Goal: Communication & Community: Answer question/provide support

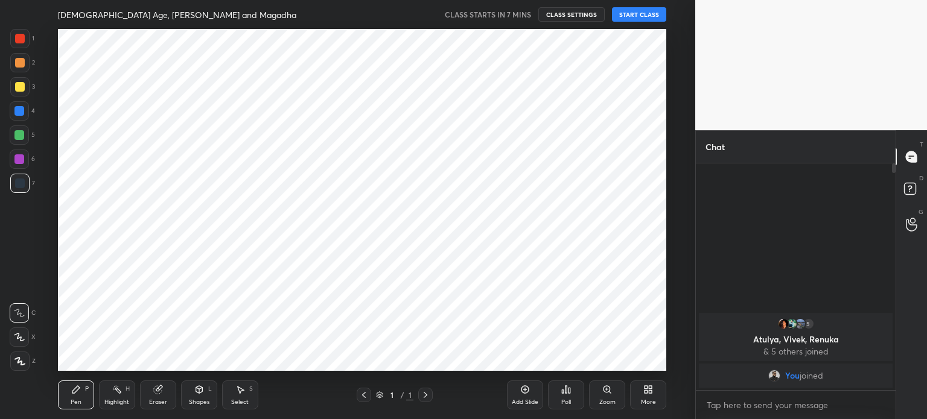
scroll to position [342, 647]
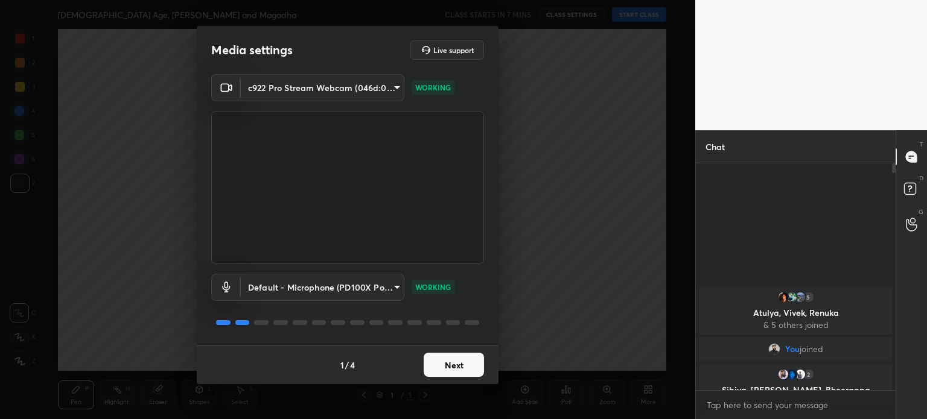
click at [449, 360] on button "Next" at bounding box center [454, 365] width 60 height 24
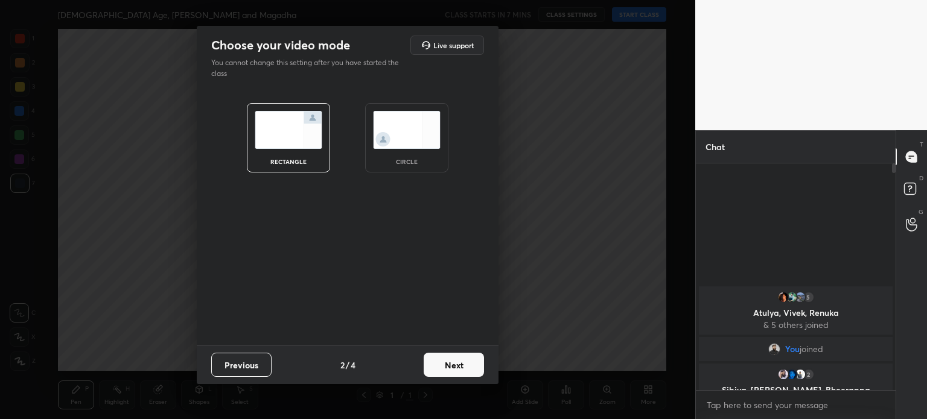
click at [402, 149] on div "circle" at bounding box center [406, 137] width 83 height 69
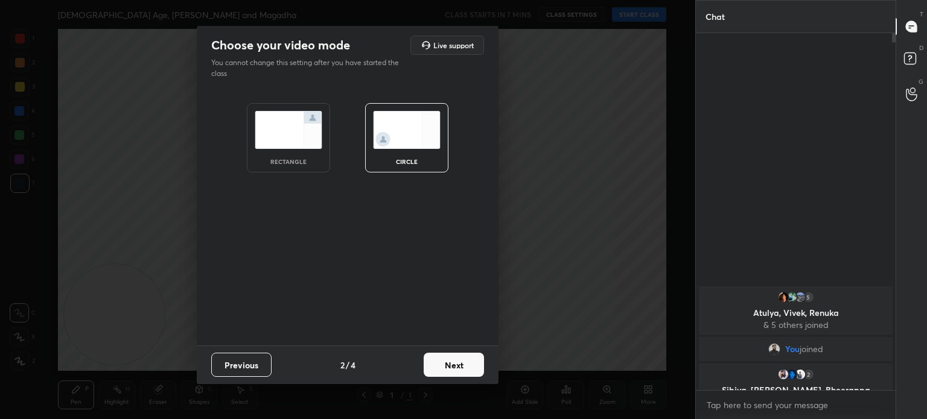
click at [290, 156] on div "rectangle" at bounding box center [288, 137] width 83 height 69
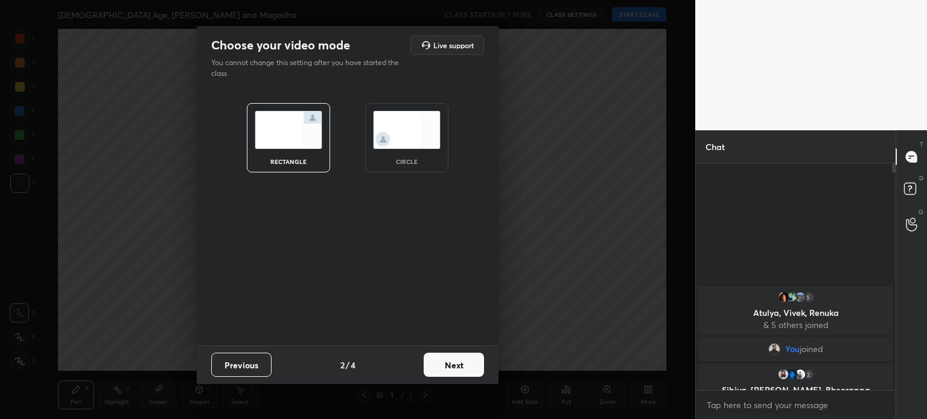
scroll to position [123, 196]
click at [457, 374] on button "Next" at bounding box center [454, 365] width 60 height 24
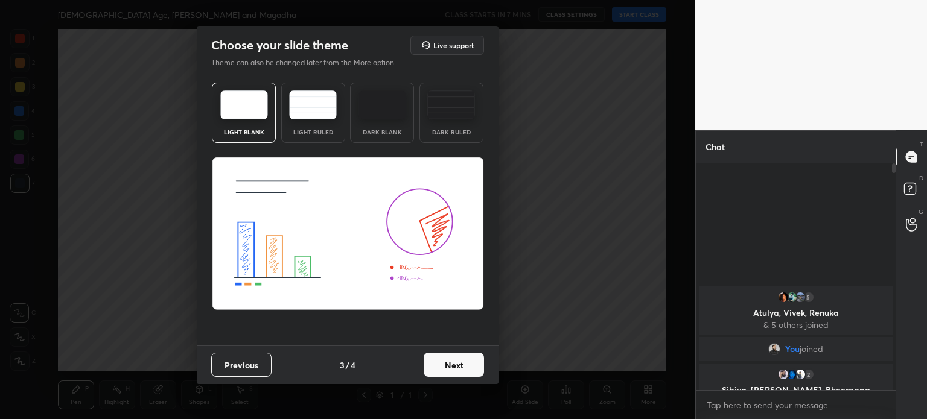
click at [447, 372] on button "Next" at bounding box center [454, 365] width 60 height 24
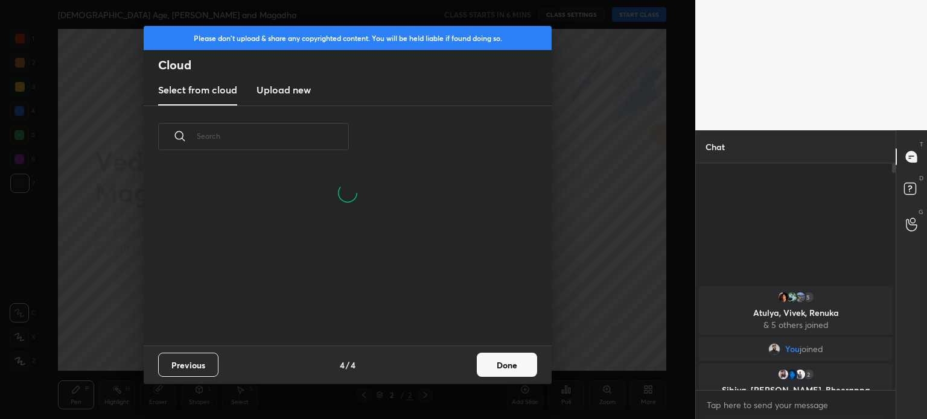
click at [297, 92] on h3 "Upload new" at bounding box center [283, 90] width 54 height 14
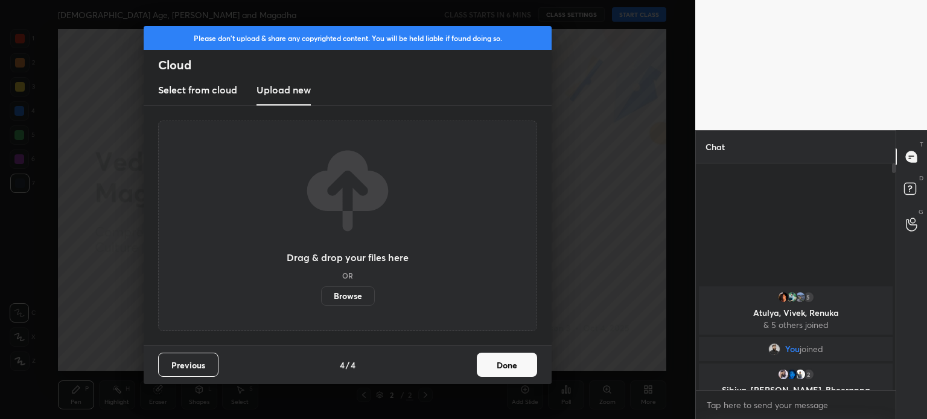
click at [351, 293] on label "Browse" at bounding box center [348, 296] width 54 height 19
click at [321, 293] on input "Browse" at bounding box center [321, 296] width 0 height 19
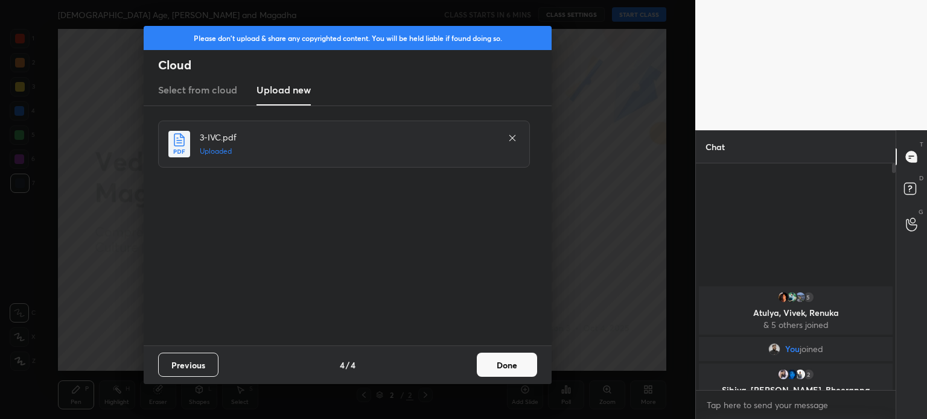
click at [501, 368] on button "Done" at bounding box center [507, 365] width 60 height 24
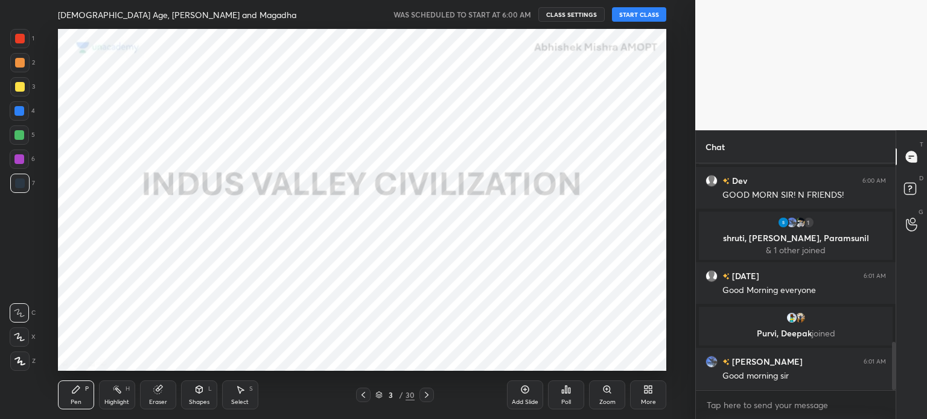
scroll to position [834, 0]
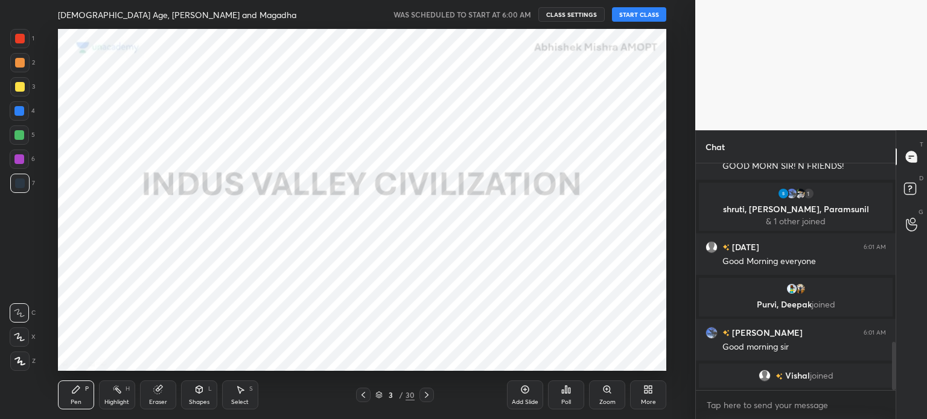
click at [634, 18] on button "START CLASS" at bounding box center [639, 14] width 54 height 14
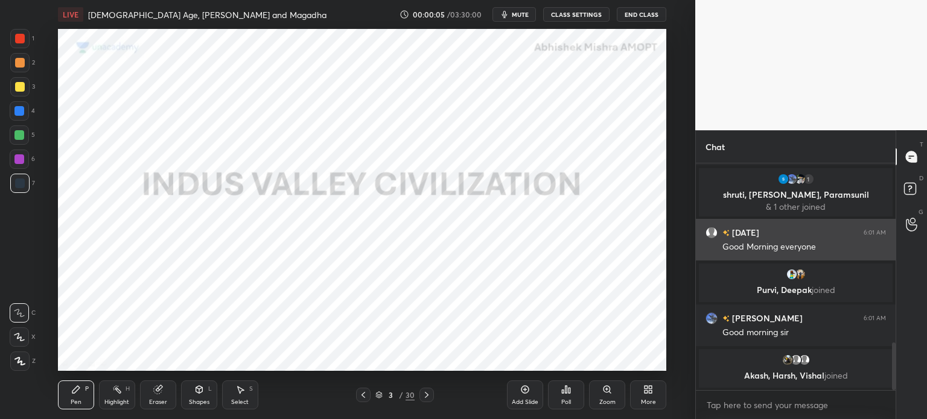
click at [756, 253] on div "Good Morning everyone" at bounding box center [804, 247] width 164 height 12
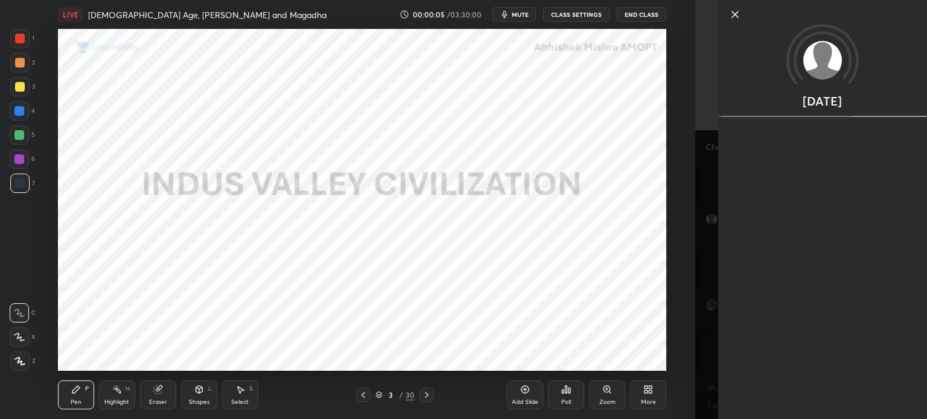
scroll to position [878, 0]
click at [673, 221] on div "Setting up your live class Poll for secs No correct answer Start poll" at bounding box center [362, 200] width 647 height 342
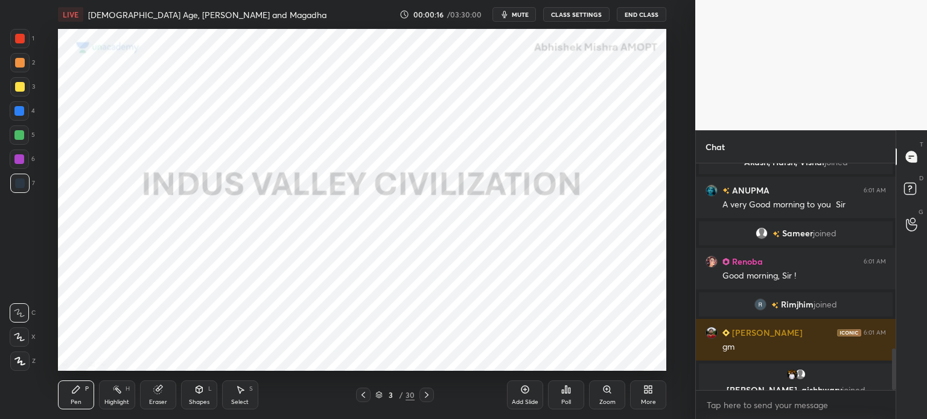
scroll to position [1016, 0]
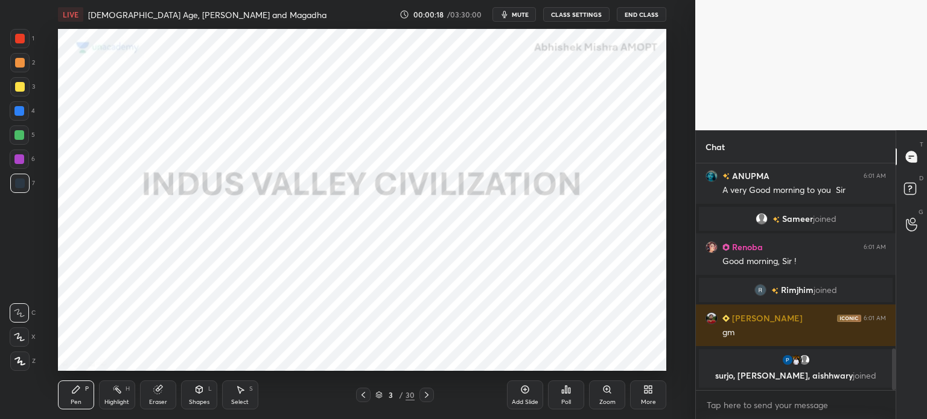
click at [26, 363] on div at bounding box center [19, 361] width 19 height 19
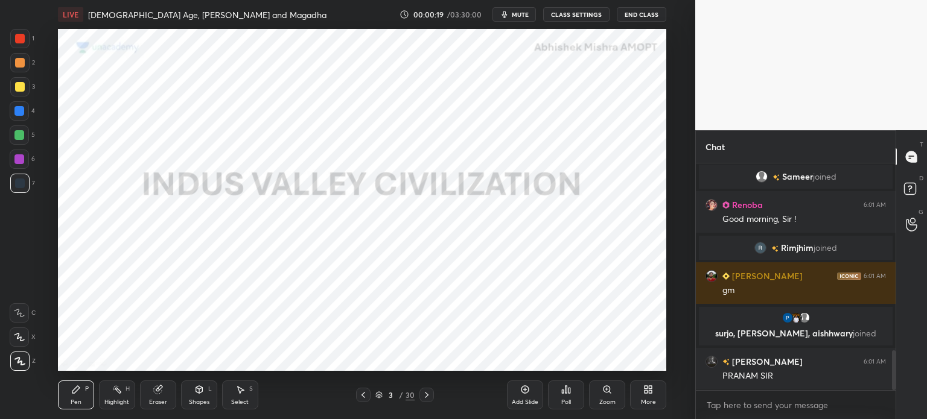
scroll to position [1066, 0]
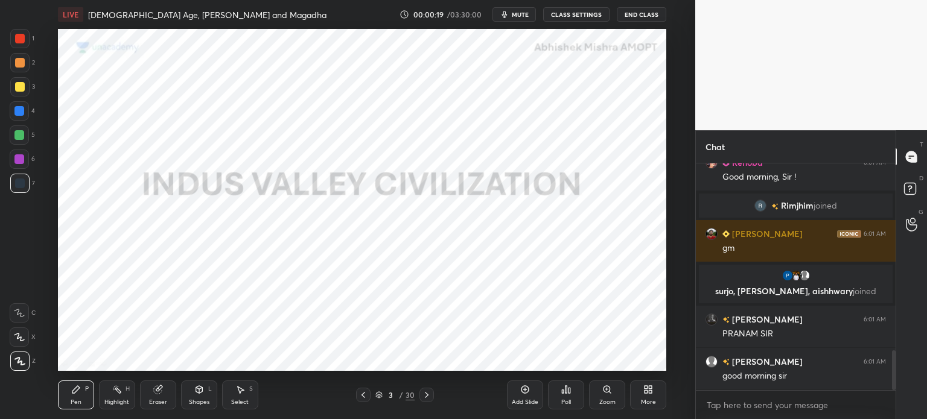
click at [20, 38] on div at bounding box center [20, 39] width 10 height 10
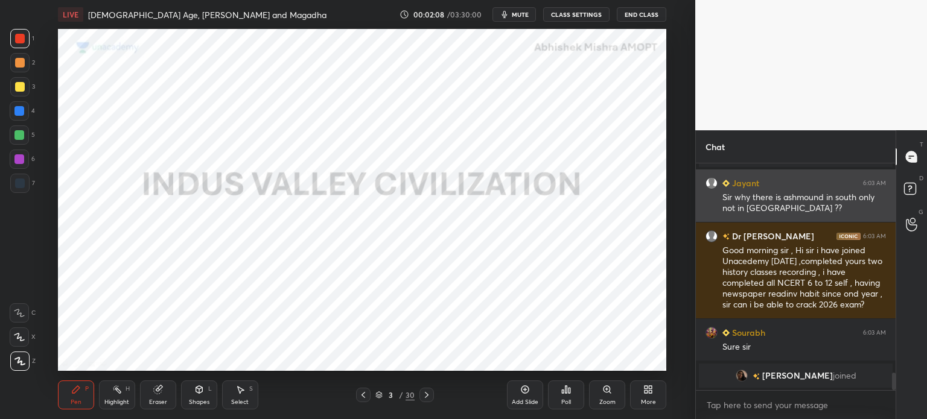
scroll to position [2744, 0]
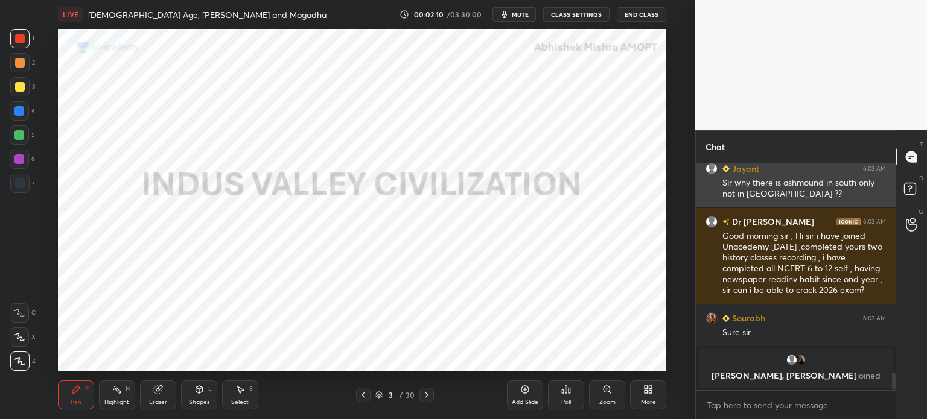
click at [775, 202] on div "Jayant 6:03 AM Sir why there is ashmound in south only not in North ??" at bounding box center [796, 181] width 200 height 53
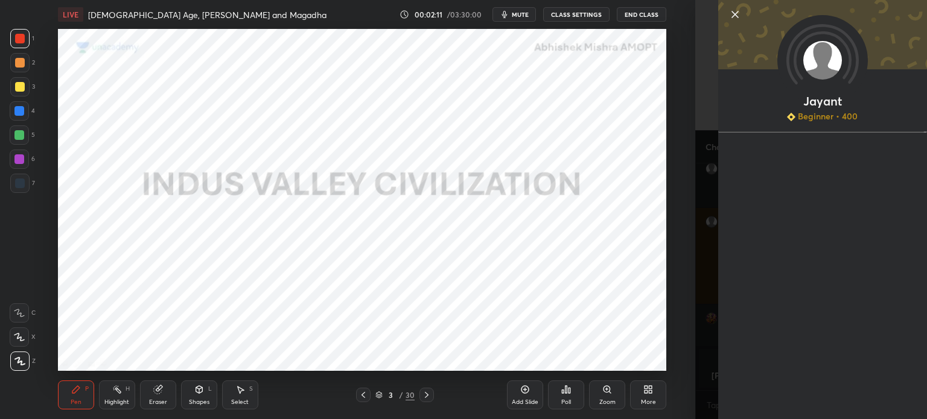
click at [678, 205] on div "Setting up your live class Poll for secs No correct answer Start poll" at bounding box center [362, 200] width 647 height 342
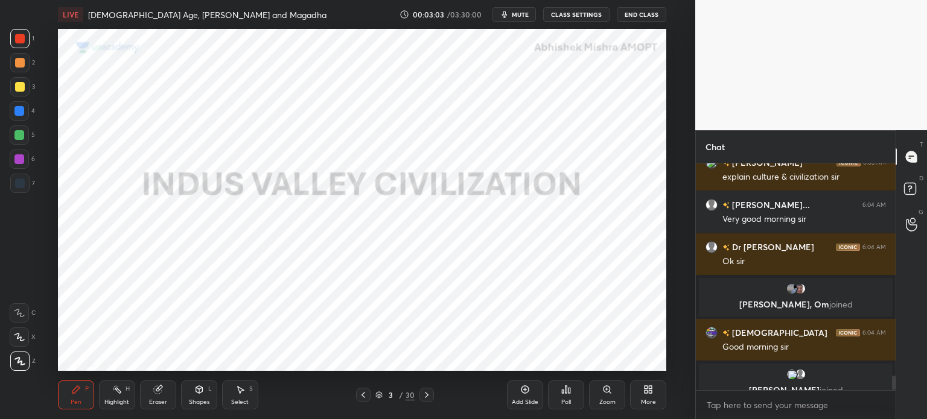
scroll to position [3301, 0]
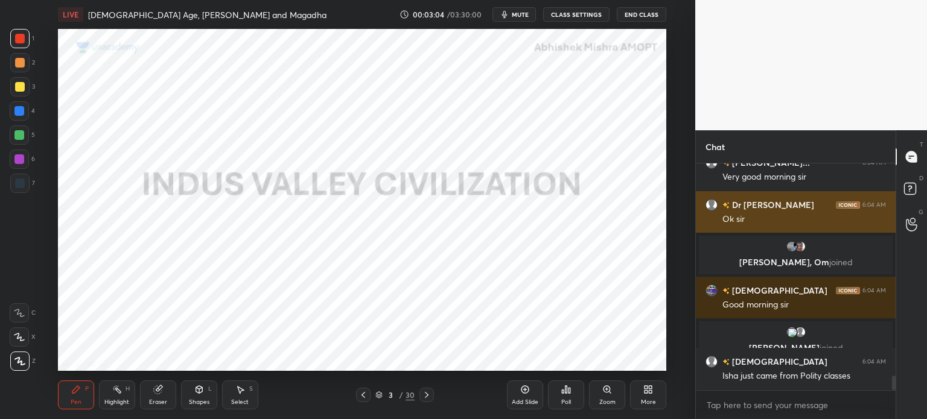
click at [766, 258] on p "Saketh, Om joined" at bounding box center [795, 263] width 179 height 10
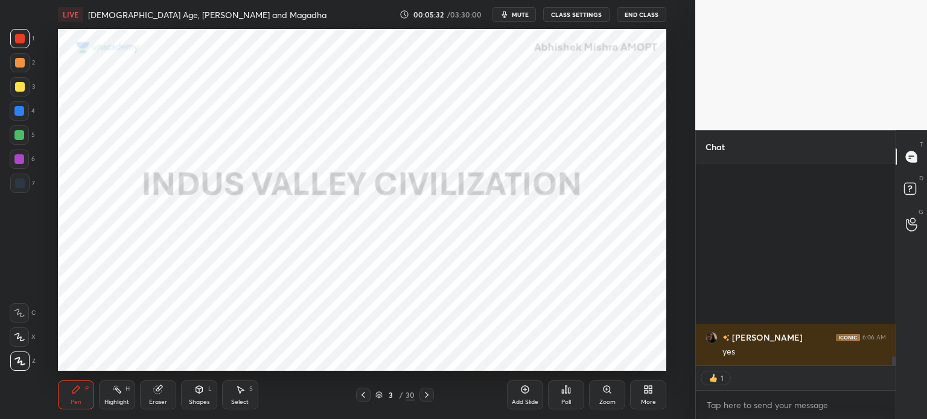
scroll to position [4241, 0]
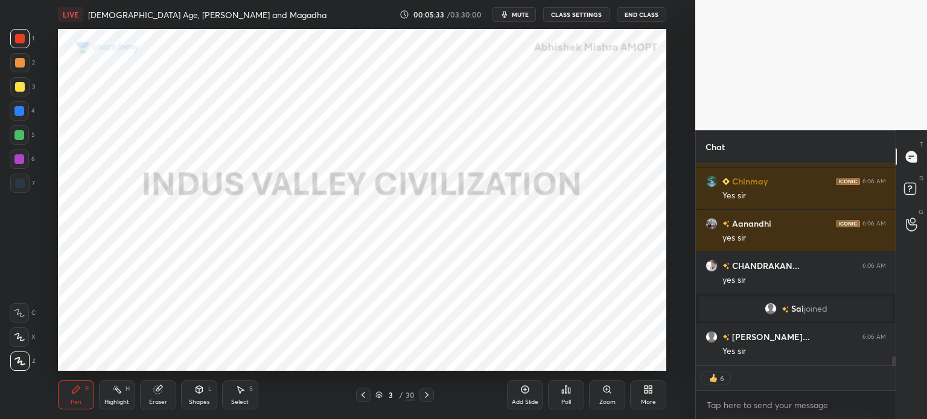
click at [533, 392] on div "Add Slide" at bounding box center [525, 395] width 36 height 29
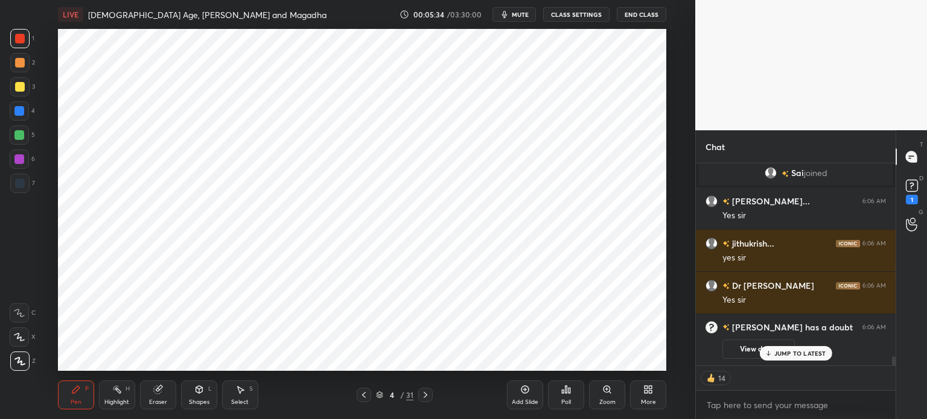
scroll to position [4313, 0]
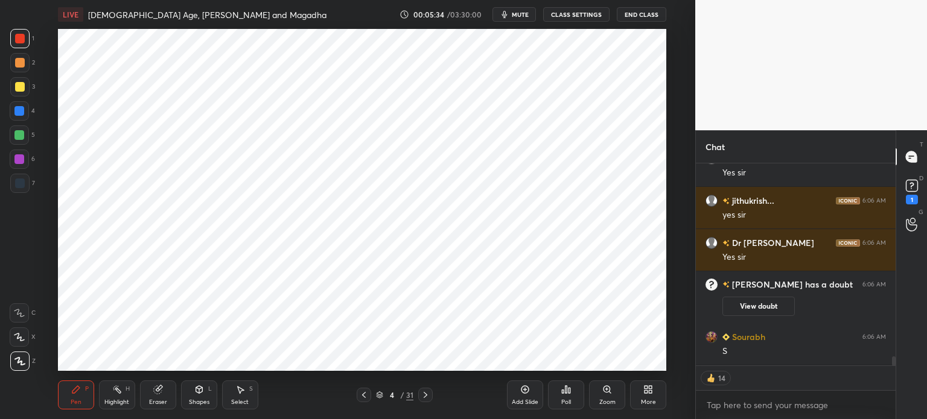
type textarea "x"
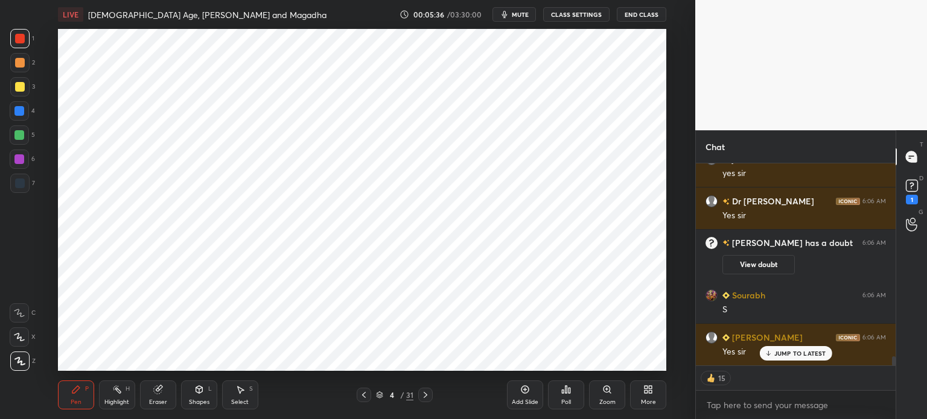
scroll to position [4398, 0]
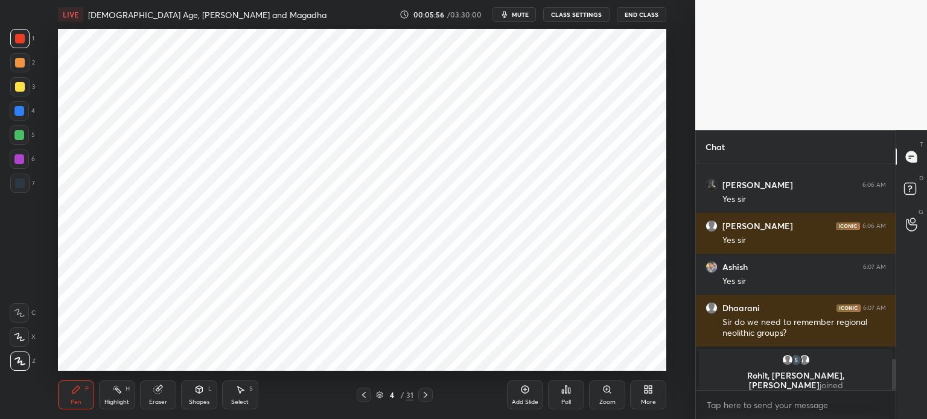
scroll to position [1436, 0]
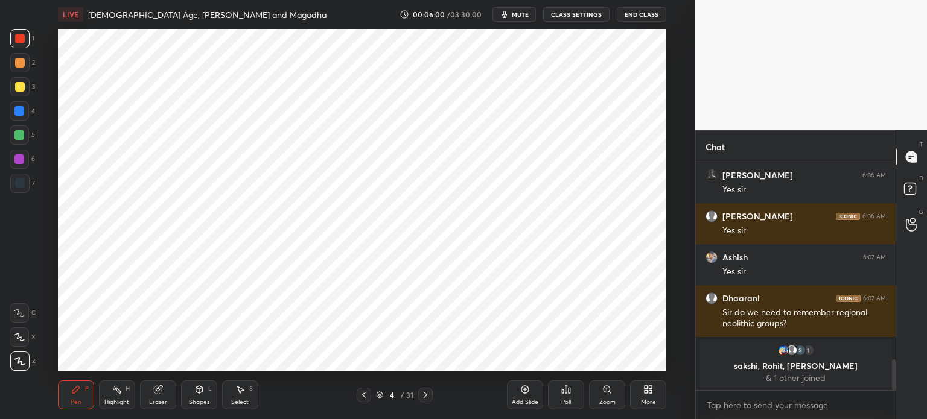
click at [163, 393] on div "Eraser" at bounding box center [158, 395] width 36 height 29
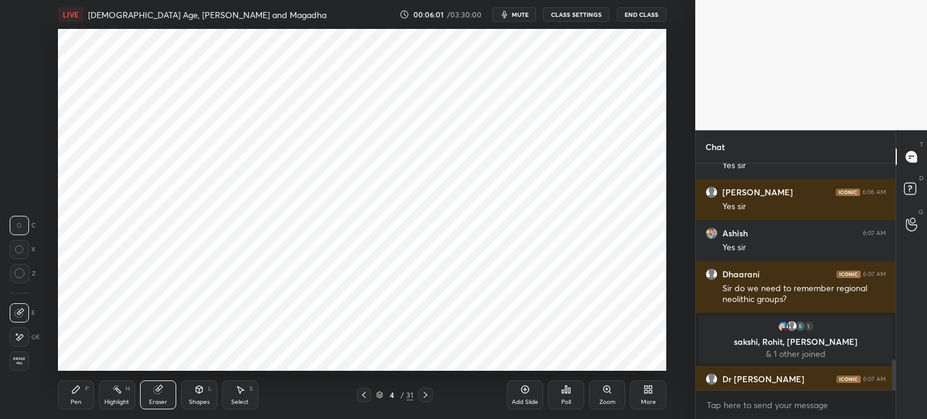
scroll to position [1453, 0]
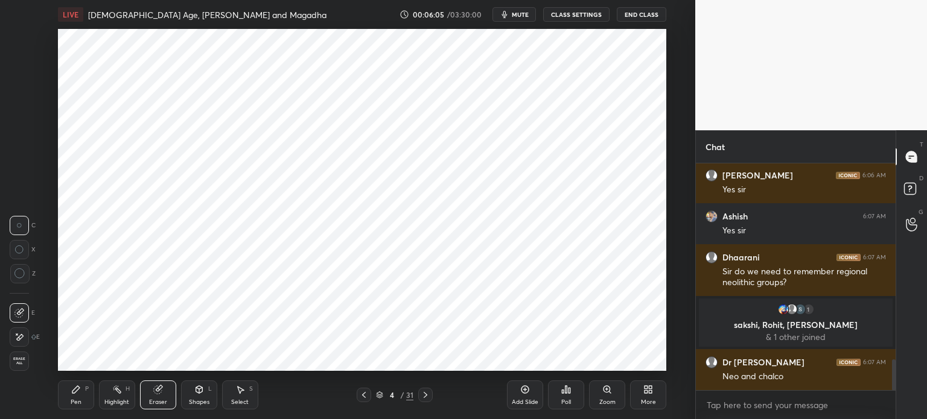
click at [88, 390] on div "P" at bounding box center [87, 389] width 4 height 6
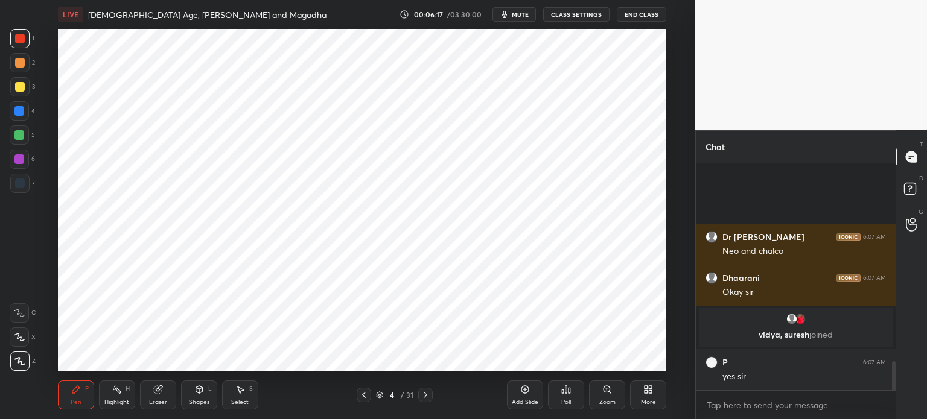
scroll to position [1546, 0]
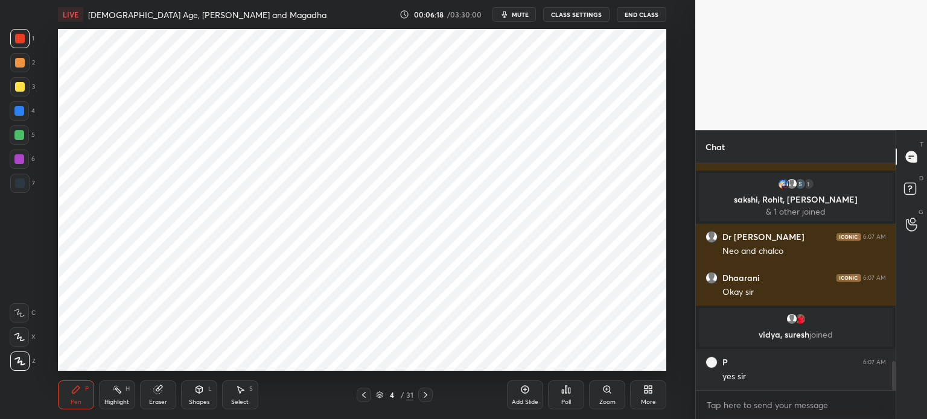
click at [29, 185] on div at bounding box center [19, 183] width 19 height 19
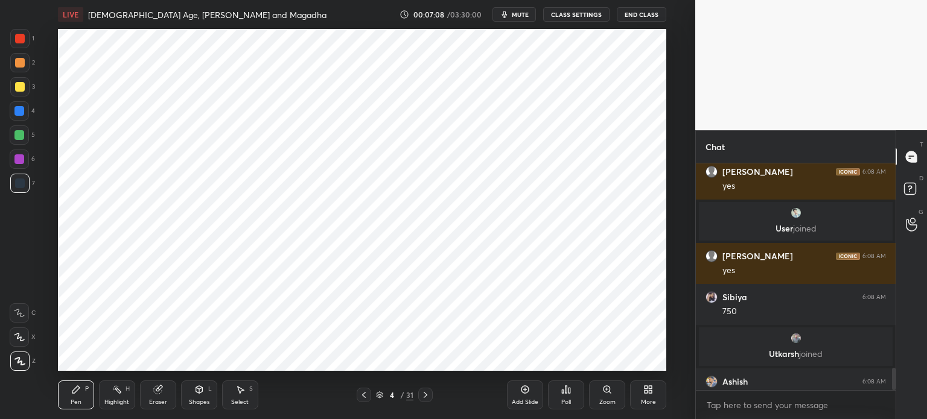
scroll to position [2058, 0]
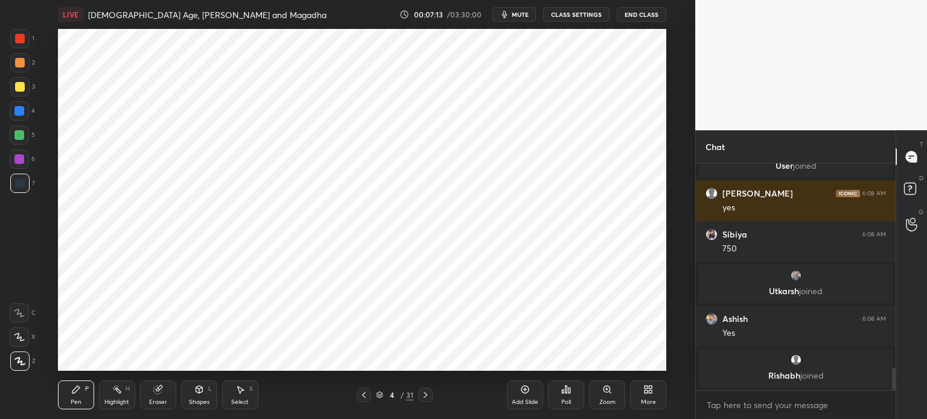
click at [25, 159] on div at bounding box center [19, 159] width 19 height 19
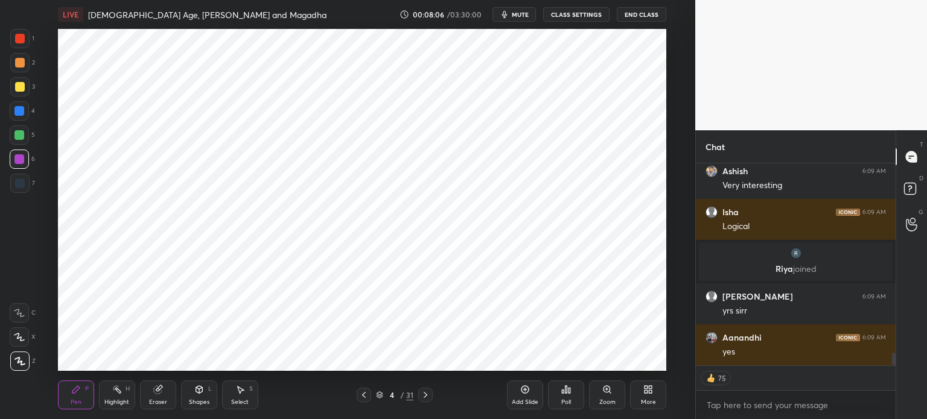
scroll to position [3128, 0]
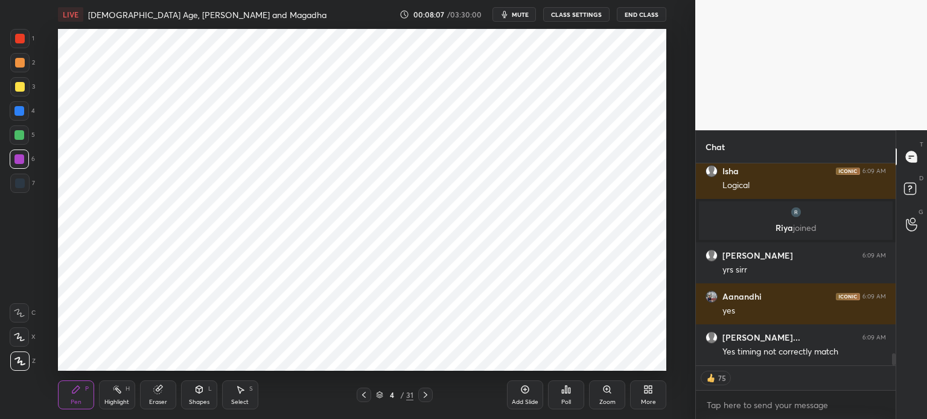
click at [523, 393] on icon at bounding box center [525, 390] width 8 height 8
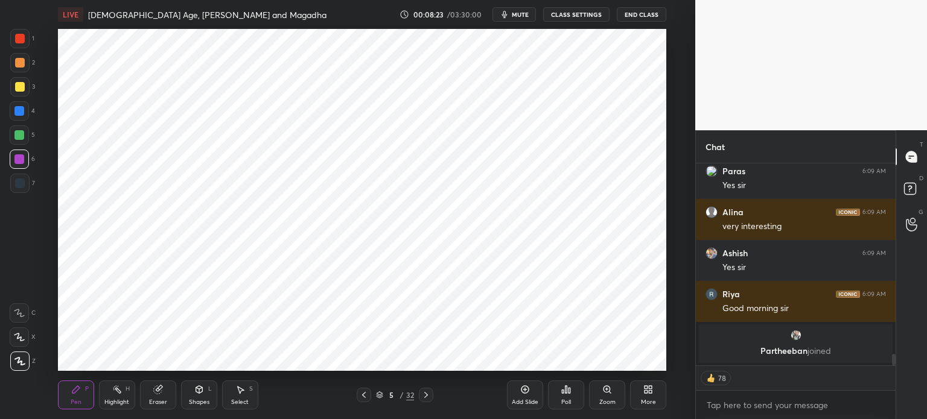
scroll to position [3271, 0]
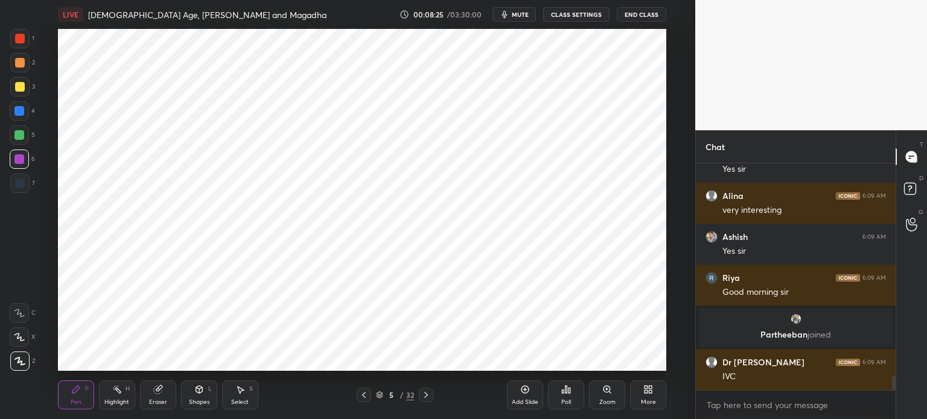
click at [17, 130] on div at bounding box center [19, 135] width 19 height 19
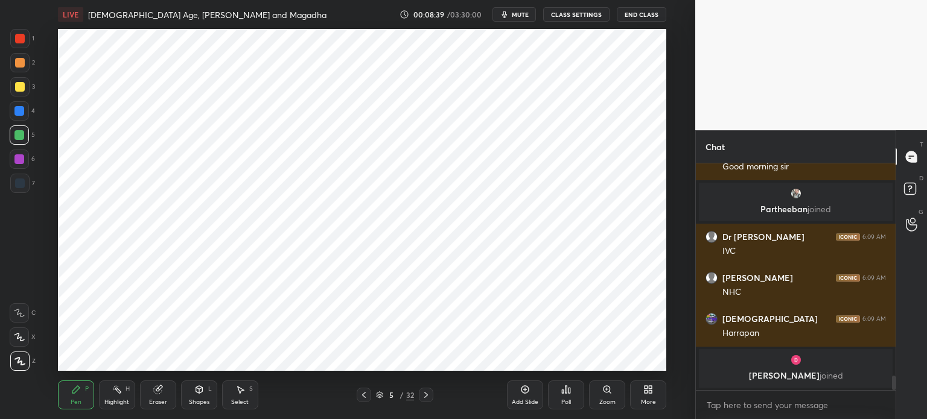
scroll to position [3416, 0]
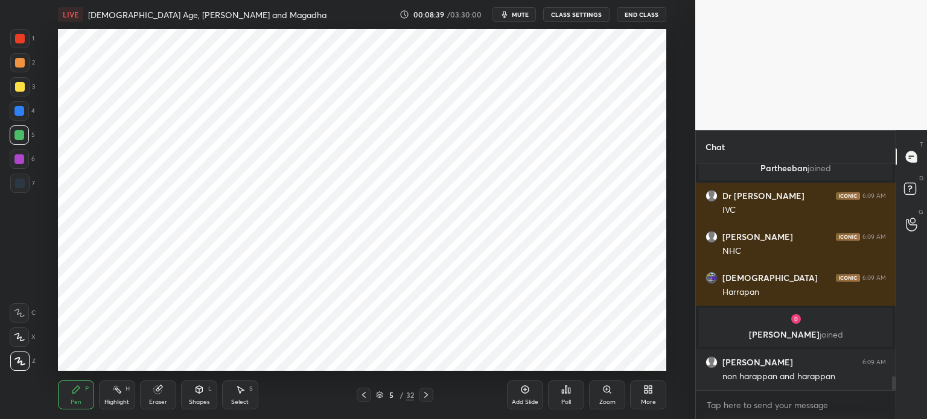
click at [24, 188] on div at bounding box center [20, 184] width 10 height 10
click at [21, 138] on div at bounding box center [19, 135] width 10 height 10
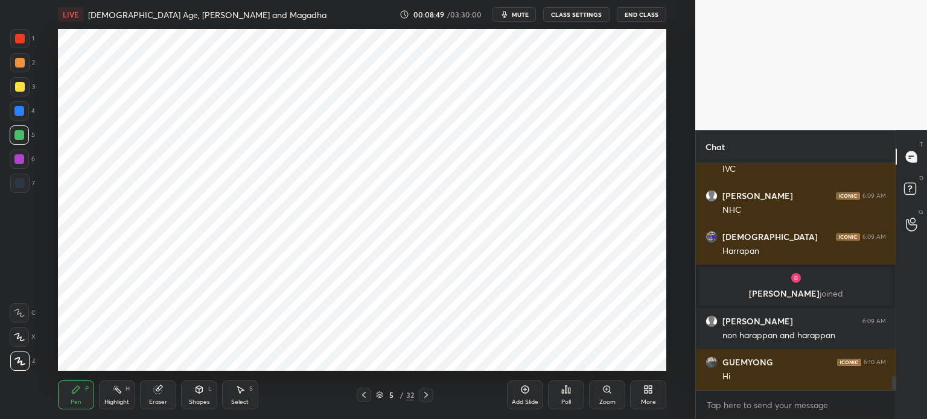
scroll to position [3498, 0]
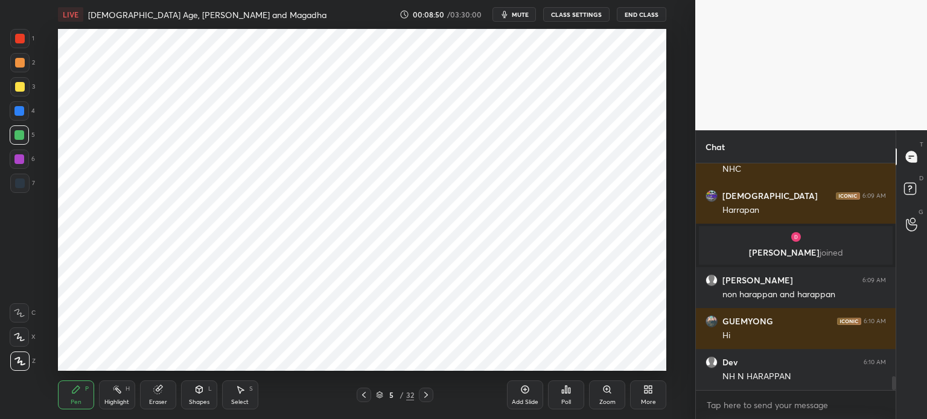
click at [22, 183] on div at bounding box center [20, 184] width 10 height 10
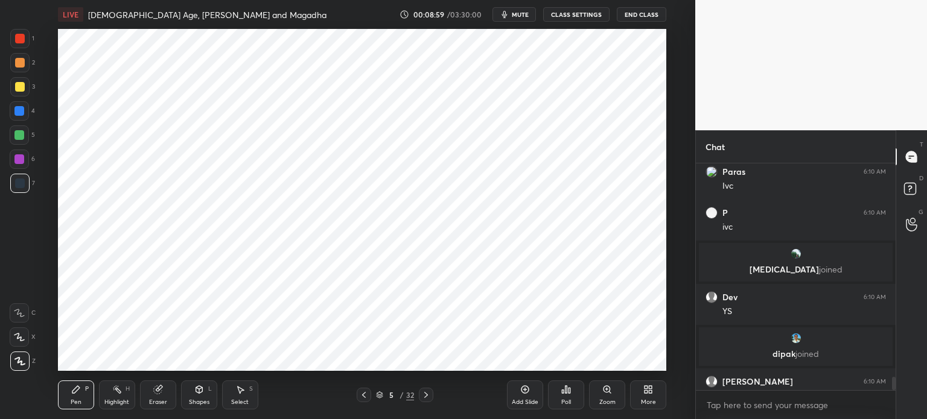
scroll to position [3660, 0]
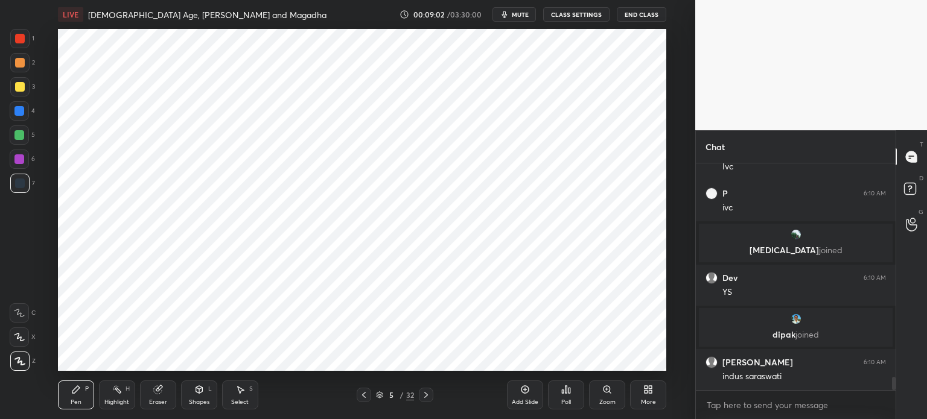
click at [13, 169] on div "6" at bounding box center [22, 162] width 25 height 24
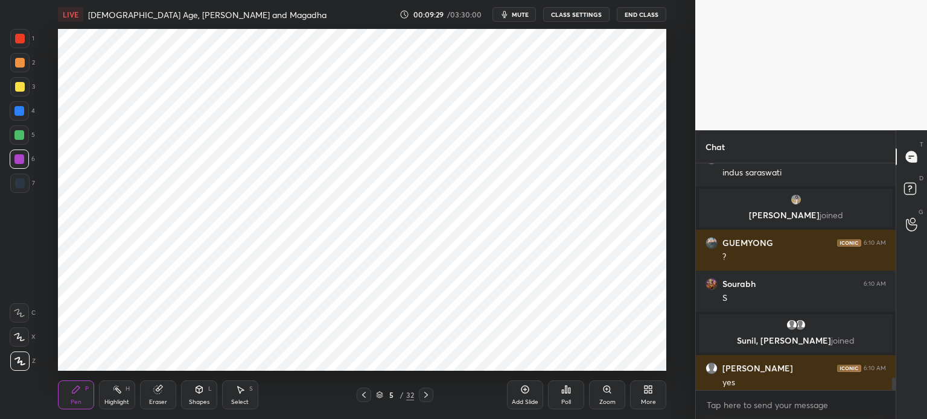
scroll to position [3813, 0]
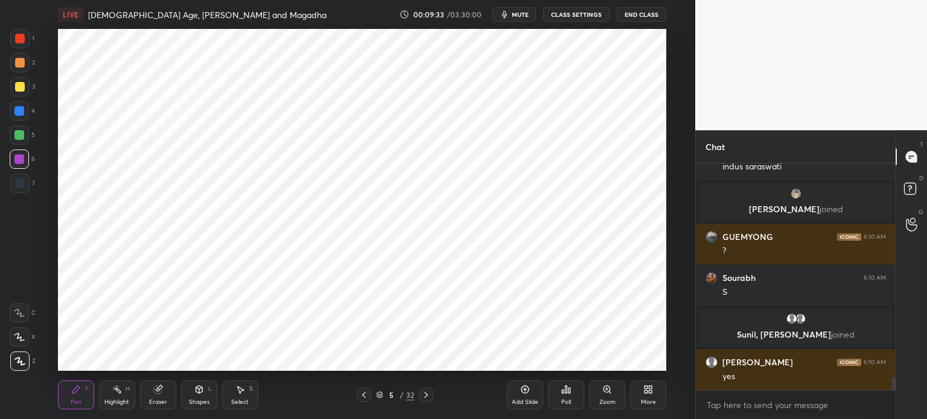
click at [526, 394] on icon at bounding box center [525, 390] width 10 height 10
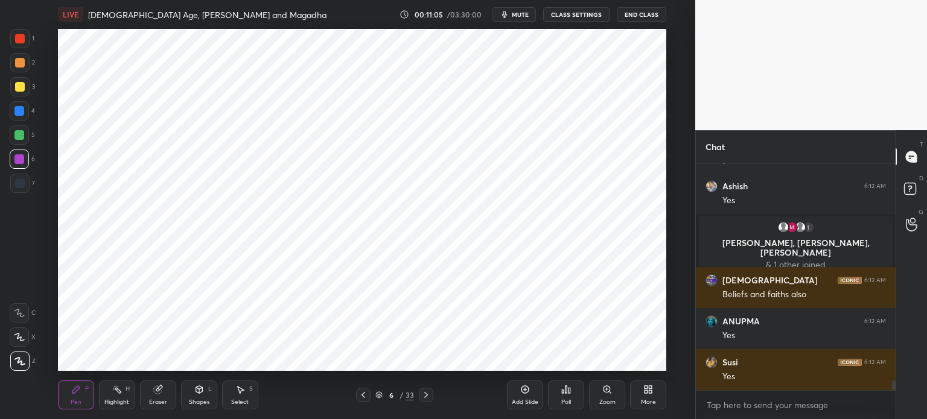
scroll to position [4948, 0]
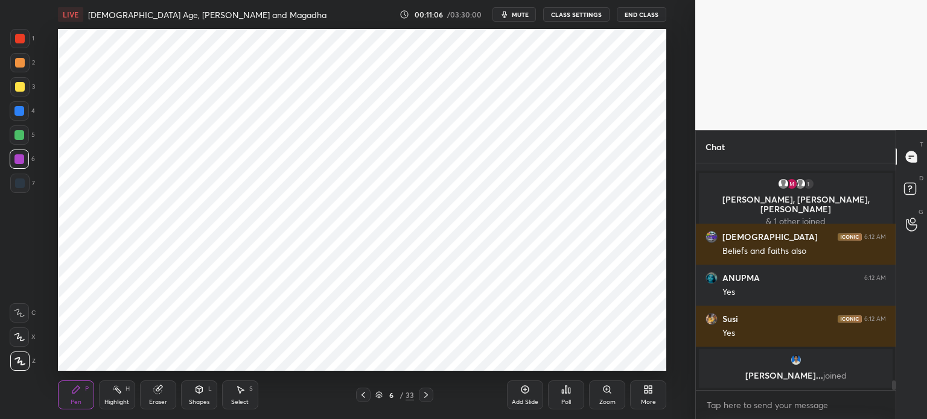
click at [31, 193] on div "7" at bounding box center [22, 183] width 25 height 19
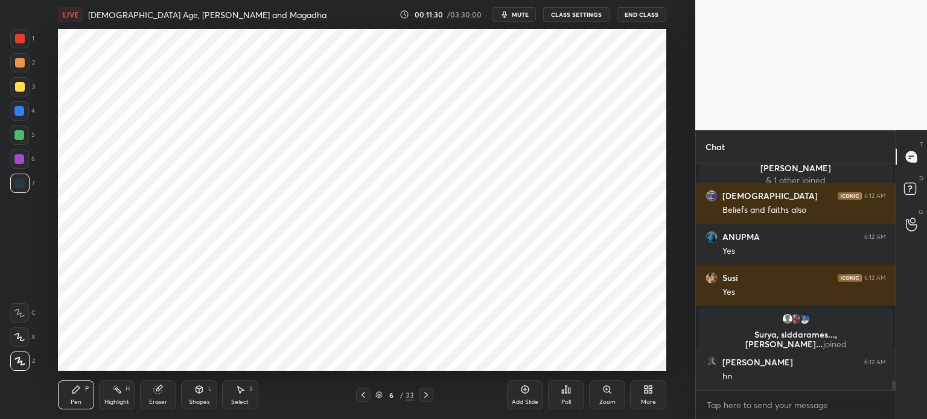
scroll to position [5006, 0]
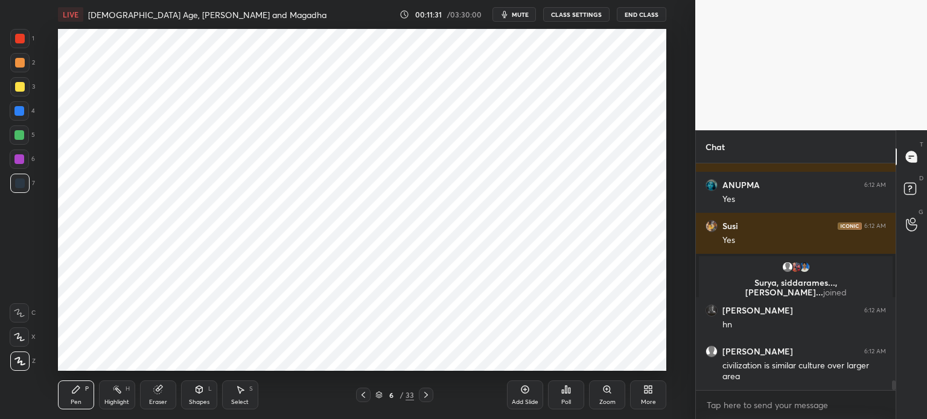
click at [18, 160] on div at bounding box center [19, 160] width 10 height 10
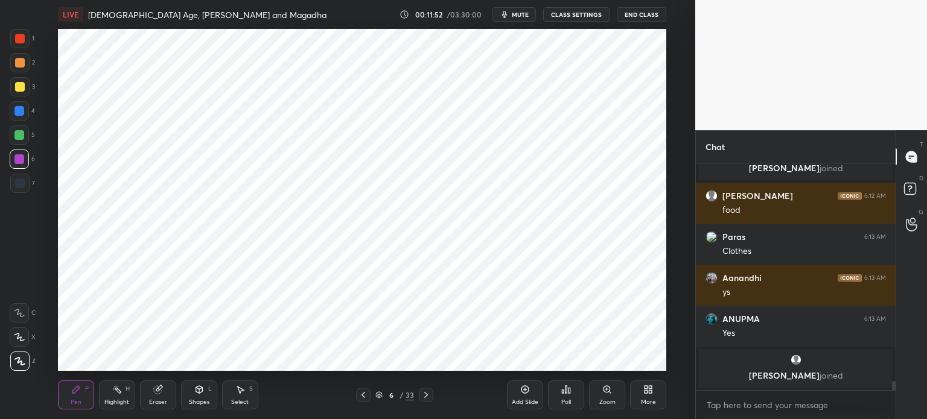
scroll to position [5260, 0]
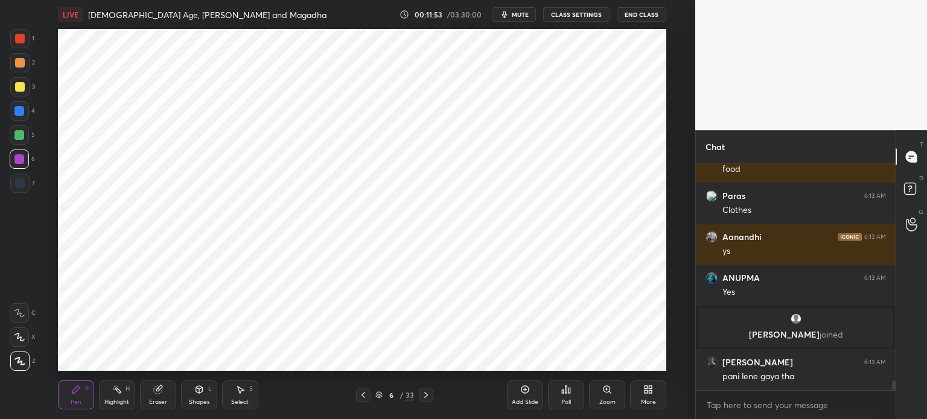
click at [18, 41] on div at bounding box center [20, 39] width 10 height 10
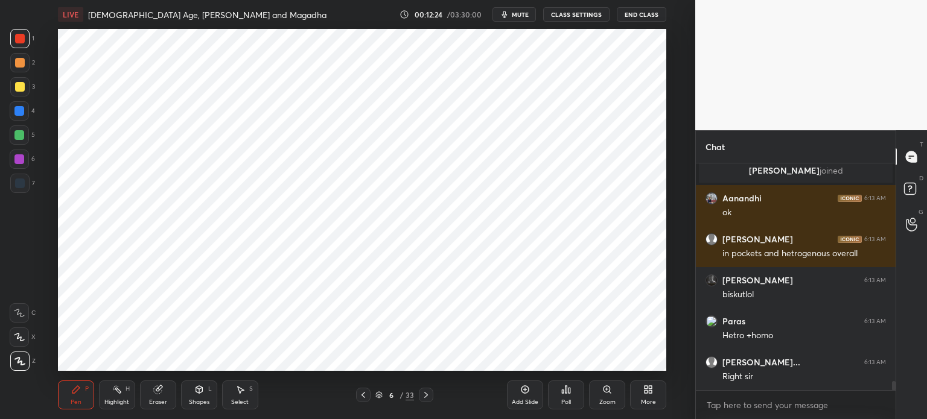
scroll to position [5607, 0]
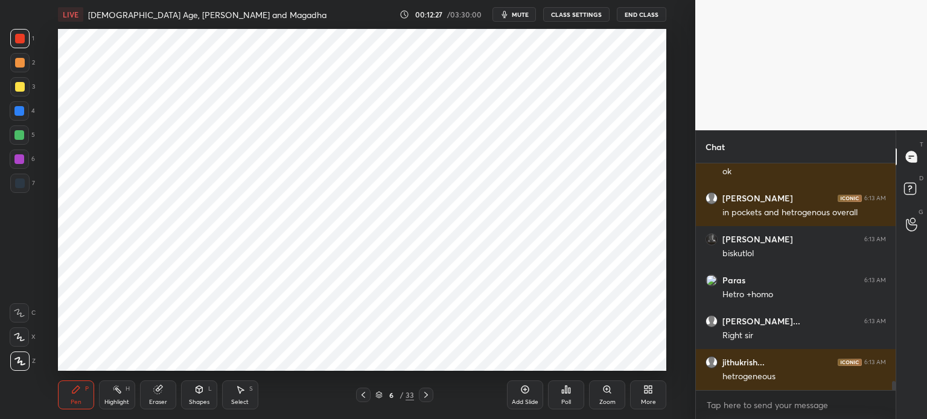
click at [22, 168] on div at bounding box center [19, 159] width 19 height 19
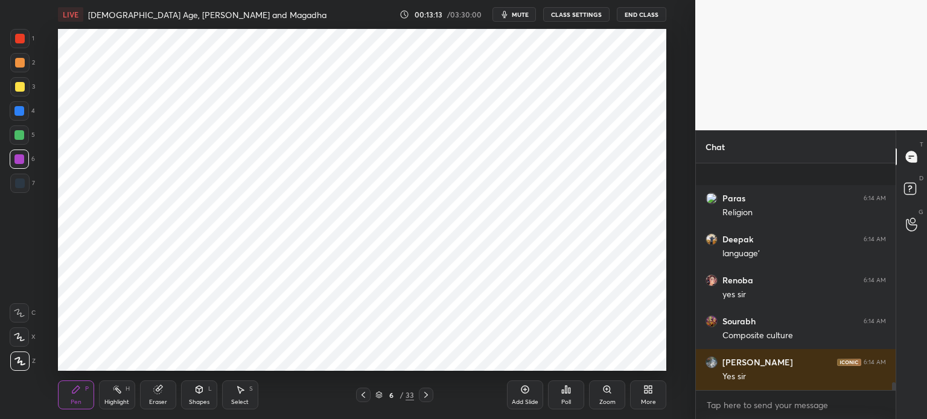
scroll to position [6576, 0]
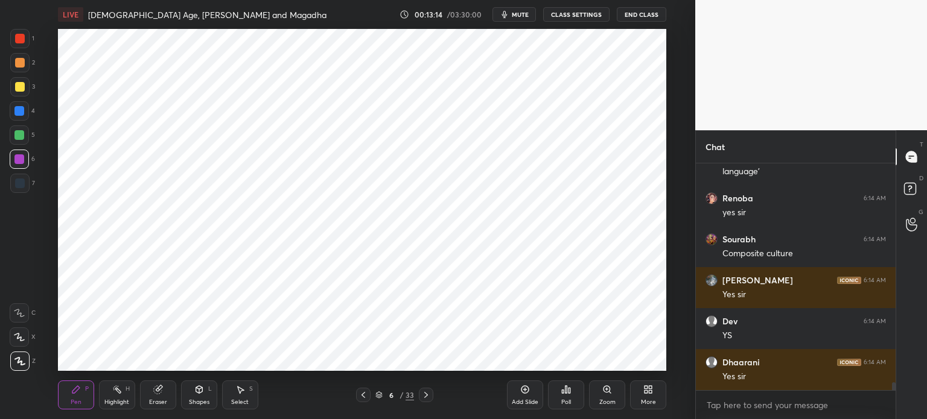
click at [22, 135] on div at bounding box center [19, 135] width 10 height 10
click at [18, 61] on div at bounding box center [20, 63] width 10 height 10
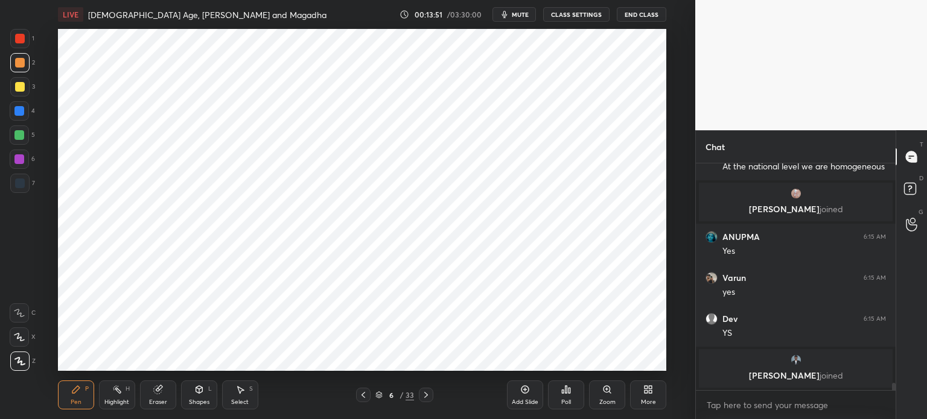
scroll to position [6653, 0]
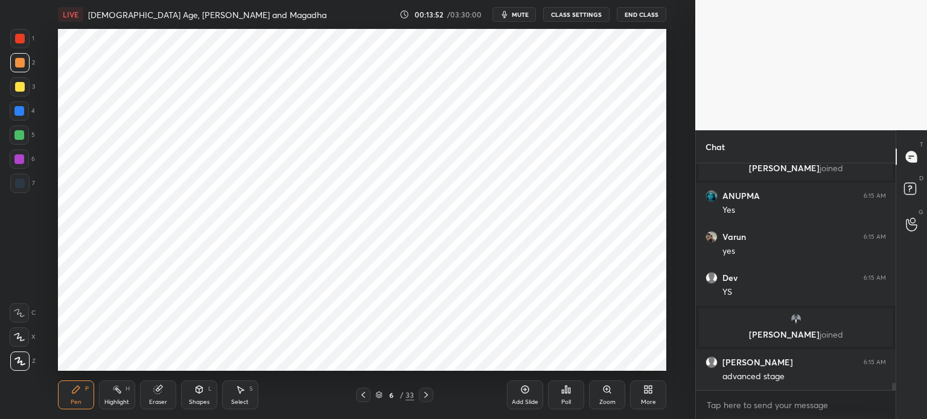
click at [22, 186] on div at bounding box center [20, 184] width 10 height 10
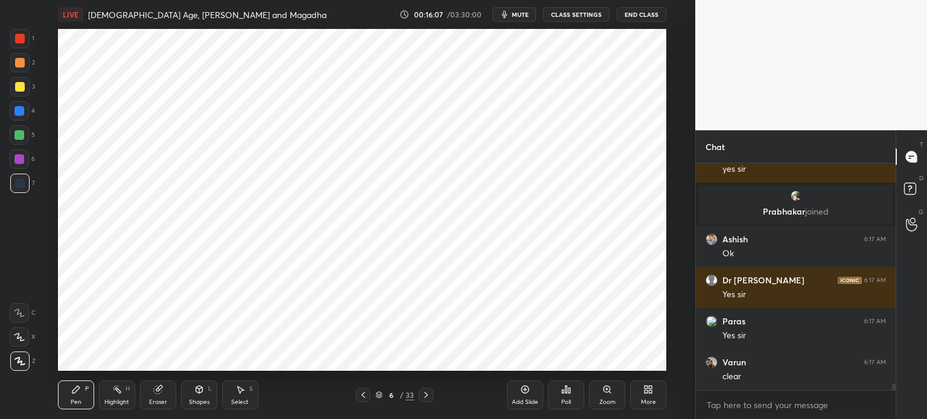
scroll to position [7909, 0]
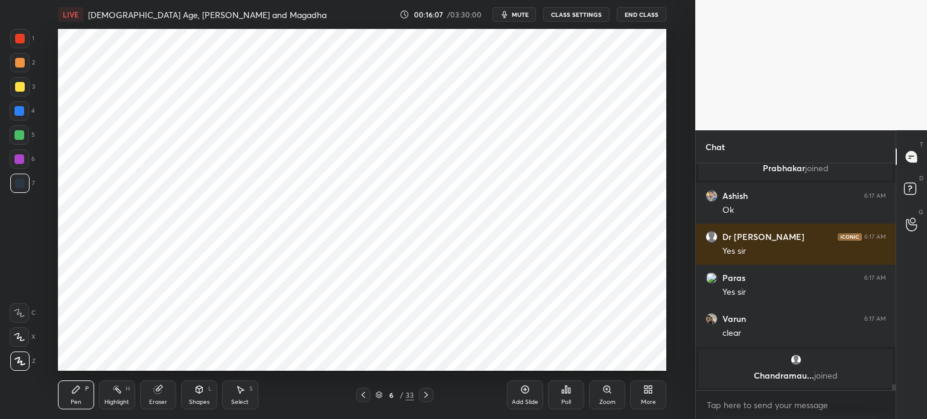
click at [520, 393] on icon at bounding box center [525, 390] width 10 height 10
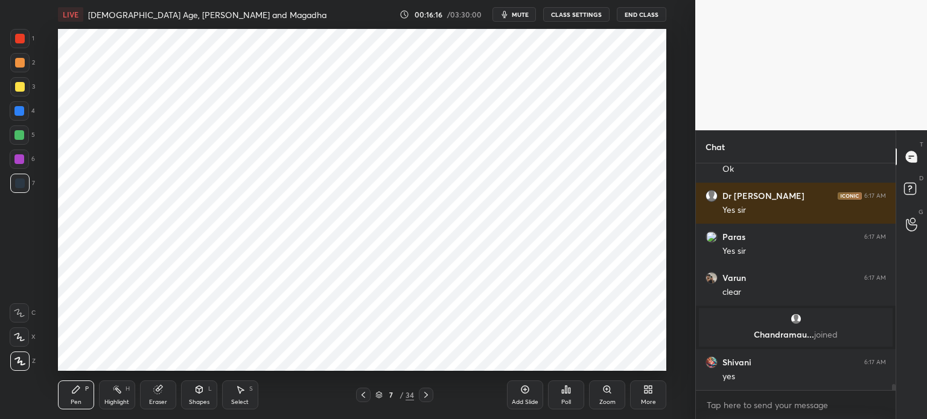
scroll to position [7945, 0]
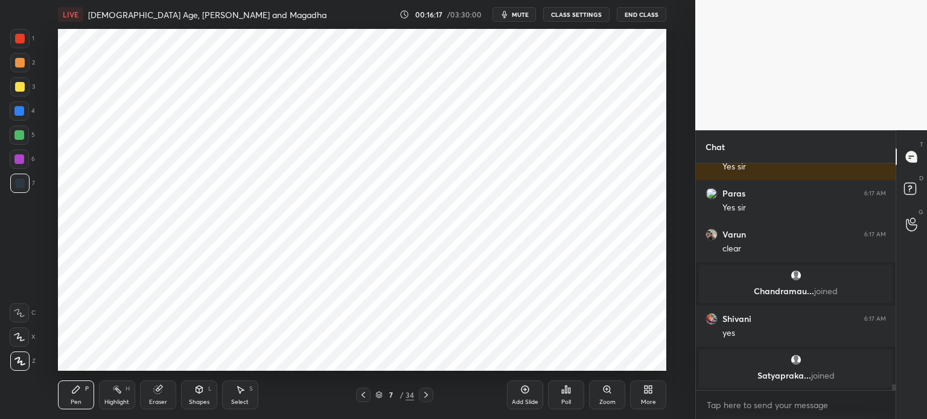
click at [22, 40] on div at bounding box center [20, 39] width 10 height 10
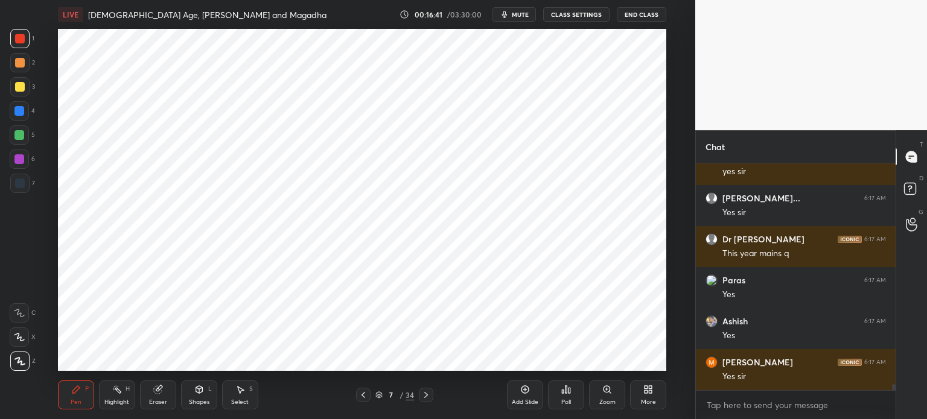
scroll to position [8333, 0]
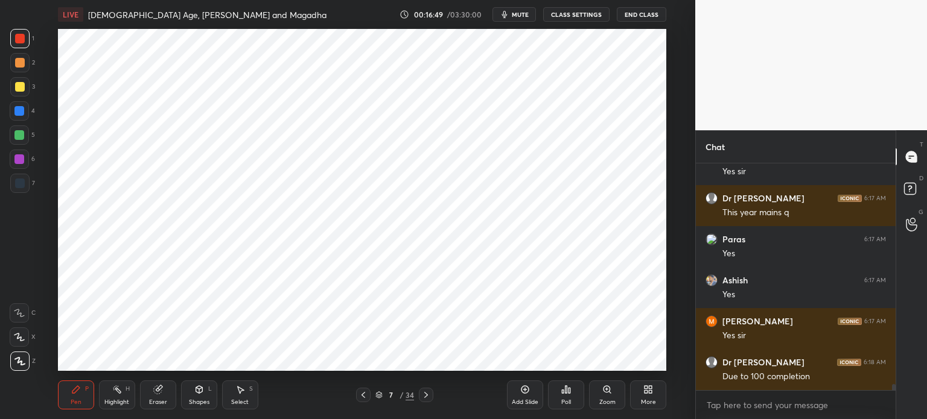
click at [24, 118] on div at bounding box center [19, 110] width 19 height 19
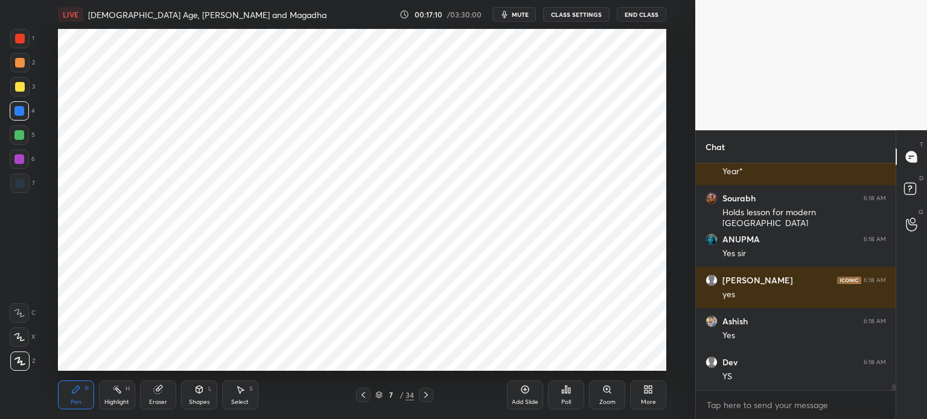
scroll to position [8662, 0]
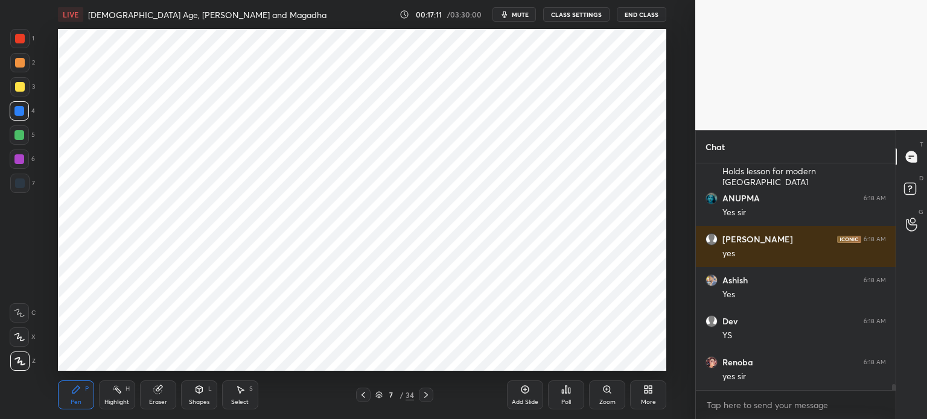
click at [21, 182] on div at bounding box center [20, 184] width 10 height 10
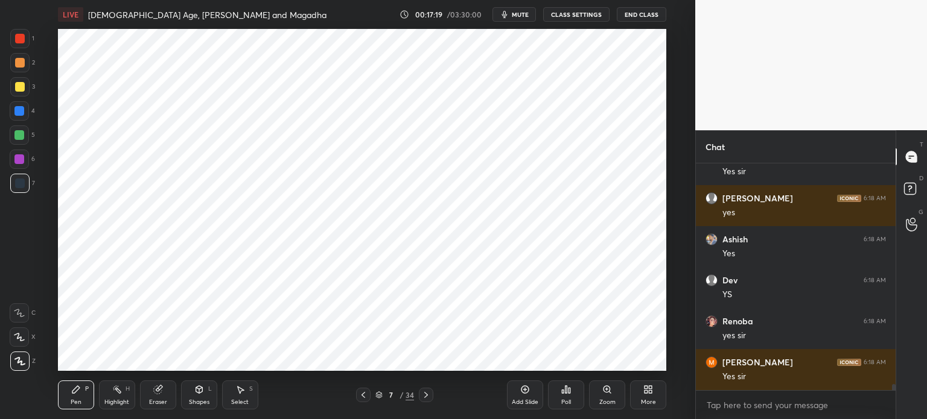
scroll to position [8746, 0]
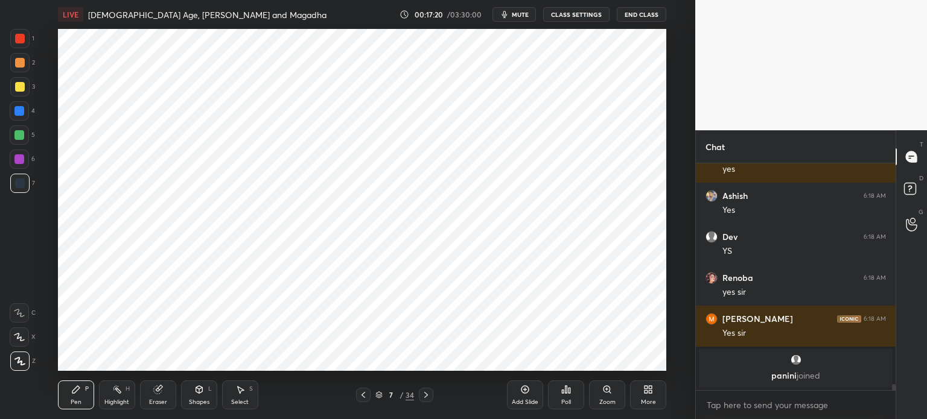
click at [22, 159] on div at bounding box center [19, 160] width 10 height 10
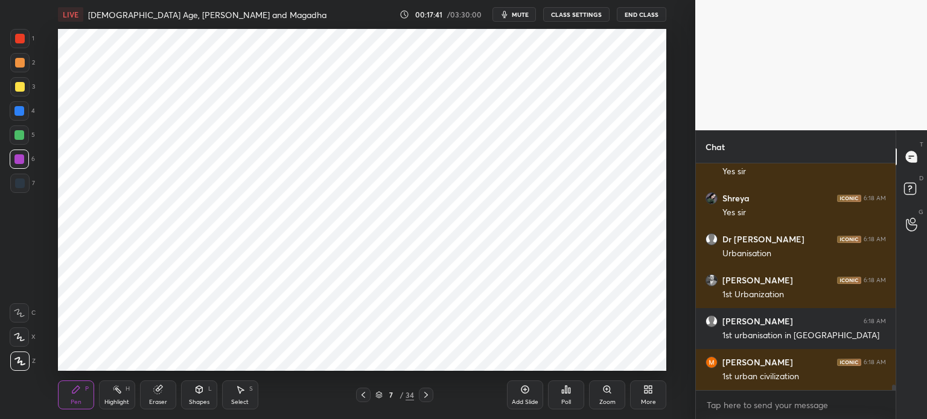
scroll to position [8787, 0]
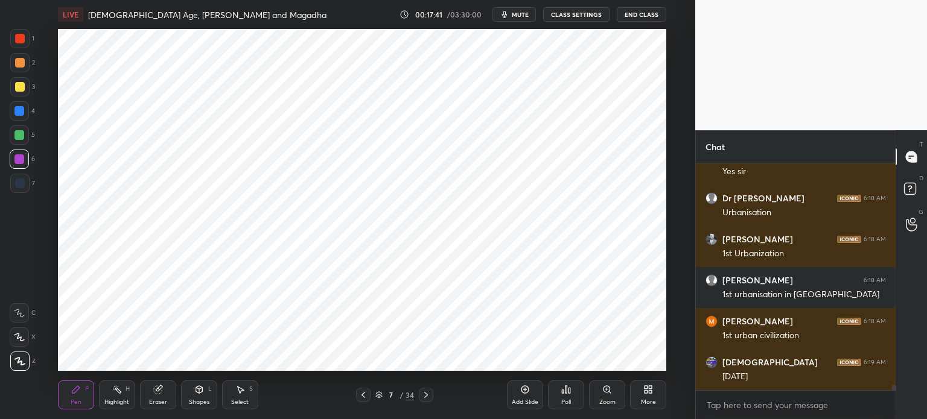
click at [16, 119] on div at bounding box center [19, 110] width 19 height 19
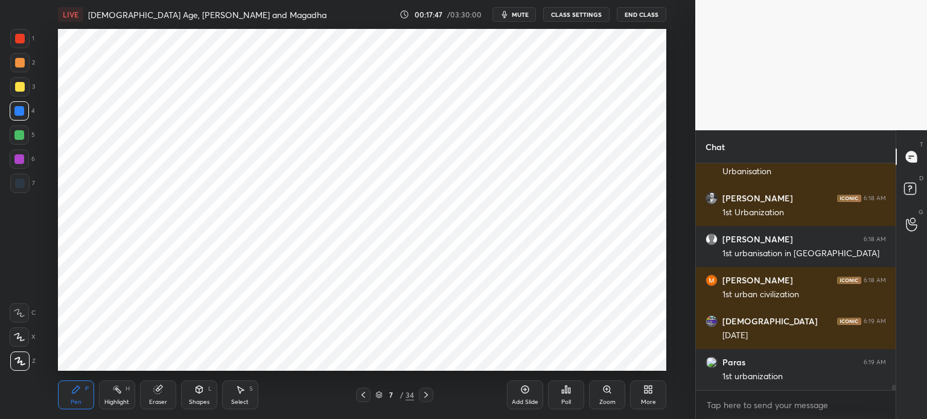
click at [527, 393] on icon at bounding box center [525, 390] width 8 height 8
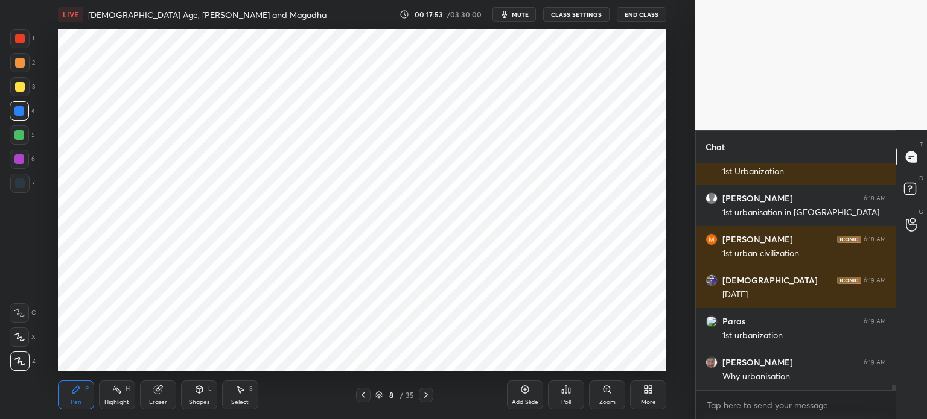
click at [22, 177] on div at bounding box center [19, 183] width 19 height 19
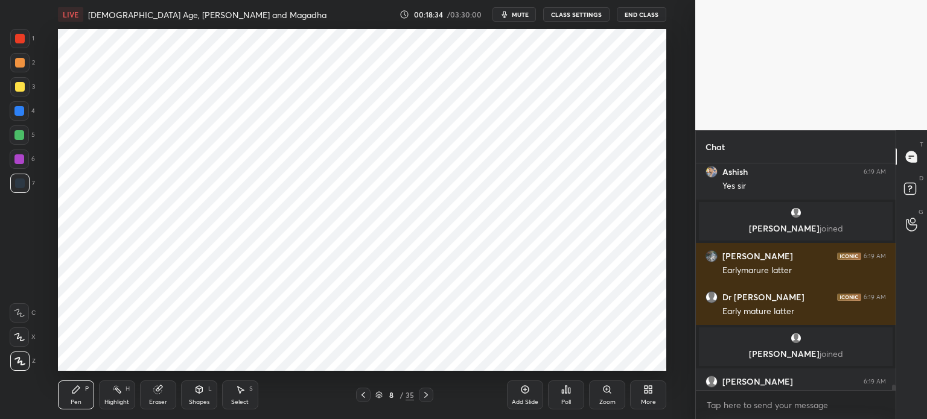
scroll to position [8979, 0]
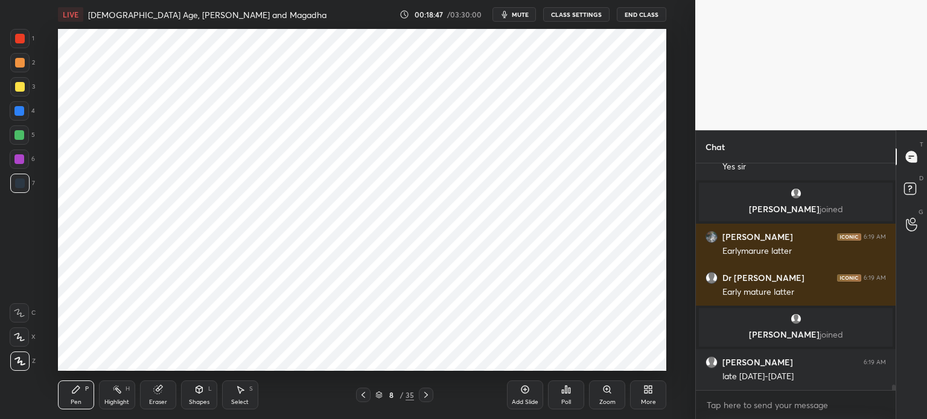
click at [19, 69] on div at bounding box center [19, 62] width 19 height 19
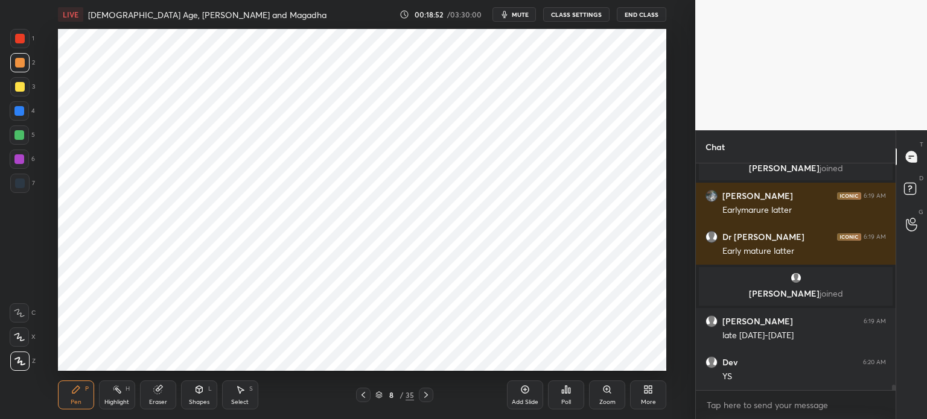
scroll to position [9064, 0]
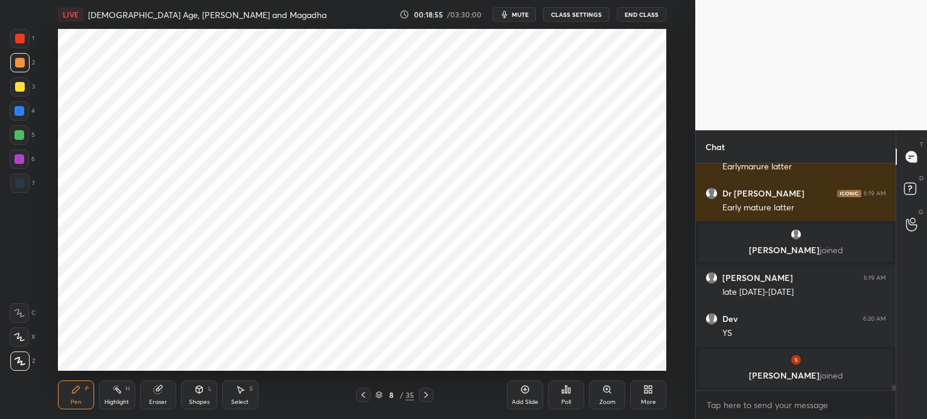
click at [31, 190] on div "7" at bounding box center [22, 183] width 25 height 19
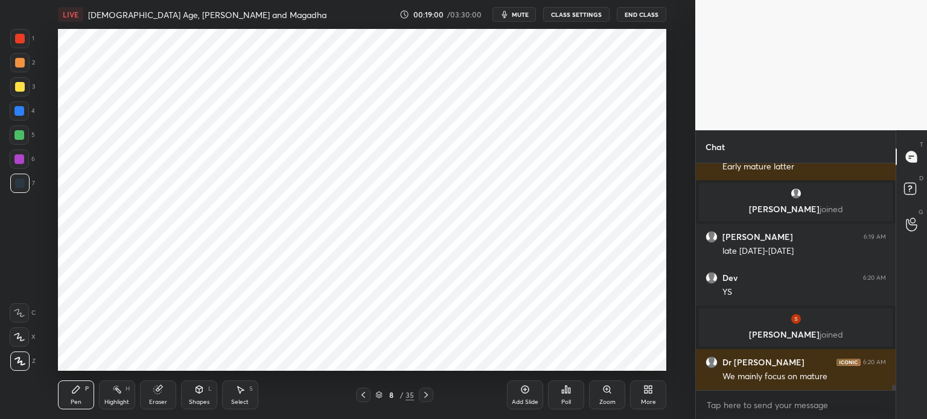
scroll to position [9100, 0]
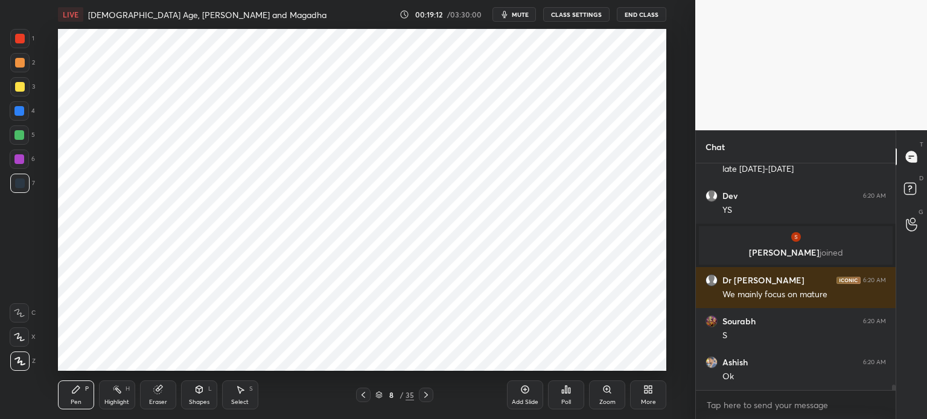
click at [19, 144] on div at bounding box center [19, 135] width 19 height 19
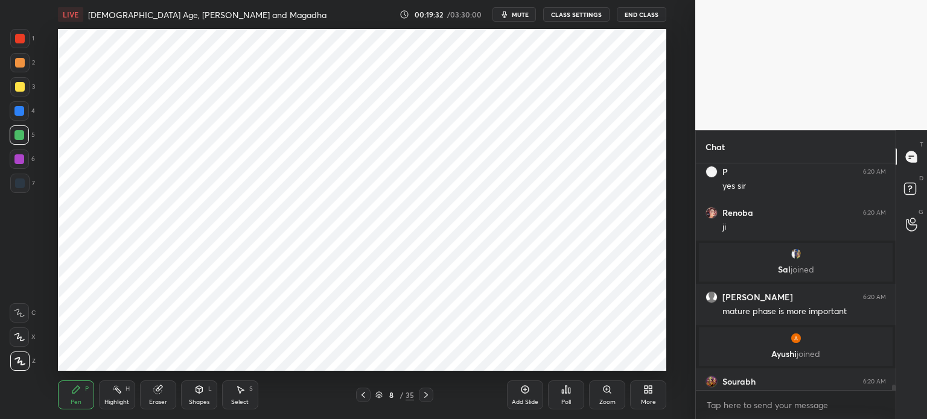
scroll to position [9335, 0]
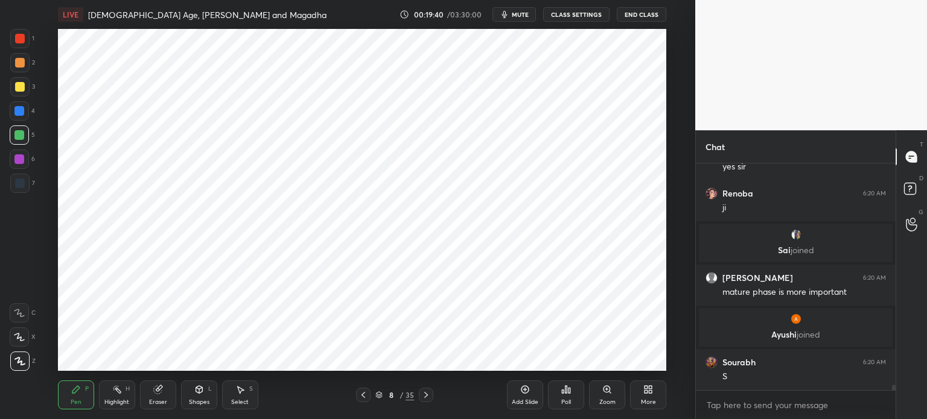
click at [515, 395] on div "Add Slide" at bounding box center [525, 395] width 36 height 29
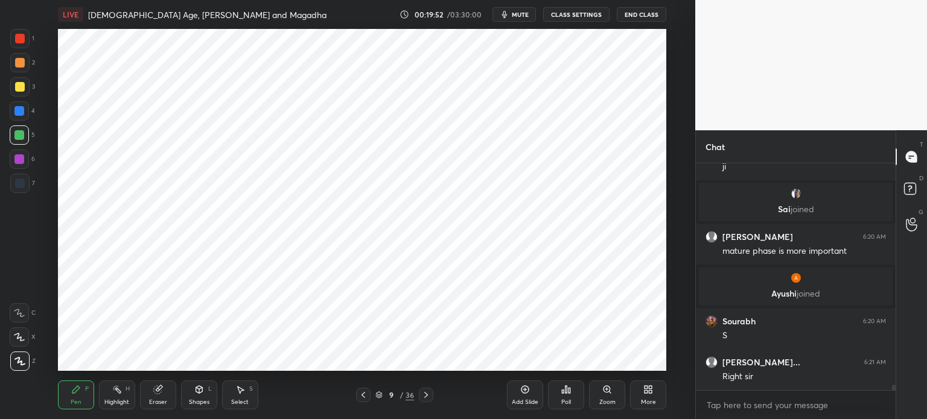
scroll to position [9417, 0]
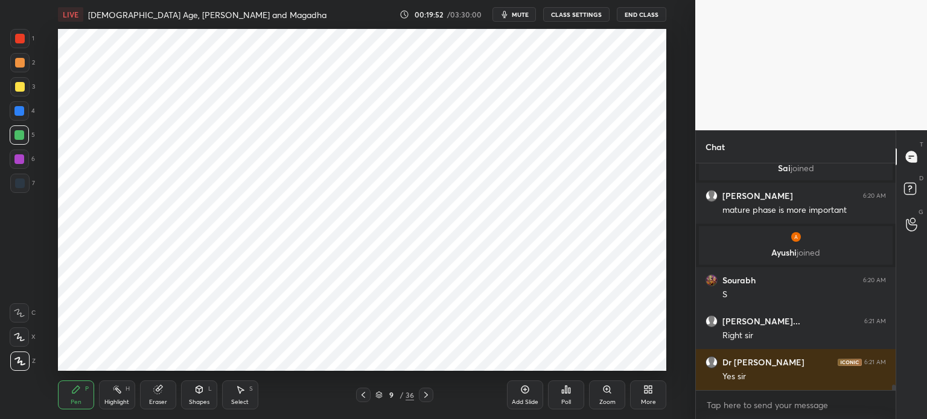
click at [152, 388] on div "Eraser" at bounding box center [158, 395] width 36 height 29
click at [77, 396] on div "Pen P" at bounding box center [76, 395] width 36 height 29
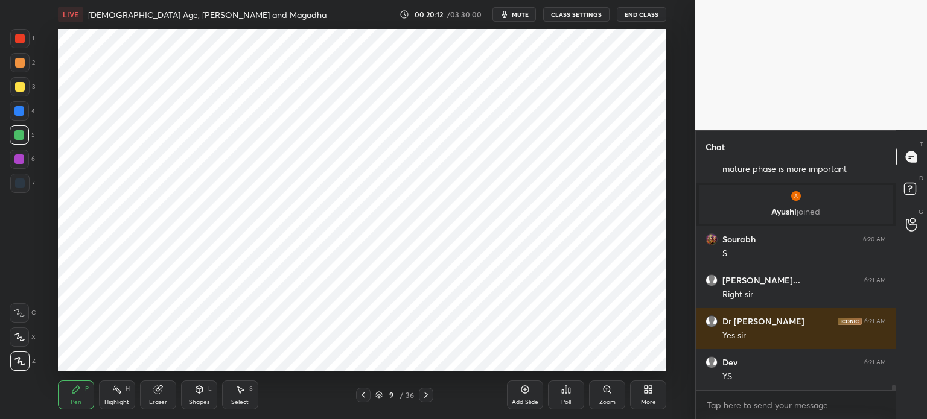
click at [21, 185] on div at bounding box center [20, 184] width 10 height 10
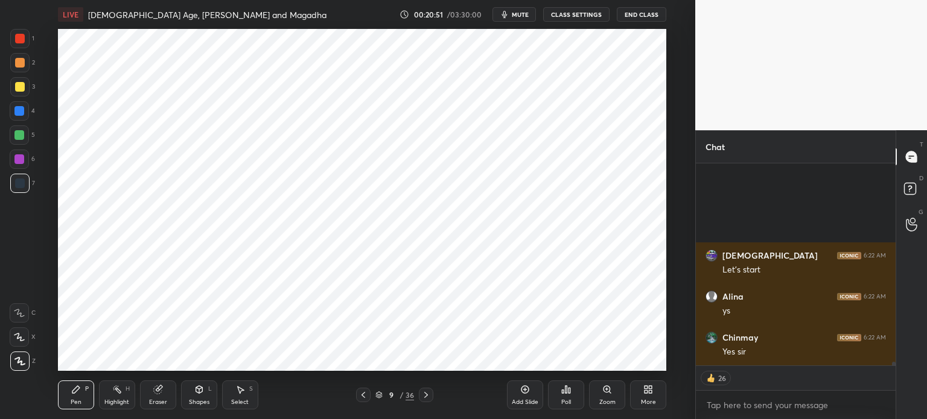
scroll to position [11056, 0]
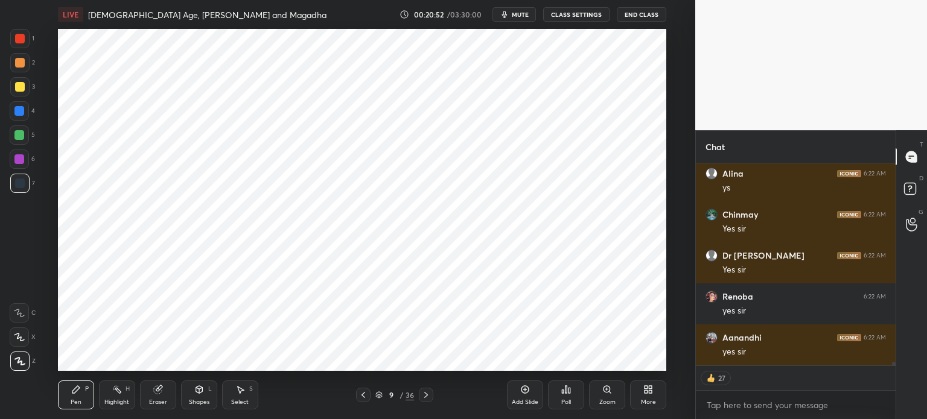
click at [529, 390] on icon at bounding box center [525, 390] width 10 height 10
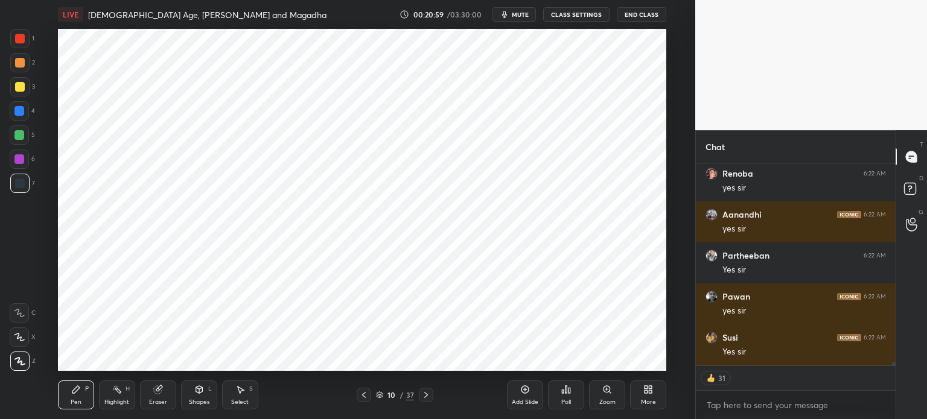
scroll to position [11222, 0]
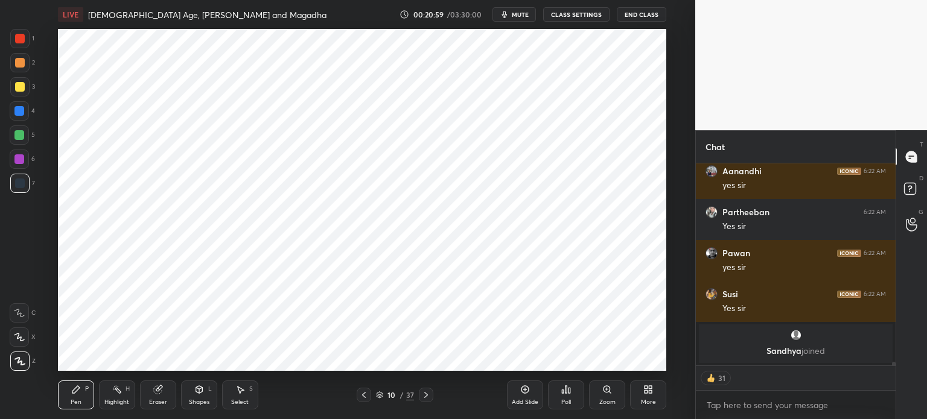
click at [22, 155] on div at bounding box center [19, 160] width 10 height 10
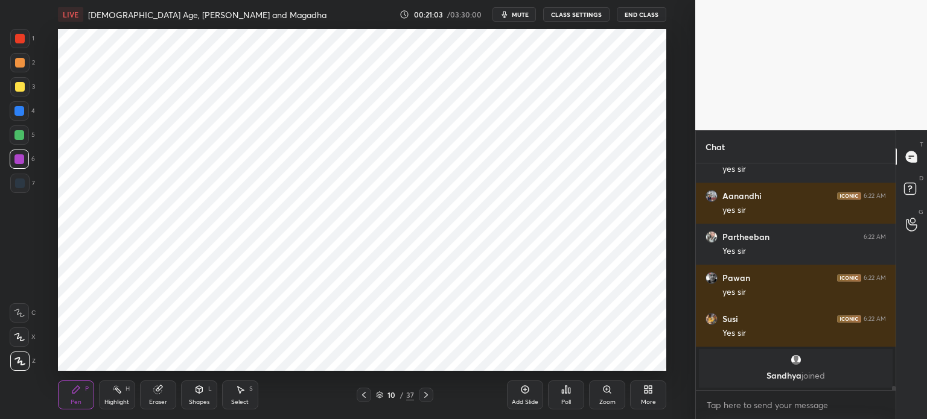
scroll to position [3, 4]
click at [24, 183] on div at bounding box center [20, 184] width 10 height 10
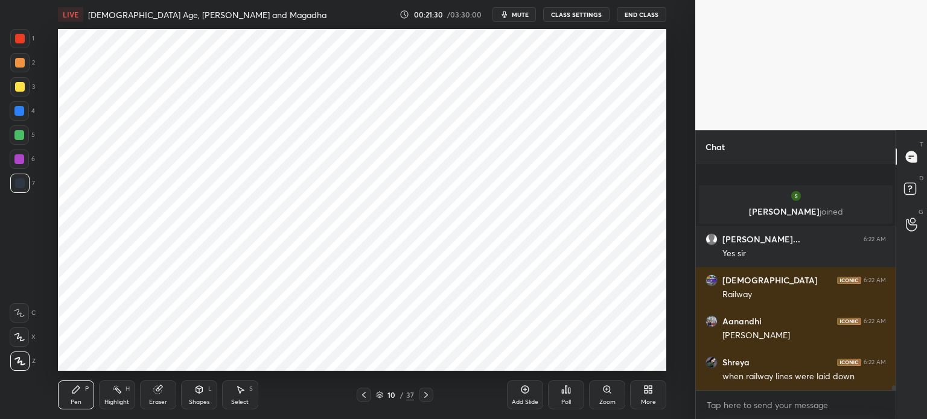
scroll to position [11072, 0]
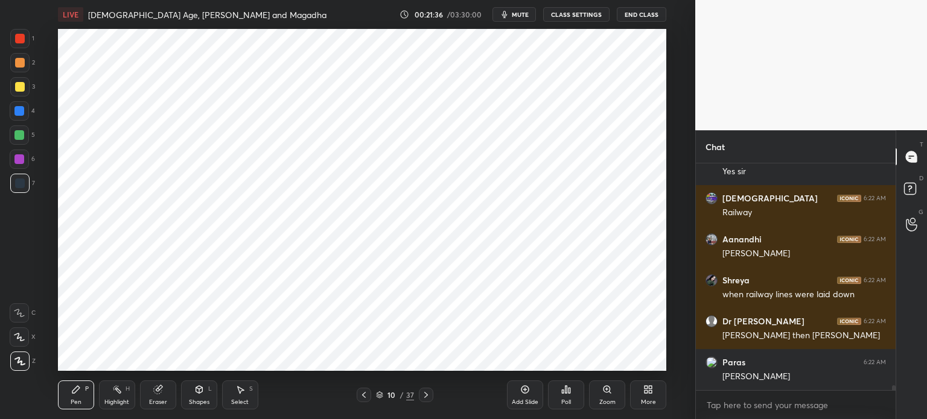
click at [16, 62] on div at bounding box center [20, 63] width 10 height 10
click at [19, 40] on div at bounding box center [20, 39] width 10 height 10
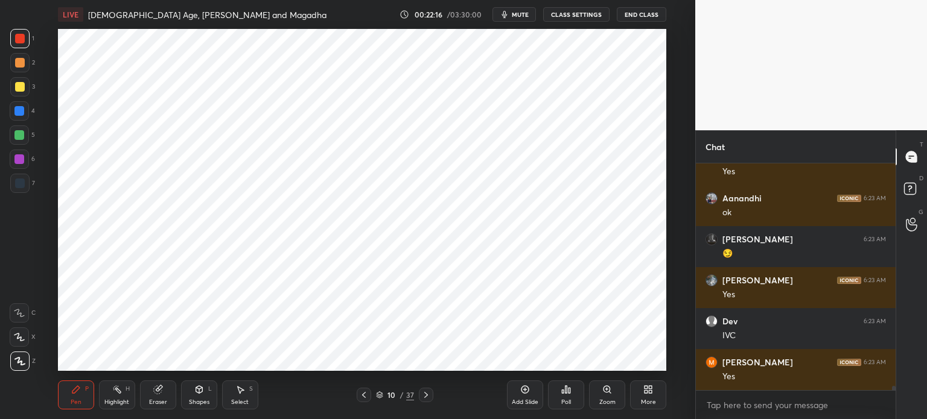
scroll to position [11439, 0]
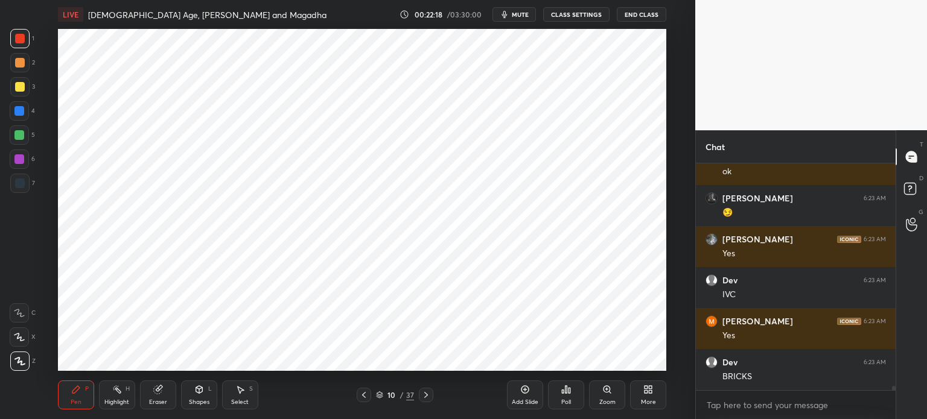
click at [23, 157] on div at bounding box center [19, 160] width 10 height 10
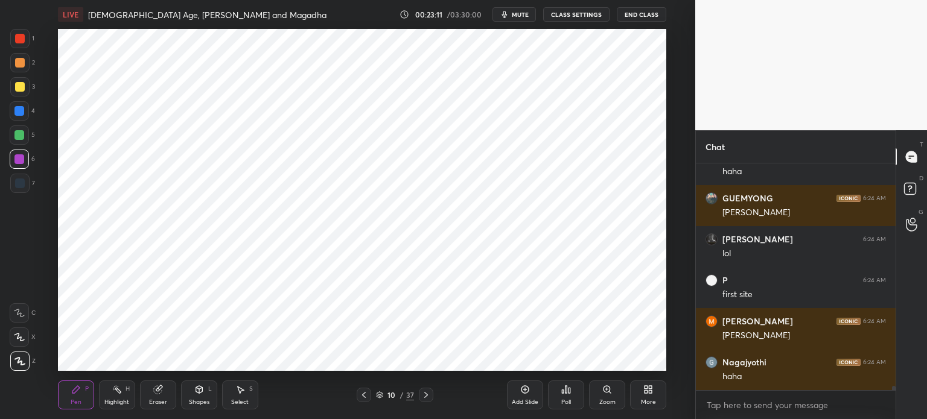
scroll to position [12256, 0]
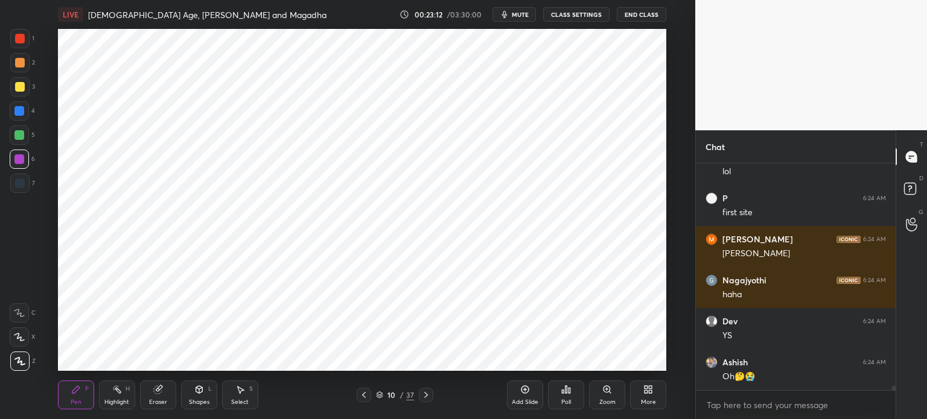
click at [161, 390] on icon at bounding box center [157, 390] width 8 height 8
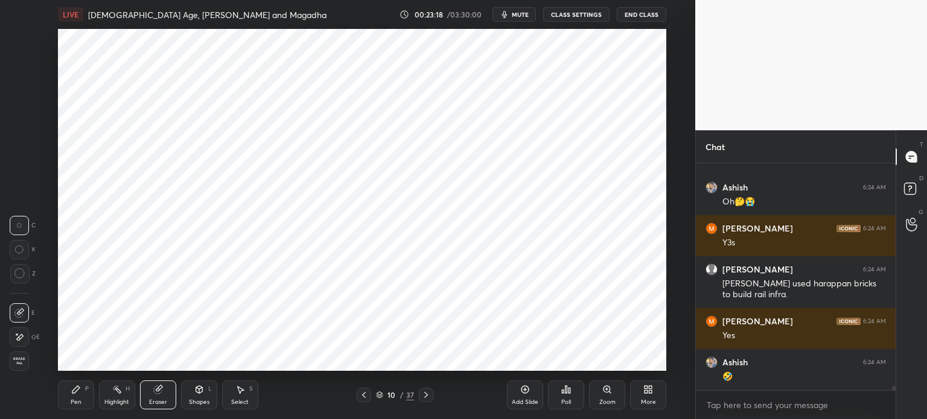
scroll to position [12472, 0]
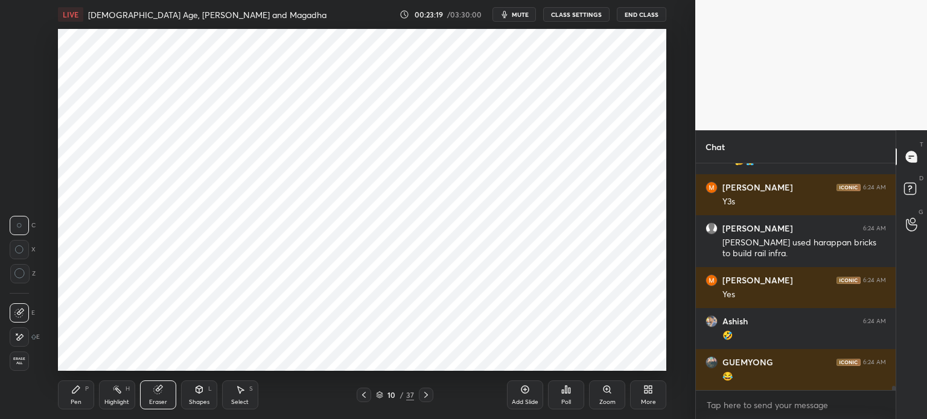
click at [77, 393] on icon at bounding box center [76, 390] width 10 height 10
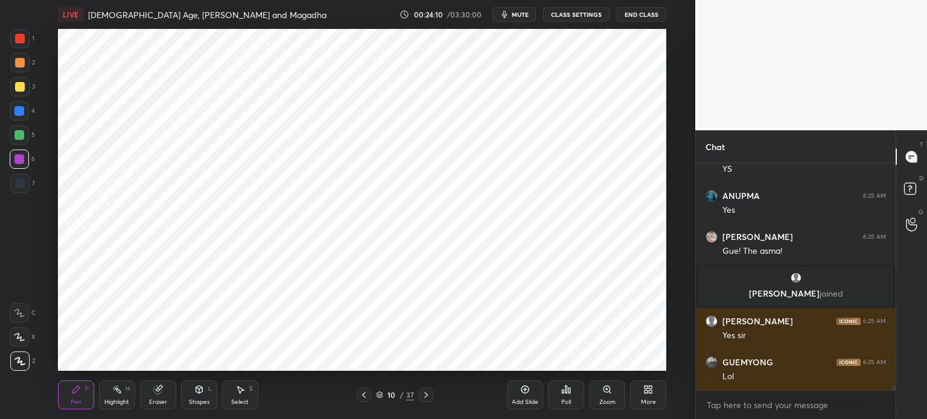
scroll to position [12786, 0]
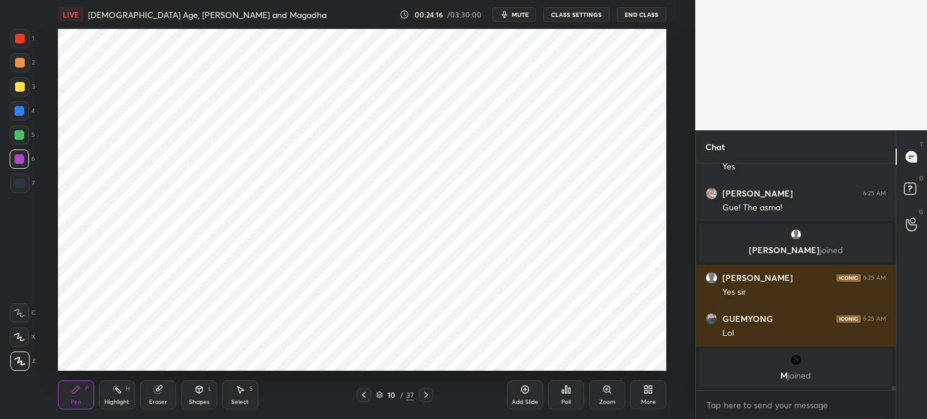
click at [27, 183] on div at bounding box center [19, 183] width 19 height 19
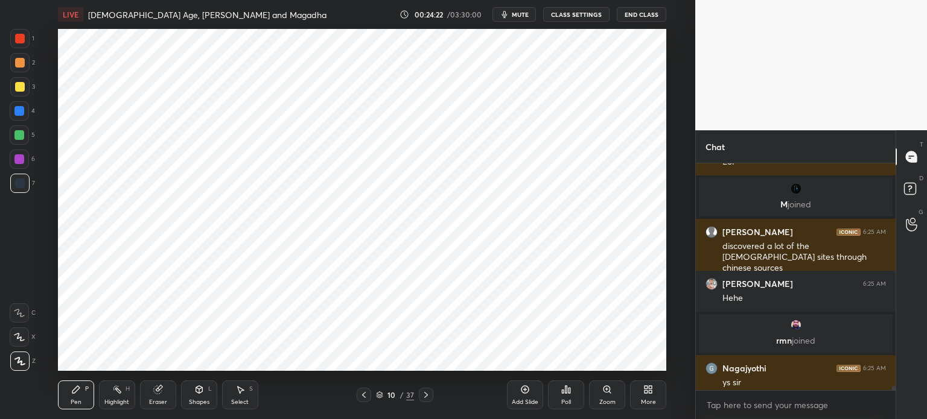
scroll to position [12896, 0]
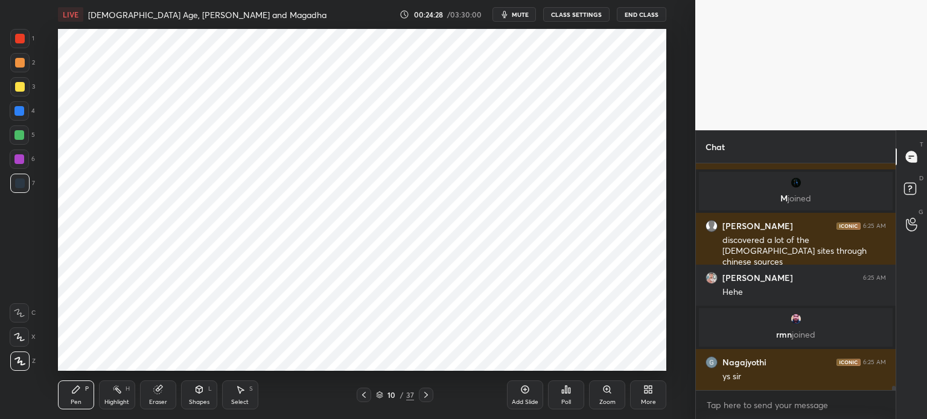
click at [519, 395] on div "Add Slide" at bounding box center [525, 395] width 36 height 29
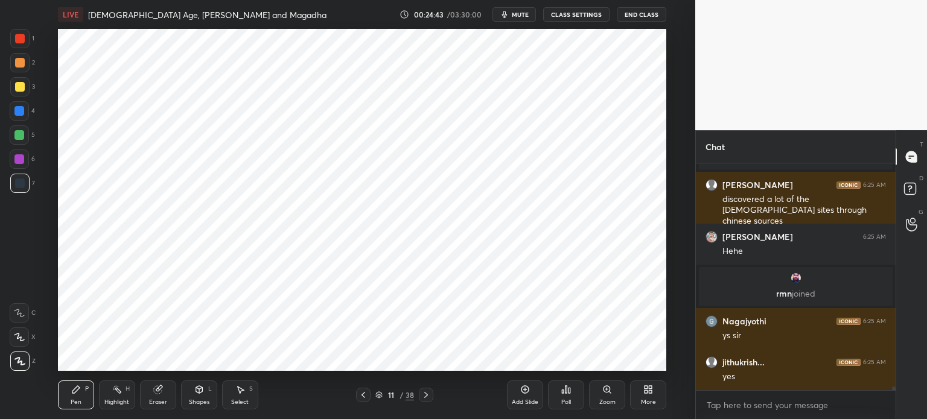
scroll to position [12978, 0]
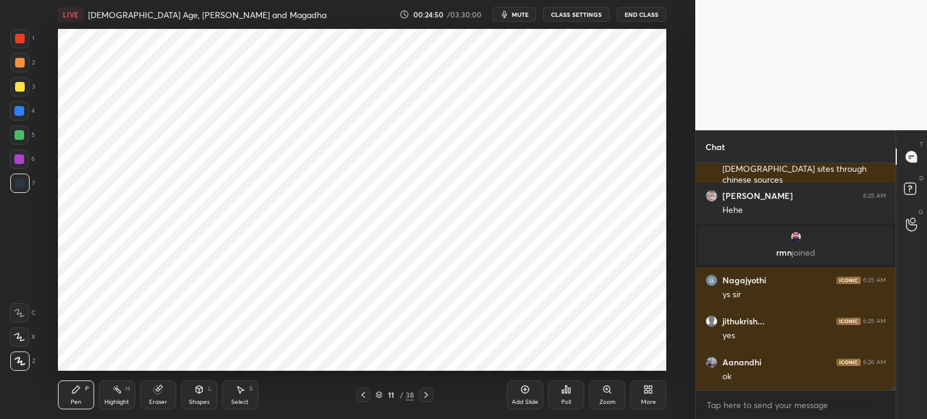
click at [23, 136] on div at bounding box center [19, 135] width 10 height 10
click at [27, 189] on div at bounding box center [19, 183] width 19 height 19
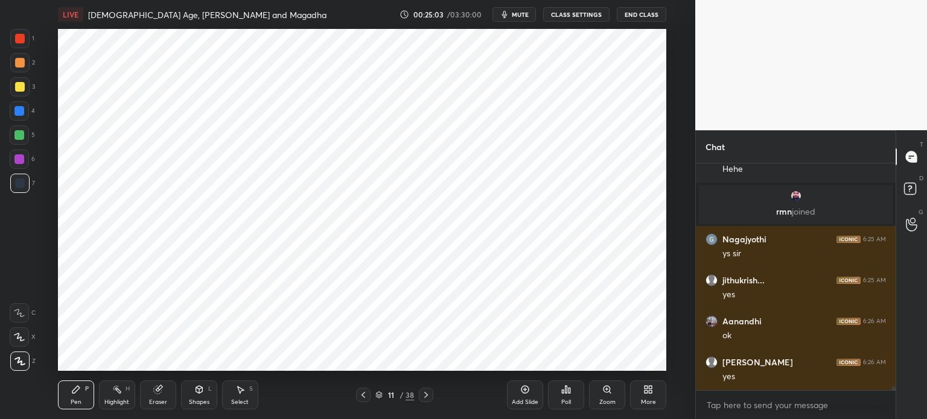
click at [24, 160] on div at bounding box center [19, 159] width 19 height 19
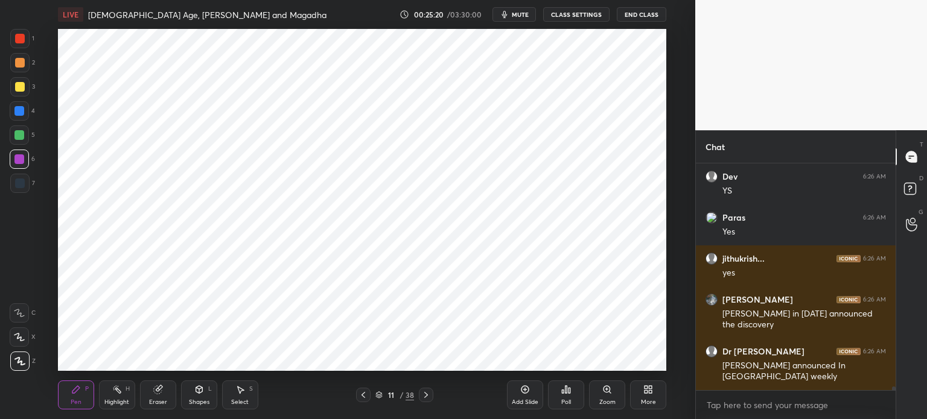
scroll to position [13287, 0]
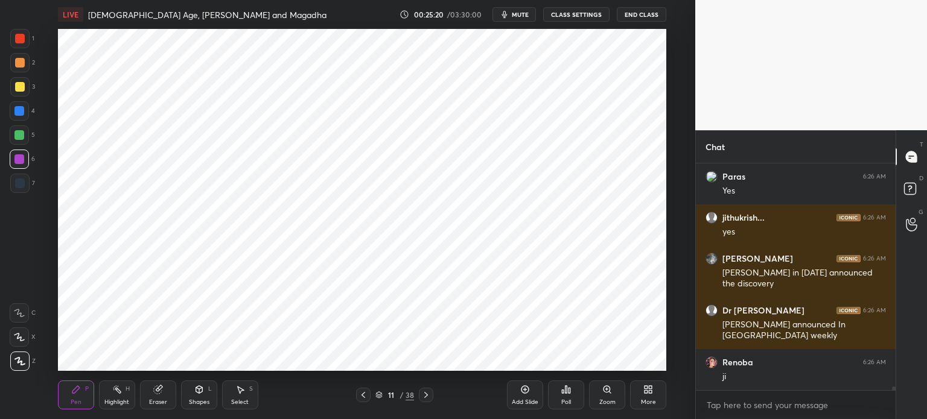
click at [15, 179] on div at bounding box center [20, 184] width 10 height 10
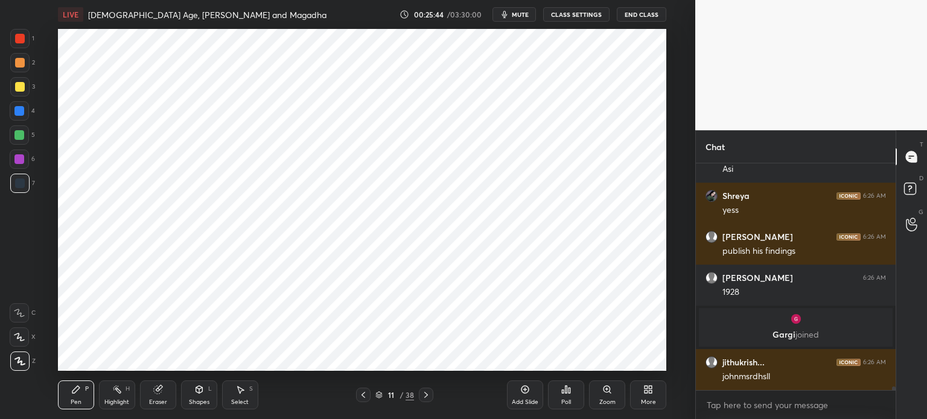
scroll to position [13445, 0]
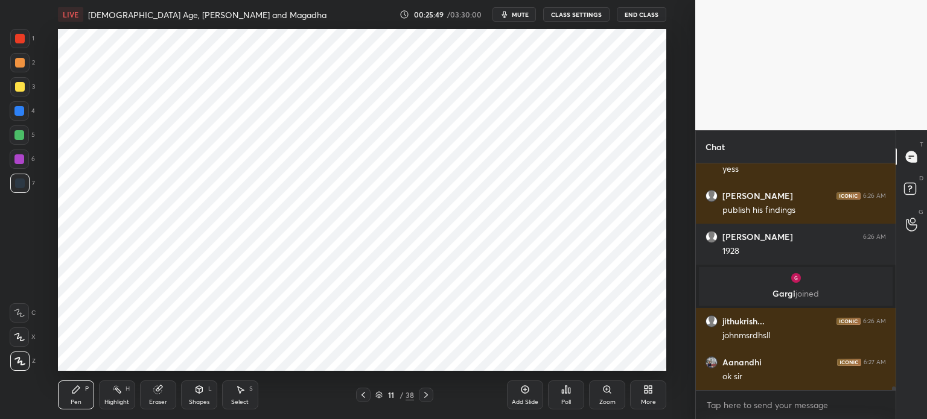
click at [519, 396] on div "Add Slide" at bounding box center [525, 395] width 36 height 29
click at [192, 386] on div "Shapes L" at bounding box center [199, 395] width 36 height 29
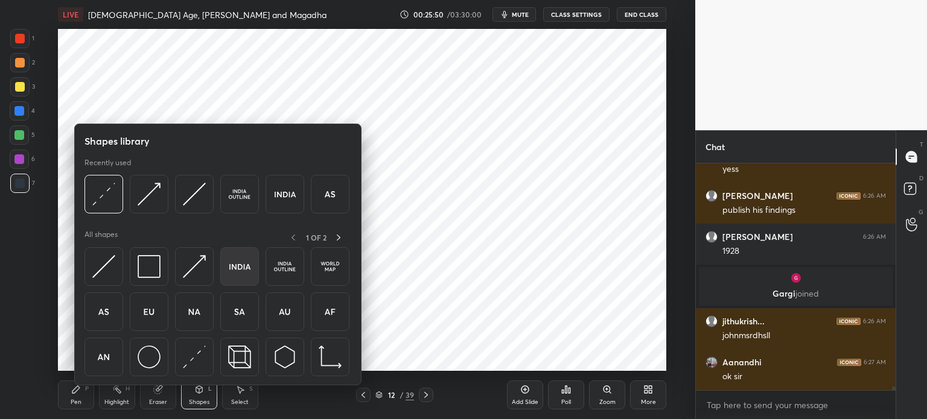
scroll to position [13486, 0]
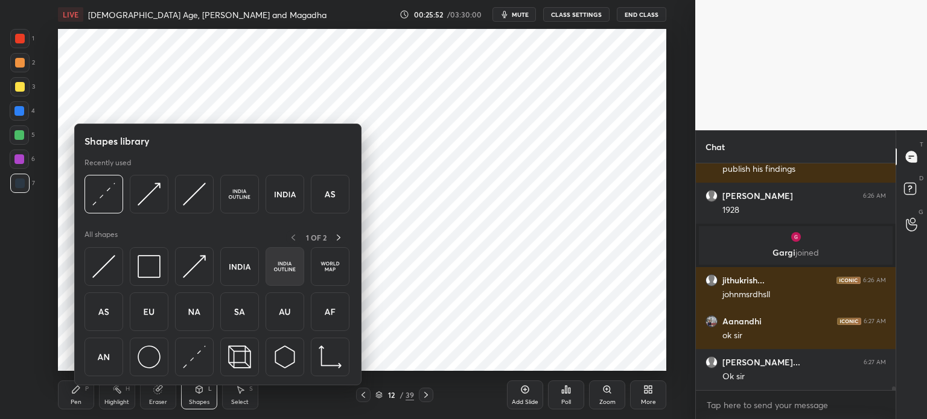
click at [289, 276] on img at bounding box center [284, 266] width 23 height 23
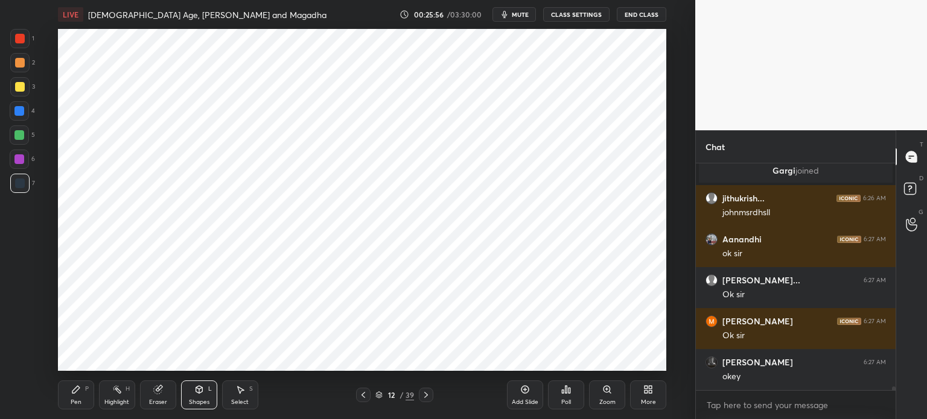
scroll to position [13609, 0]
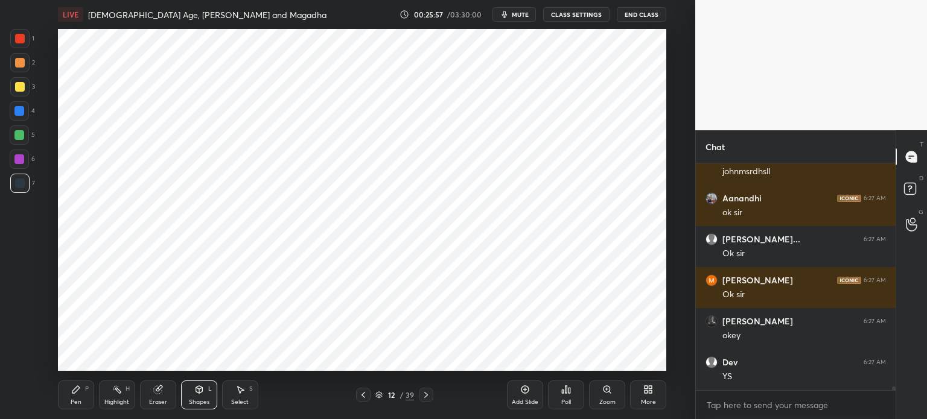
click at [83, 400] on div "Pen P" at bounding box center [76, 395] width 36 height 29
click at [21, 113] on div at bounding box center [19, 111] width 10 height 10
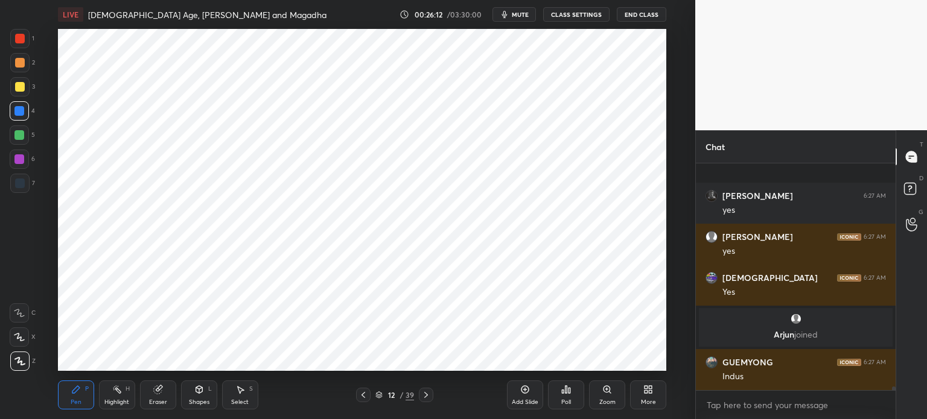
scroll to position [13857, 0]
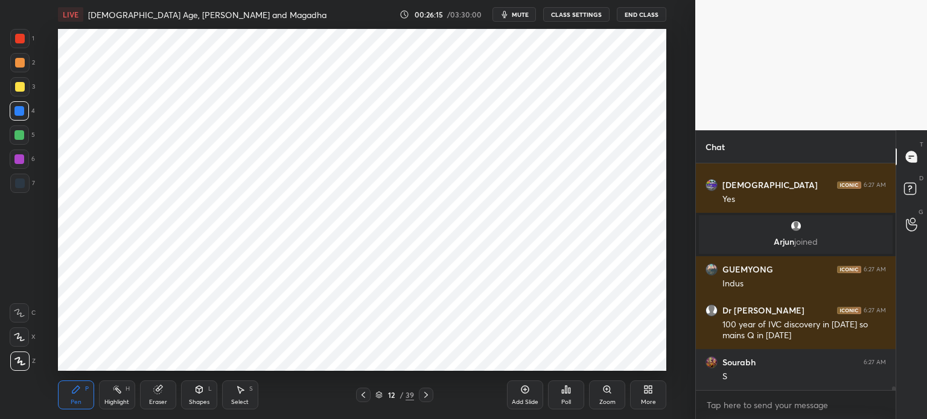
click at [25, 183] on div at bounding box center [19, 183] width 19 height 19
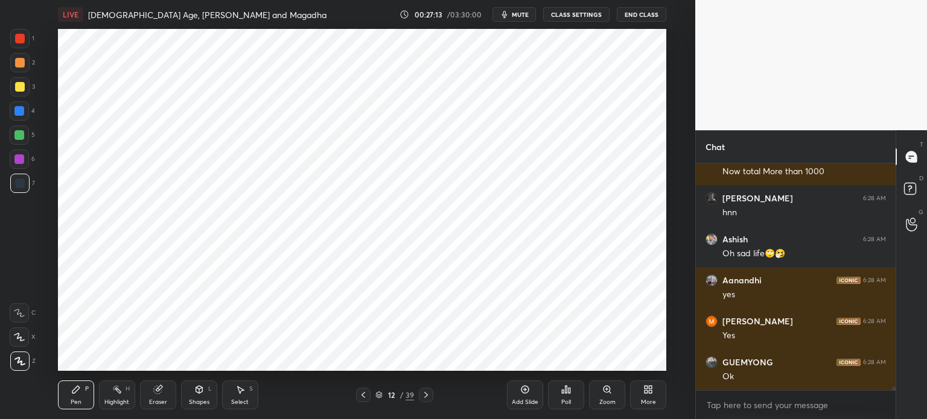
scroll to position [14366, 0]
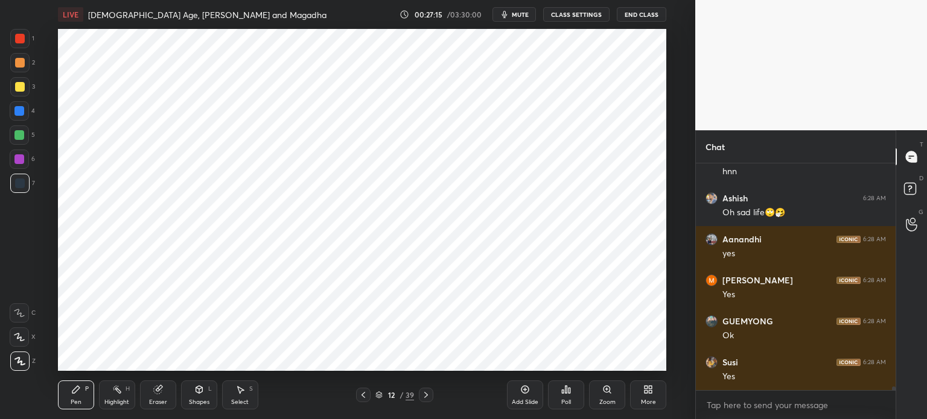
click at [21, 118] on div at bounding box center [19, 110] width 19 height 19
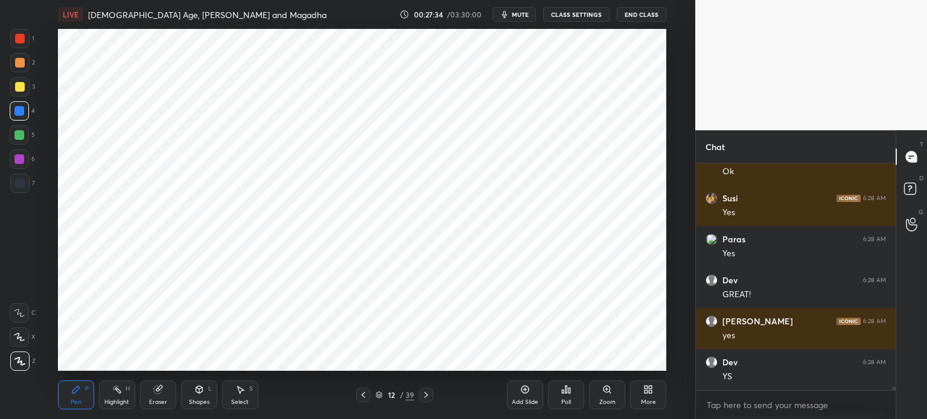
scroll to position [14571, 0]
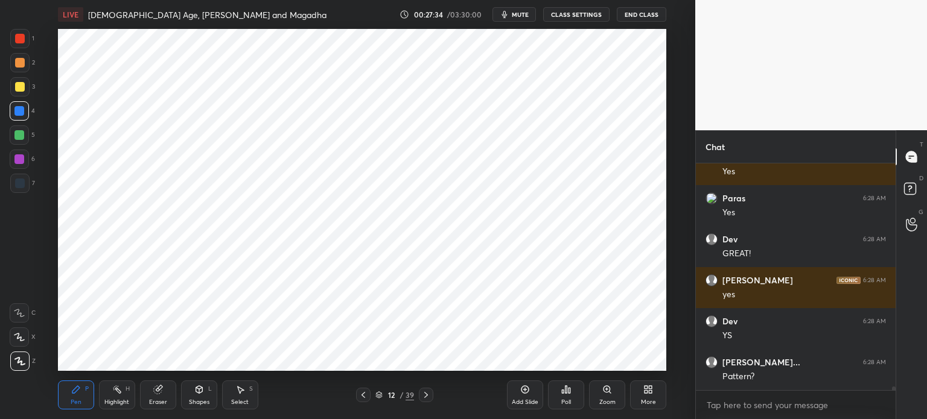
click at [25, 186] on div at bounding box center [19, 183] width 19 height 19
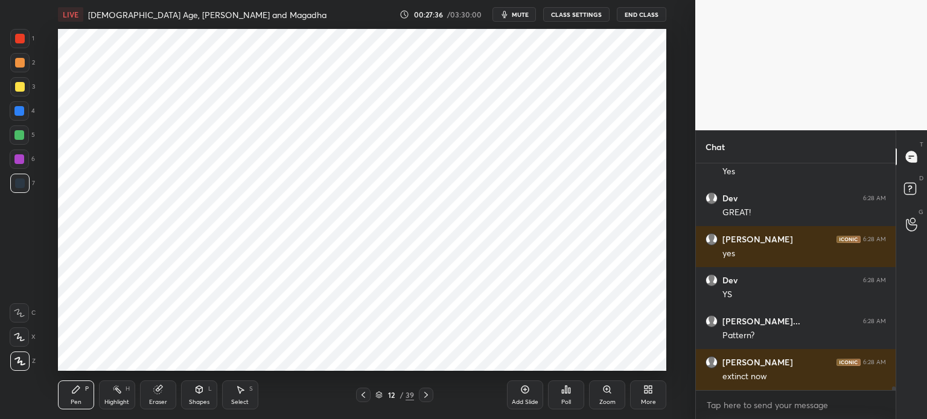
click at [25, 39] on div at bounding box center [19, 38] width 19 height 19
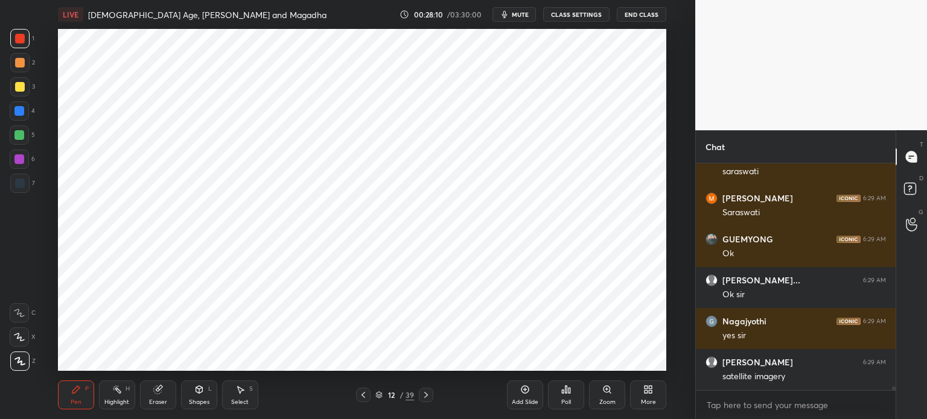
scroll to position [15105, 0]
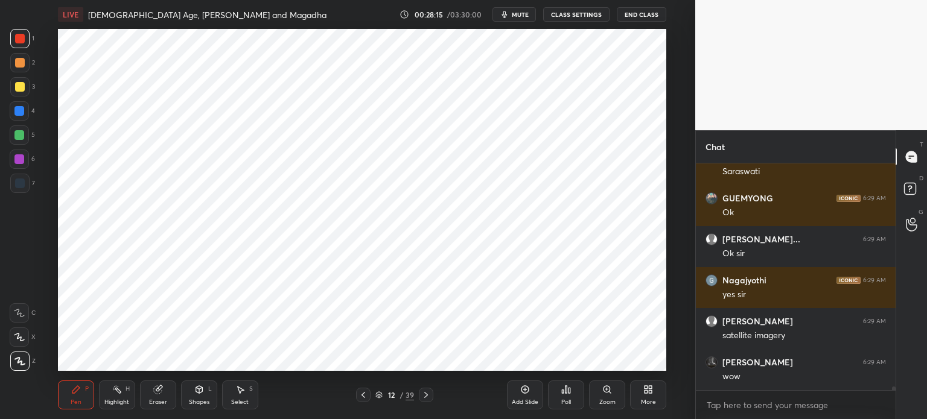
click at [16, 164] on div at bounding box center [19, 160] width 10 height 10
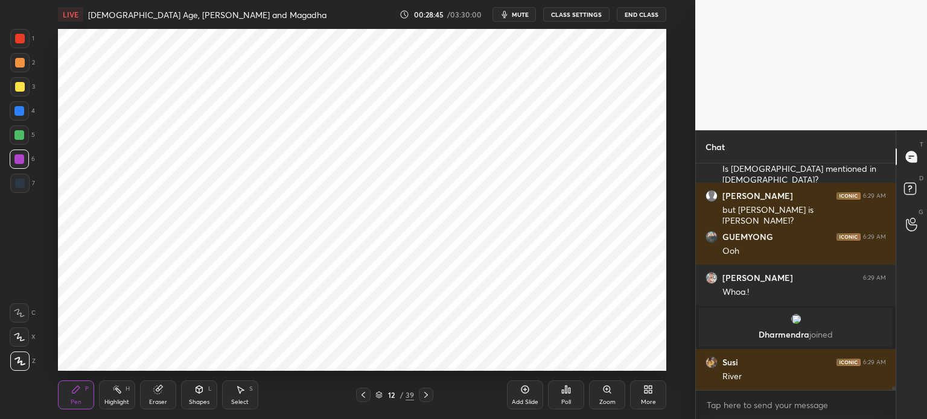
scroll to position [15040, 0]
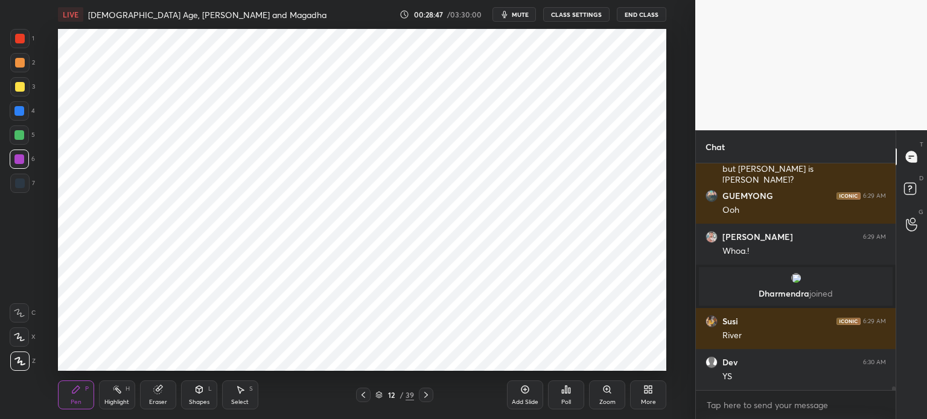
click at [22, 108] on div at bounding box center [19, 111] width 10 height 10
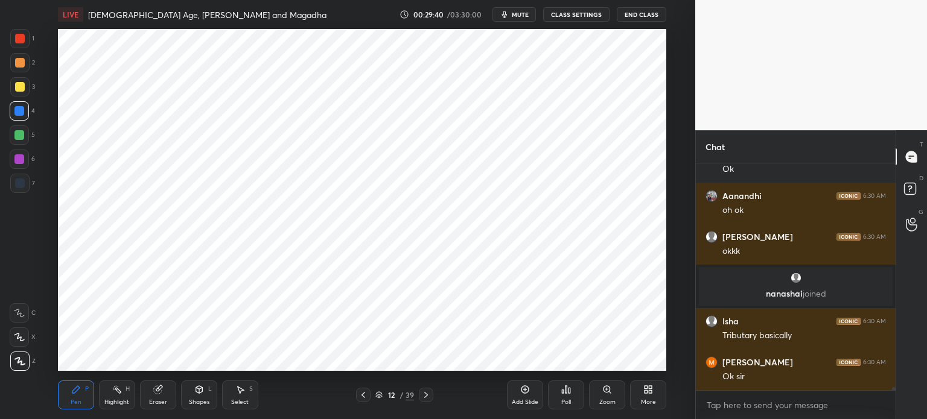
scroll to position [15687, 0]
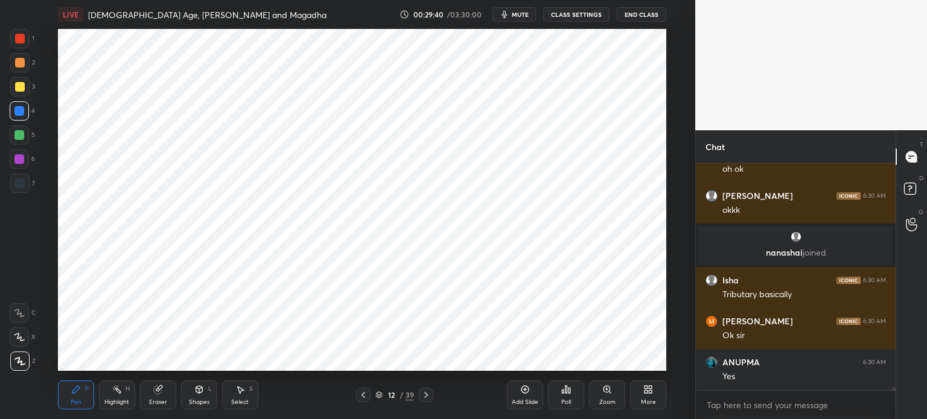
click at [531, 390] on div "Add Slide" at bounding box center [525, 395] width 36 height 29
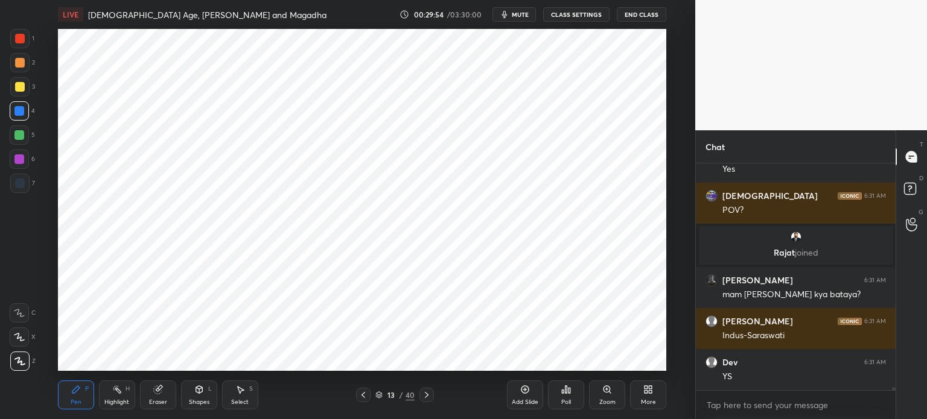
scroll to position [15879, 0]
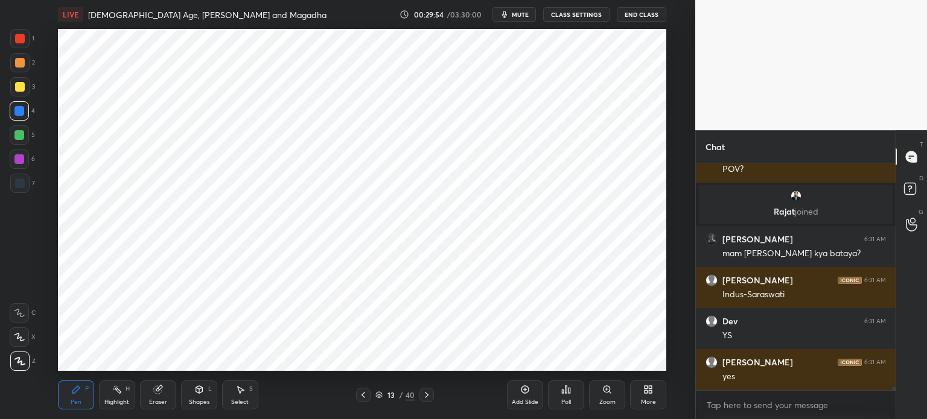
click at [148, 403] on div "Eraser" at bounding box center [158, 395] width 36 height 29
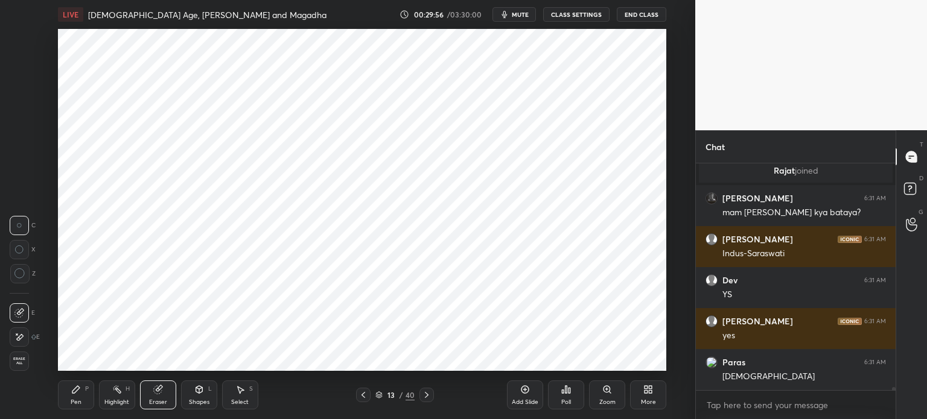
click at [68, 395] on div "Pen P" at bounding box center [76, 395] width 36 height 29
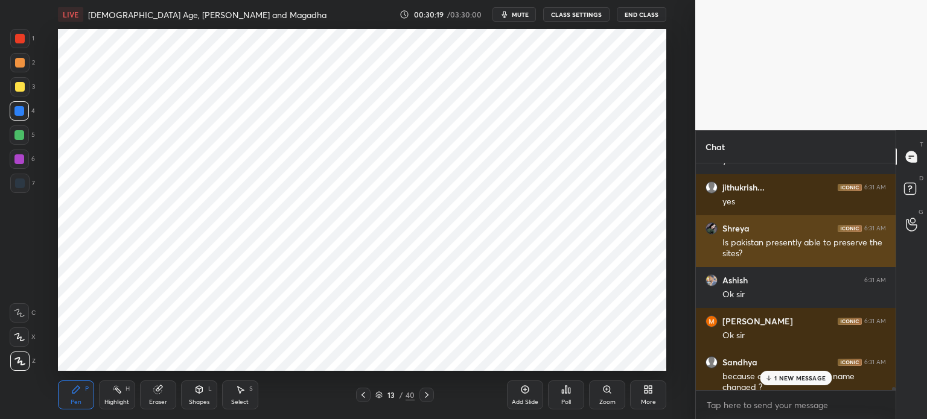
scroll to position [16499, 0]
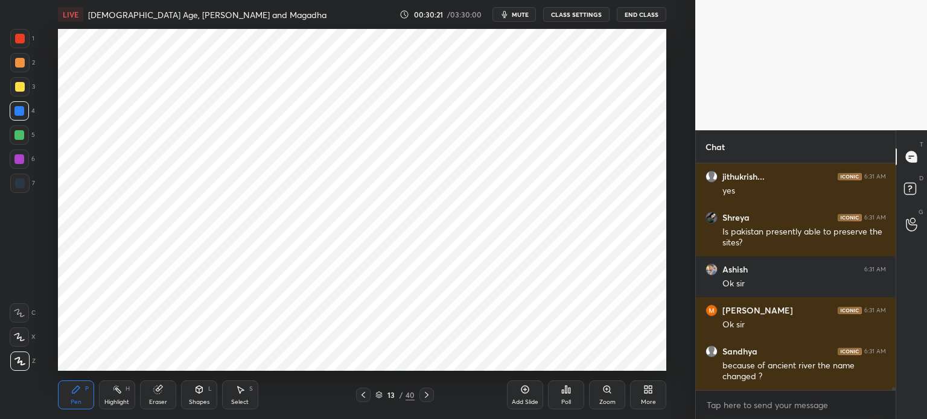
click at [19, 161] on div at bounding box center [19, 160] width 10 height 10
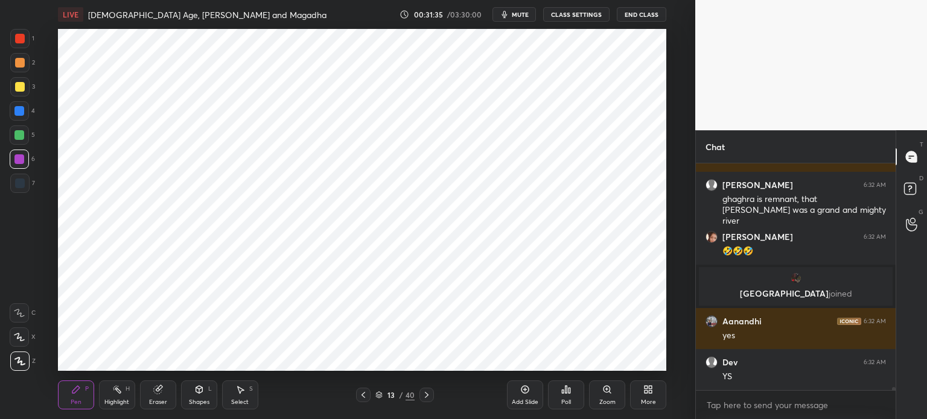
scroll to position [17196, 0]
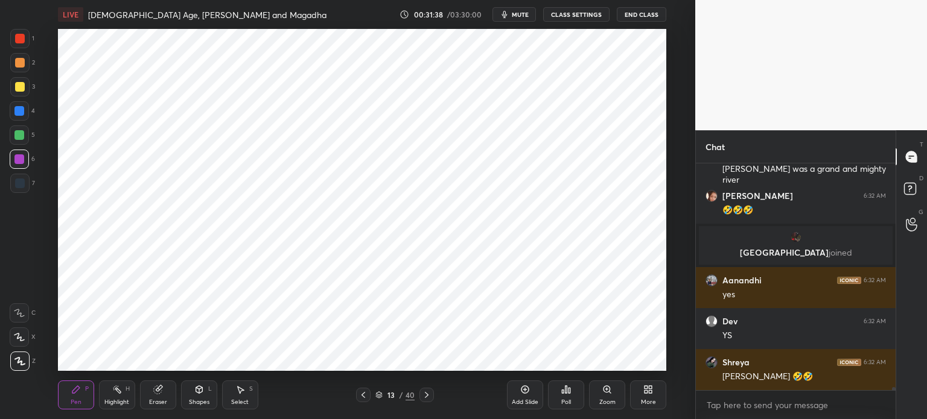
click at [17, 114] on div at bounding box center [19, 111] width 10 height 10
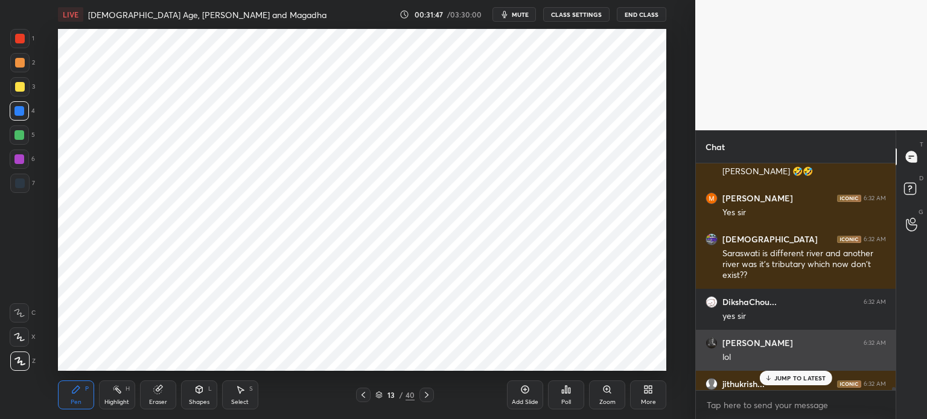
scroll to position [17463, 0]
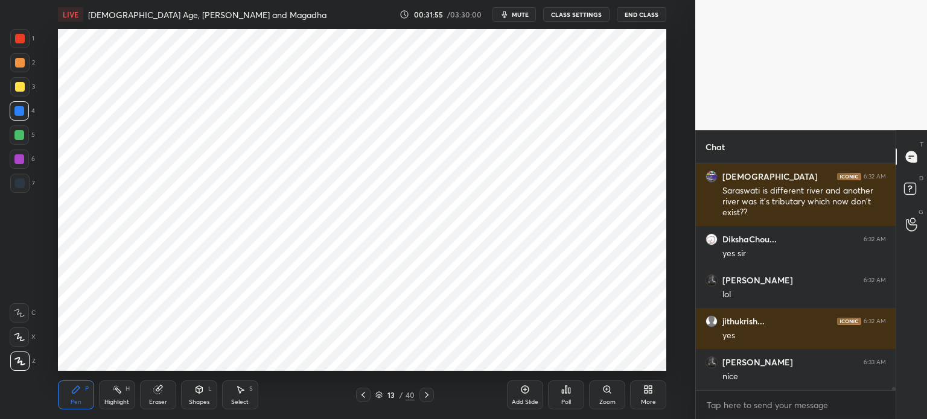
click at [517, 396] on div "Add Slide" at bounding box center [525, 395] width 36 height 29
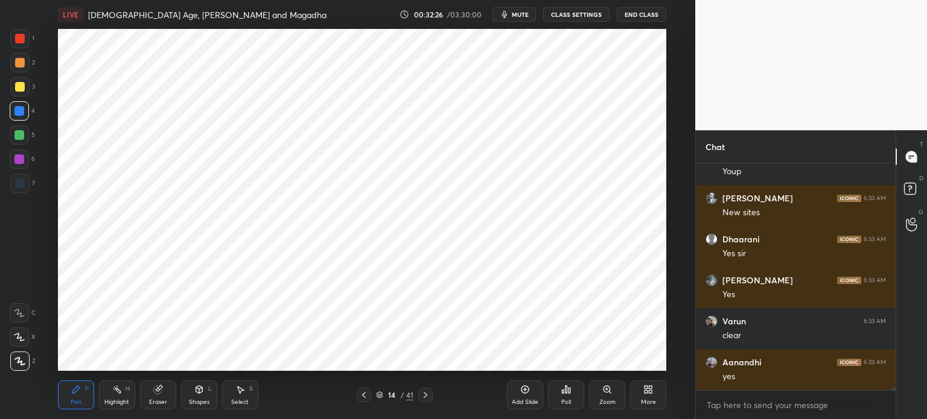
scroll to position [17997, 0]
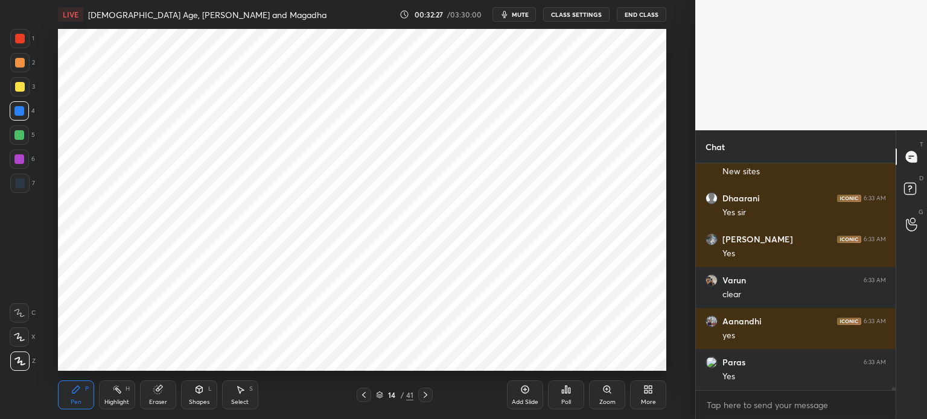
click at [21, 186] on div at bounding box center [20, 184] width 10 height 10
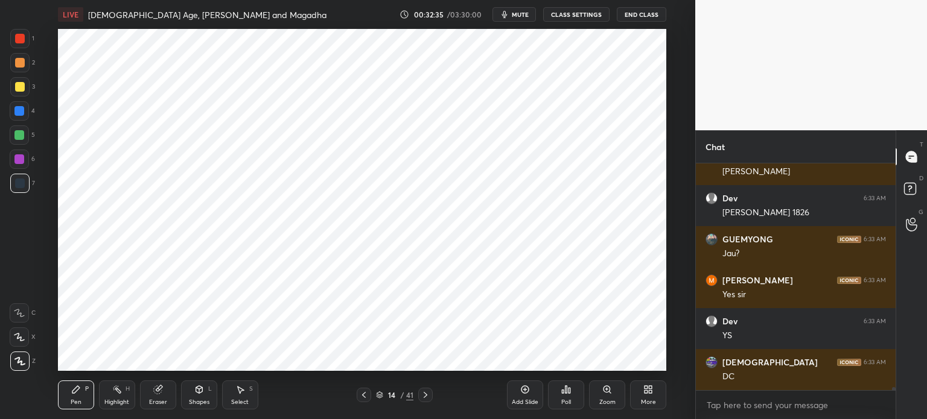
scroll to position [18325, 0]
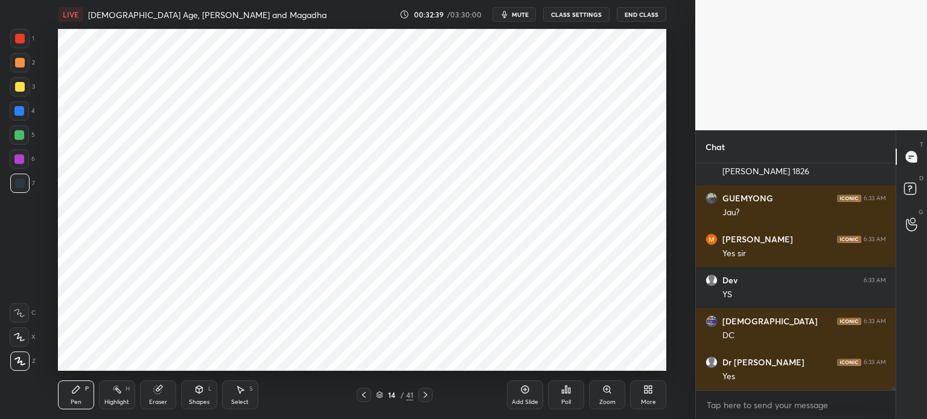
click at [19, 162] on div at bounding box center [19, 160] width 10 height 10
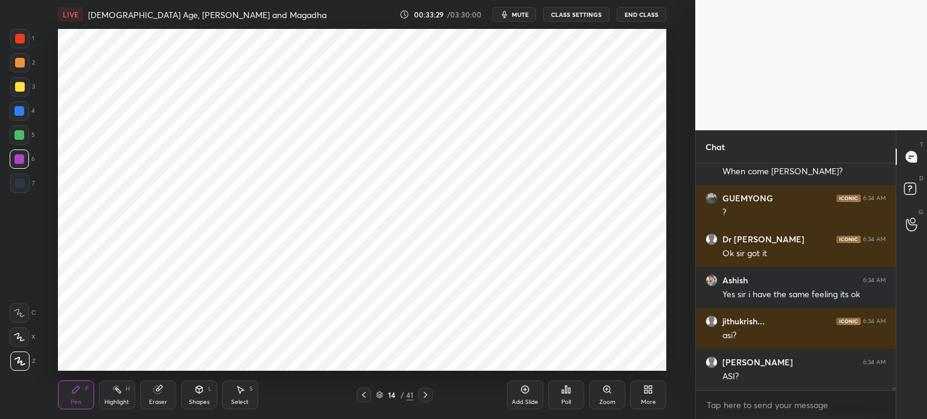
scroll to position [18753, 0]
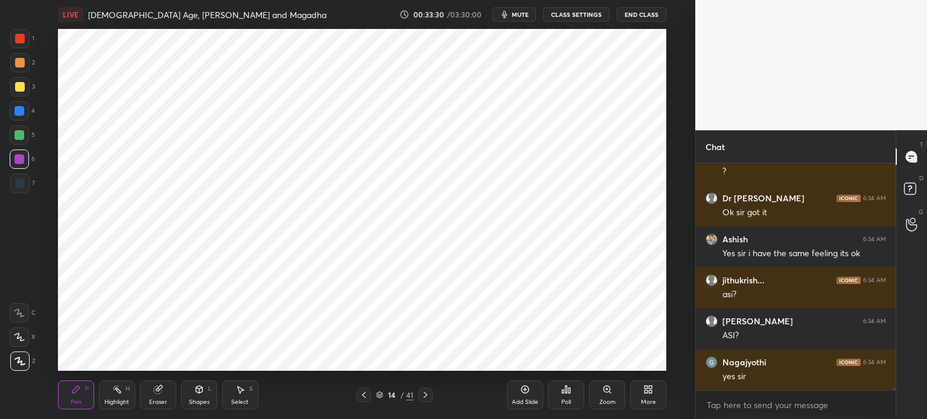
click at [20, 178] on div at bounding box center [19, 183] width 19 height 19
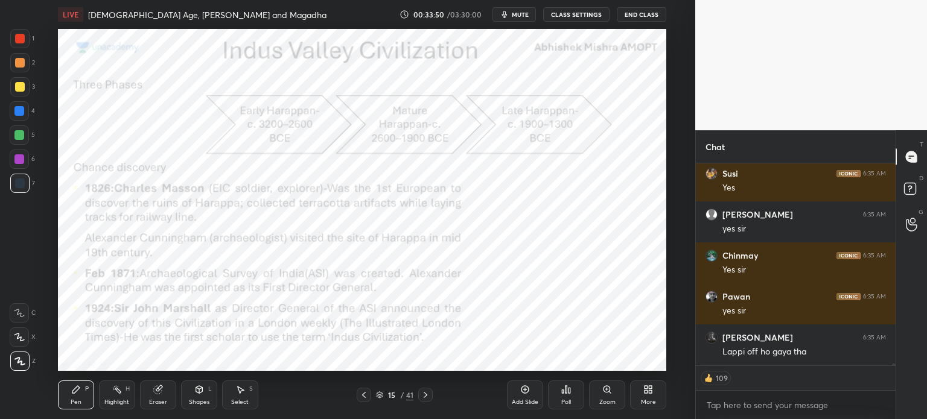
scroll to position [19829, 0]
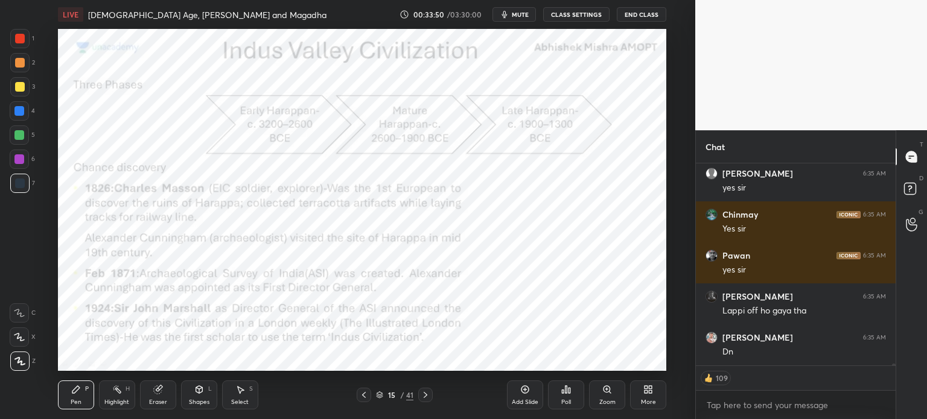
click at [18, 42] on div at bounding box center [20, 39] width 10 height 10
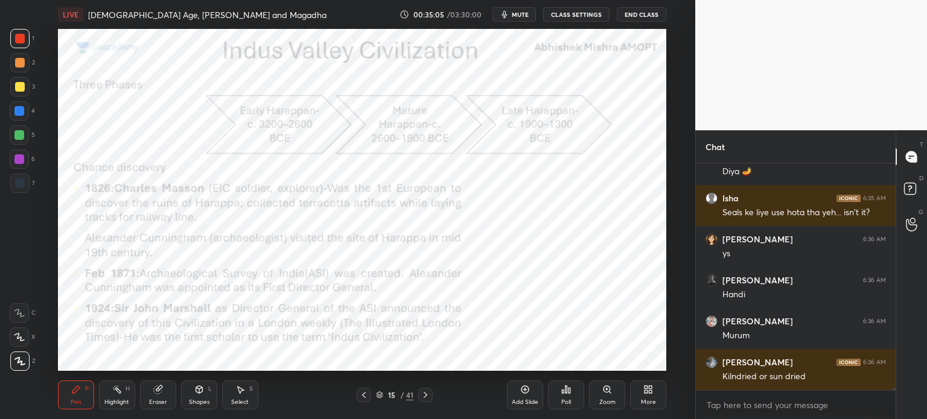
scroll to position [21487, 0]
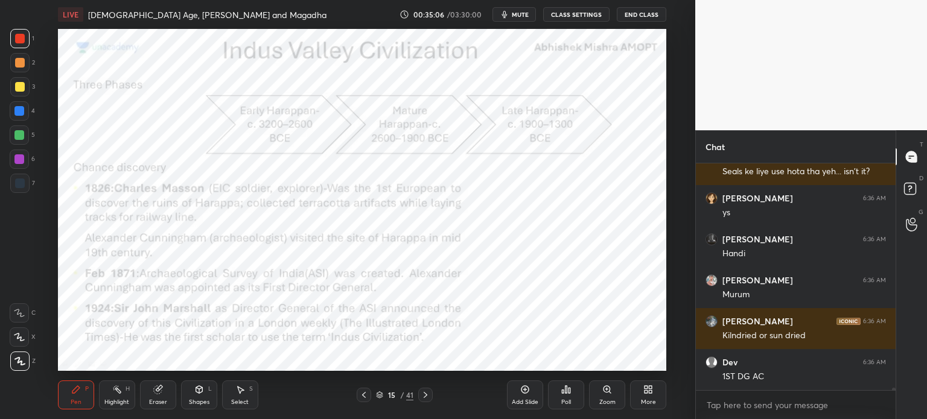
click at [532, 395] on div "Add Slide" at bounding box center [525, 395] width 36 height 29
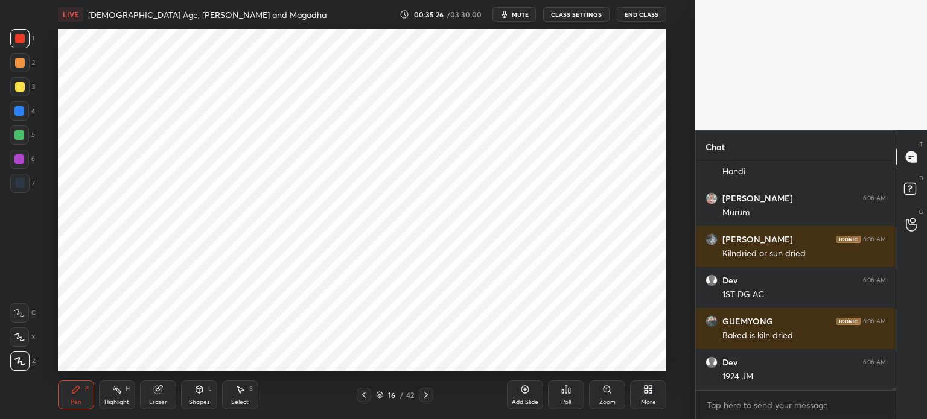
scroll to position [21610, 0]
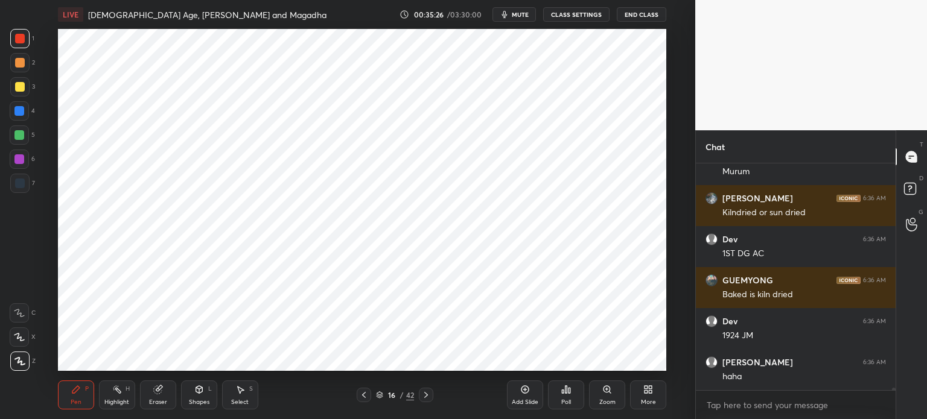
click at [18, 164] on div at bounding box center [19, 160] width 10 height 10
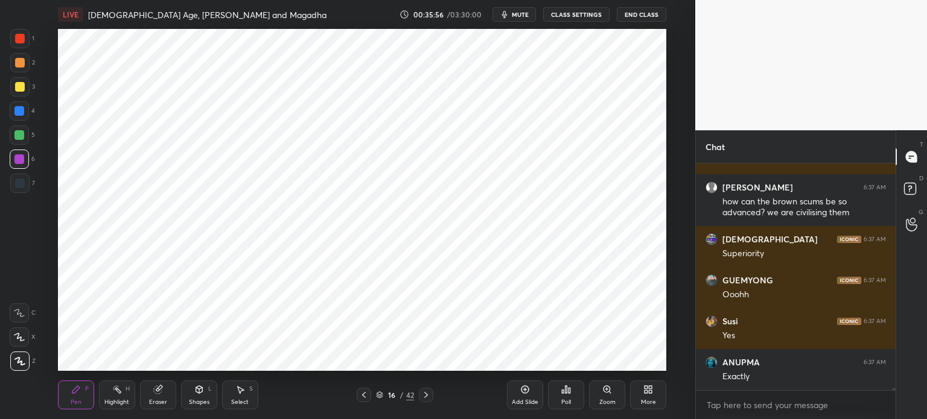
scroll to position [22154, 0]
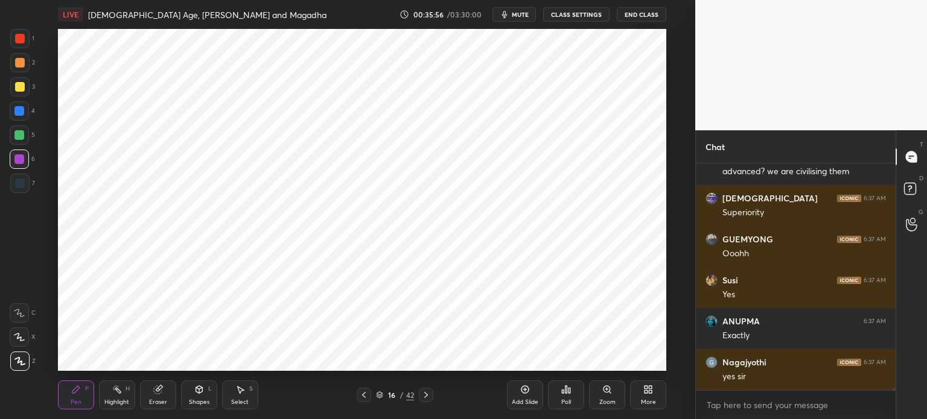
click at [28, 126] on div "5" at bounding box center [22, 135] width 25 height 19
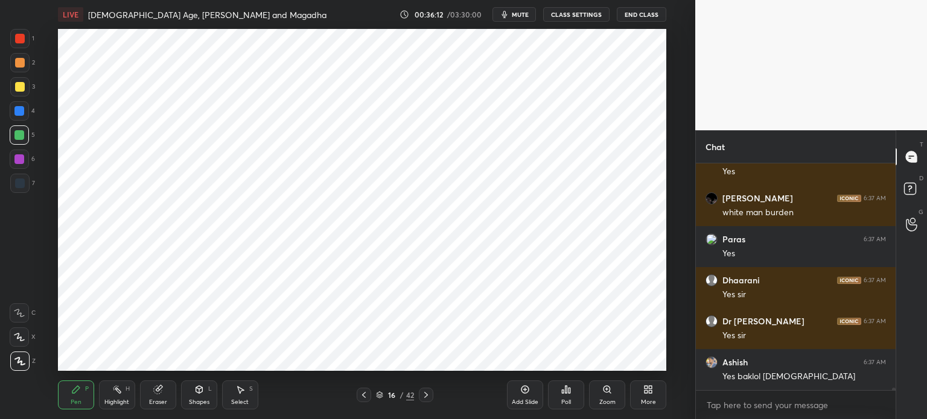
scroll to position [22482, 0]
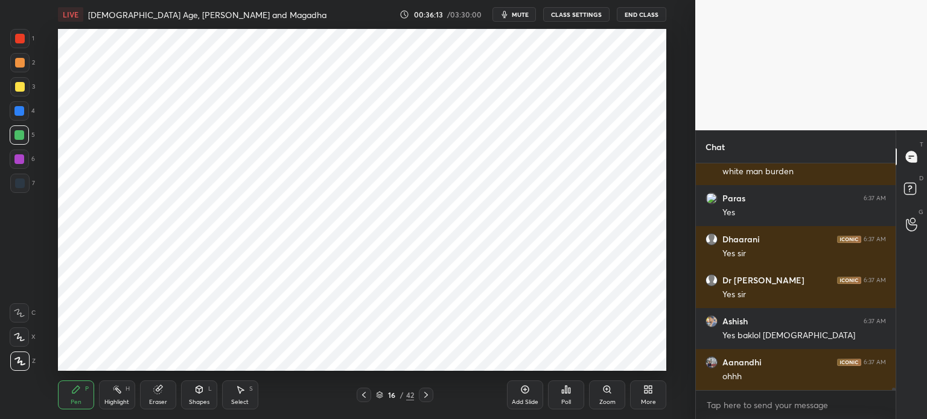
click at [19, 115] on div at bounding box center [19, 111] width 10 height 10
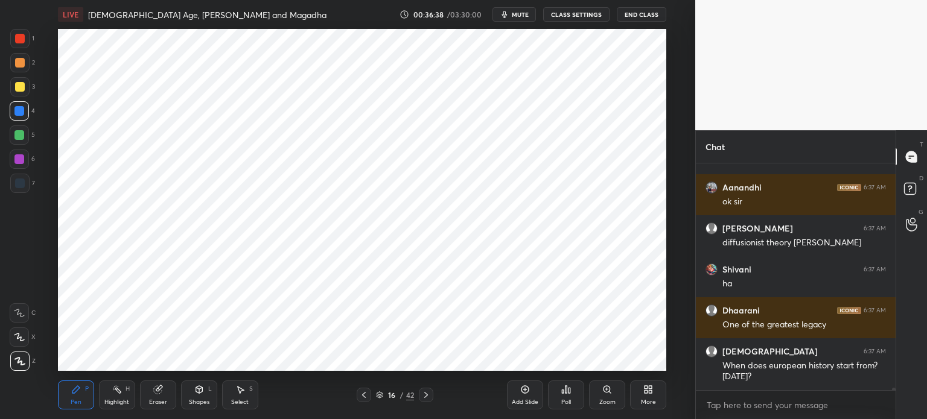
scroll to position [22863, 0]
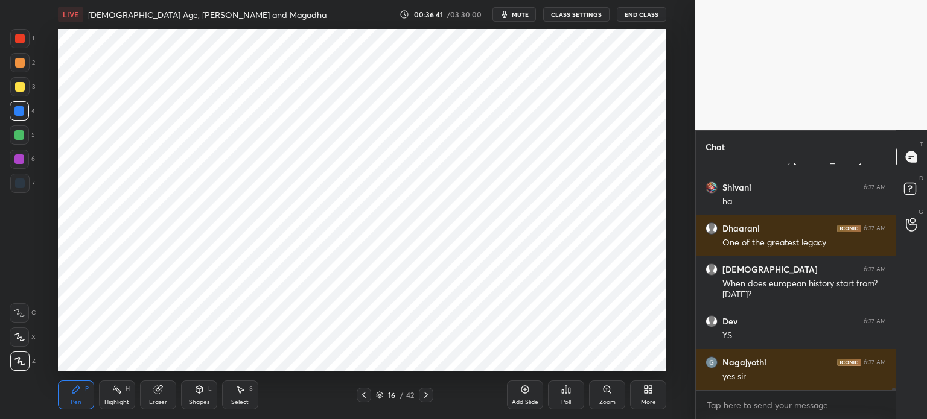
click at [8, 88] on div "1 2 3 4 5 6 7 C X Z C X Z E E Erase all H H" at bounding box center [19, 200] width 39 height 342
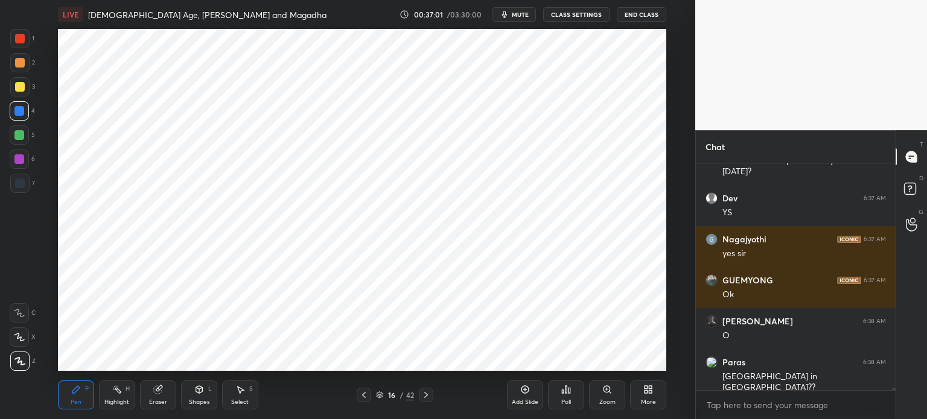
scroll to position [23068, 0]
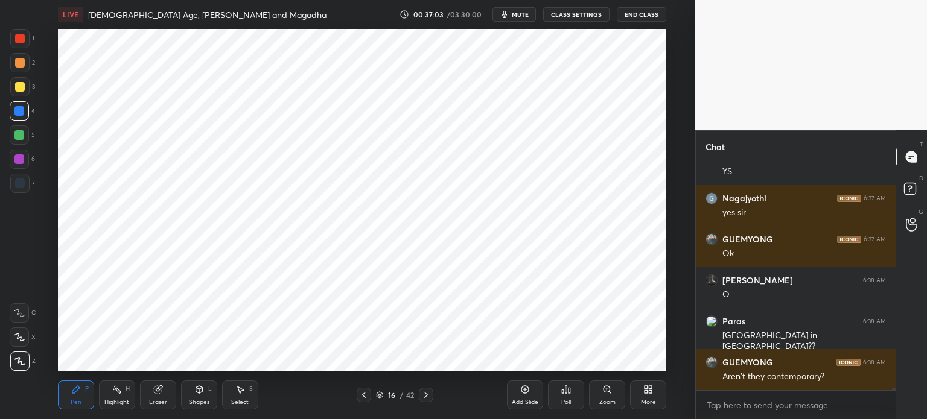
click at [527, 404] on div "Add Slide" at bounding box center [525, 403] width 27 height 6
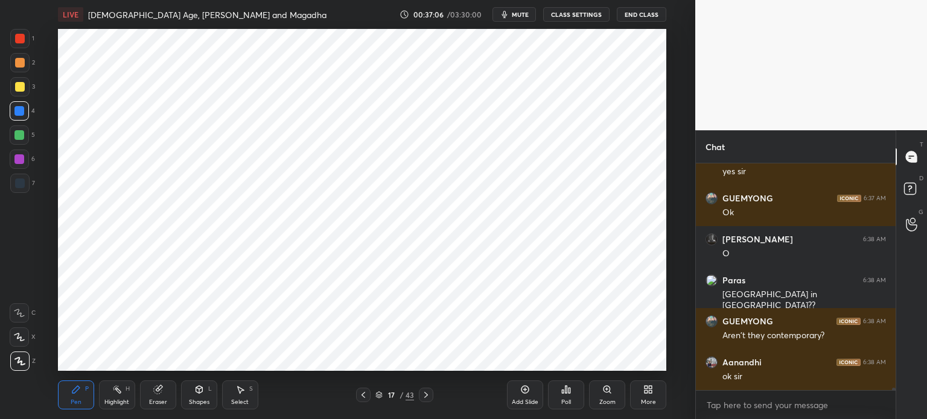
scroll to position [23191, 0]
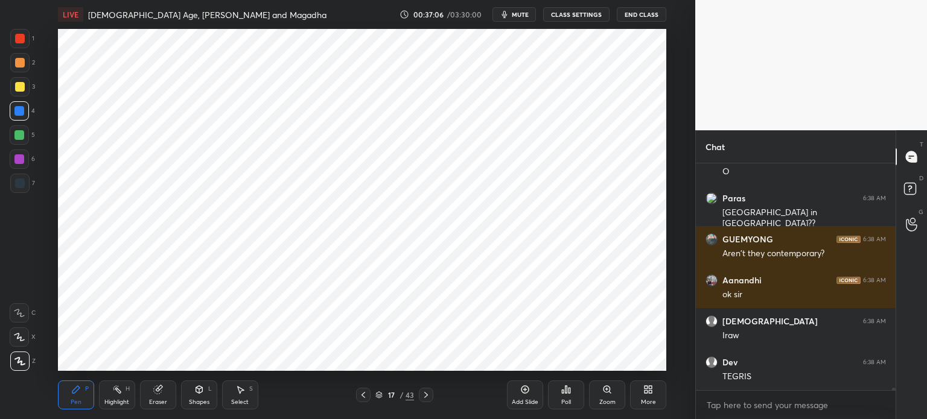
click at [196, 395] on icon at bounding box center [199, 390] width 10 height 10
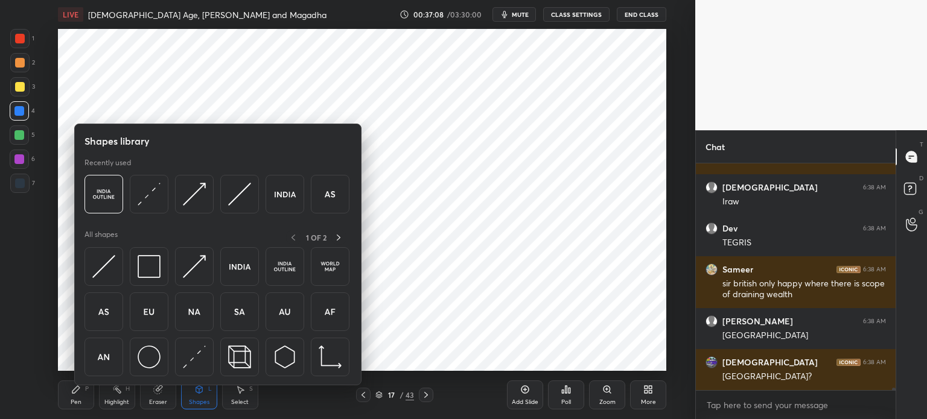
scroll to position [23407, 0]
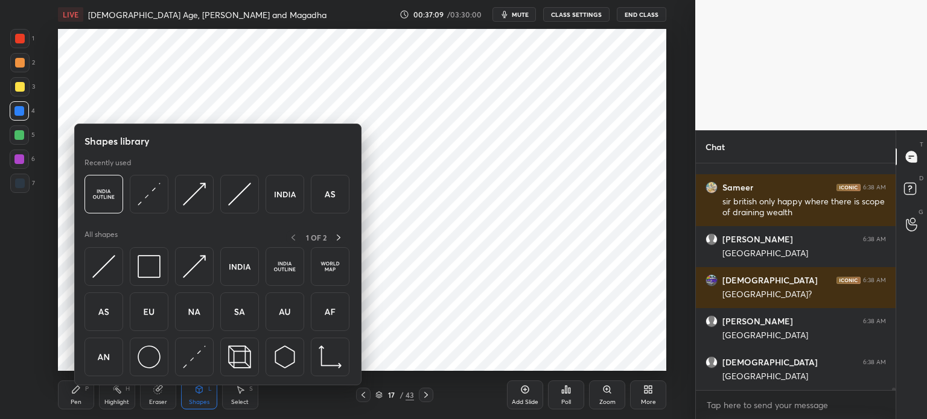
click at [336, 231] on div at bounding box center [338, 237] width 15 height 15
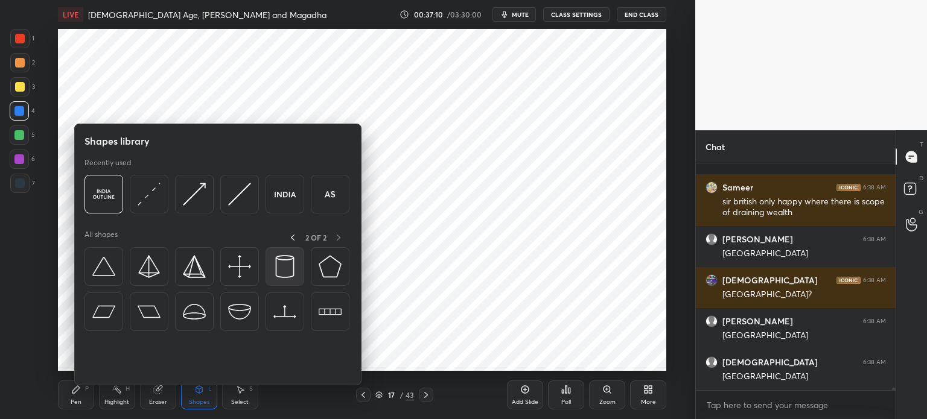
scroll to position [23489, 0]
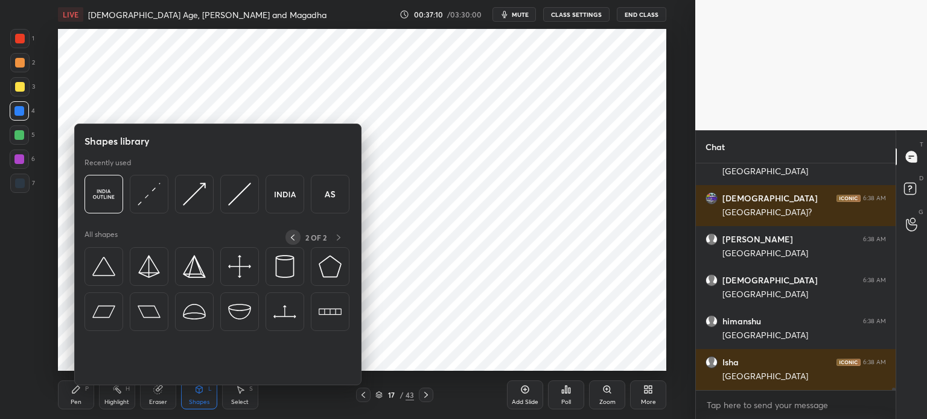
click at [292, 235] on icon at bounding box center [293, 238] width 10 height 10
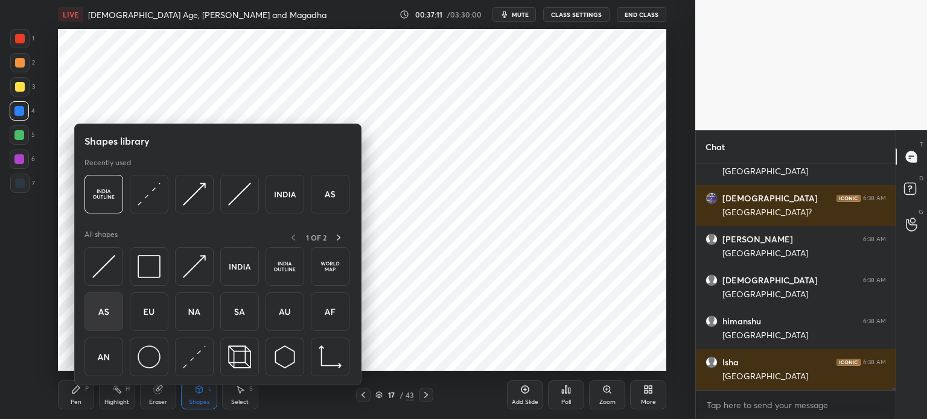
scroll to position [23533, 0]
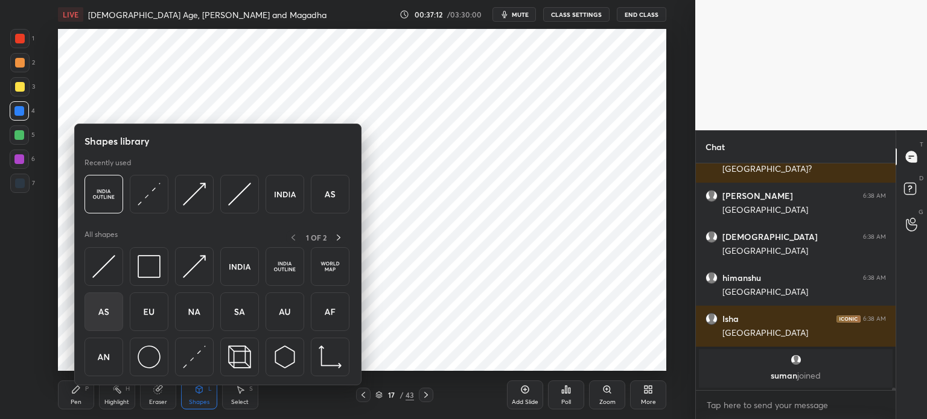
click at [110, 313] on img at bounding box center [103, 312] width 23 height 23
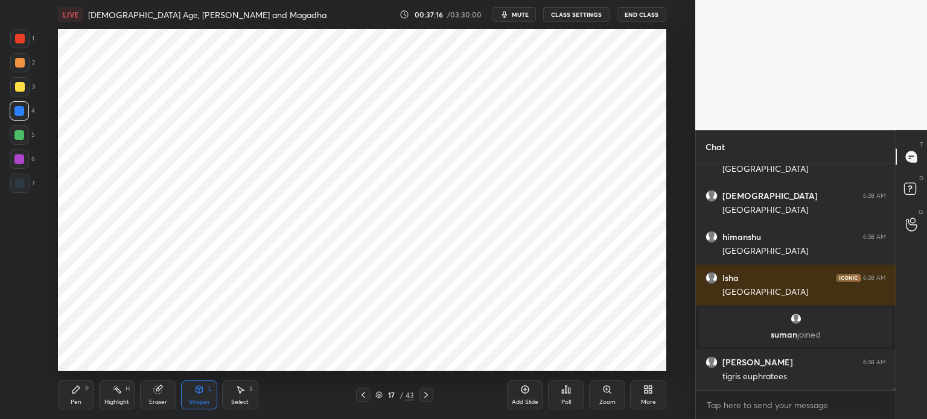
scroll to position [22293, 0]
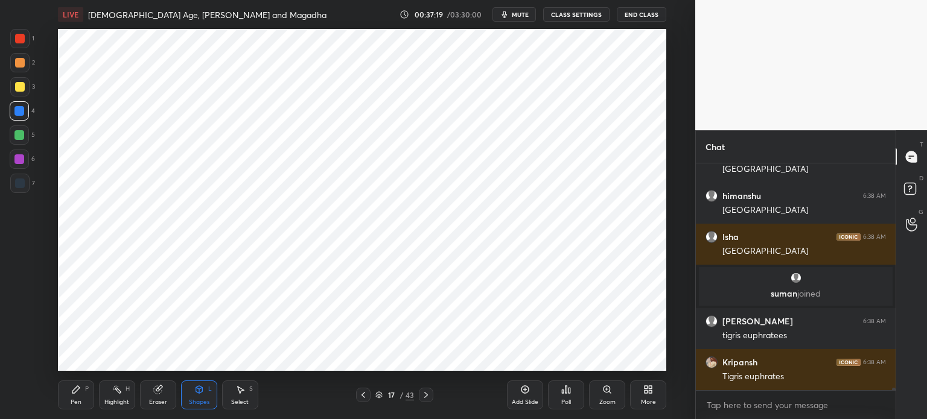
click at [81, 393] on div "Pen P" at bounding box center [76, 395] width 36 height 29
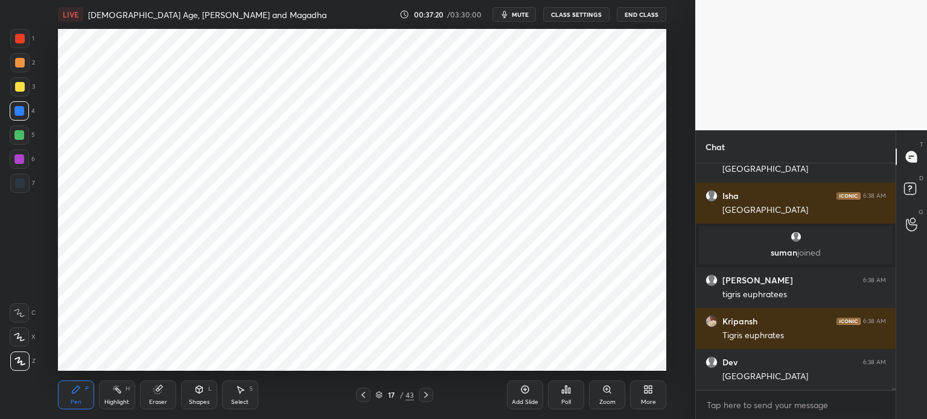
scroll to position [22375, 0]
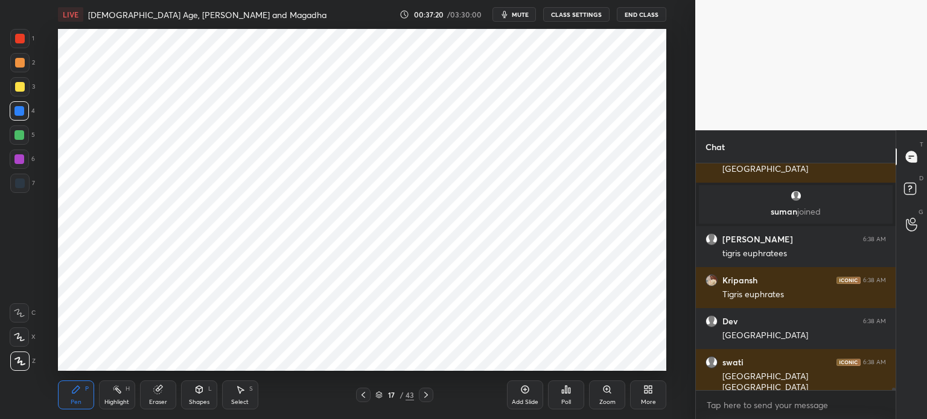
click at [17, 40] on div at bounding box center [20, 39] width 10 height 10
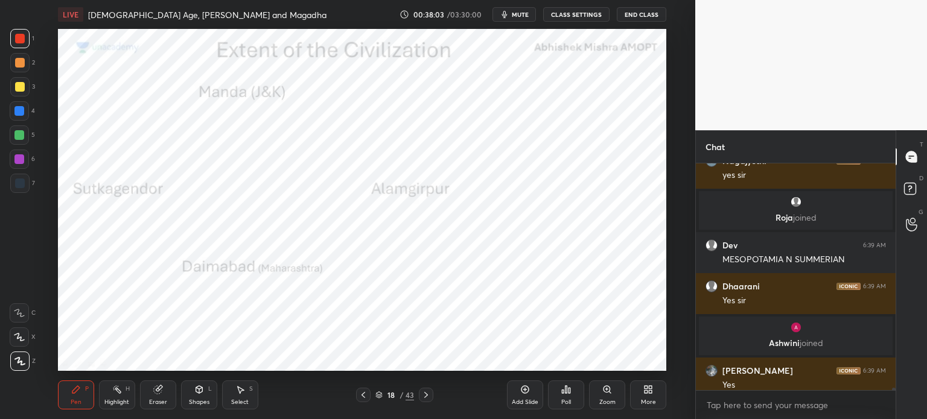
scroll to position [23039, 0]
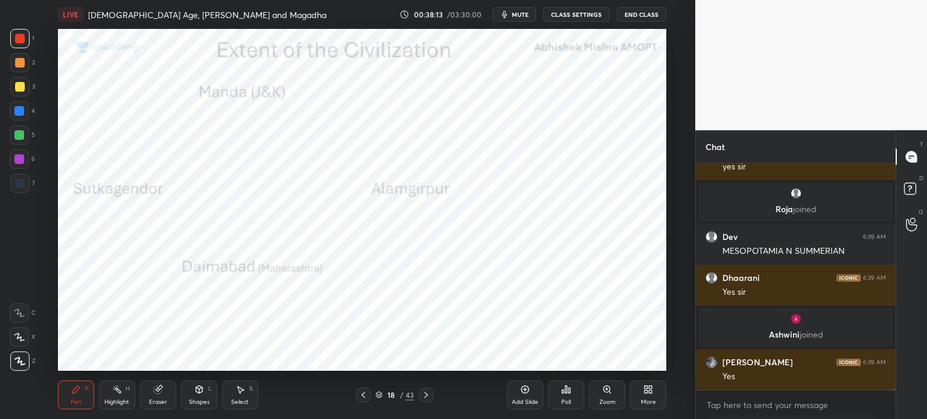
click at [24, 110] on div at bounding box center [19, 111] width 10 height 10
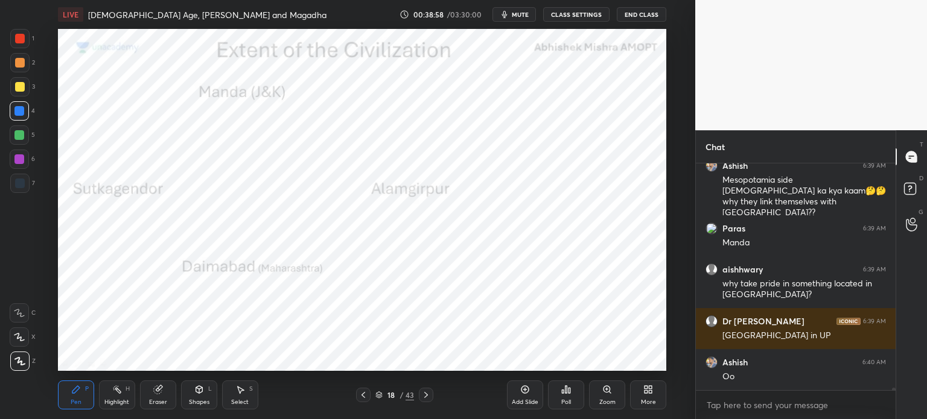
scroll to position [23359, 0]
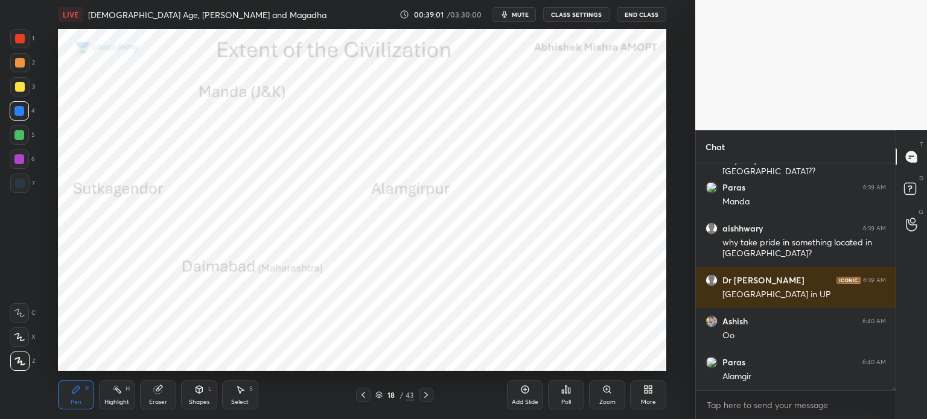
click at [22, 183] on div at bounding box center [20, 184] width 10 height 10
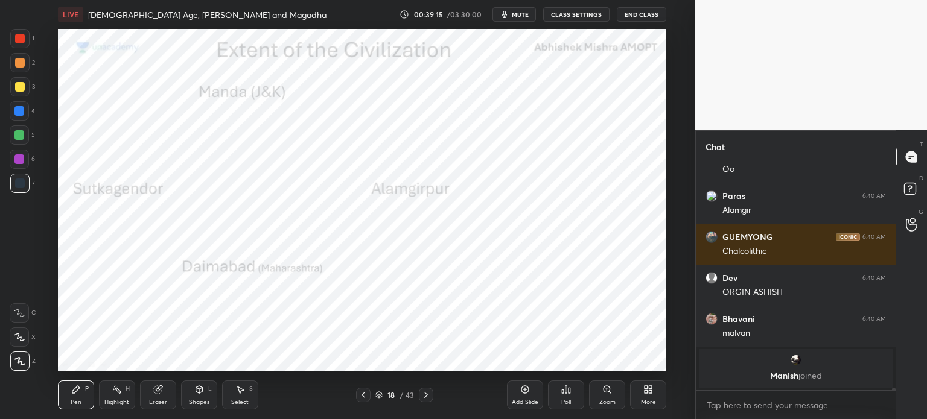
scroll to position [23447, 0]
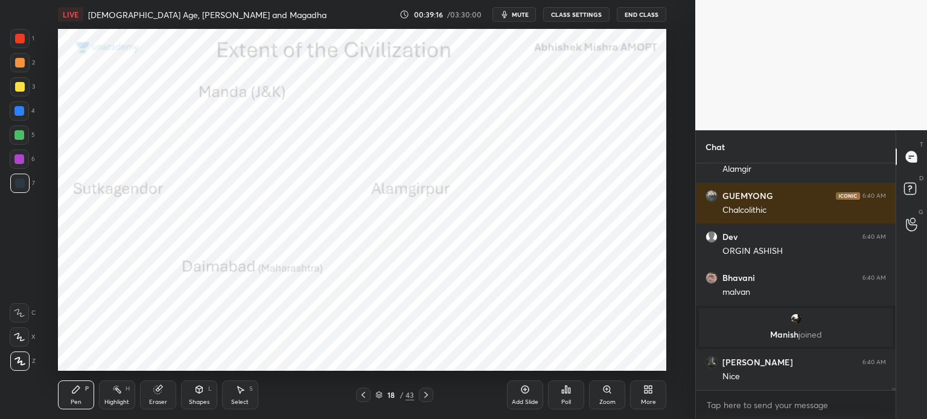
click at [20, 159] on div at bounding box center [19, 160] width 10 height 10
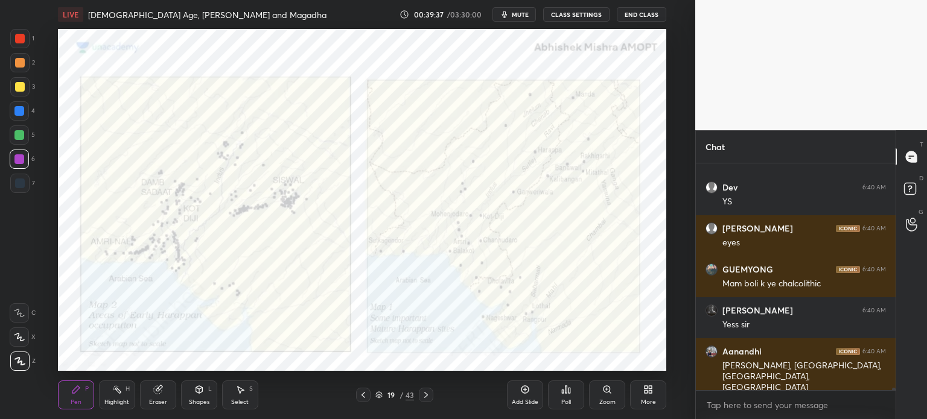
scroll to position [23704, 0]
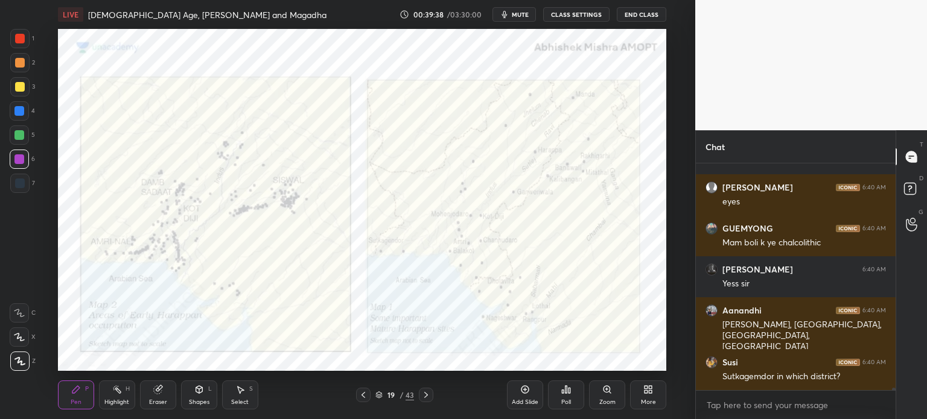
click at [19, 48] on div at bounding box center [19, 38] width 19 height 19
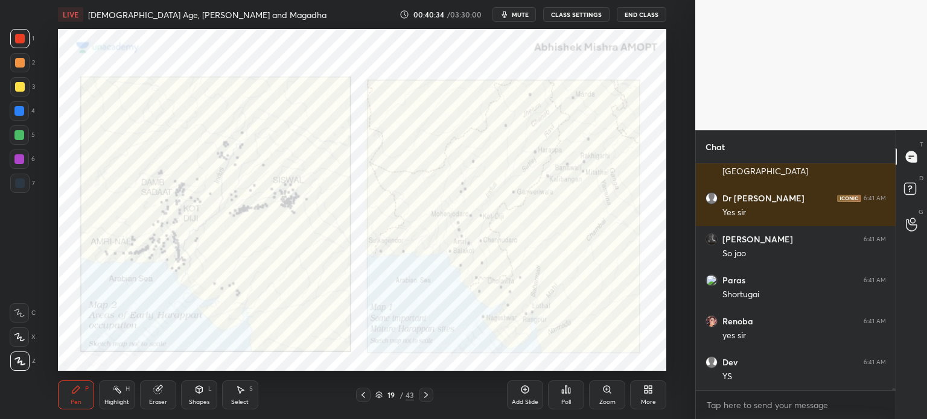
scroll to position [24281, 0]
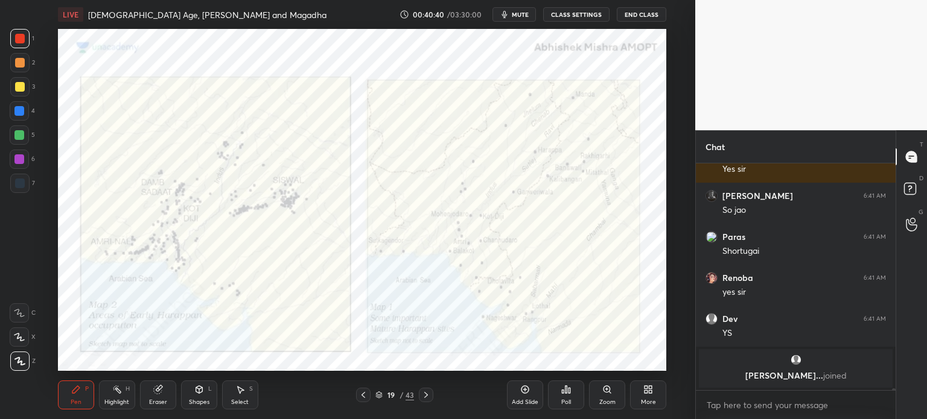
click at [515, 400] on div "Add Slide" at bounding box center [525, 403] width 27 height 6
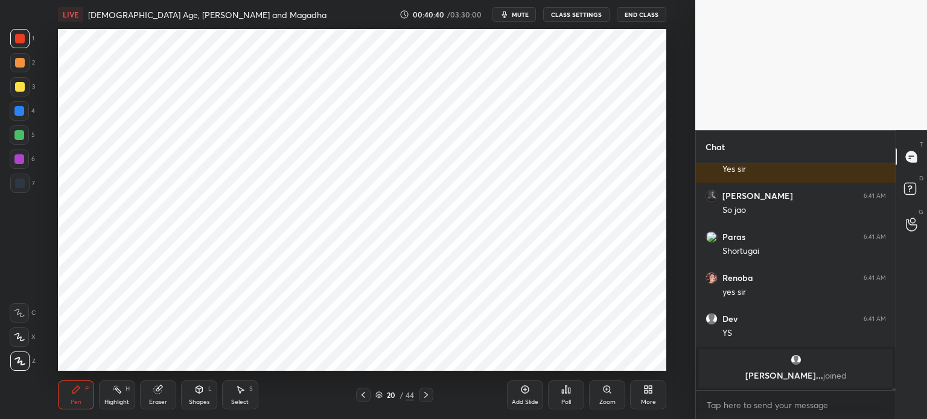
click at [202, 384] on div "Shapes L" at bounding box center [199, 395] width 36 height 29
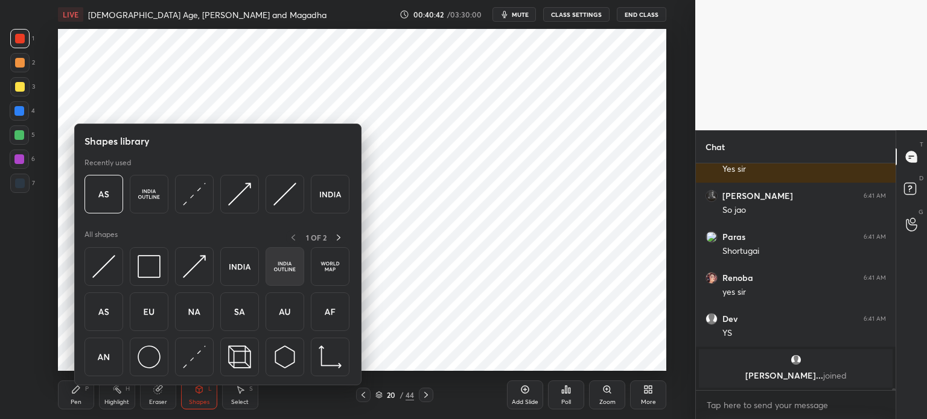
click at [287, 267] on img at bounding box center [284, 266] width 23 height 23
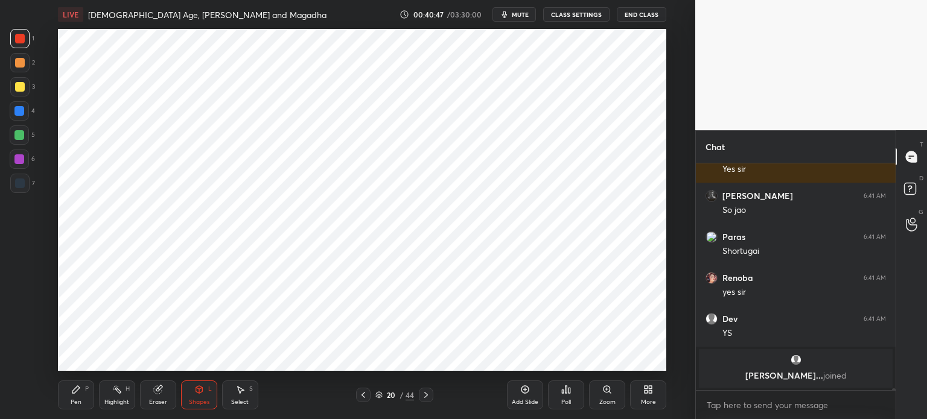
click at [24, 186] on div at bounding box center [19, 183] width 19 height 19
click at [81, 390] on div "Pen P" at bounding box center [76, 395] width 36 height 29
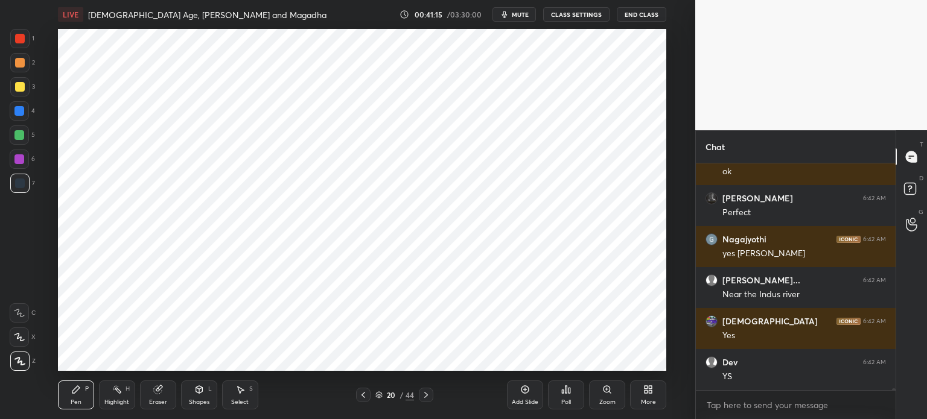
scroll to position [24495, 0]
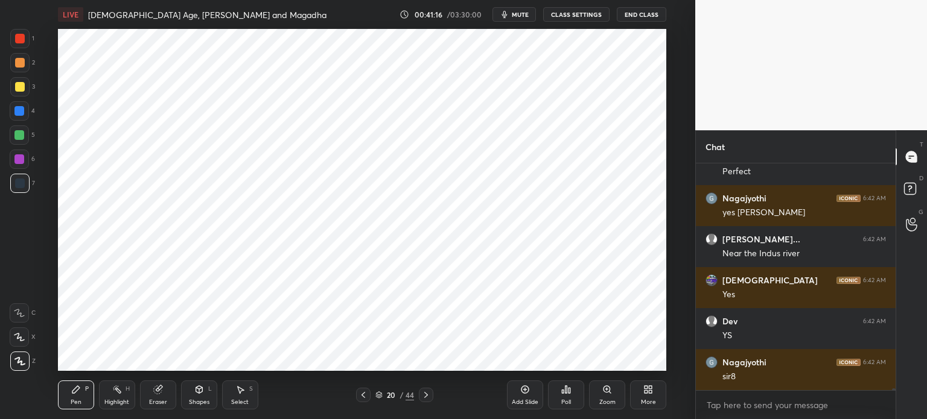
click at [24, 109] on div at bounding box center [19, 110] width 19 height 19
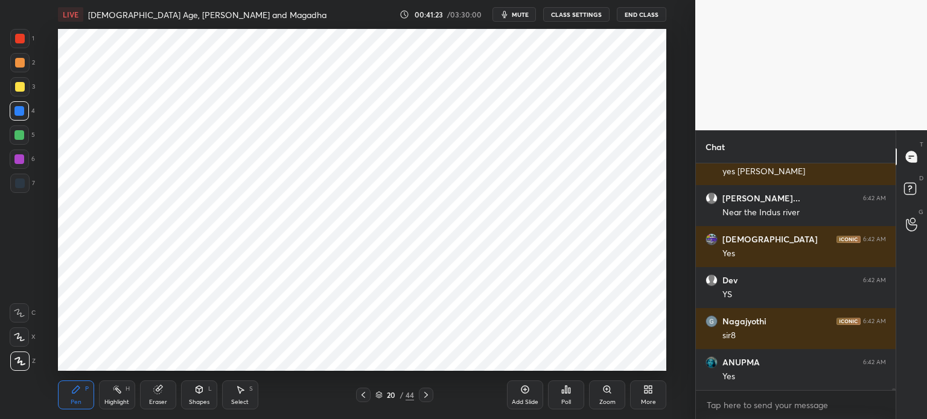
click at [20, 190] on div at bounding box center [19, 183] width 19 height 19
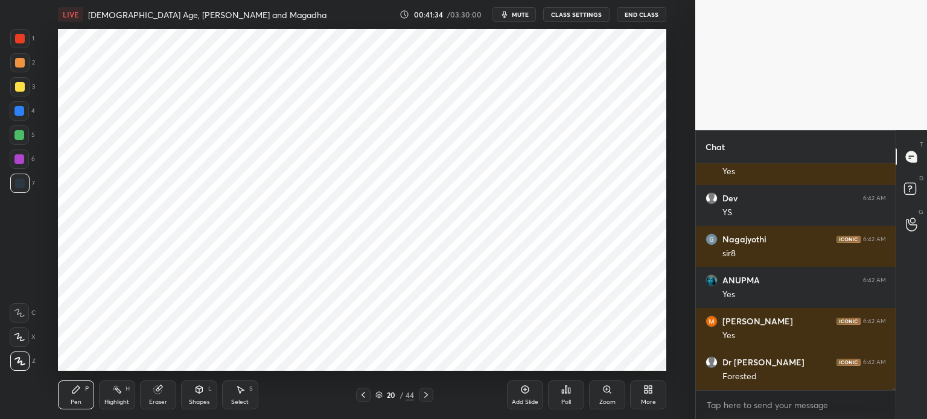
scroll to position [24659, 0]
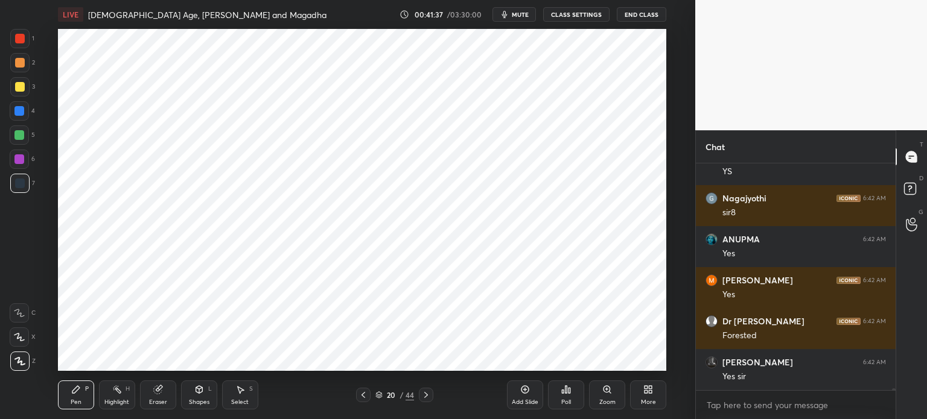
click at [21, 137] on div at bounding box center [19, 135] width 10 height 10
click at [21, 91] on div at bounding box center [20, 87] width 10 height 10
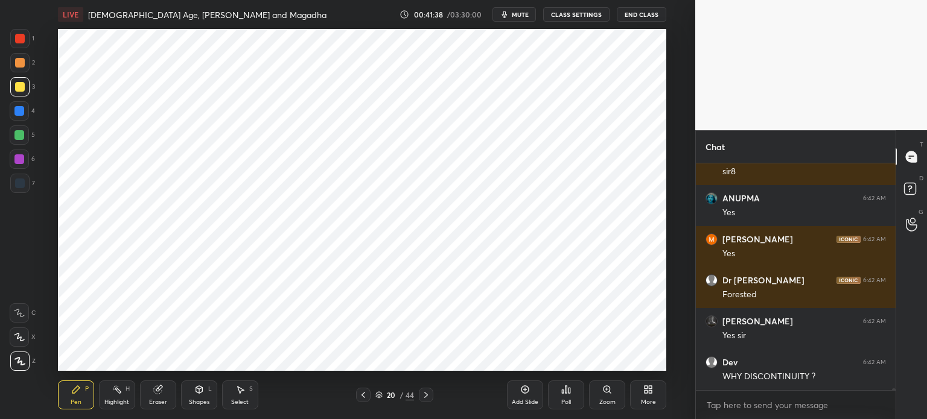
click at [17, 65] on div at bounding box center [20, 63] width 10 height 10
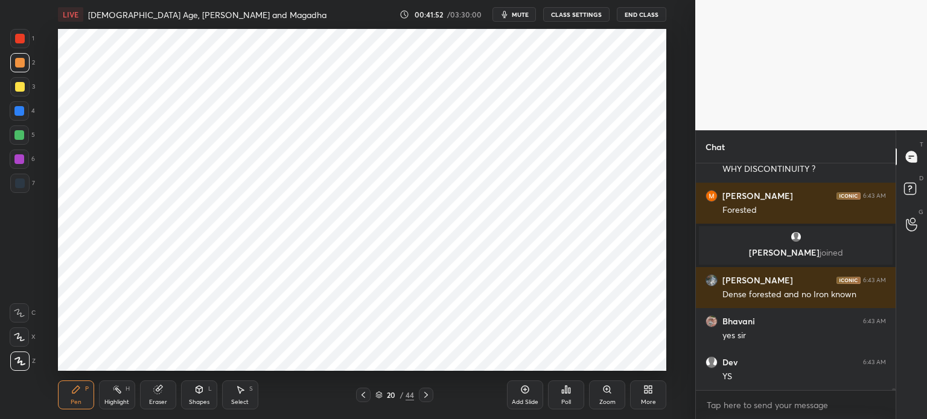
scroll to position [24729, 0]
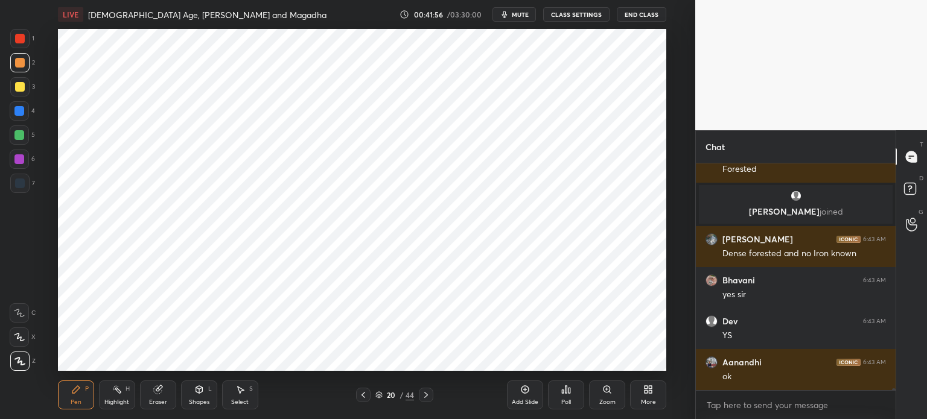
click at [22, 178] on div at bounding box center [19, 183] width 19 height 19
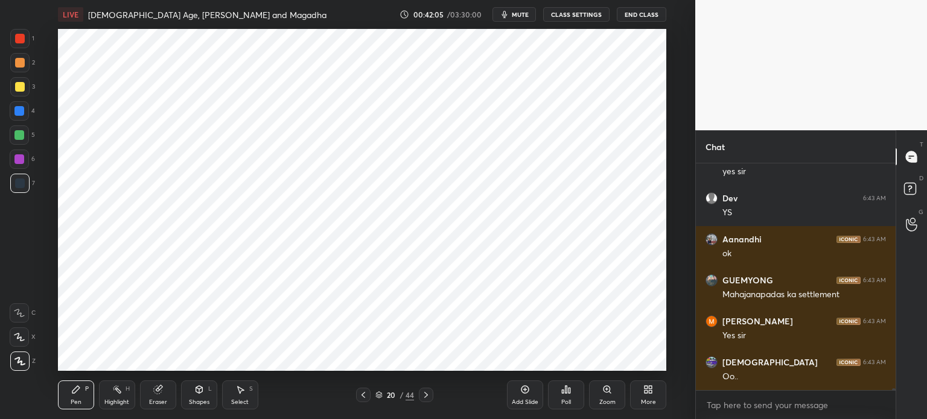
scroll to position [24893, 0]
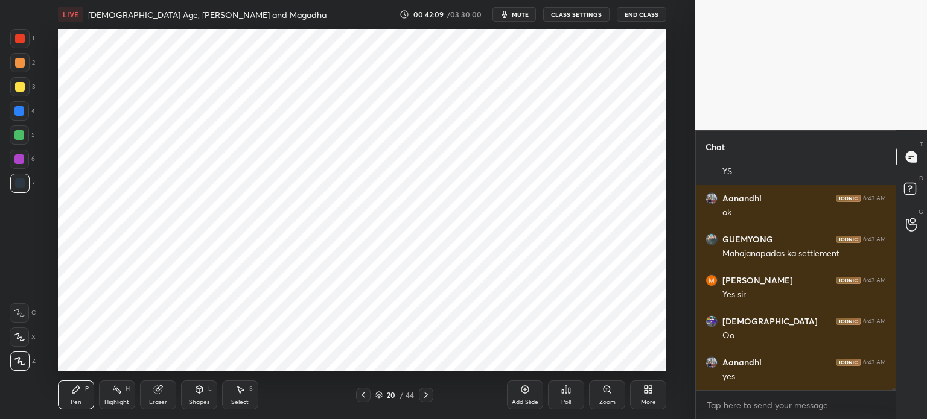
click at [18, 111] on div at bounding box center [19, 111] width 10 height 10
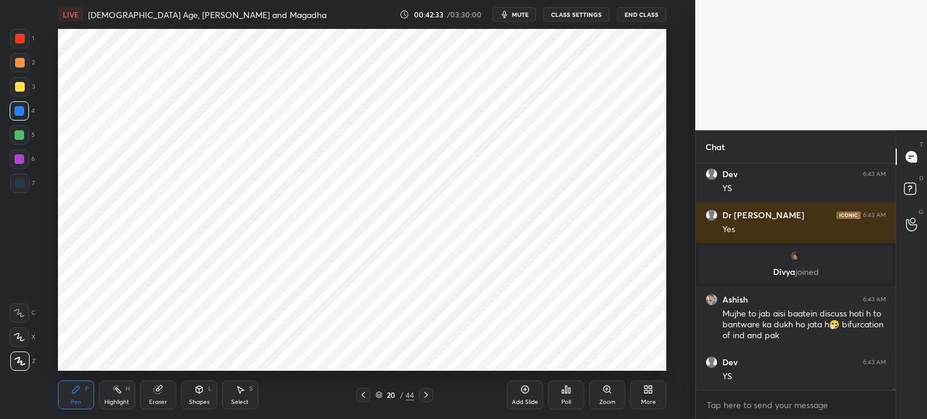
scroll to position [25011, 0]
click at [26, 183] on div at bounding box center [19, 183] width 19 height 19
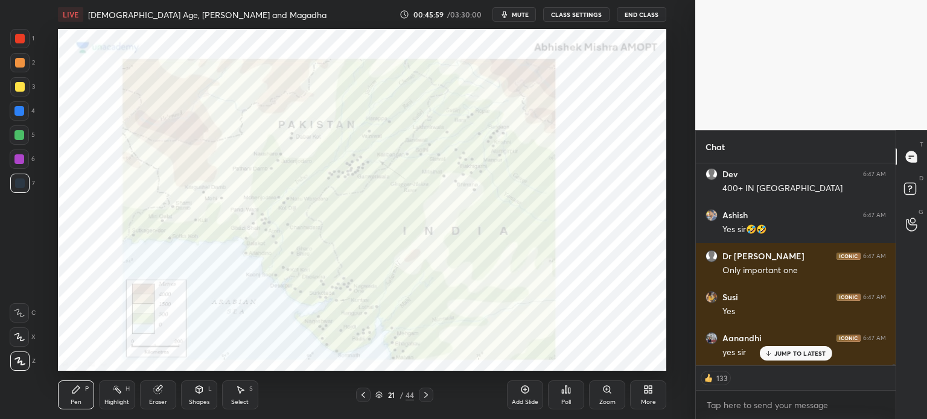
scroll to position [27842, 0]
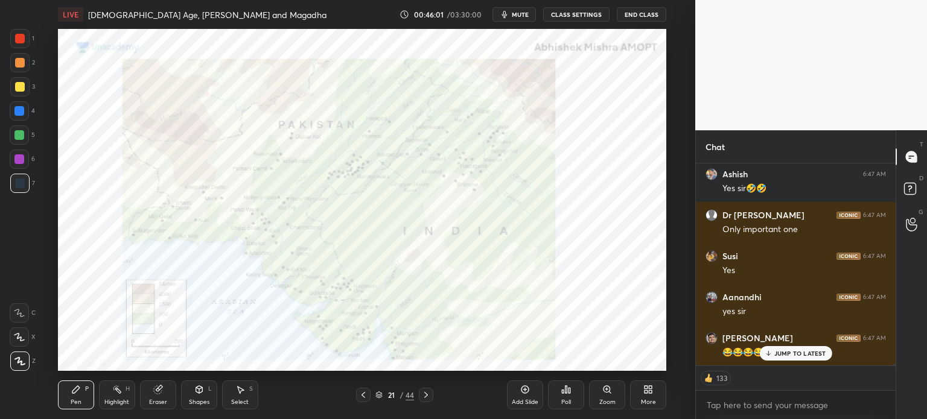
click at [22, 34] on div at bounding box center [20, 39] width 10 height 10
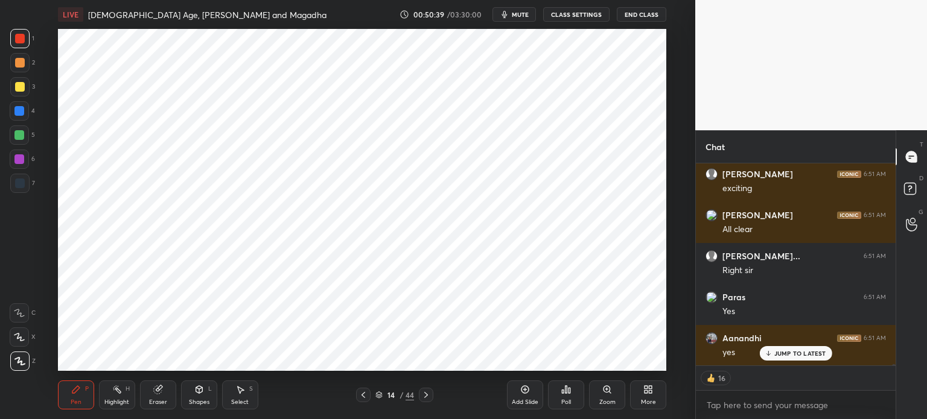
scroll to position [31021, 0]
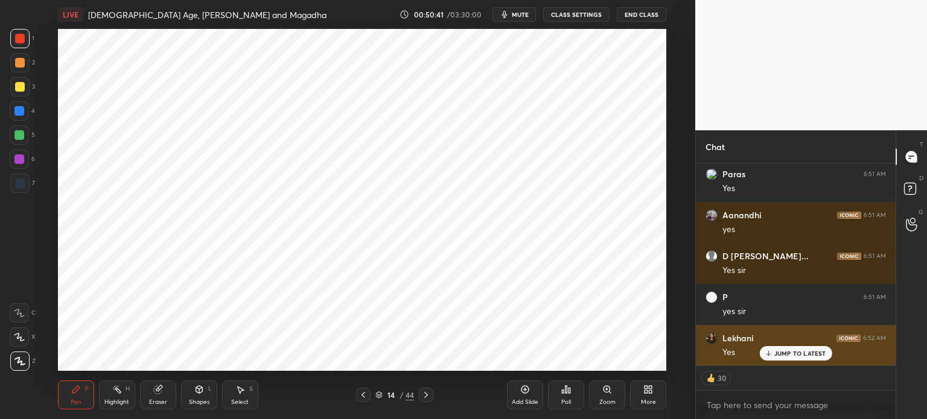
click at [819, 351] on p "JUMP TO LATEST" at bounding box center [800, 353] width 52 height 7
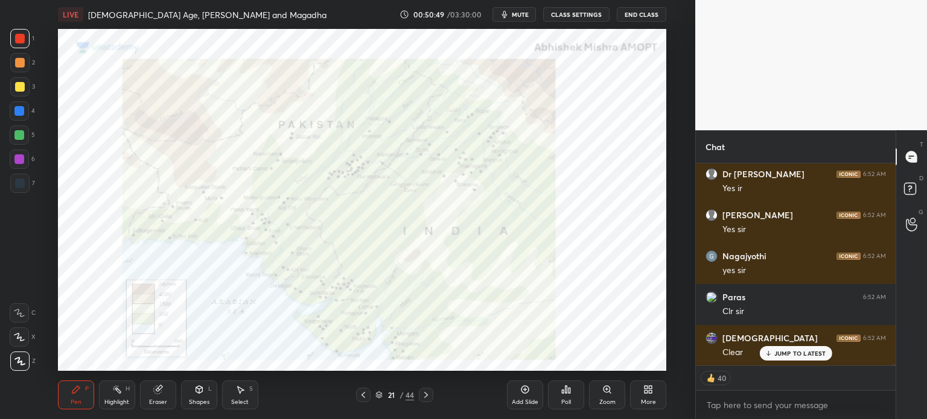
scroll to position [31472, 0]
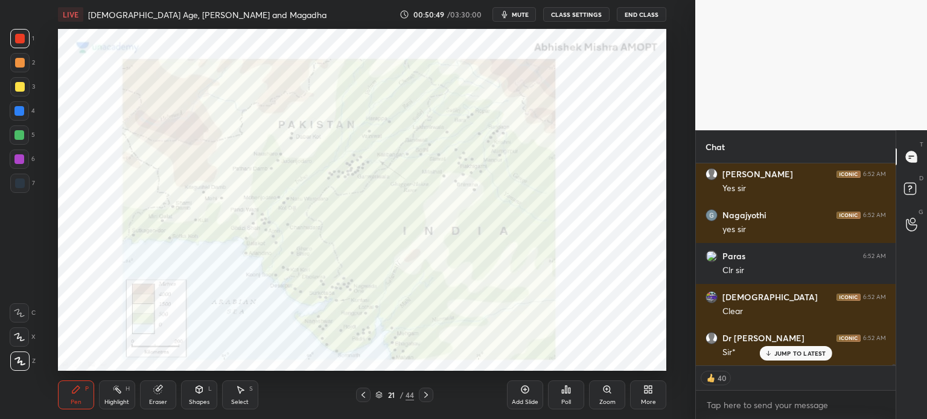
click at [531, 400] on div "Add Slide" at bounding box center [525, 403] width 27 height 6
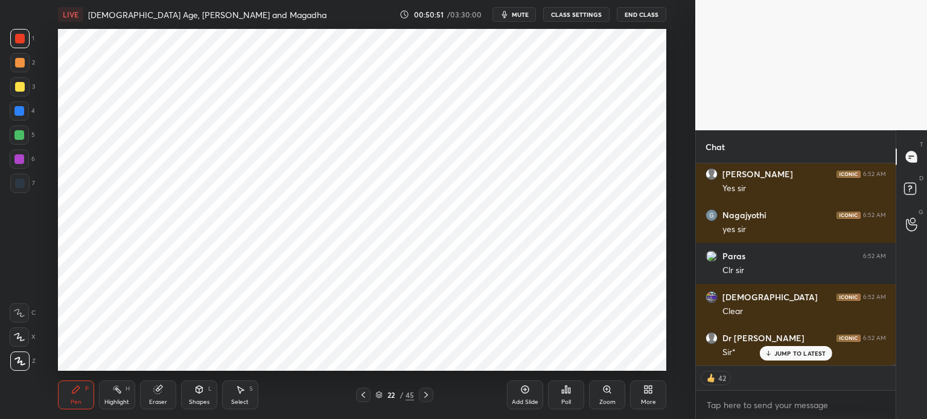
click at [23, 183] on div at bounding box center [20, 184] width 10 height 10
click at [24, 133] on div at bounding box center [19, 135] width 10 height 10
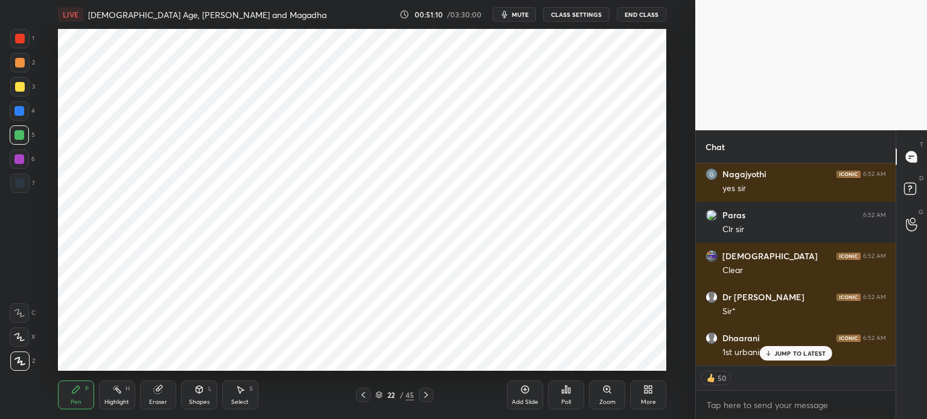
click at [22, 156] on div at bounding box center [19, 160] width 10 height 10
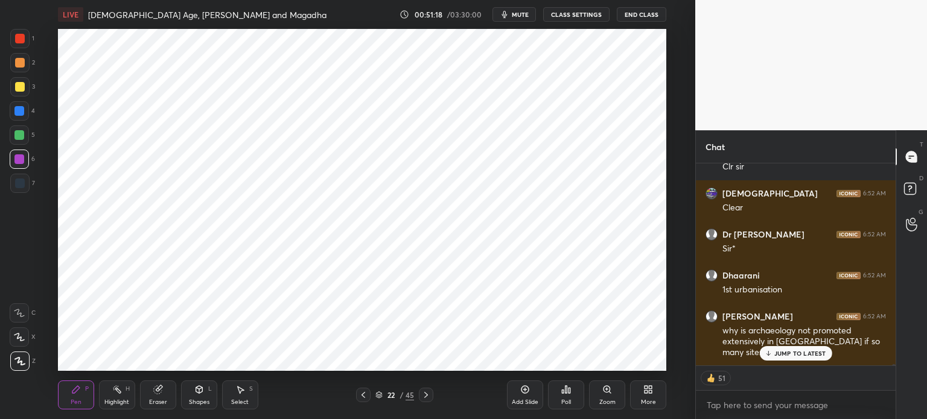
click at [769, 347] on div "JUMP TO LATEST" at bounding box center [795, 353] width 72 height 14
click at [25, 189] on div at bounding box center [19, 183] width 19 height 19
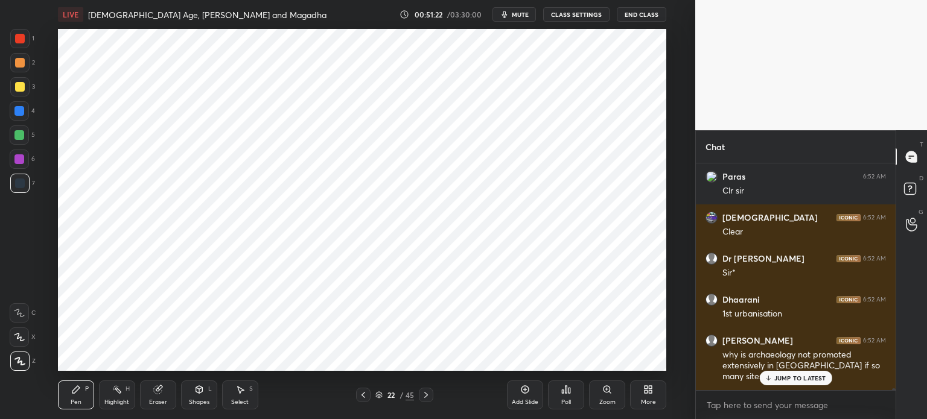
scroll to position [3, 4]
click at [157, 401] on div "Eraser" at bounding box center [158, 403] width 18 height 6
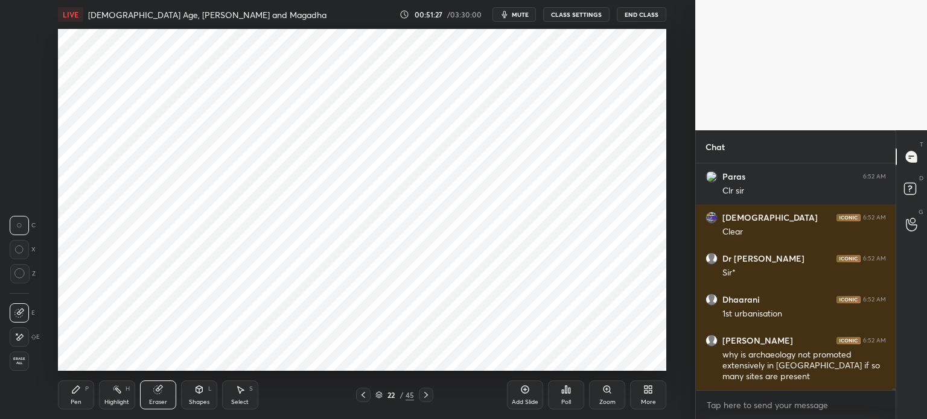
click at [73, 398] on div "Pen P" at bounding box center [76, 395] width 36 height 29
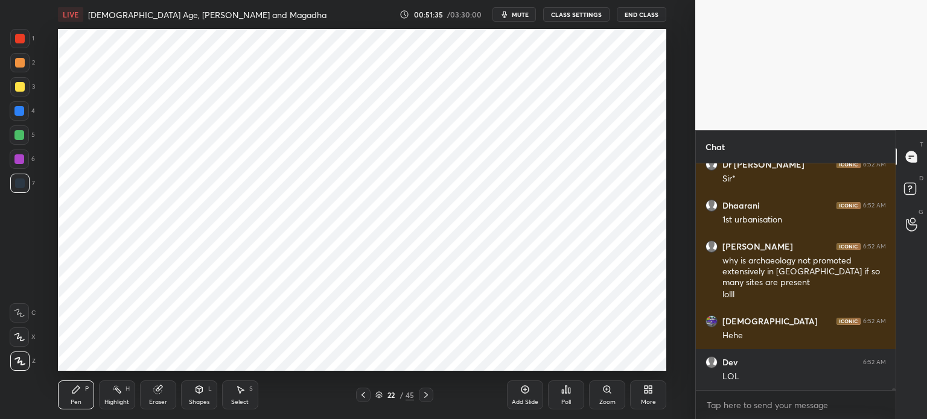
scroll to position [31687, 0]
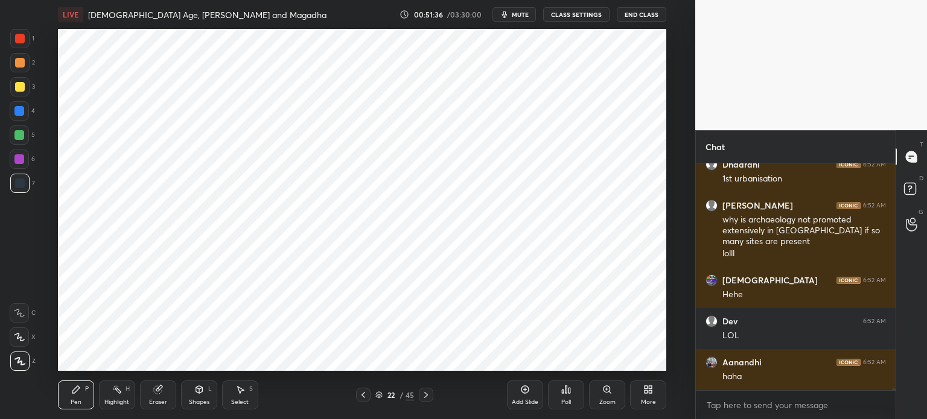
click at [23, 159] on div at bounding box center [19, 160] width 10 height 10
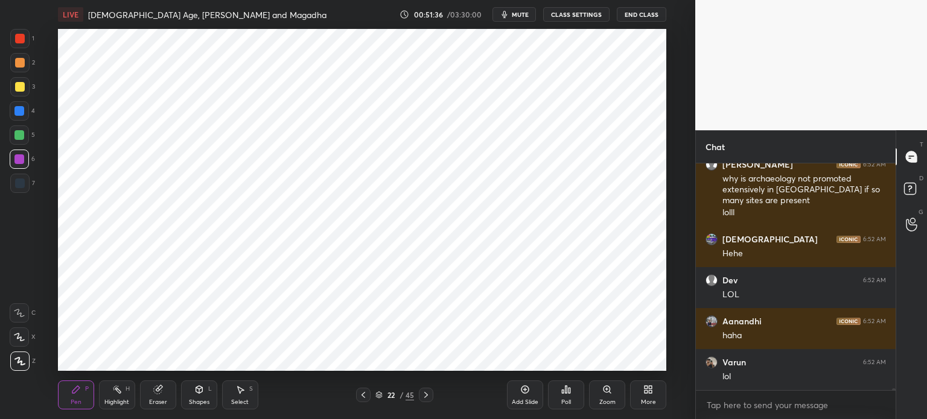
click at [25, 136] on div at bounding box center [19, 135] width 19 height 19
click at [23, 108] on div at bounding box center [19, 111] width 10 height 10
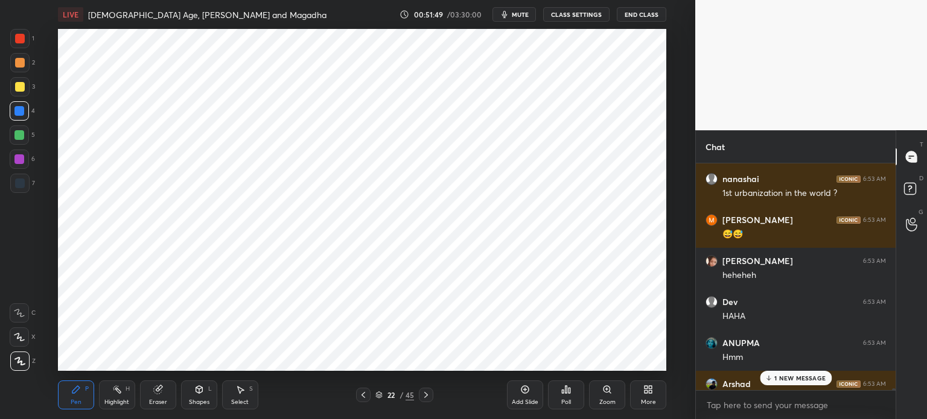
scroll to position [32057, 0]
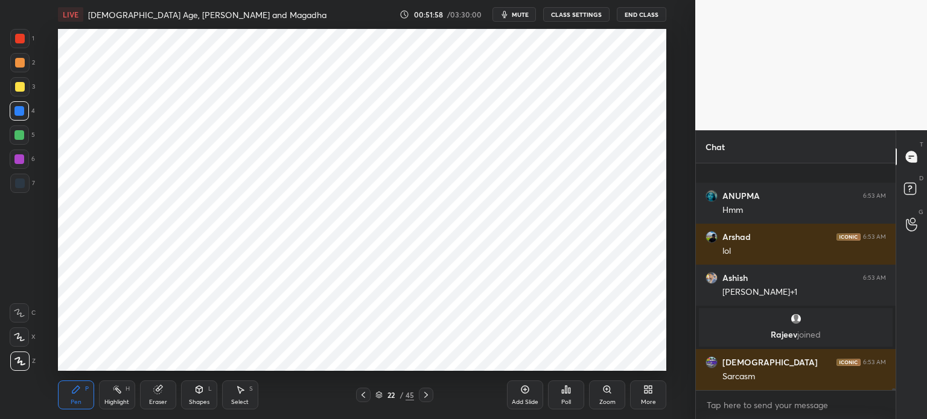
click at [27, 190] on div at bounding box center [19, 183] width 19 height 19
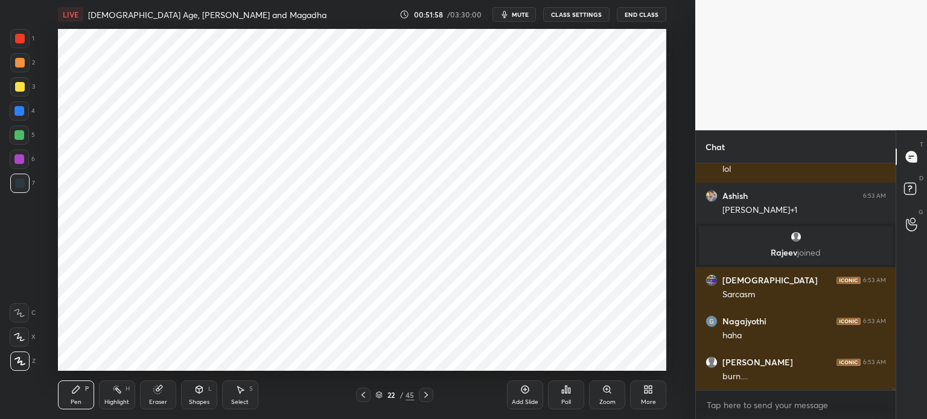
click at [22, 161] on div at bounding box center [19, 160] width 10 height 10
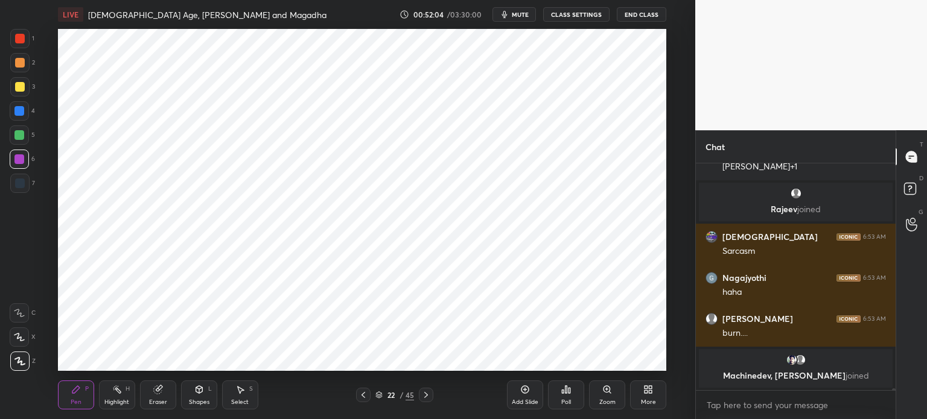
click at [159, 394] on icon at bounding box center [157, 390] width 8 height 8
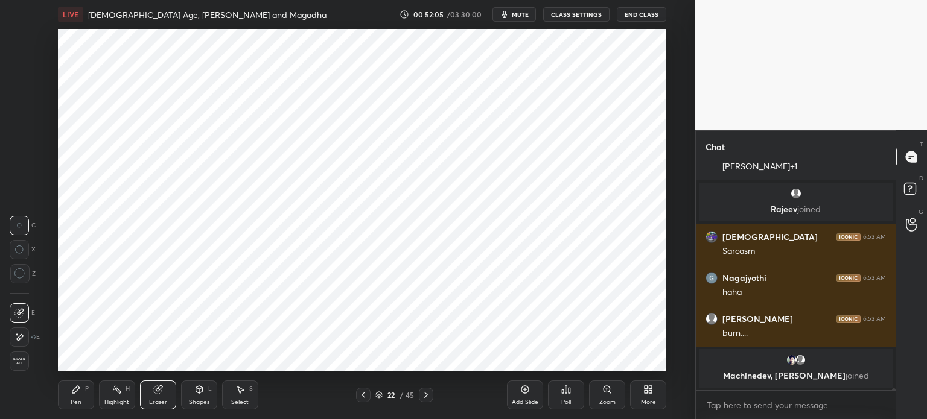
click at [66, 400] on div "Pen P" at bounding box center [76, 395] width 36 height 29
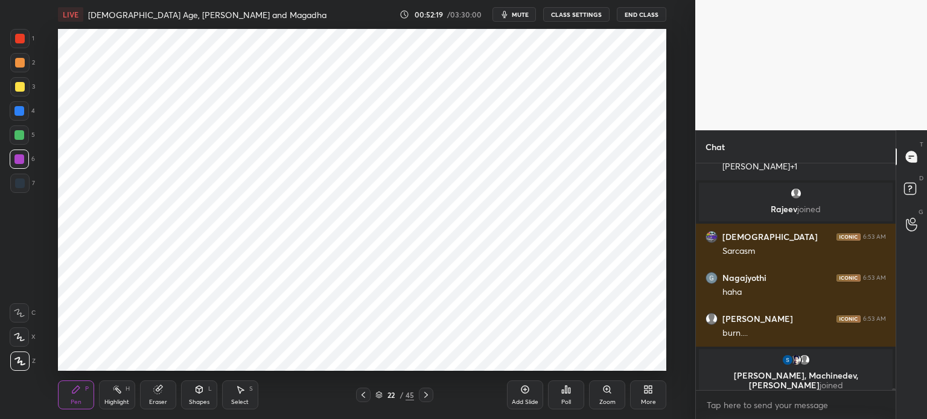
scroll to position [31172, 0]
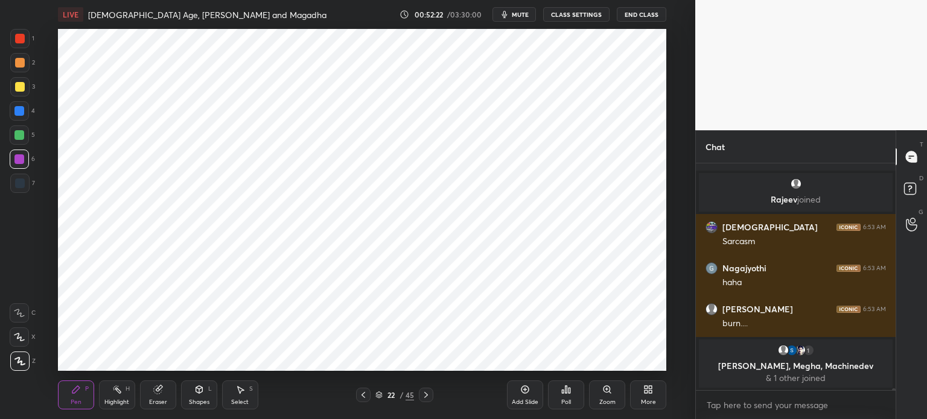
click at [22, 183] on div at bounding box center [20, 184] width 10 height 10
click at [157, 396] on div "Eraser" at bounding box center [158, 395] width 36 height 29
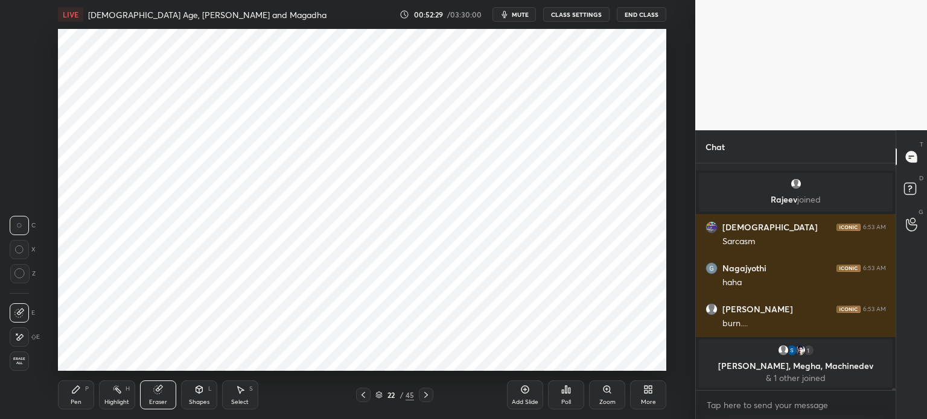
click at [71, 400] on div "Pen" at bounding box center [76, 403] width 11 height 6
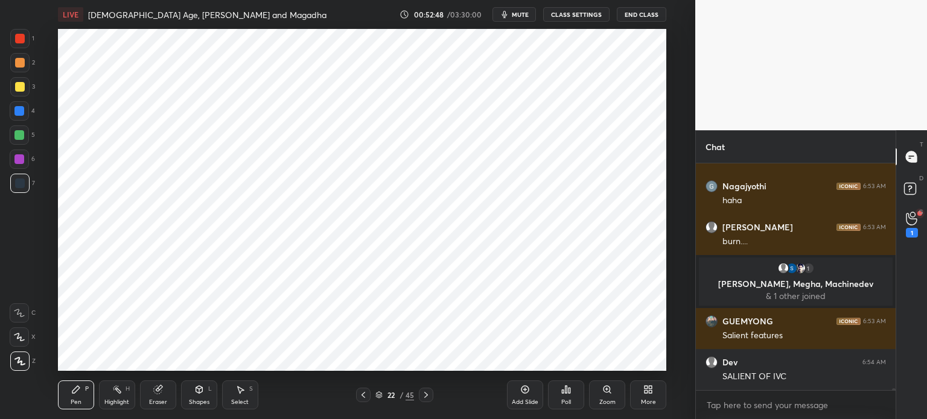
scroll to position [31218, 0]
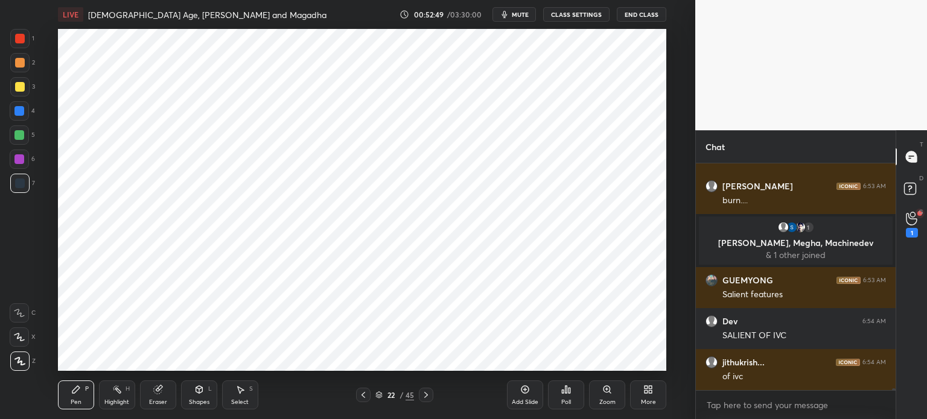
click at [526, 392] on icon at bounding box center [525, 390] width 10 height 10
click at [915, 220] on icon at bounding box center [911, 219] width 11 height 14
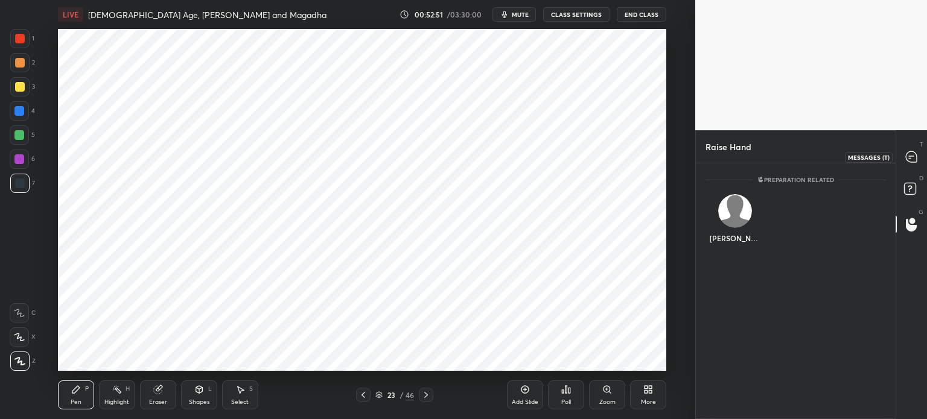
click at [910, 161] on icon at bounding box center [911, 156] width 11 height 11
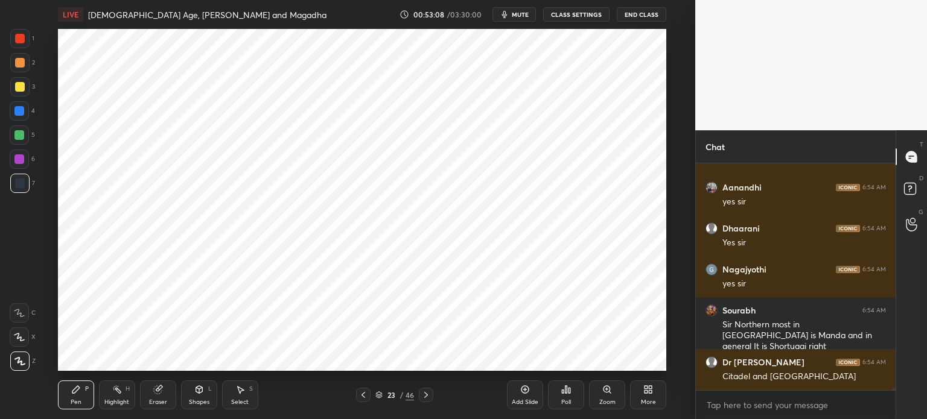
scroll to position [31845, 0]
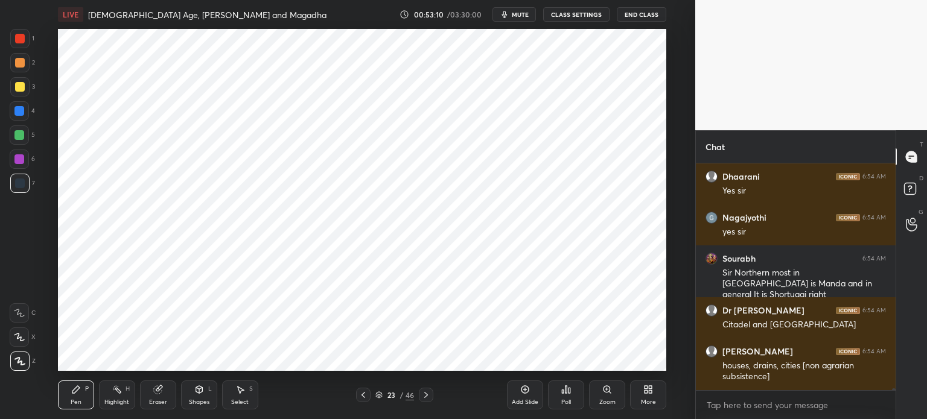
click at [19, 161] on div at bounding box center [19, 160] width 10 height 10
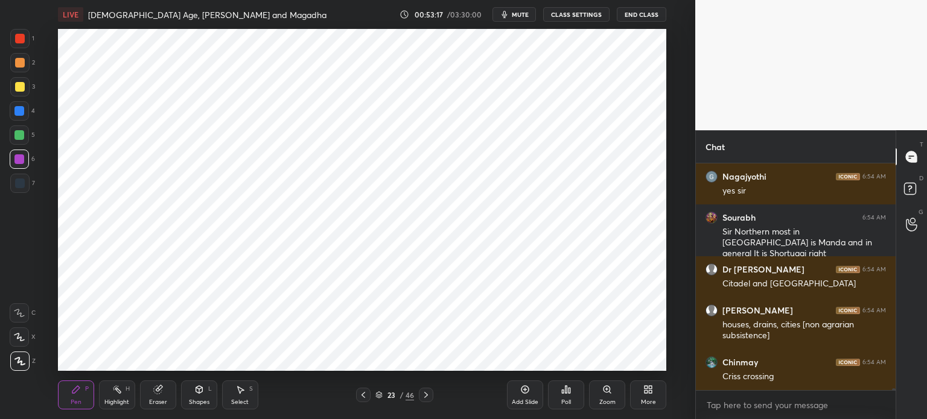
click at [17, 137] on div at bounding box center [19, 135] width 10 height 10
click at [16, 182] on div at bounding box center [20, 184] width 10 height 10
click at [17, 66] on div at bounding box center [20, 63] width 10 height 10
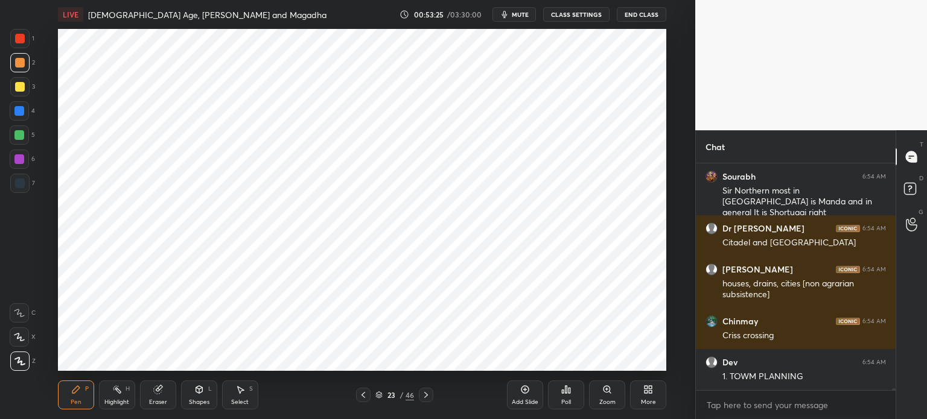
click at [25, 187] on div at bounding box center [19, 183] width 19 height 19
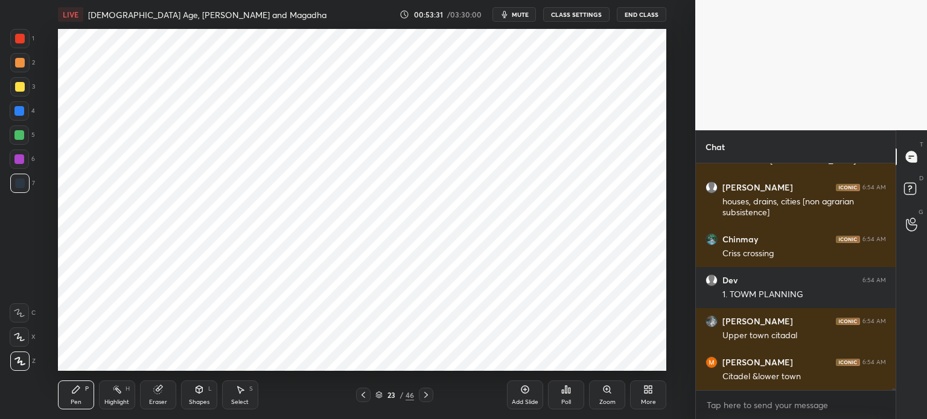
scroll to position [32051, 0]
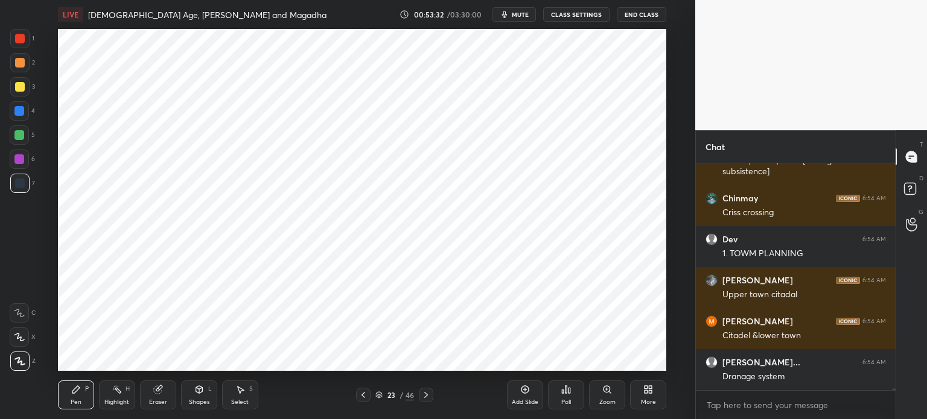
click at [16, 159] on div at bounding box center [19, 160] width 10 height 10
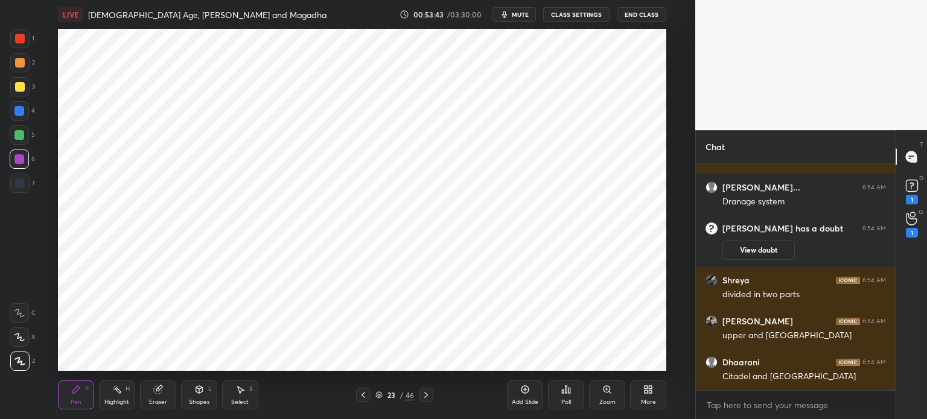
scroll to position [31761, 0]
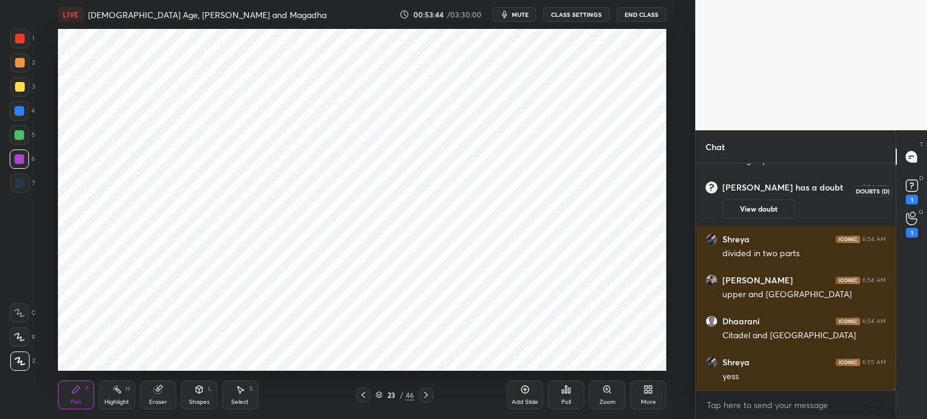
click at [916, 188] on rect at bounding box center [911, 185] width 11 height 11
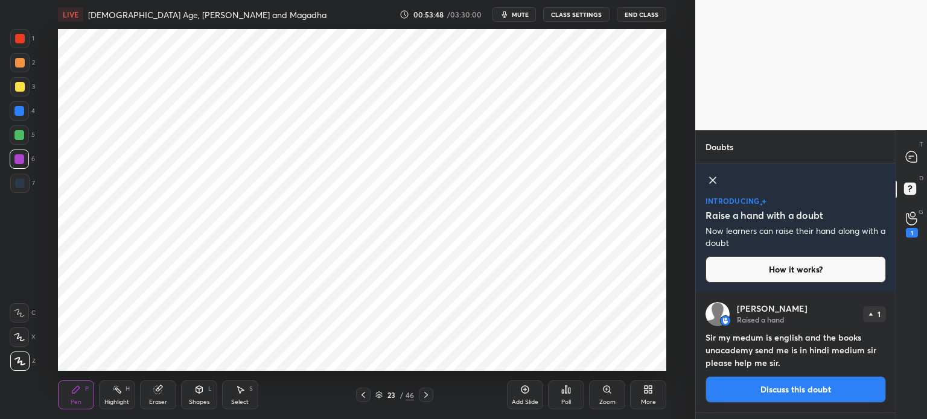
click at [923, 159] on div at bounding box center [912, 157] width 24 height 22
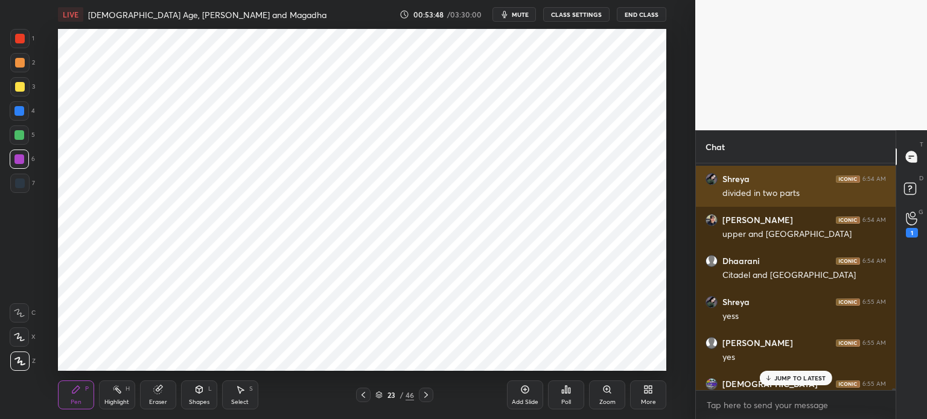
scroll to position [32162, 0]
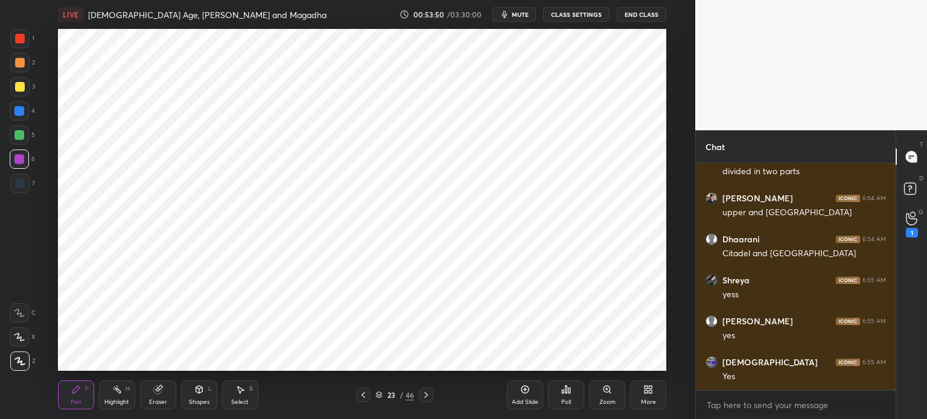
click at [25, 185] on div at bounding box center [19, 183] width 19 height 19
click at [199, 390] on icon at bounding box center [199, 391] width 0 height 4
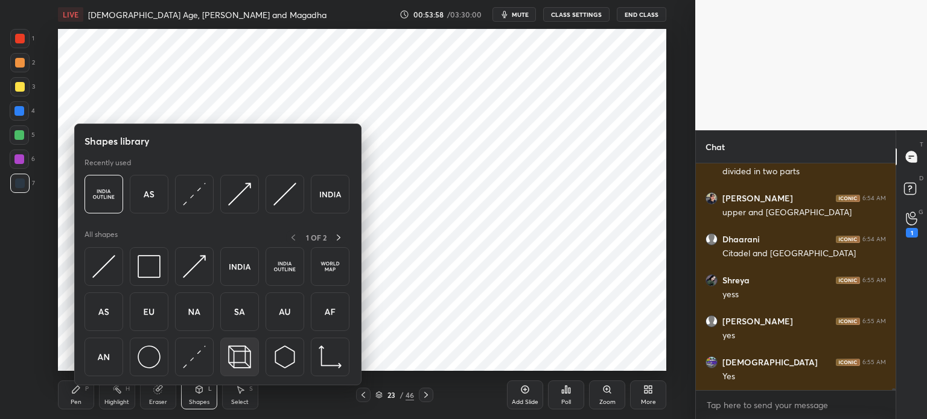
click at [236, 364] on img at bounding box center [239, 357] width 23 height 23
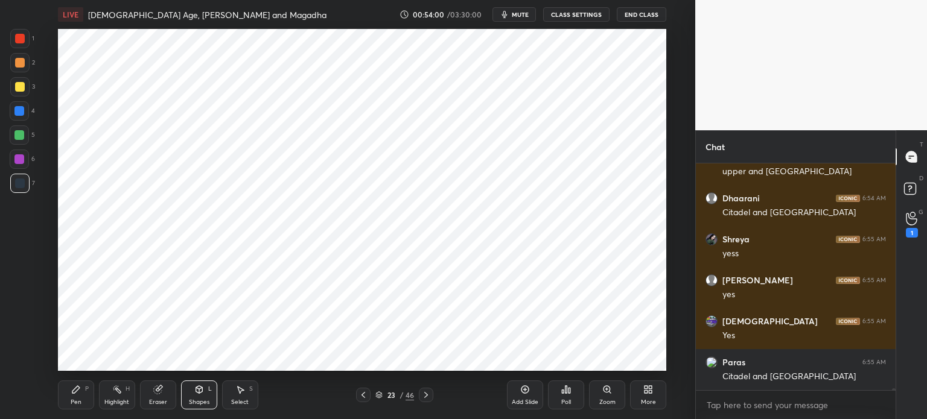
scroll to position [32244, 0]
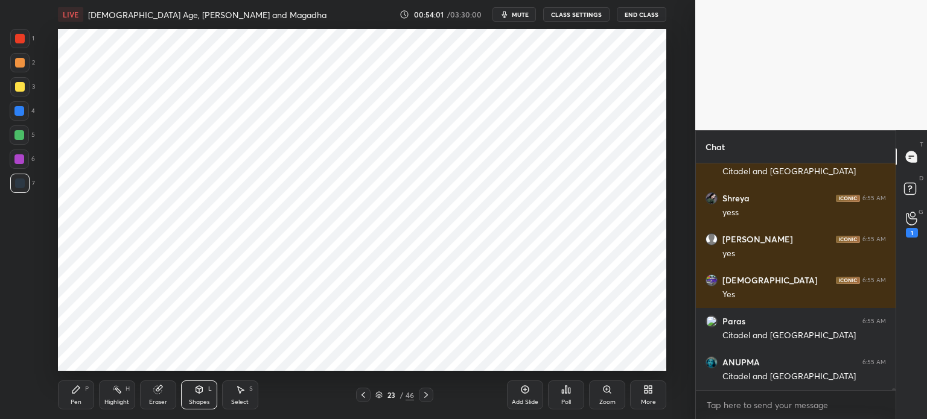
click at [20, 157] on div at bounding box center [19, 160] width 10 height 10
click at [10, 43] on div at bounding box center [19, 38] width 19 height 19
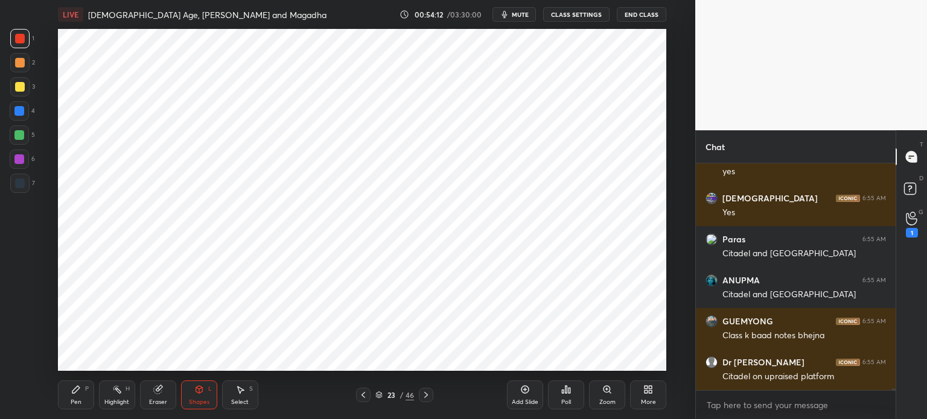
scroll to position [32367, 0]
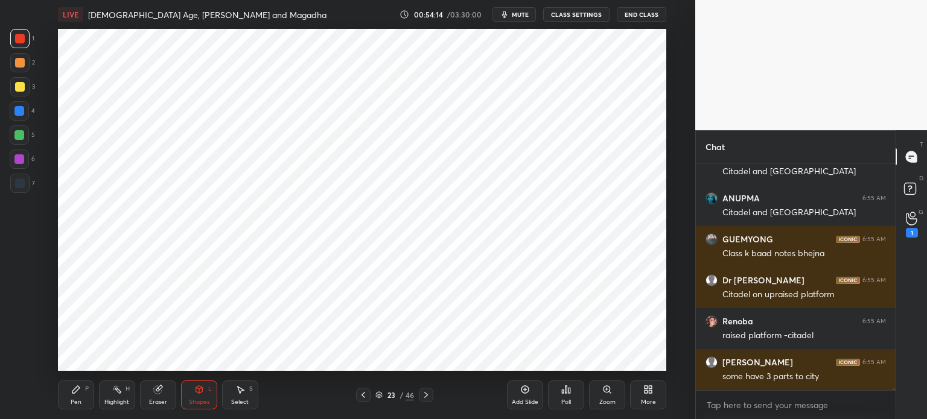
click at [21, 185] on div at bounding box center [20, 184] width 10 height 10
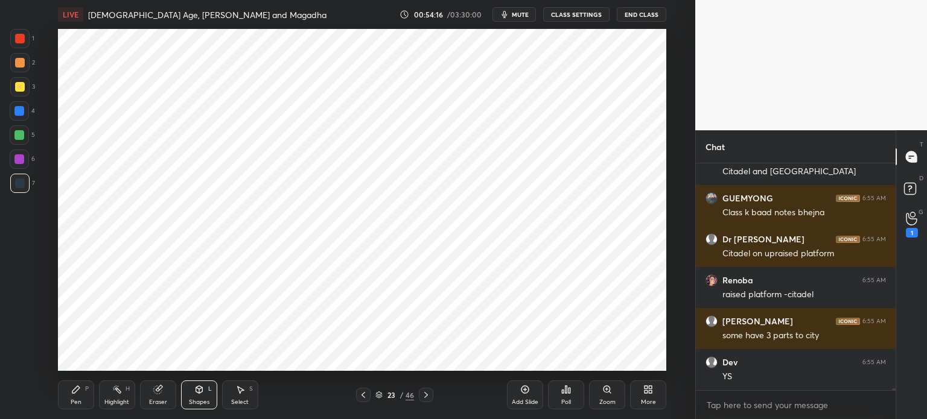
click at [79, 398] on div "Pen P" at bounding box center [76, 395] width 36 height 29
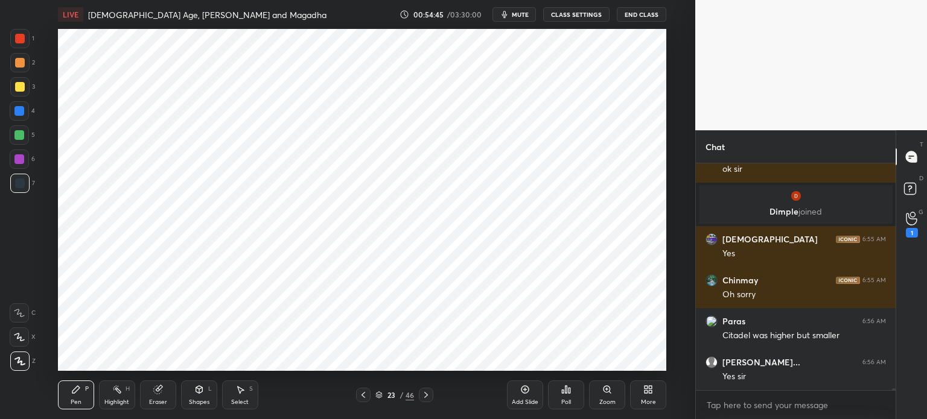
scroll to position [32478, 0]
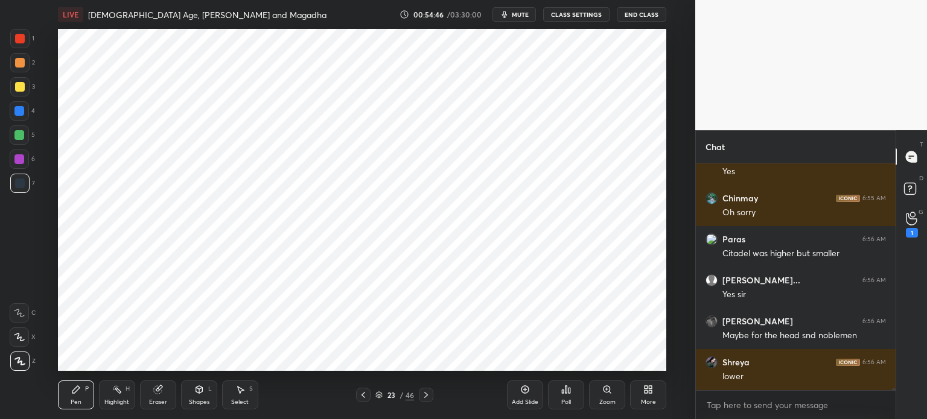
click at [24, 161] on div at bounding box center [19, 159] width 19 height 19
click at [18, 39] on div at bounding box center [20, 39] width 10 height 10
click at [167, 386] on div "Eraser" at bounding box center [158, 395] width 36 height 29
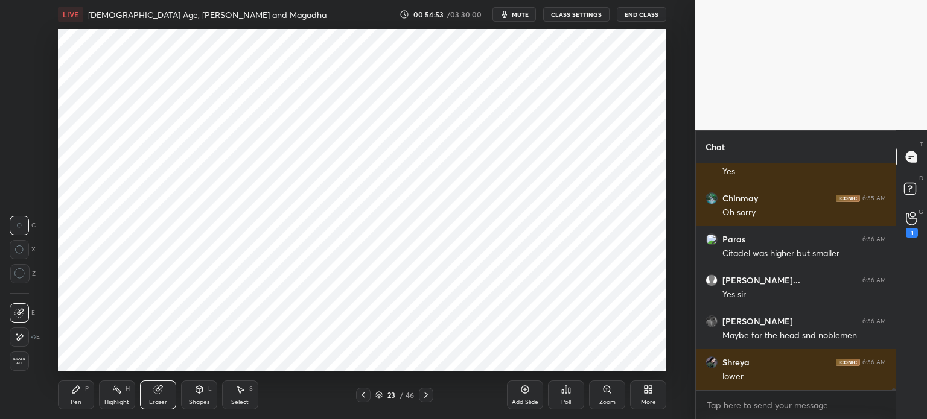
click at [72, 395] on div "Pen P" at bounding box center [76, 395] width 36 height 29
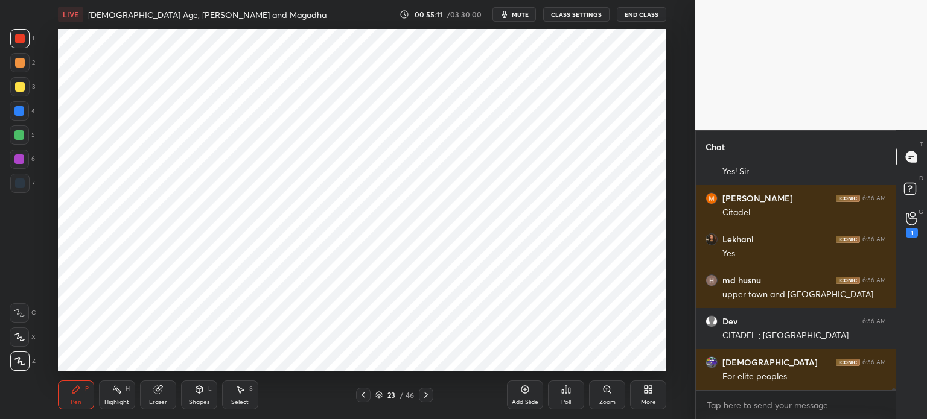
scroll to position [32817, 0]
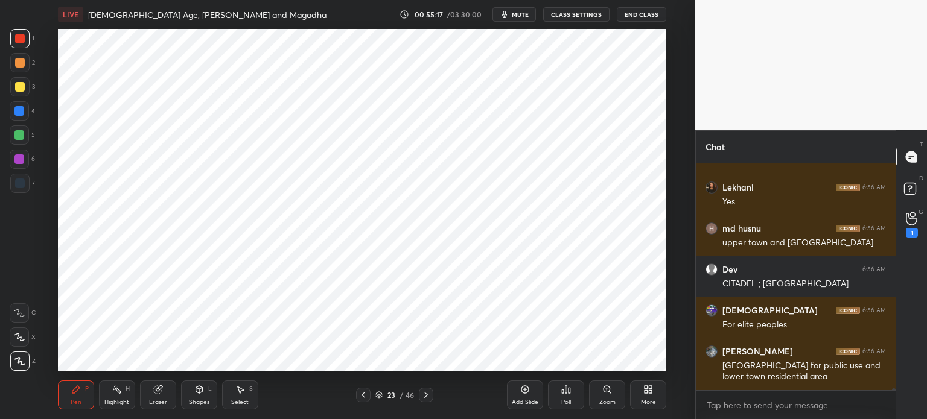
click at [27, 182] on div at bounding box center [19, 183] width 19 height 19
click at [15, 139] on div at bounding box center [19, 135] width 10 height 10
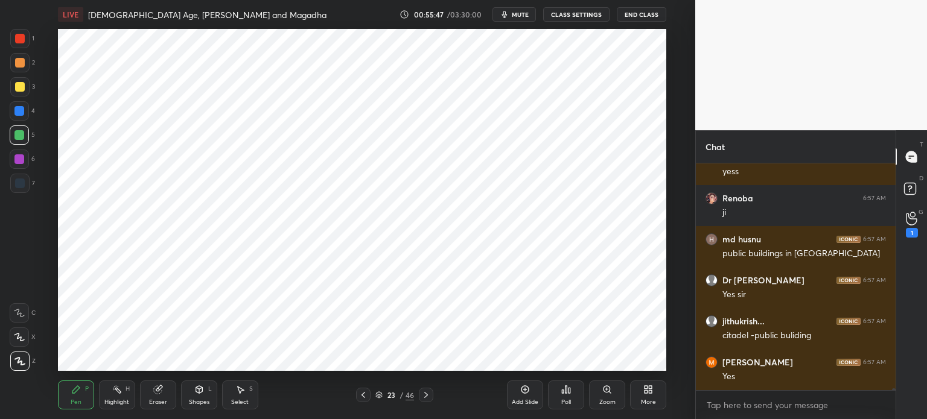
scroll to position [33328, 0]
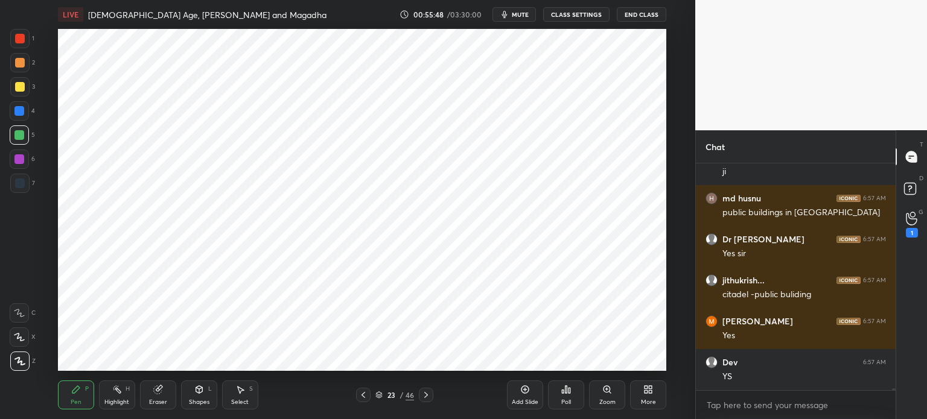
click at [19, 177] on div at bounding box center [19, 183] width 19 height 19
click at [17, 159] on div at bounding box center [19, 160] width 10 height 10
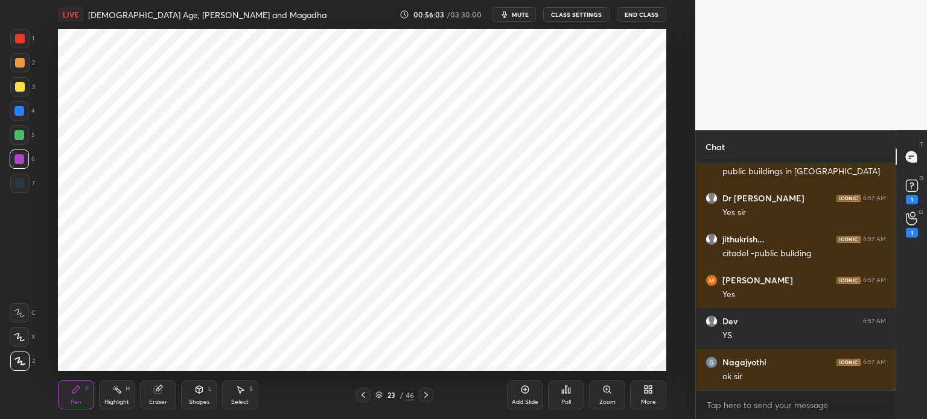
scroll to position [33421, 0]
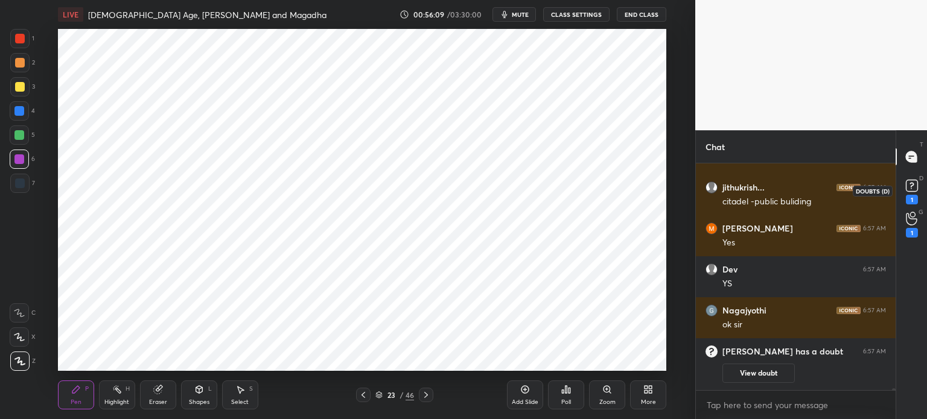
click at [916, 194] on icon at bounding box center [912, 186] width 18 height 18
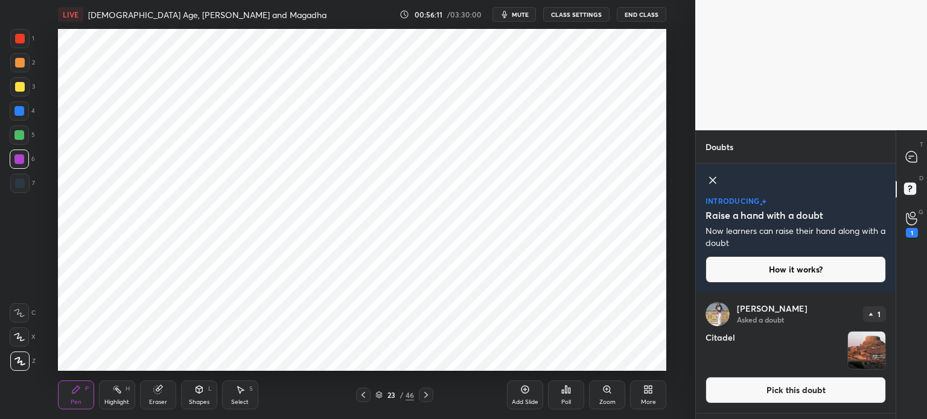
click at [914, 159] on icon at bounding box center [911, 156] width 11 height 11
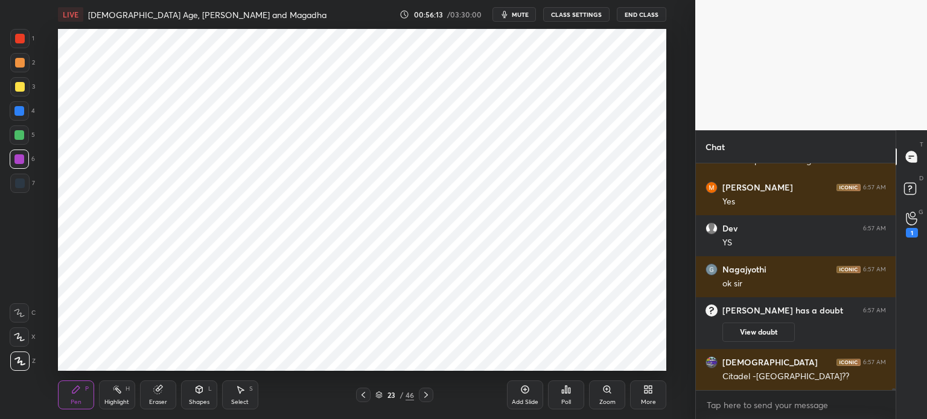
scroll to position [33526, 0]
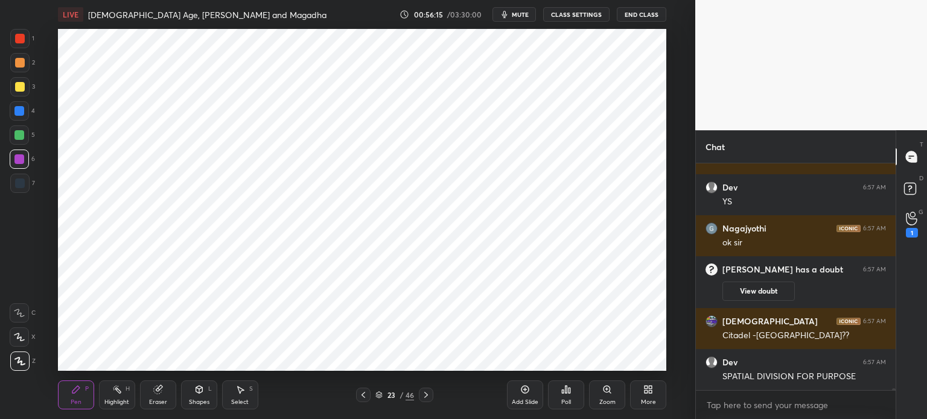
click at [524, 390] on icon at bounding box center [525, 390] width 4 height 4
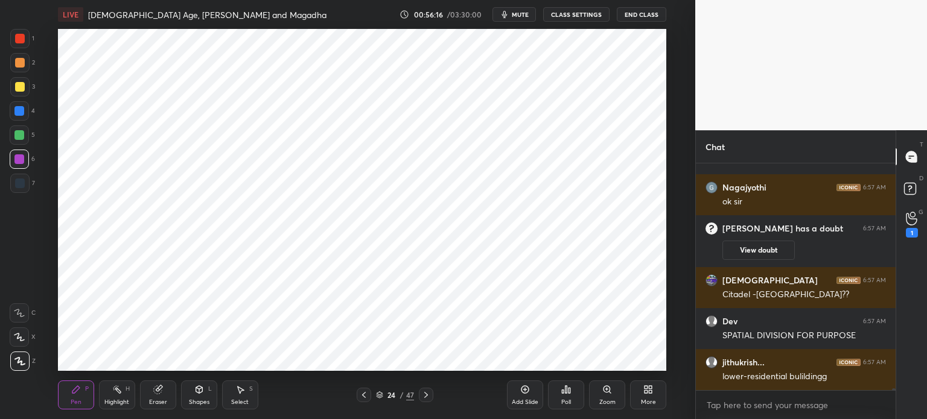
click at [908, 186] on icon at bounding box center [910, 188] width 4 height 5
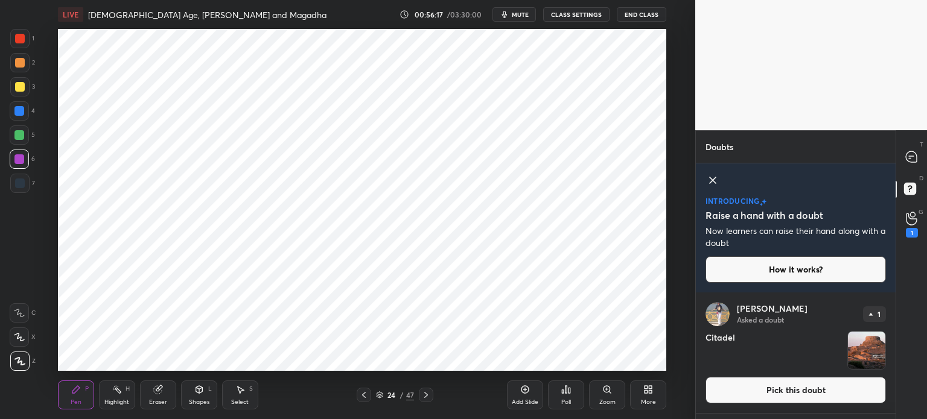
click at [858, 339] on img "grid" at bounding box center [866, 350] width 37 height 37
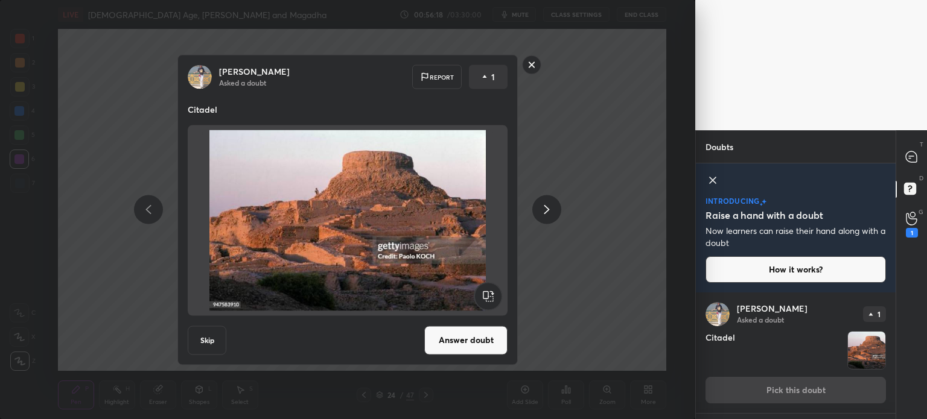
click at [468, 345] on button "Answer doubt" at bounding box center [465, 340] width 83 height 29
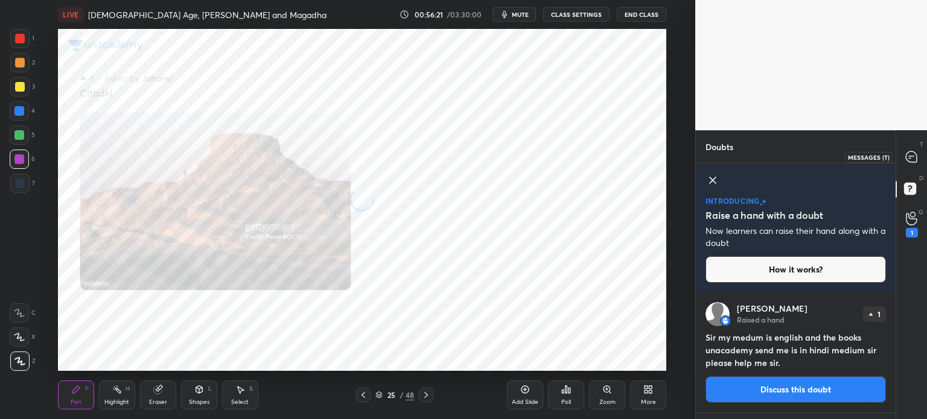
click at [922, 159] on div at bounding box center [912, 157] width 24 height 22
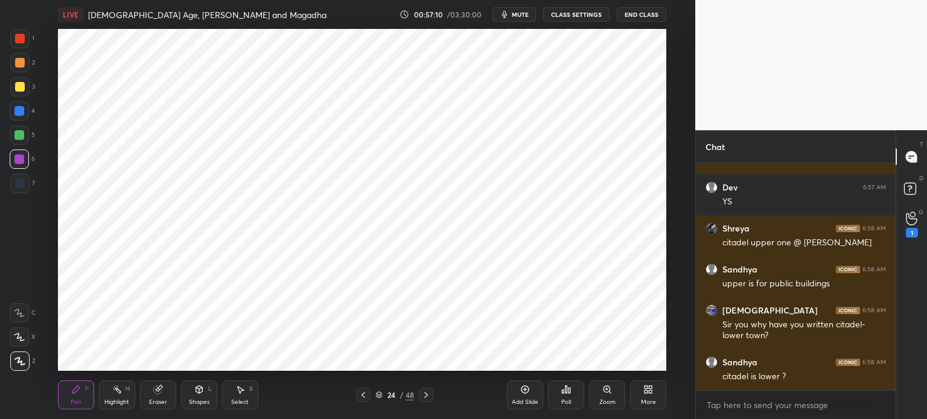
scroll to position [33689, 0]
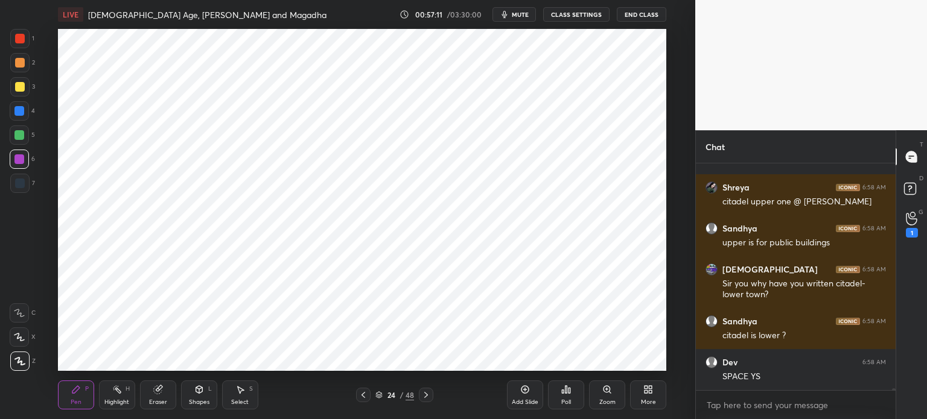
click at [25, 185] on div at bounding box center [19, 183] width 19 height 19
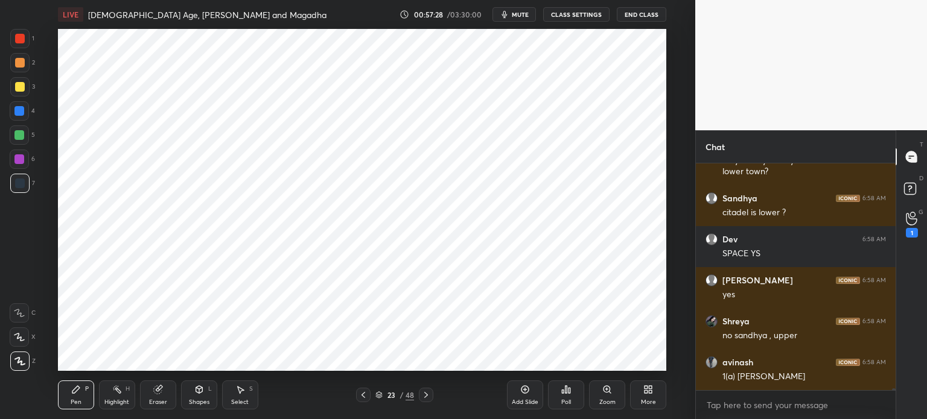
scroll to position [33853, 0]
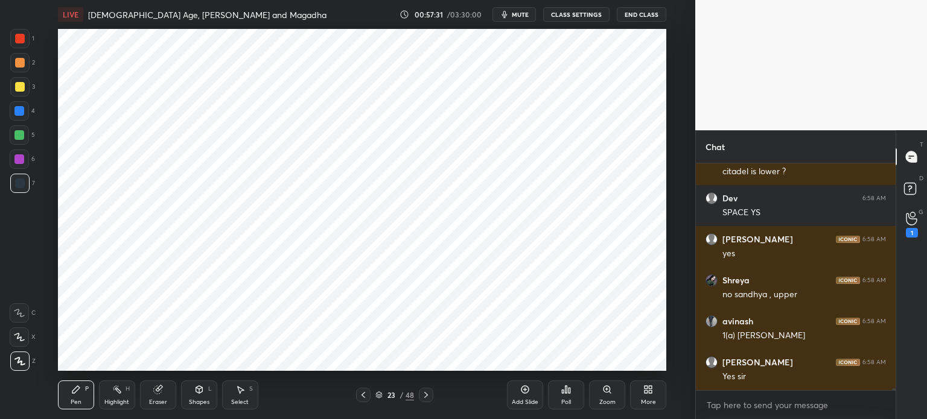
click at [18, 116] on div at bounding box center [19, 110] width 19 height 19
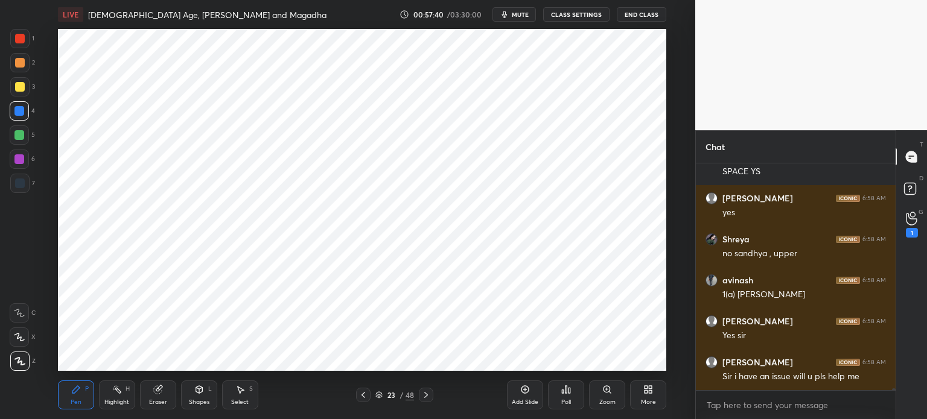
scroll to position [33935, 0]
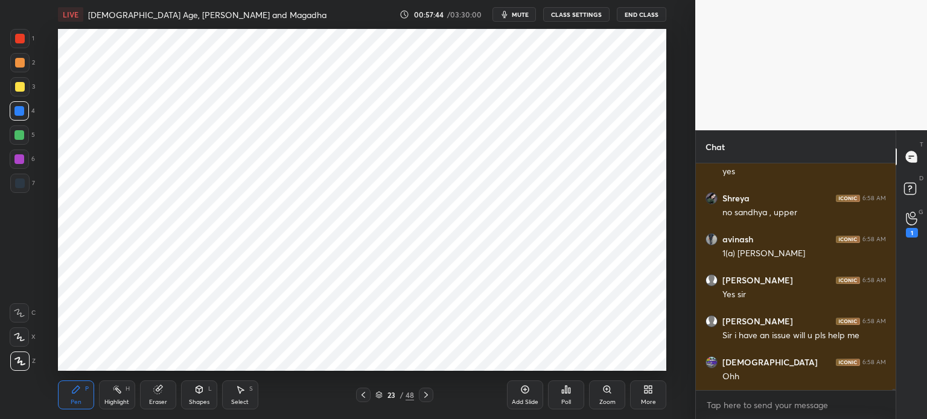
click at [898, 217] on div "G Raise Hand (G) 1" at bounding box center [911, 225] width 31 height 34
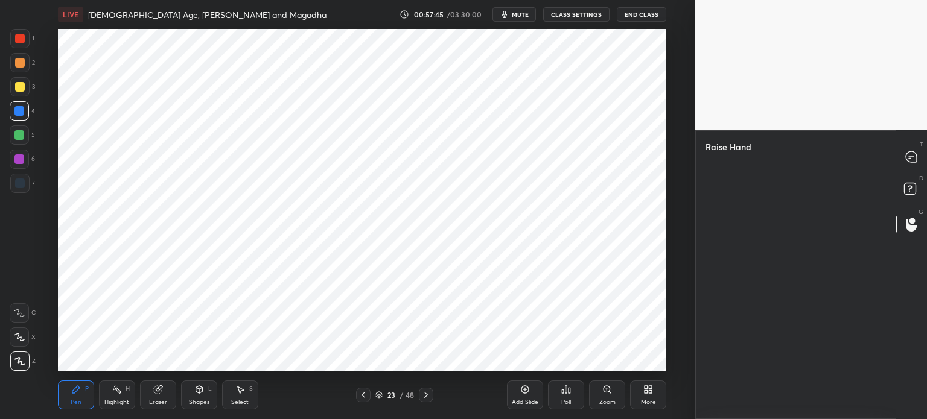
scroll to position [3, 4]
click at [916, 159] on icon at bounding box center [911, 156] width 11 height 11
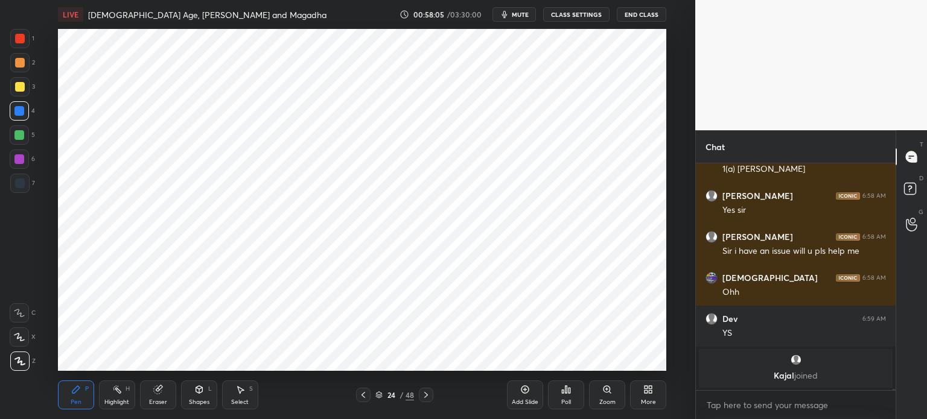
scroll to position [33941, 0]
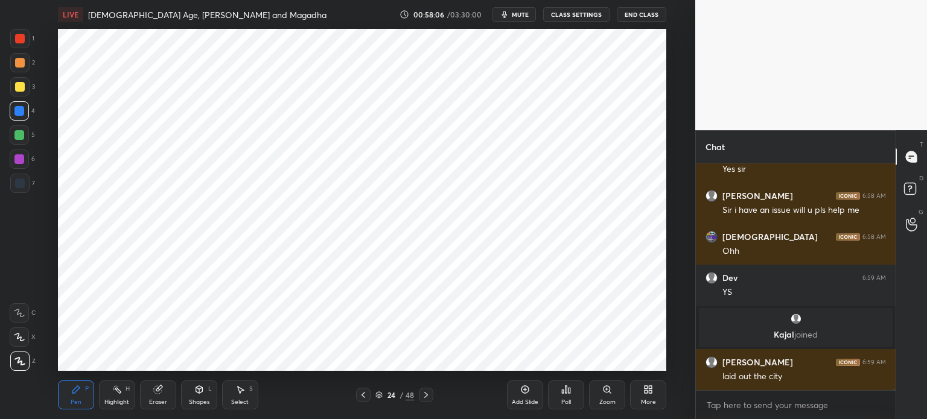
click at [157, 397] on div "Eraser" at bounding box center [158, 395] width 36 height 29
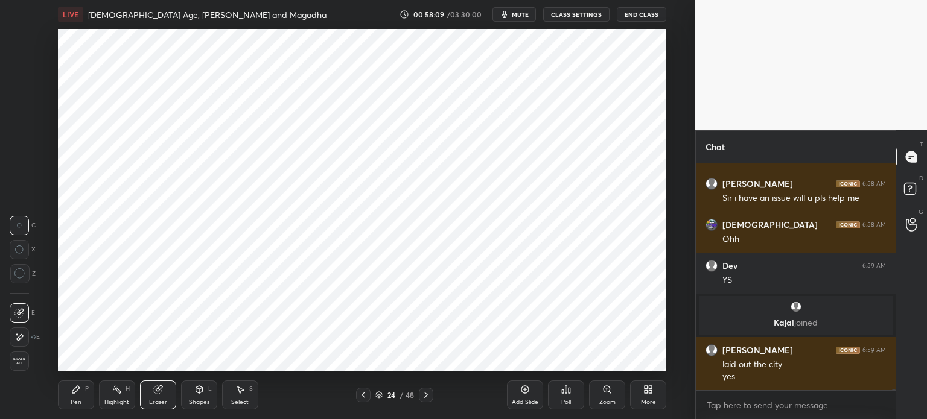
click at [79, 400] on div "Pen" at bounding box center [76, 403] width 11 height 6
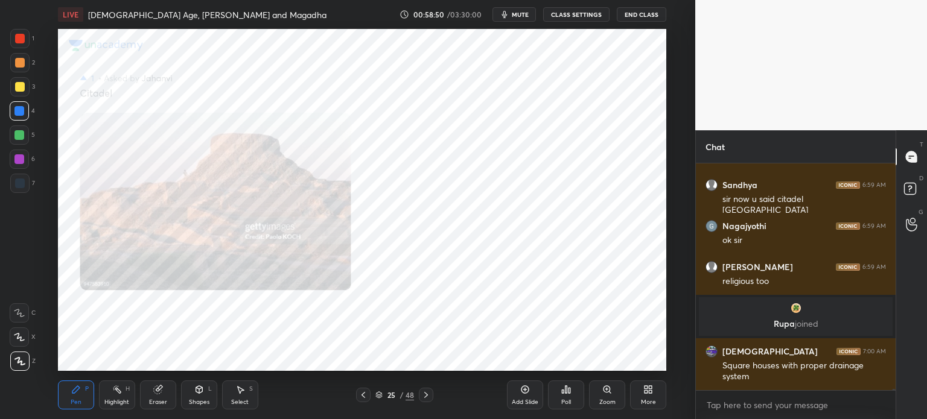
scroll to position [34358, 0]
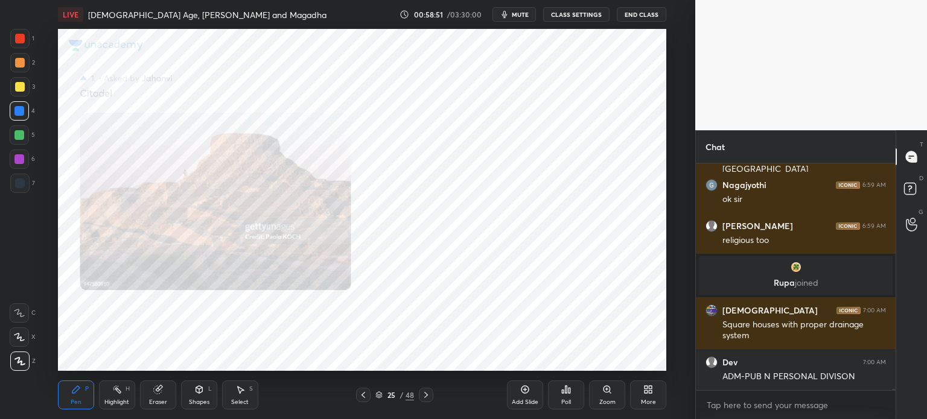
click at [536, 394] on div "Add Slide" at bounding box center [525, 395] width 36 height 29
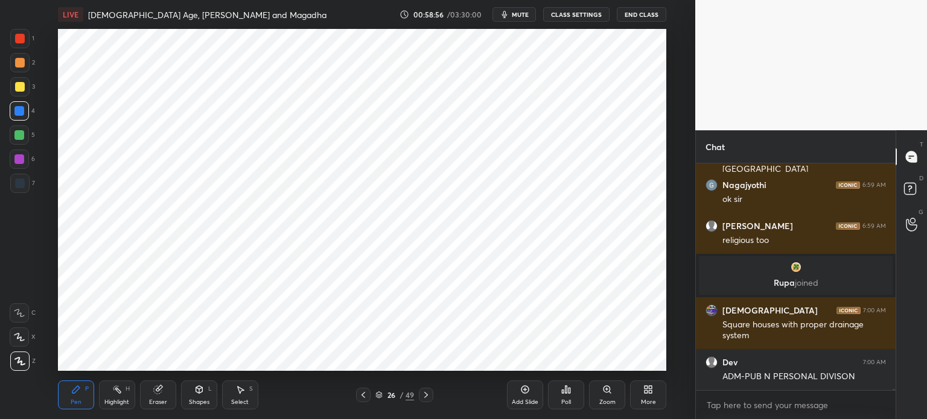
scroll to position [34400, 0]
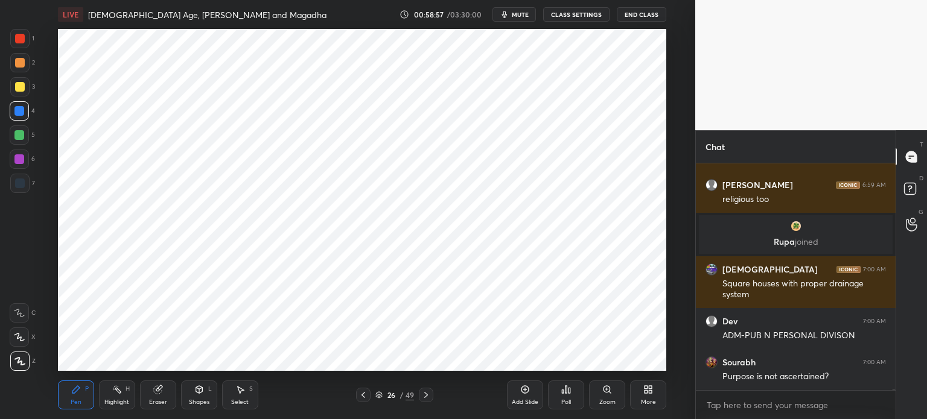
click at [27, 184] on div at bounding box center [19, 183] width 19 height 19
click at [18, 162] on div at bounding box center [19, 160] width 10 height 10
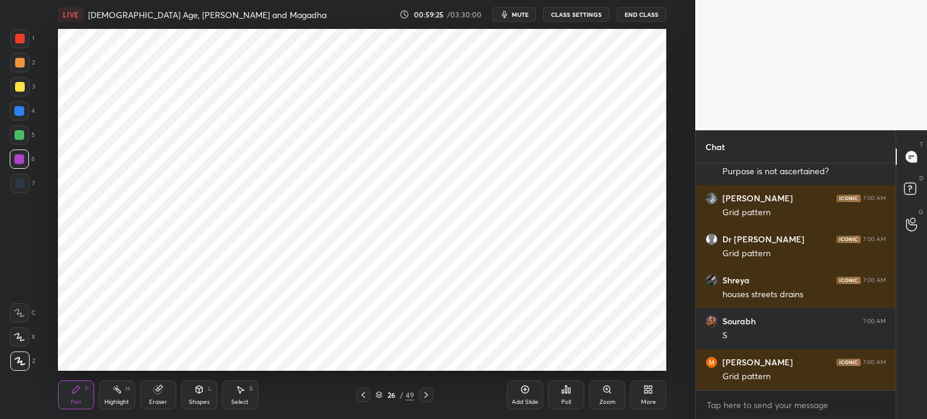
scroll to position [34646, 0]
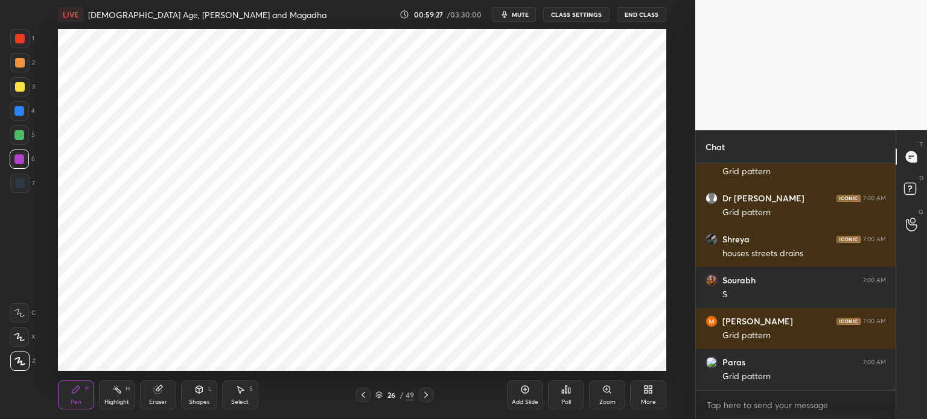
click at [20, 183] on div at bounding box center [20, 184] width 10 height 10
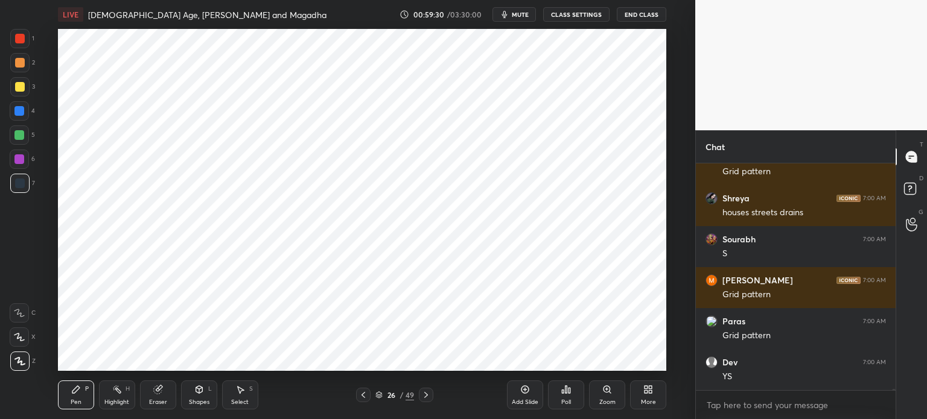
click at [167, 392] on div "Eraser" at bounding box center [158, 395] width 36 height 29
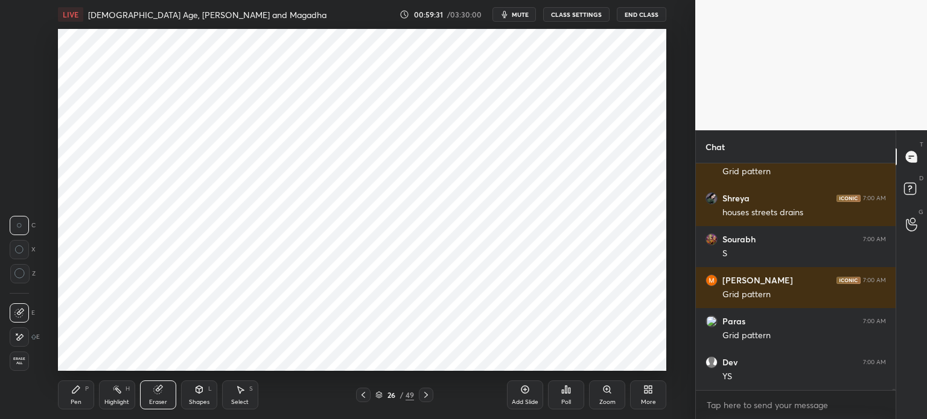
click at [197, 386] on icon at bounding box center [199, 390] width 10 height 10
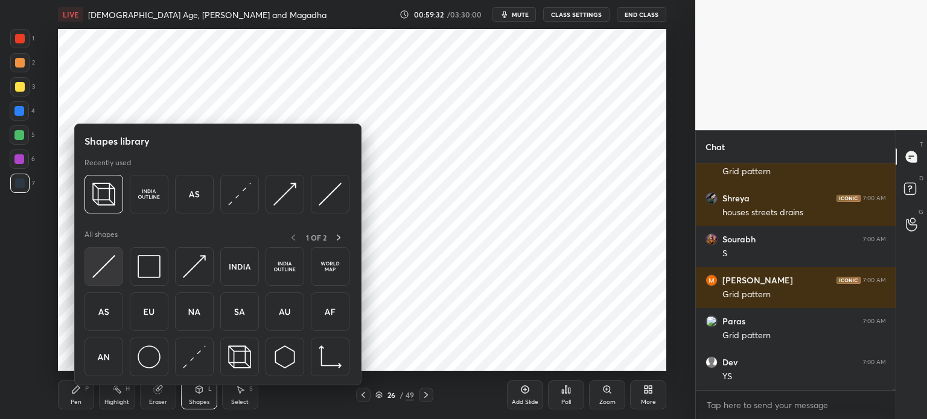
click at [108, 273] on img at bounding box center [103, 266] width 23 height 23
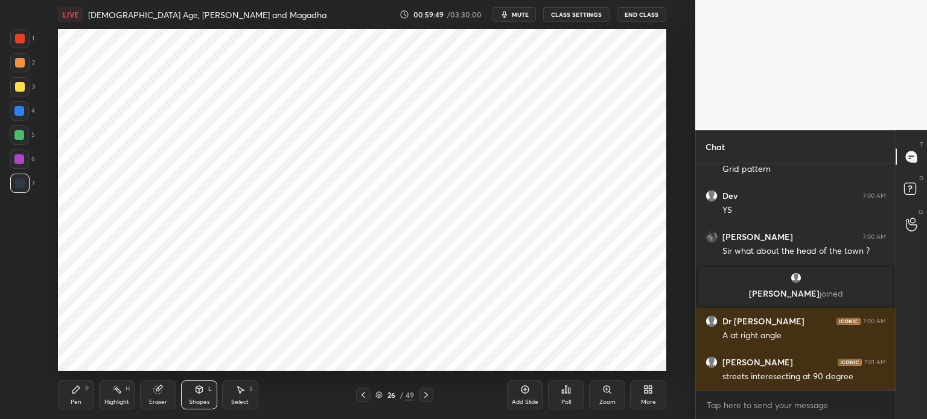
scroll to position [34760, 0]
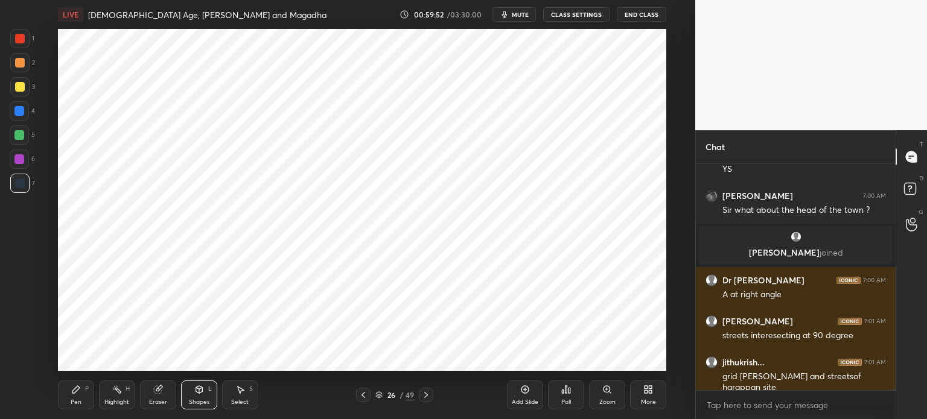
click at [75, 400] on div "Pen" at bounding box center [76, 403] width 11 height 6
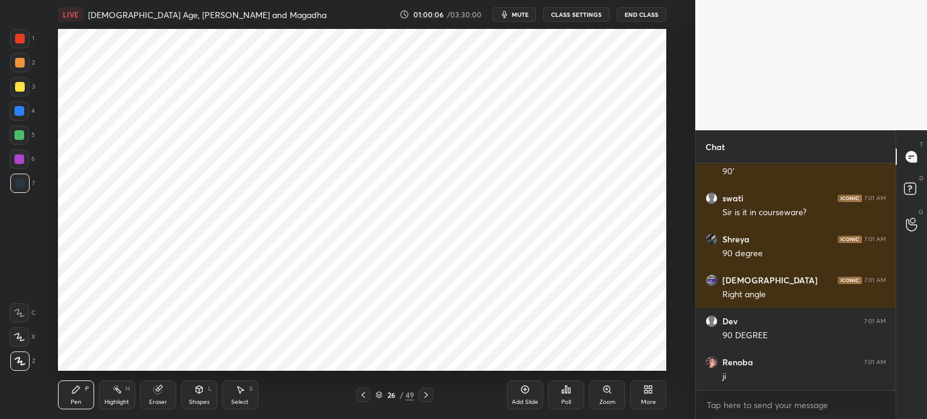
scroll to position [35048, 0]
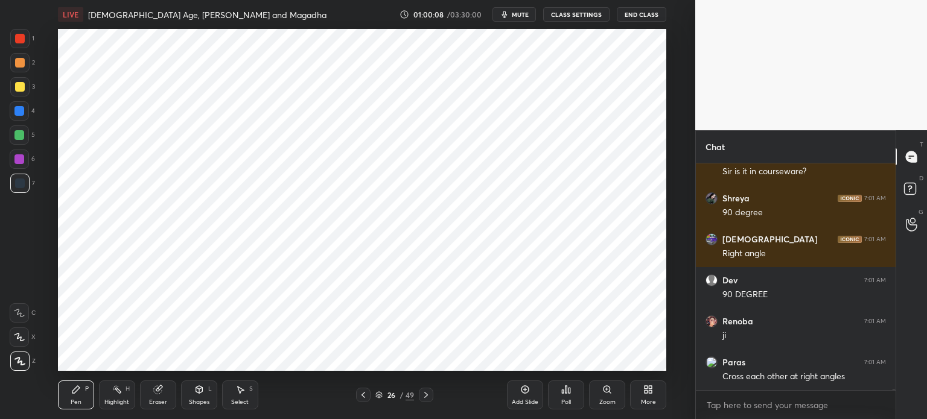
click at [22, 163] on div at bounding box center [19, 160] width 10 height 10
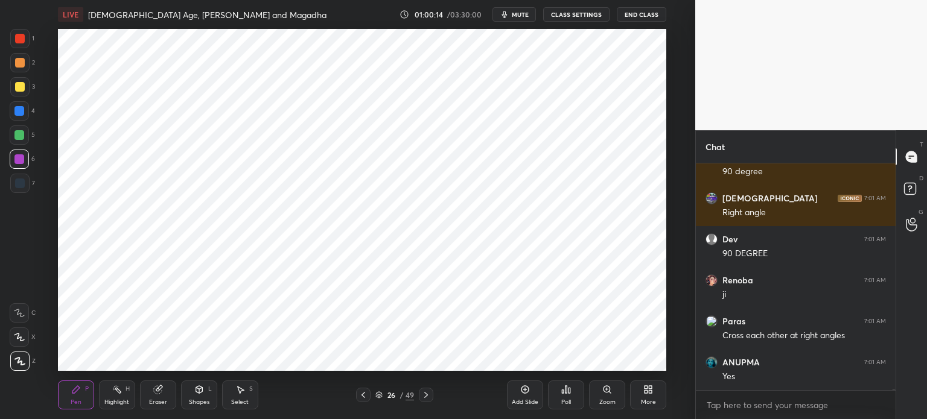
scroll to position [35130, 0]
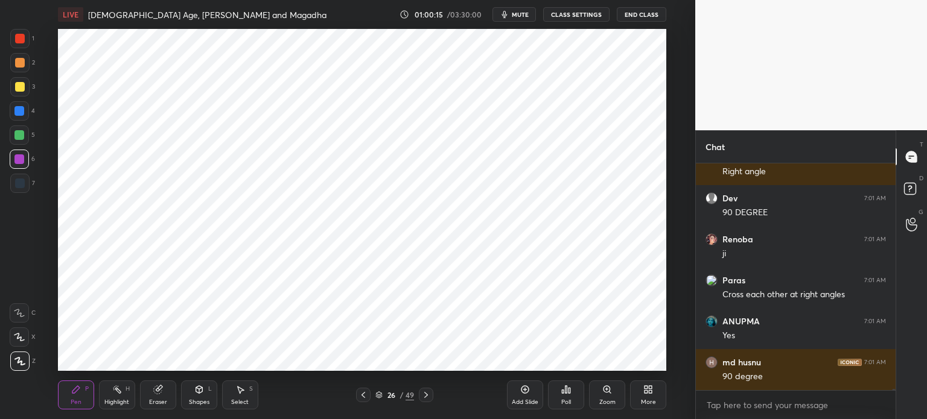
click at [186, 400] on div "Shapes L" at bounding box center [199, 395] width 36 height 29
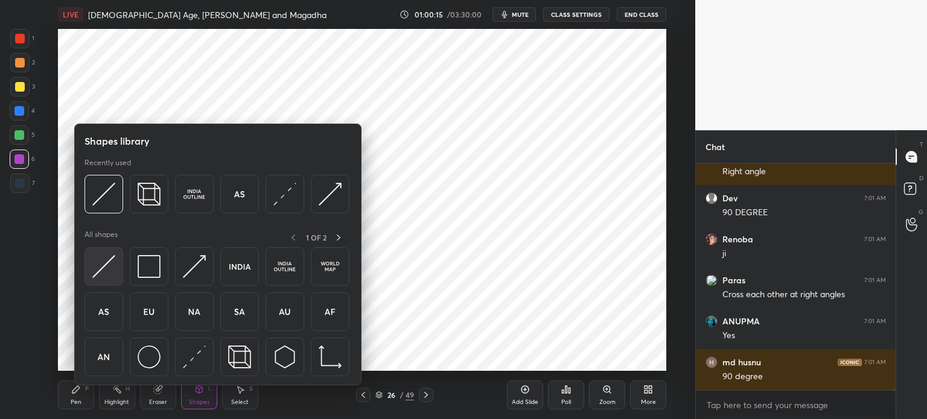
click at [110, 270] on img at bounding box center [103, 266] width 23 height 23
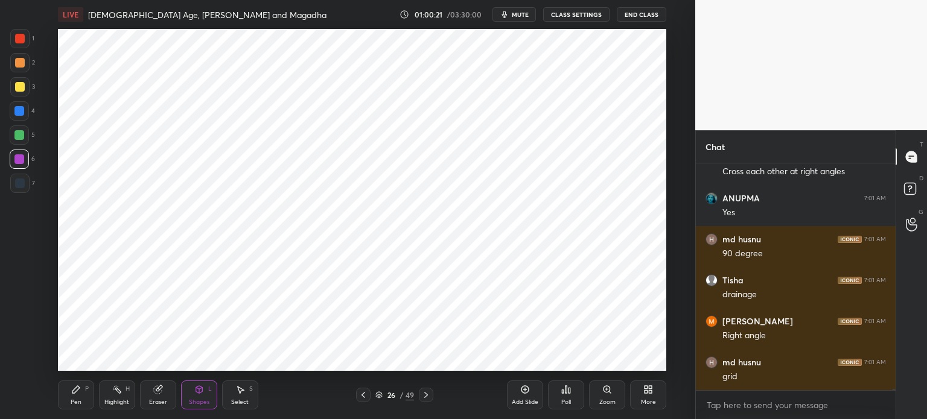
scroll to position [35294, 0]
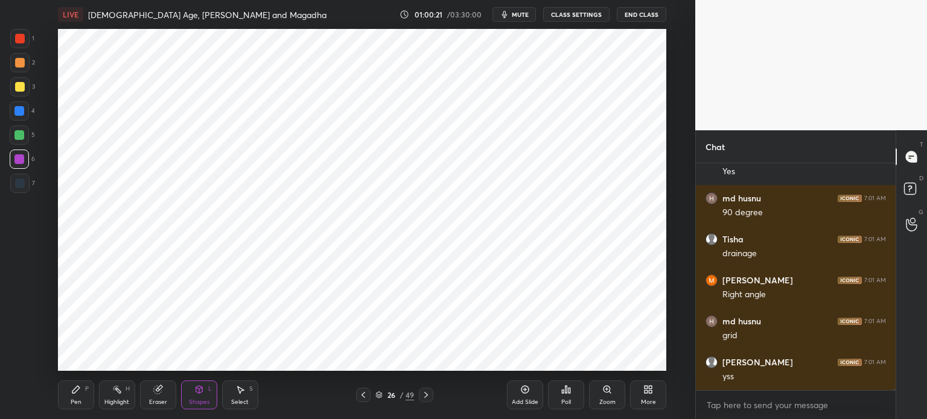
click at [68, 398] on div "Pen P" at bounding box center [76, 395] width 36 height 29
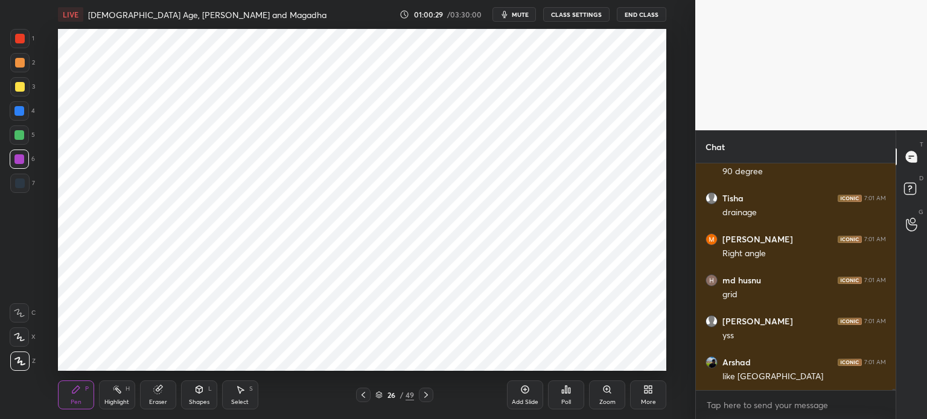
scroll to position [35376, 0]
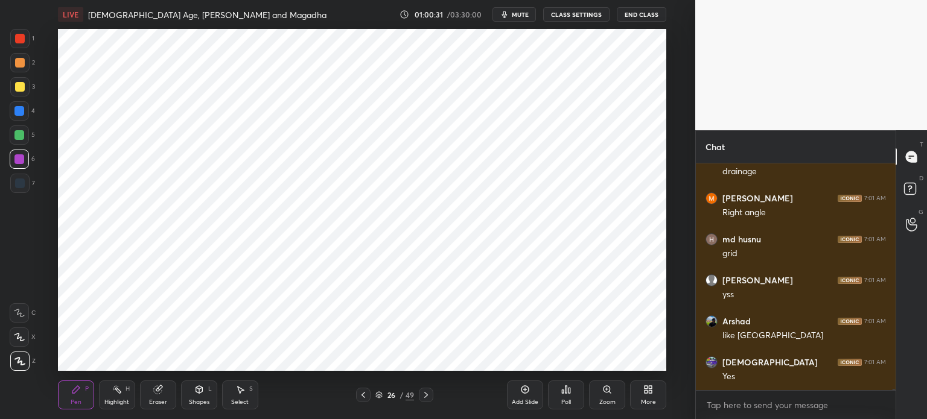
click at [22, 185] on div at bounding box center [20, 184] width 10 height 10
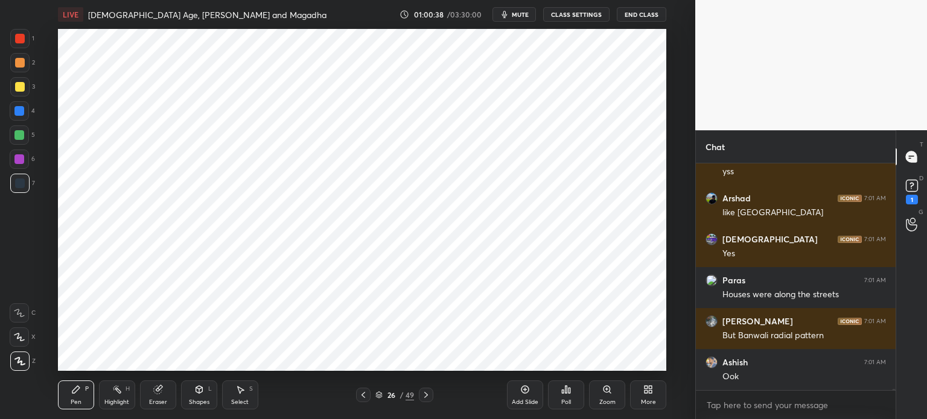
scroll to position [35592, 0]
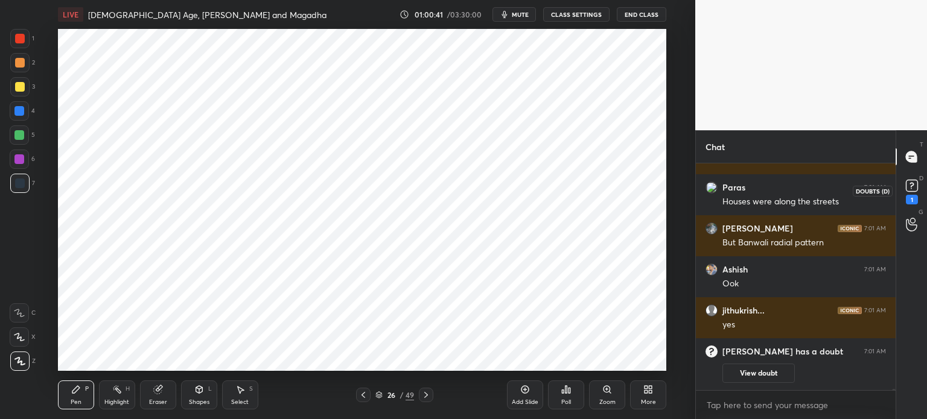
click at [917, 187] on rect at bounding box center [911, 185] width 11 height 11
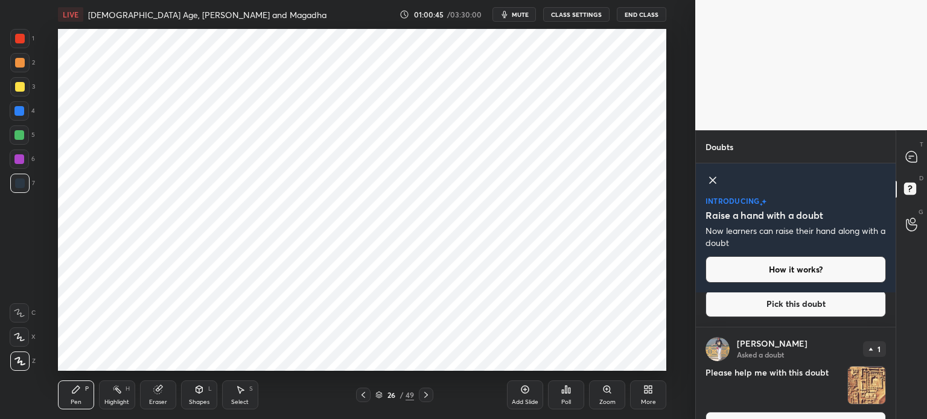
scroll to position [95, 0]
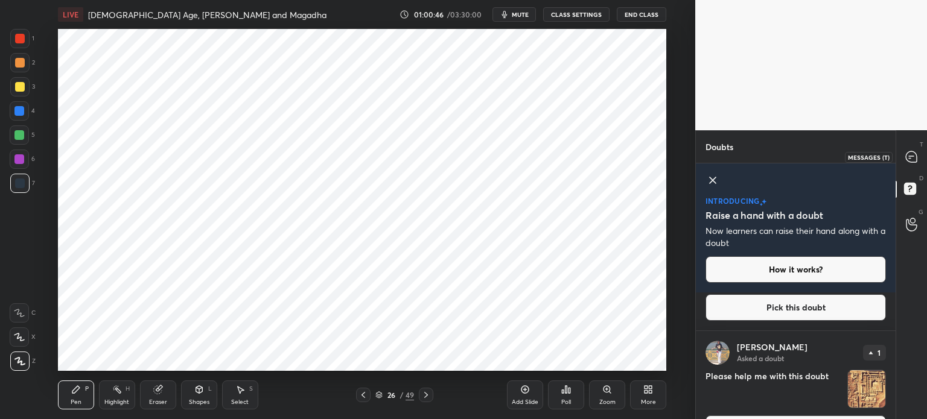
click at [908, 158] on icon at bounding box center [911, 156] width 11 height 11
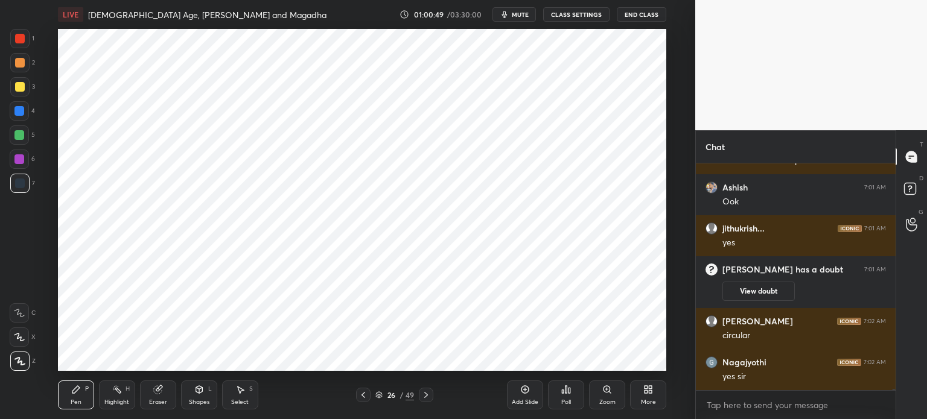
scroll to position [35736, 0]
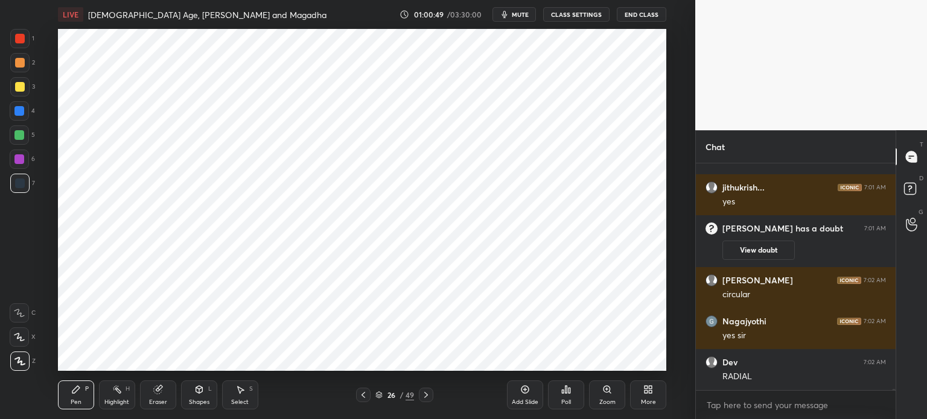
click at [20, 37] on div at bounding box center [20, 39] width 10 height 10
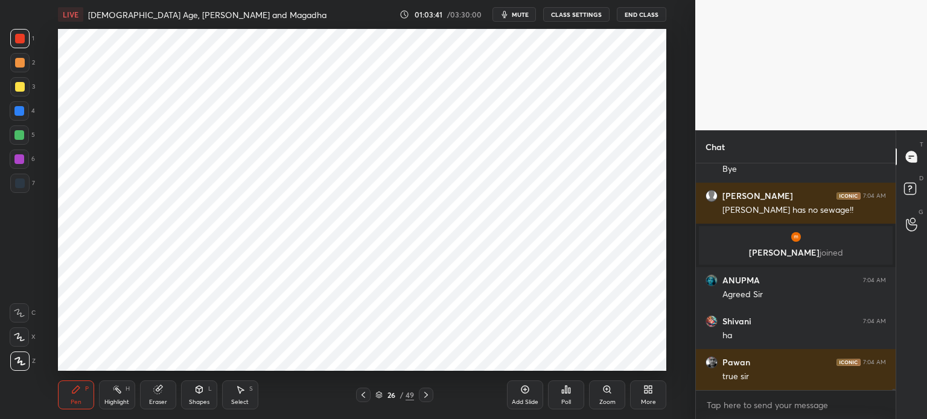
scroll to position [39140, 0]
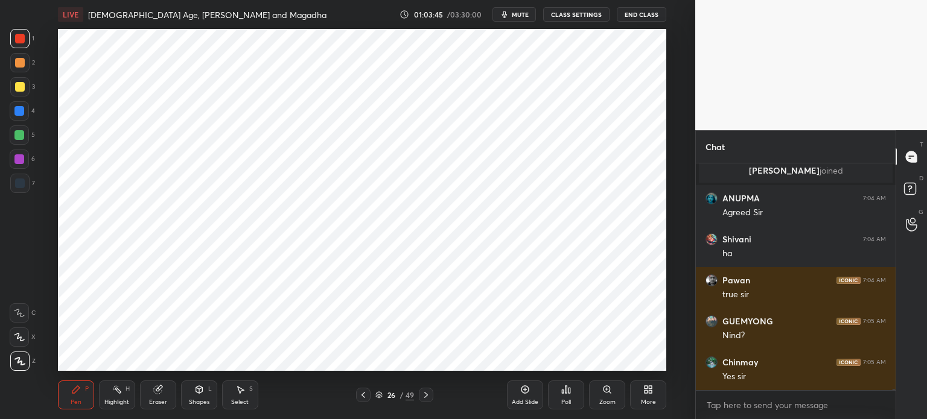
click at [168, 396] on div "Eraser" at bounding box center [158, 395] width 36 height 29
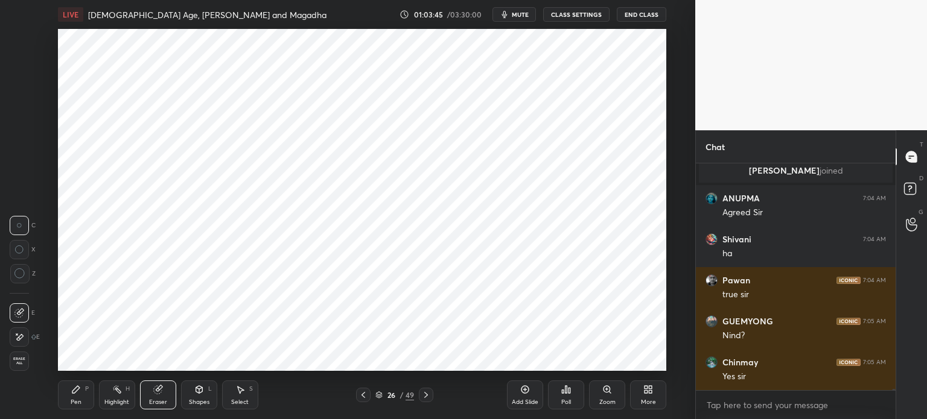
scroll to position [39222, 0]
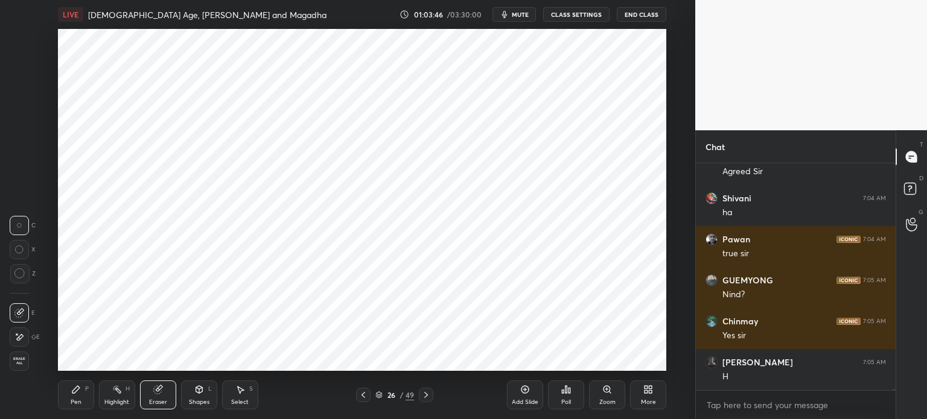
click at [202, 388] on icon at bounding box center [199, 389] width 7 height 2
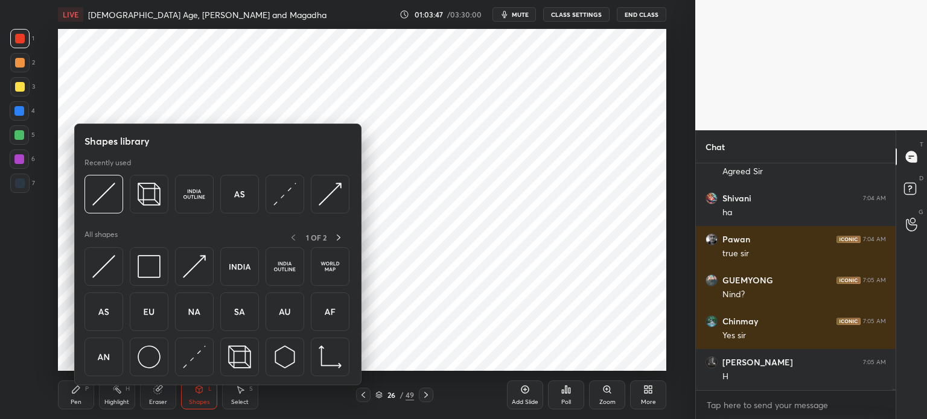
scroll to position [39325, 0]
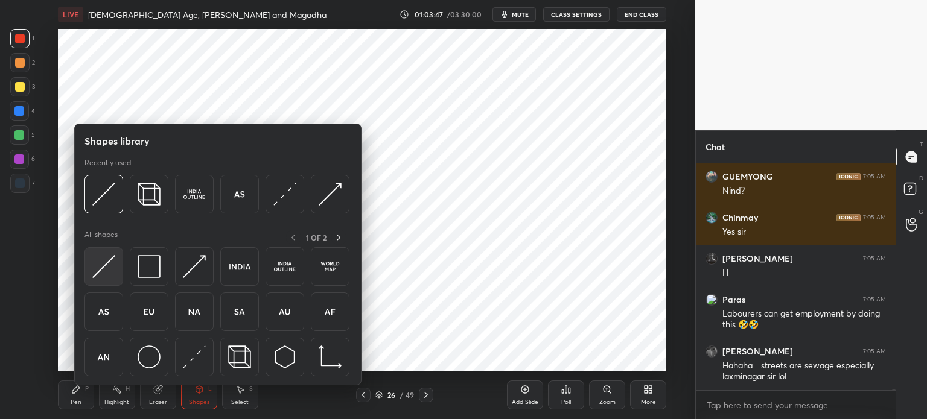
click at [119, 270] on div at bounding box center [103, 266] width 39 height 39
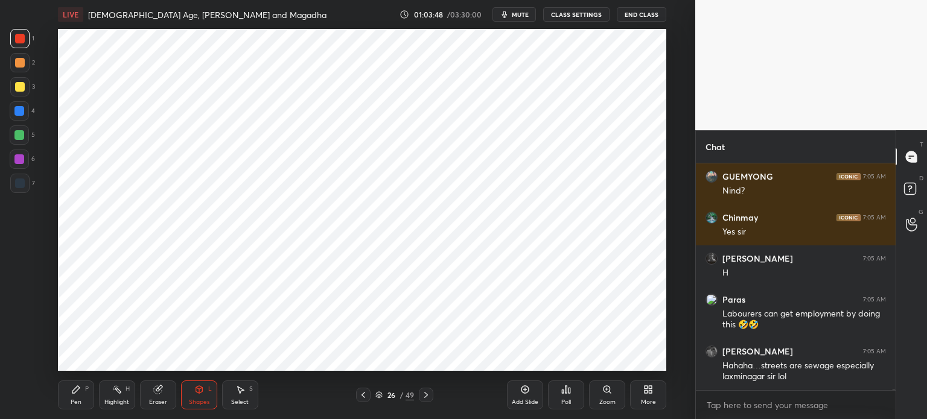
click at [17, 142] on div at bounding box center [19, 135] width 19 height 19
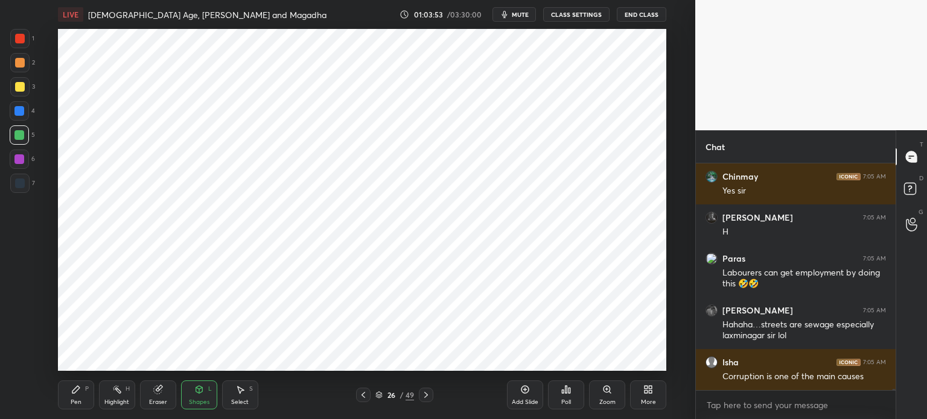
click at [20, 63] on div at bounding box center [20, 63] width 10 height 10
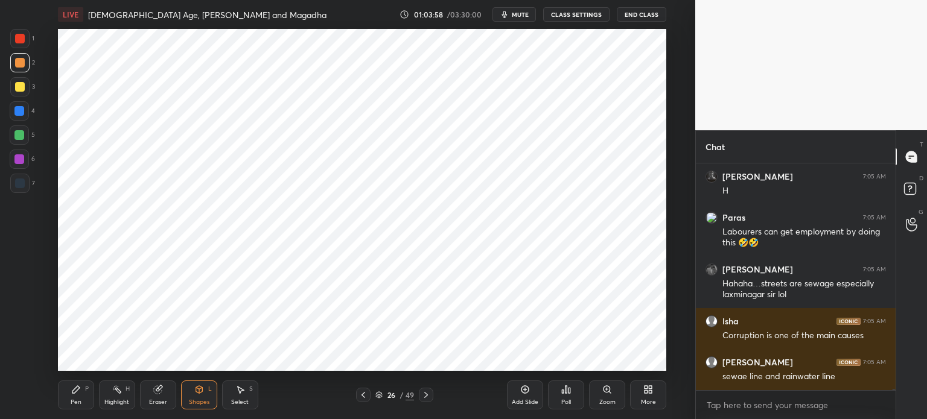
click at [87, 397] on div "Pen P" at bounding box center [76, 395] width 36 height 29
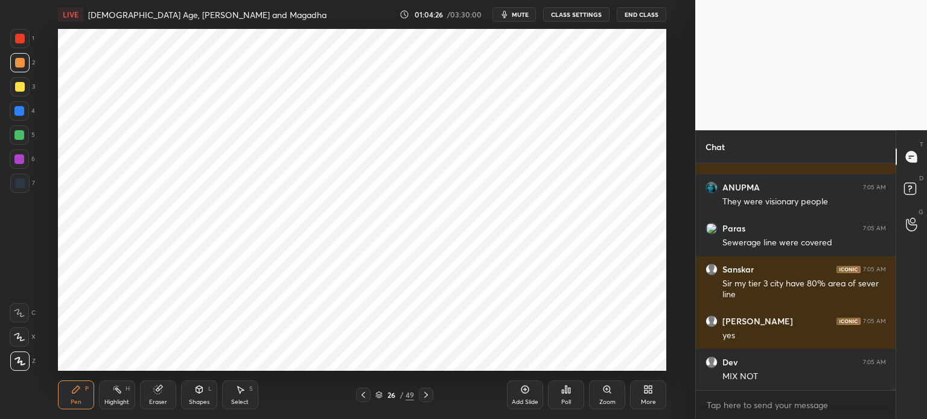
scroll to position [38639, 0]
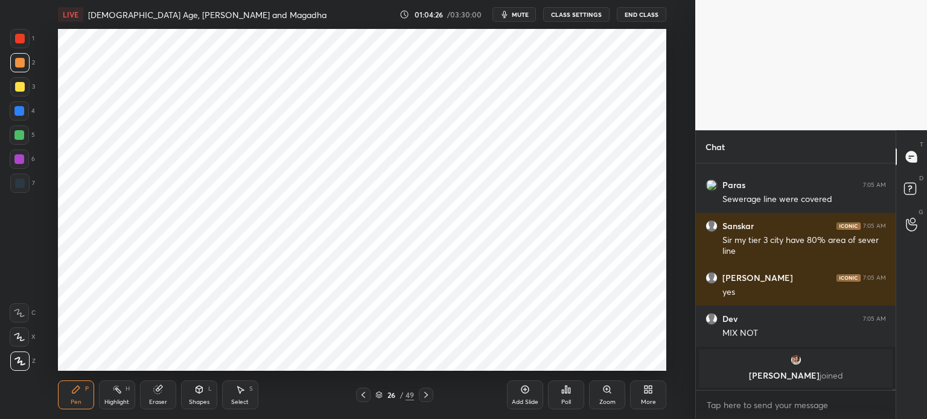
click at [521, 398] on div "Add Slide" at bounding box center [525, 395] width 36 height 29
click at [29, 185] on div at bounding box center [19, 183] width 19 height 19
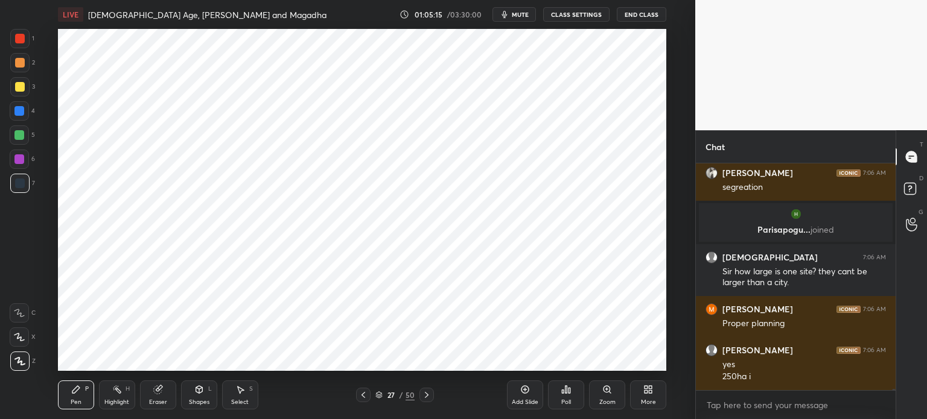
scroll to position [38921, 0]
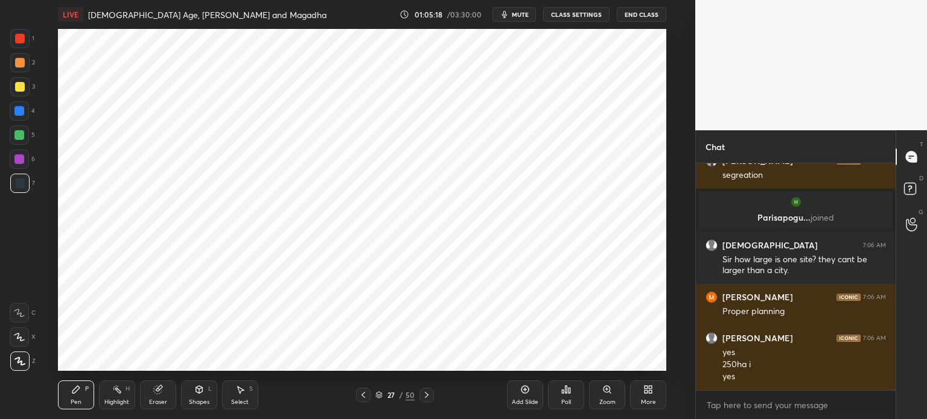
click at [24, 91] on div at bounding box center [19, 86] width 19 height 19
click at [20, 190] on div at bounding box center [19, 183] width 19 height 19
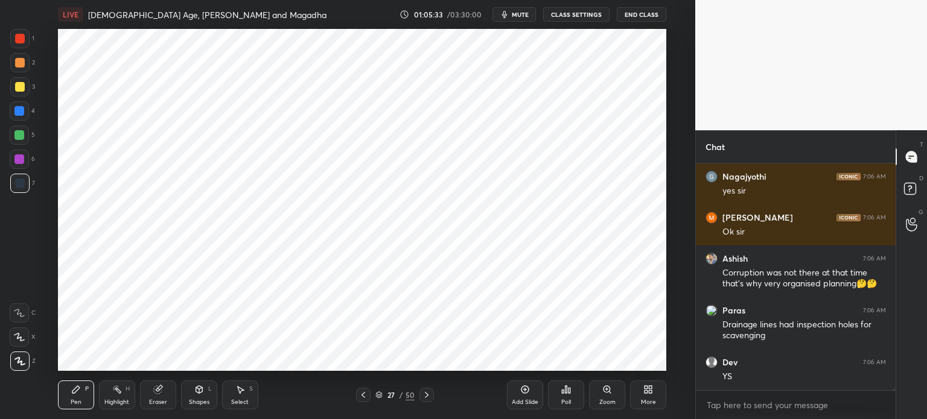
scroll to position [39187, 0]
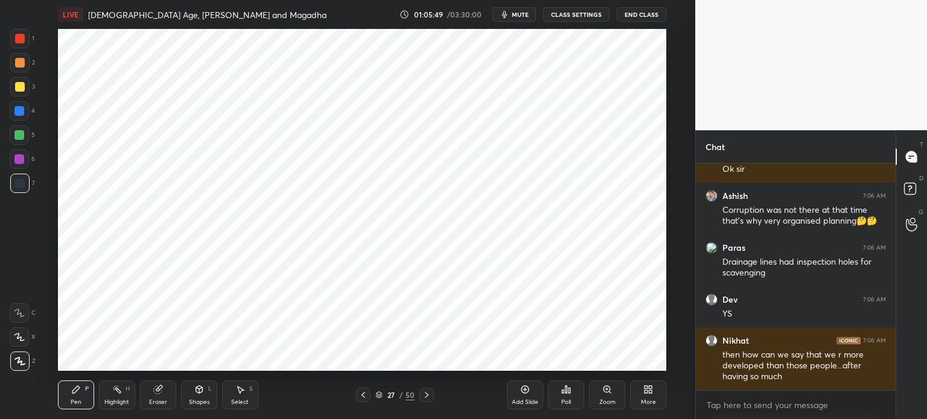
click at [24, 165] on div at bounding box center [19, 159] width 19 height 19
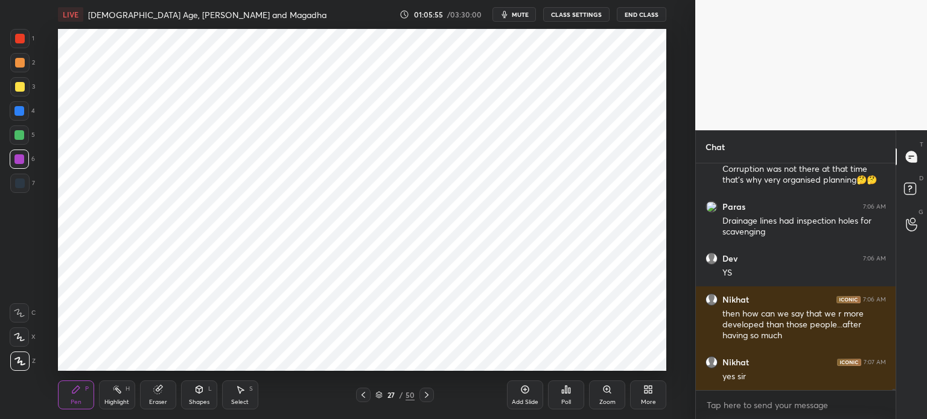
click at [22, 173] on div "6" at bounding box center [22, 162] width 25 height 24
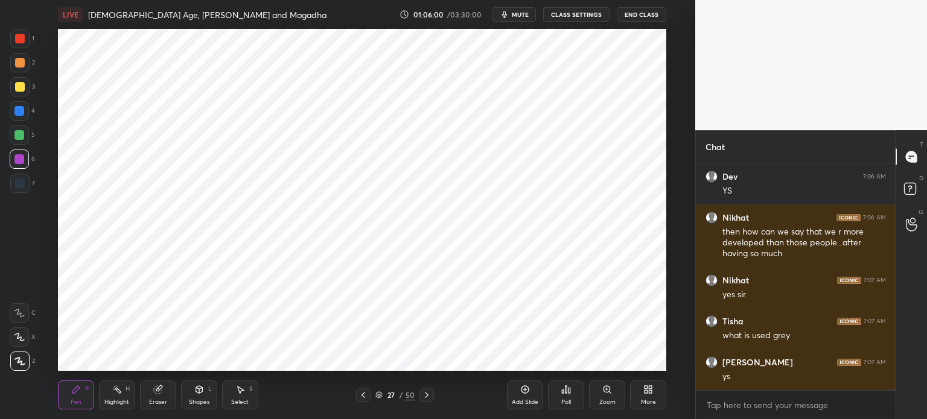
scroll to position [39362, 0]
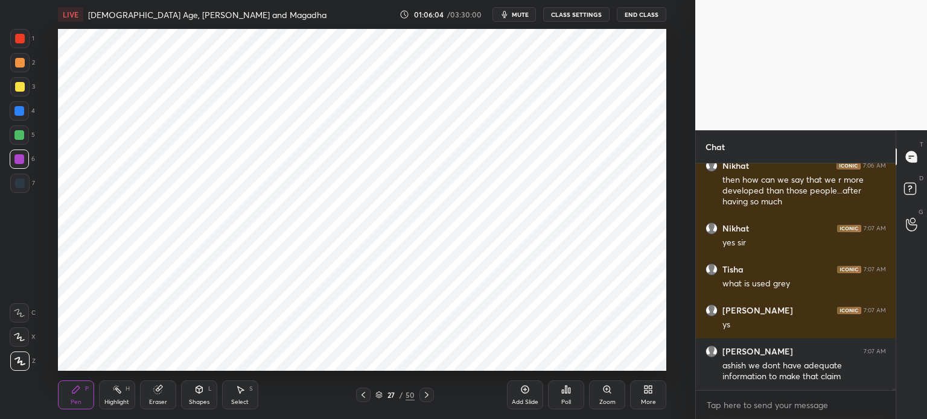
click at [14, 72] on div at bounding box center [19, 62] width 19 height 19
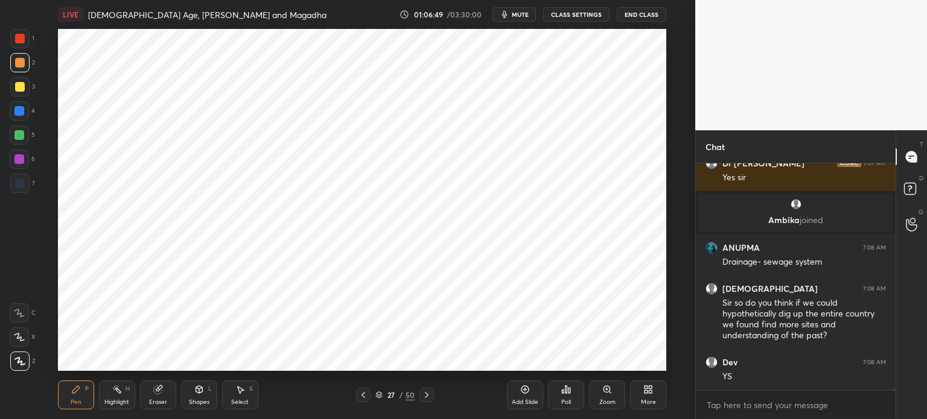
scroll to position [39612, 0]
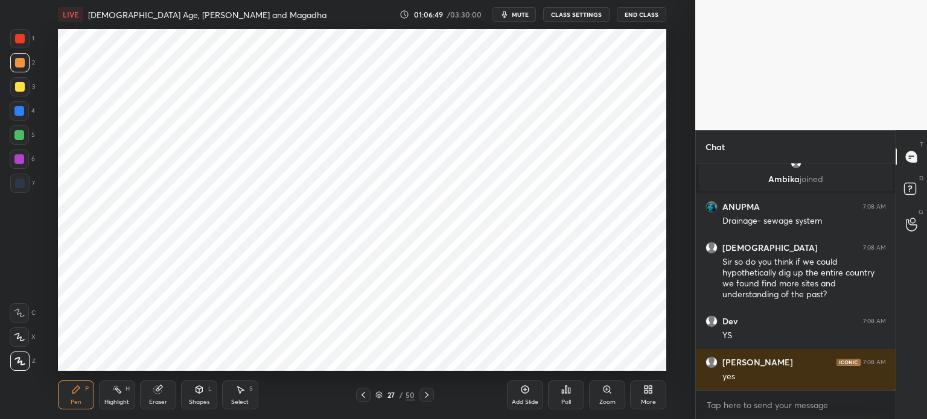
click at [22, 182] on div at bounding box center [20, 184] width 10 height 10
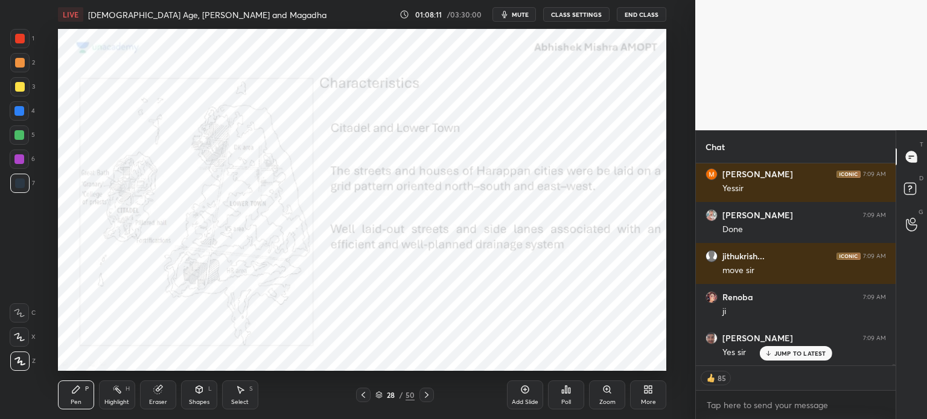
scroll to position [41650, 0]
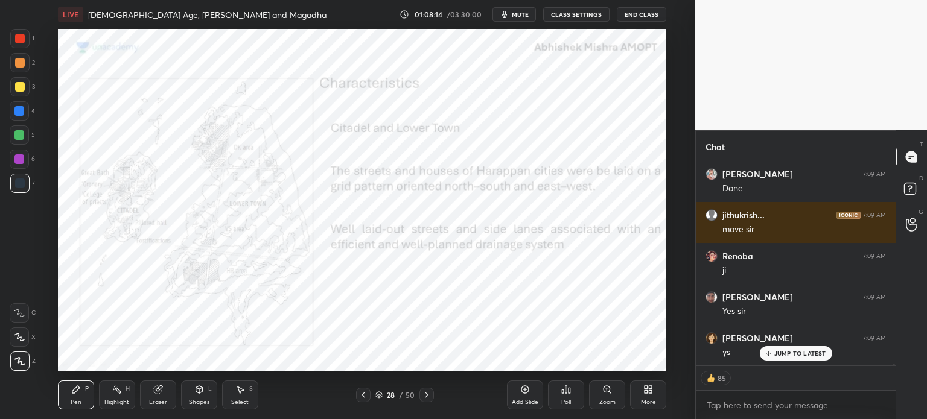
click at [19, 60] on div at bounding box center [20, 63] width 10 height 10
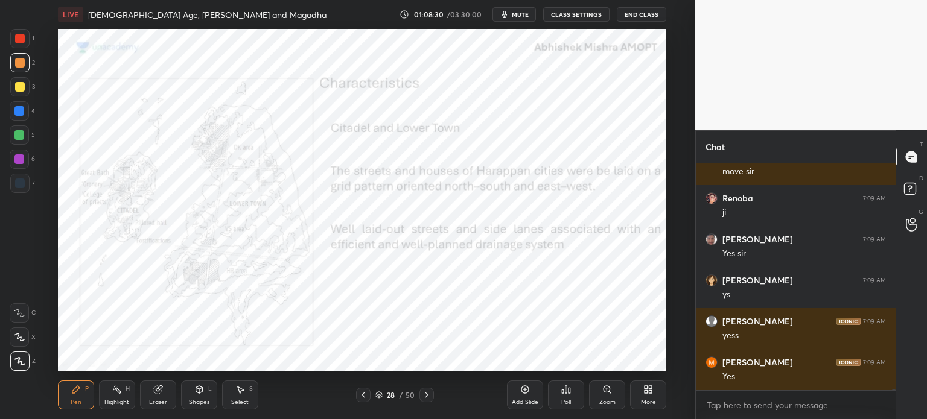
scroll to position [41749, 0]
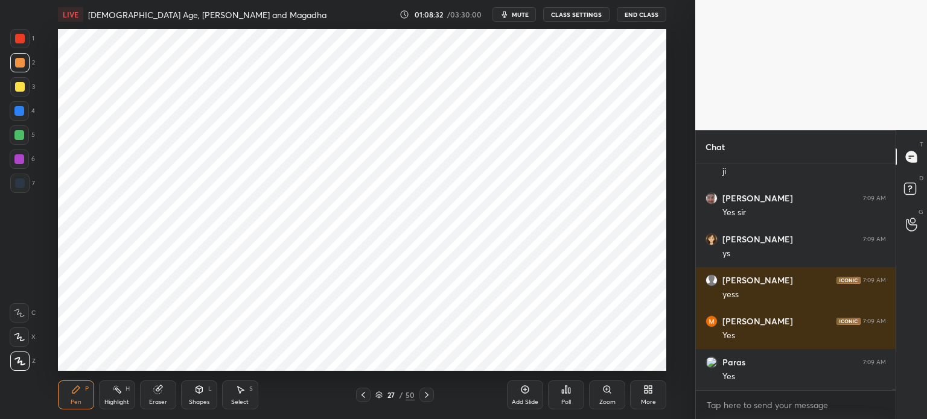
click at [526, 398] on div "Add Slide" at bounding box center [525, 395] width 36 height 29
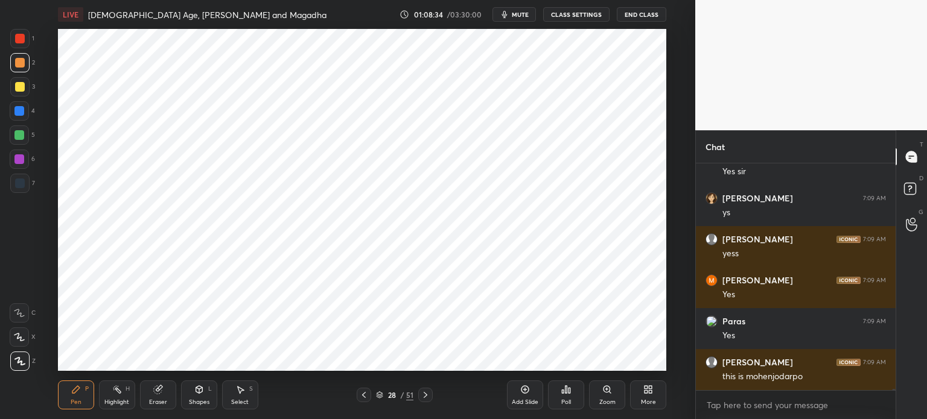
click at [18, 50] on div "1" at bounding box center [22, 41] width 24 height 24
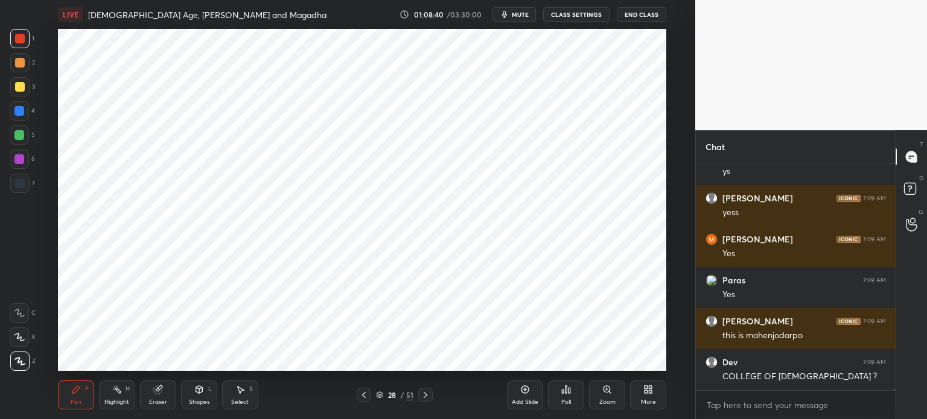
click at [19, 183] on div at bounding box center [20, 184] width 10 height 10
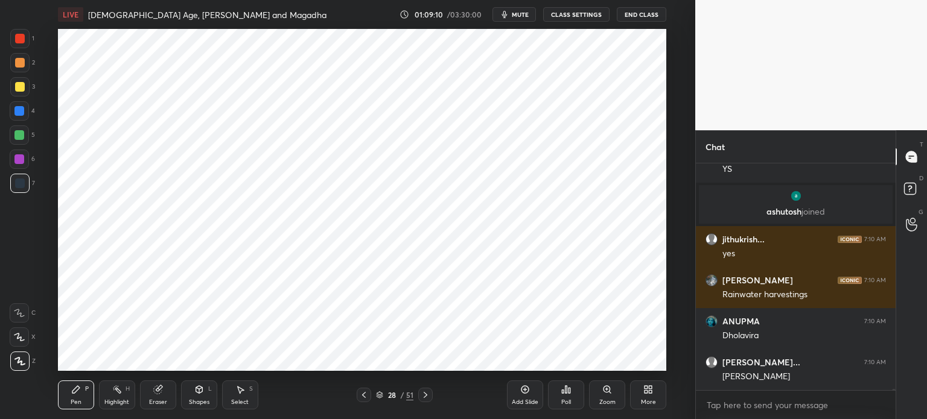
scroll to position [41388, 0]
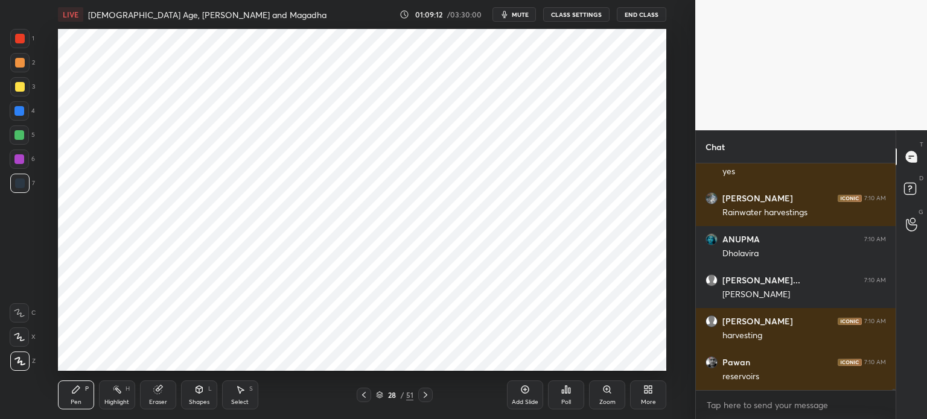
click at [19, 158] on div at bounding box center [19, 160] width 10 height 10
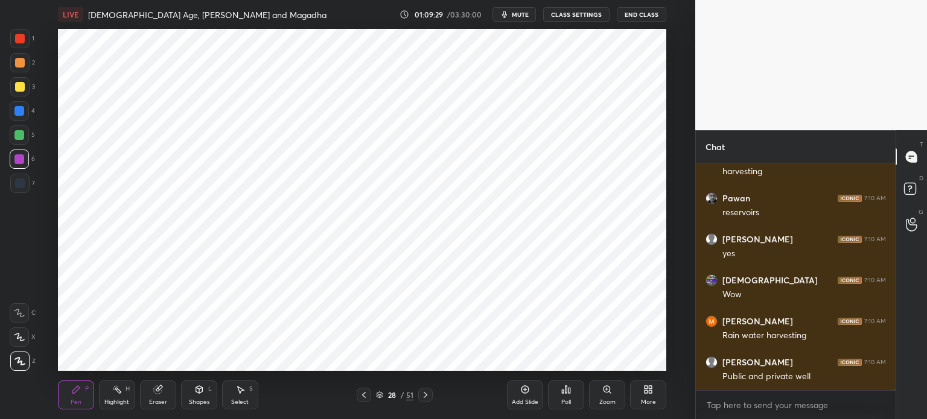
scroll to position [41635, 0]
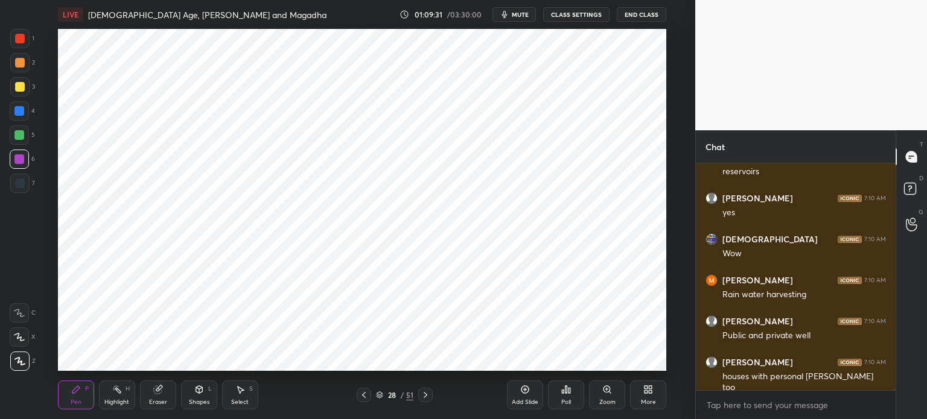
click at [18, 193] on div "7" at bounding box center [22, 186] width 25 height 24
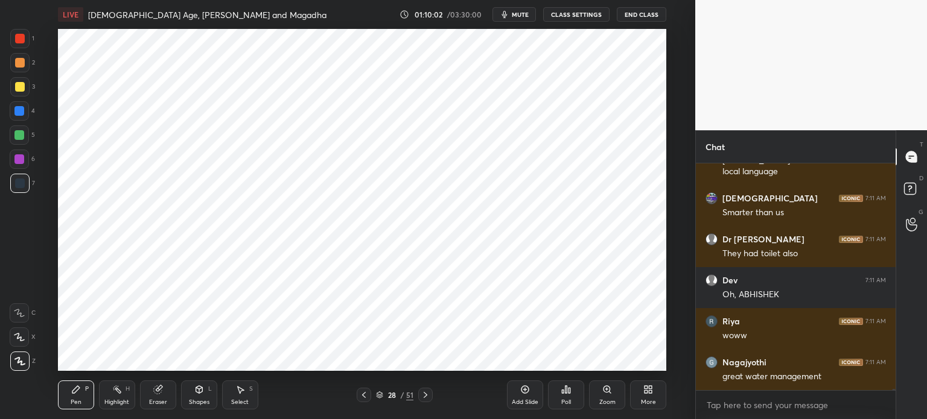
scroll to position [42067, 0]
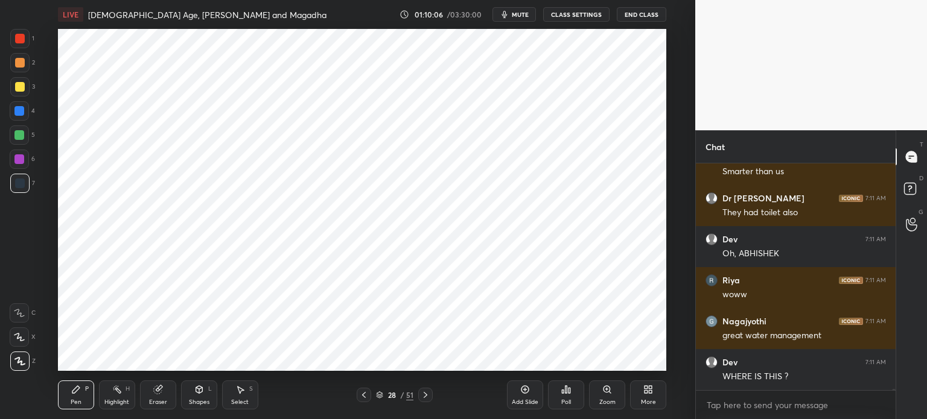
click at [21, 161] on div at bounding box center [19, 160] width 10 height 10
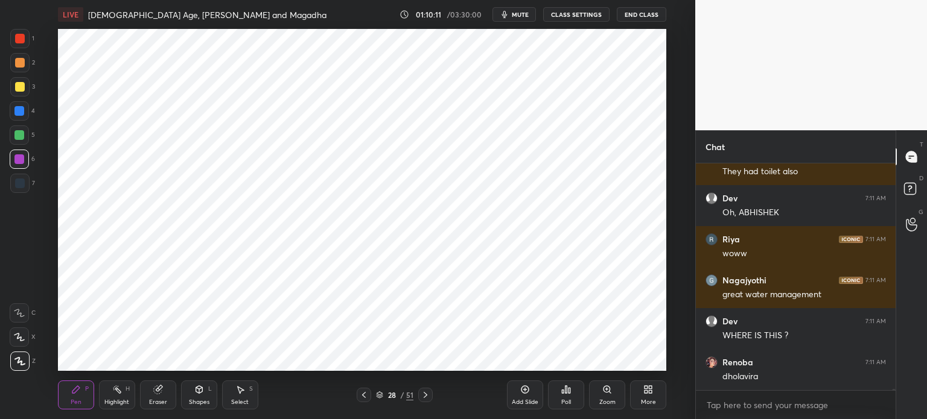
scroll to position [42149, 0]
click at [12, 37] on div at bounding box center [19, 38] width 19 height 19
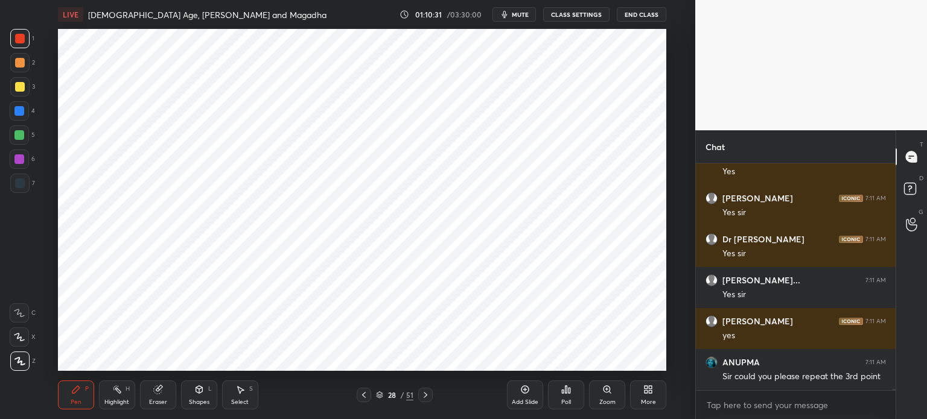
scroll to position [42641, 0]
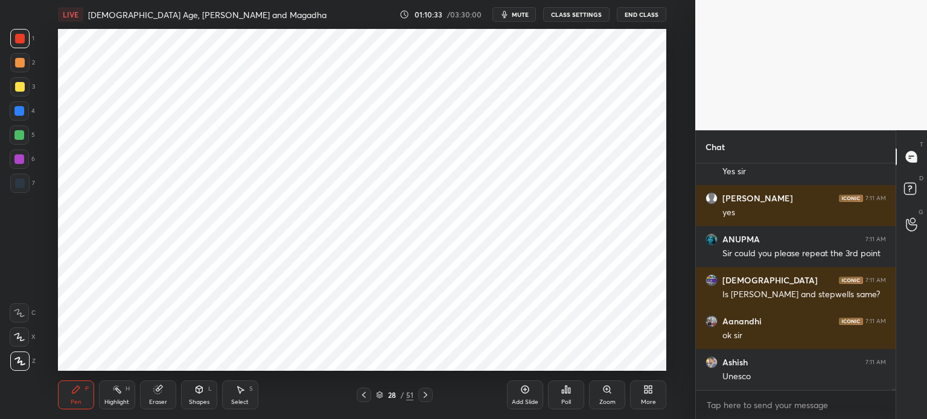
click at [520, 401] on div "Add Slide" at bounding box center [525, 403] width 27 height 6
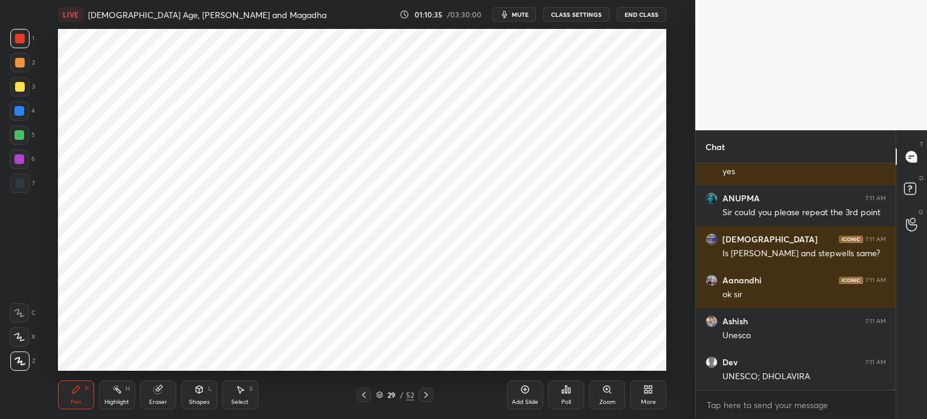
click at [194, 392] on icon at bounding box center [199, 390] width 10 height 10
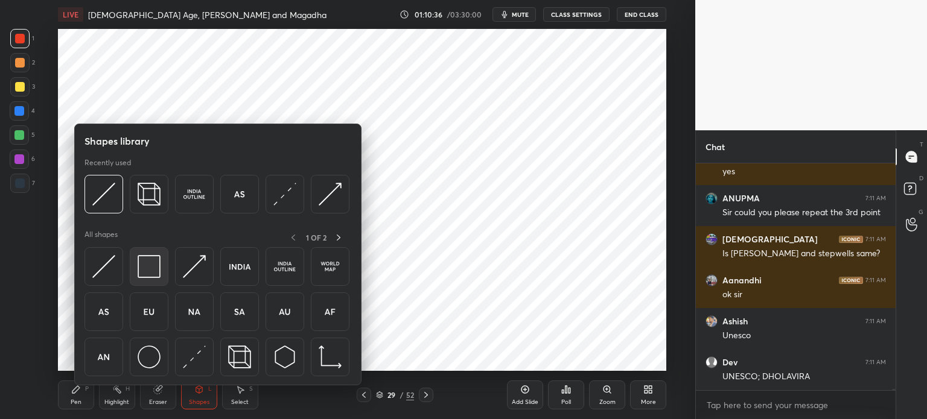
click at [153, 267] on img at bounding box center [149, 266] width 23 height 23
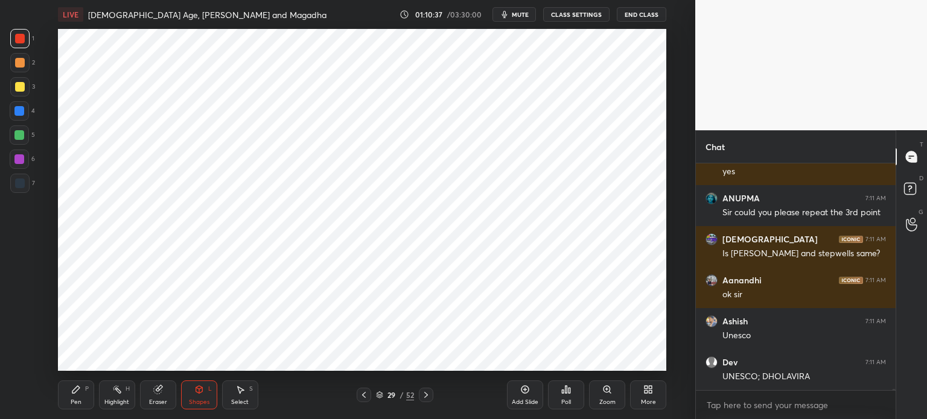
scroll to position [42723, 0]
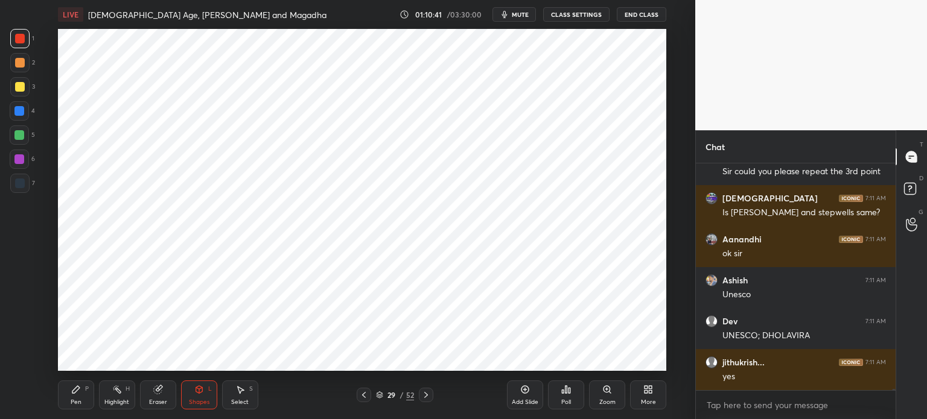
click at [150, 398] on div "Eraser" at bounding box center [158, 395] width 36 height 29
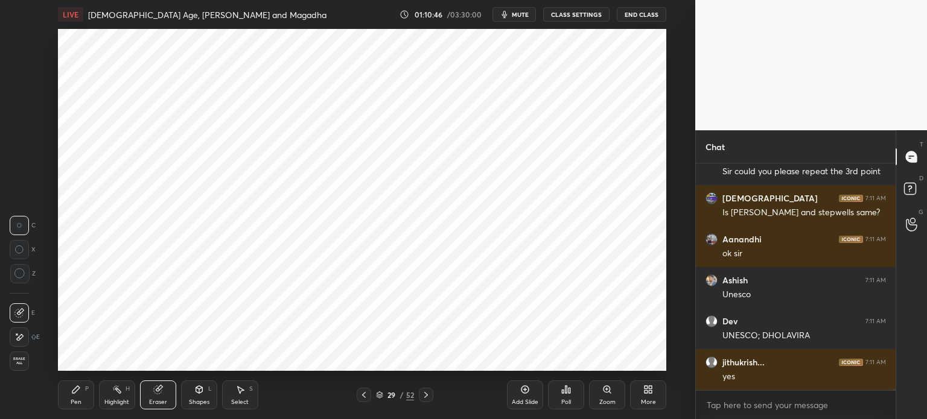
click at [60, 393] on div "Pen P" at bounding box center [76, 395] width 36 height 29
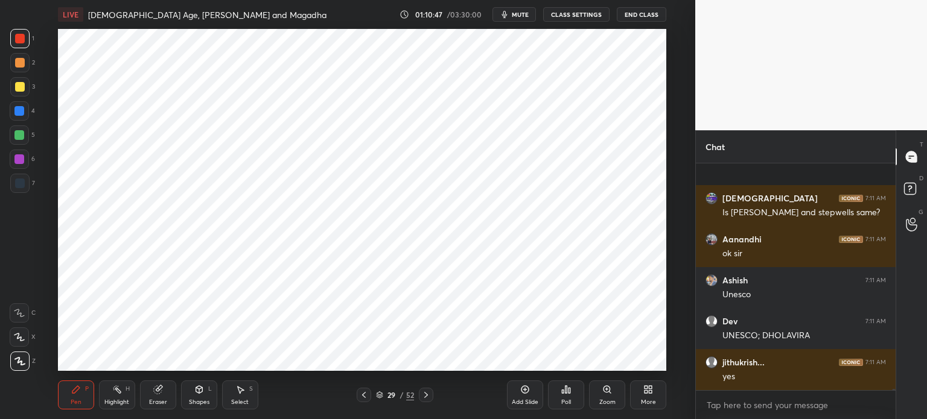
scroll to position [42786, 0]
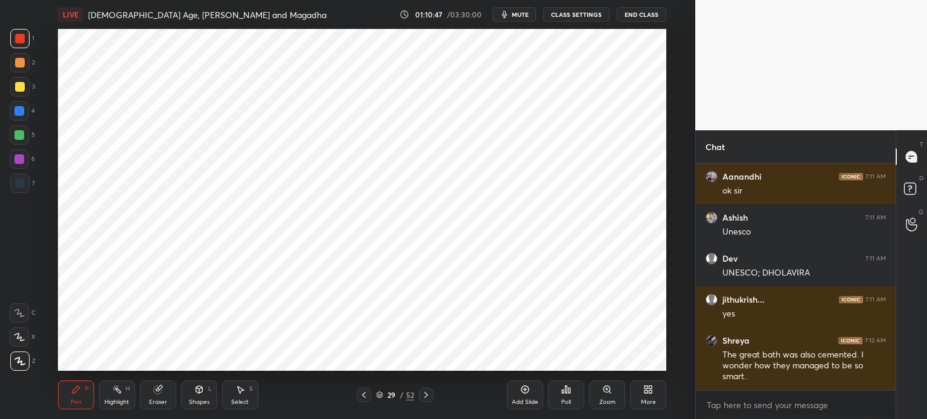
click at [15, 116] on div at bounding box center [19, 110] width 19 height 19
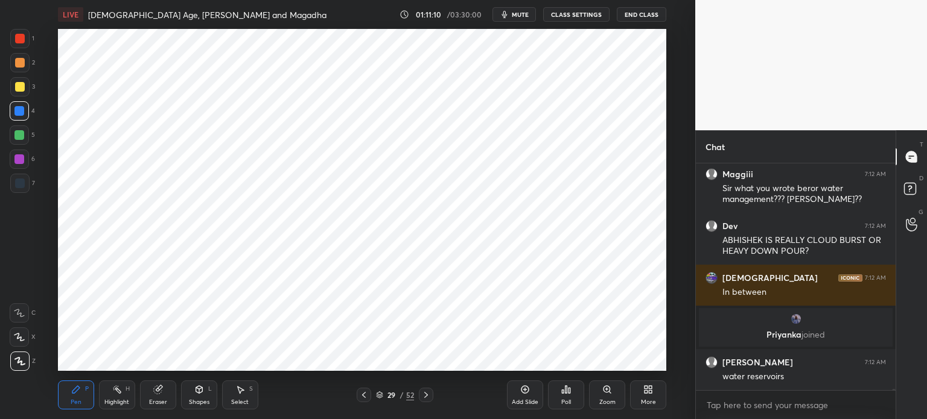
scroll to position [42552, 0]
click at [22, 162] on div at bounding box center [19, 160] width 10 height 10
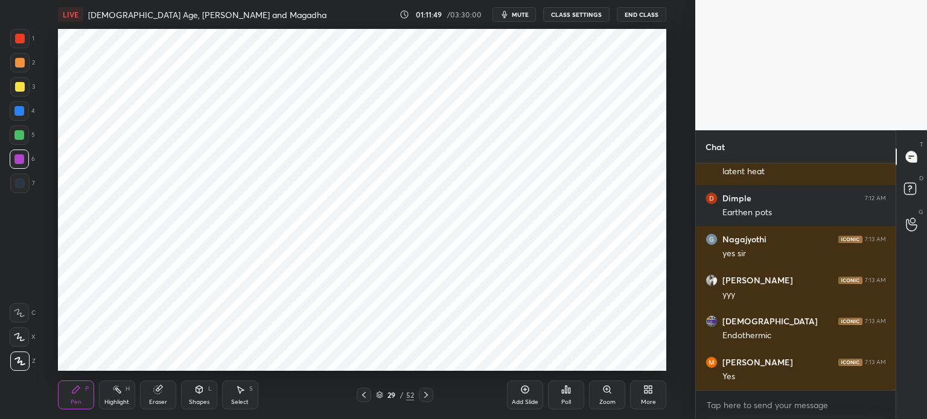
scroll to position [44010, 0]
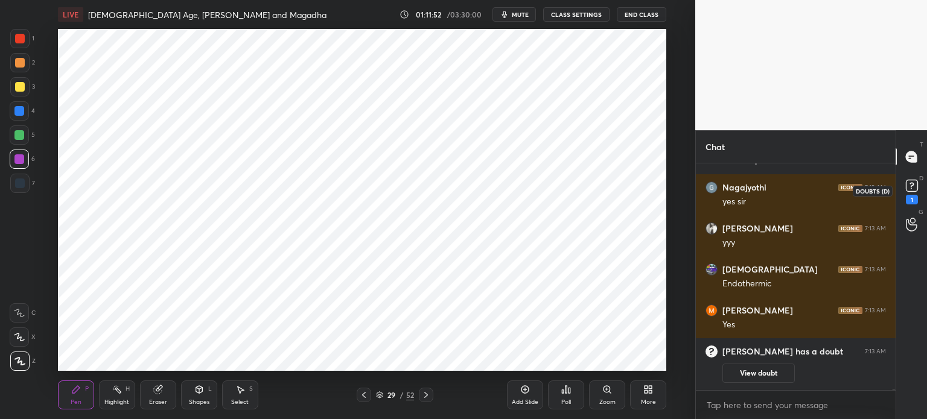
click at [913, 200] on div "1" at bounding box center [912, 200] width 12 height 10
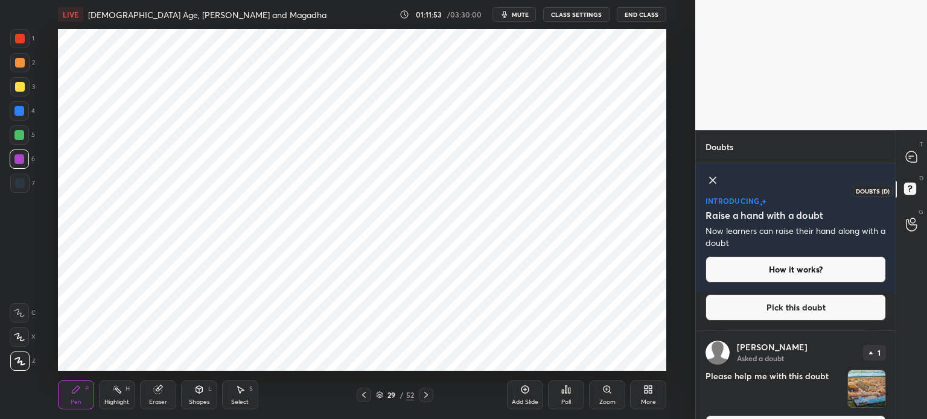
scroll to position [7, 0]
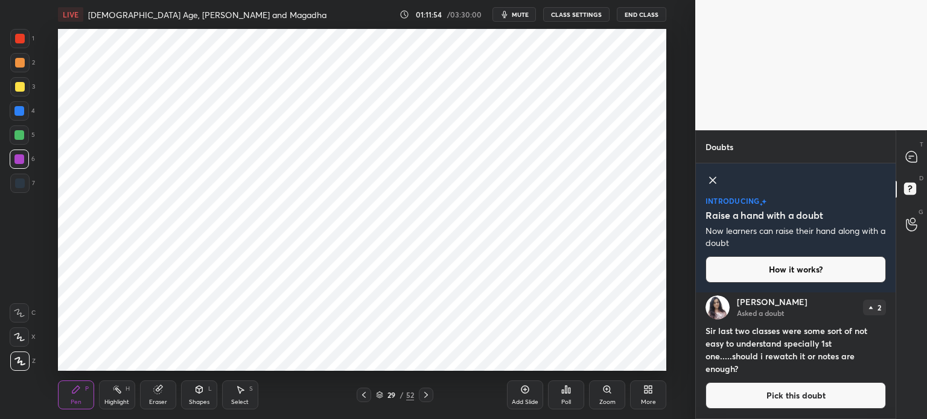
click at [809, 276] on button "How it works?" at bounding box center [796, 269] width 180 height 27
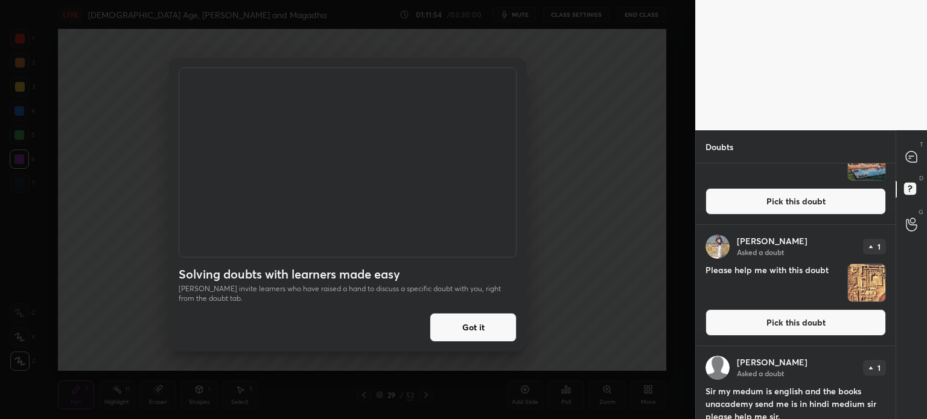
scroll to position [202, 0]
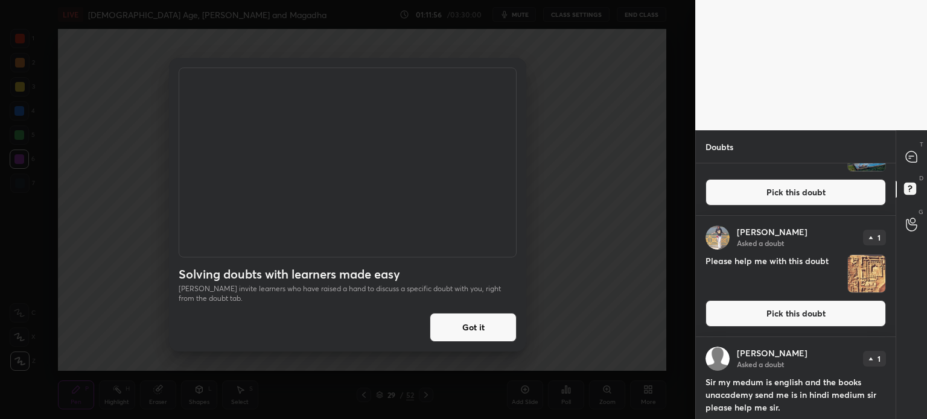
click at [492, 325] on button "Got it" at bounding box center [473, 327] width 87 height 29
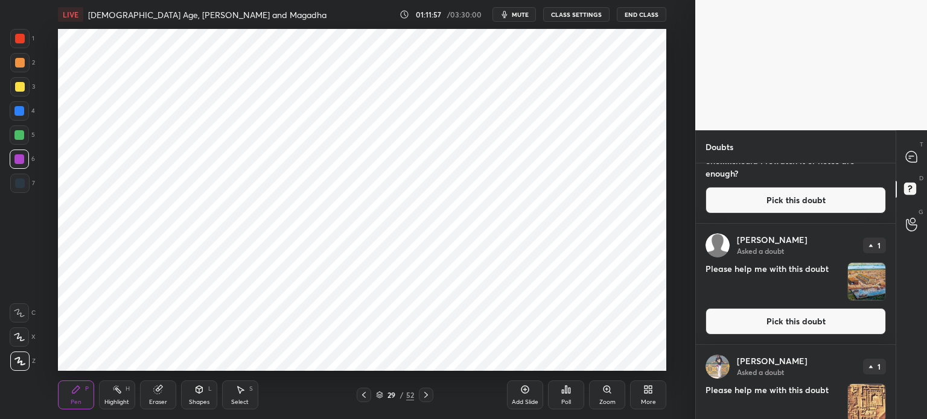
scroll to position [48, 0]
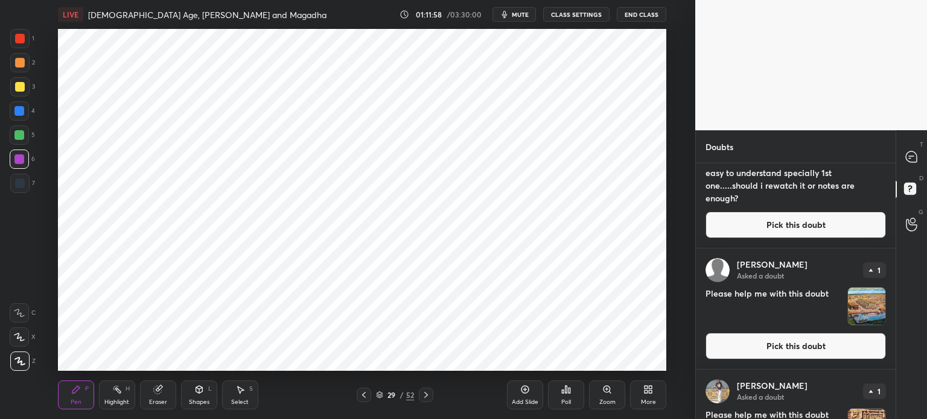
click at [855, 304] on img "grid" at bounding box center [866, 306] width 37 height 37
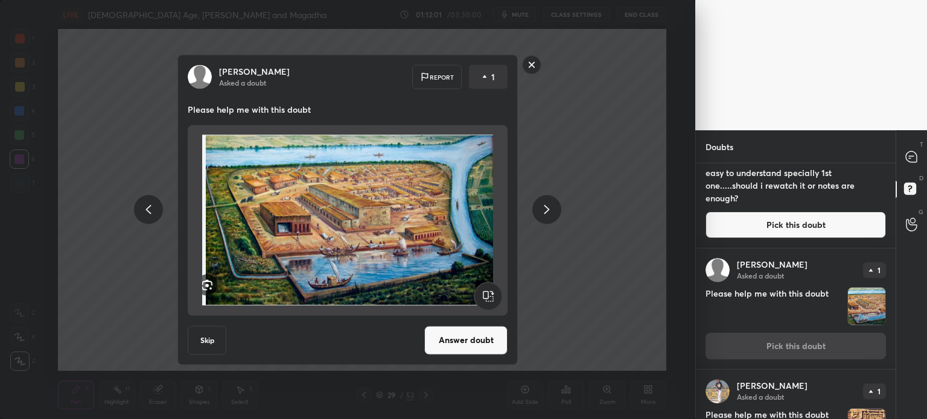
click at [530, 69] on rect at bounding box center [532, 65] width 19 height 19
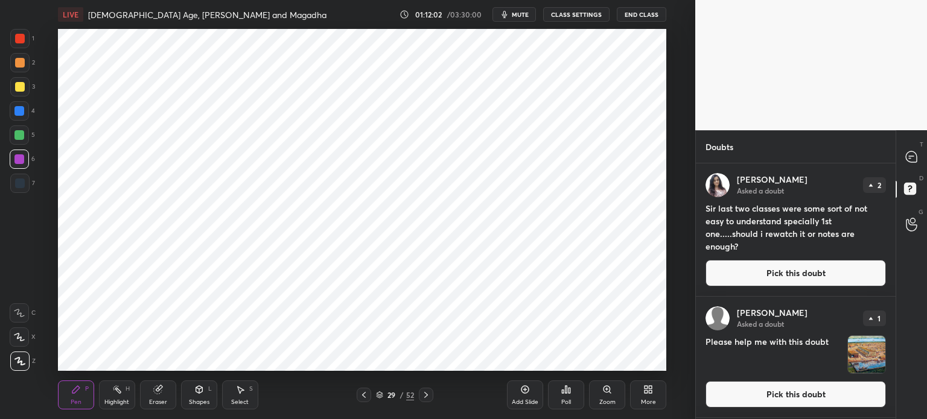
click at [901, 155] on div at bounding box center [912, 157] width 24 height 22
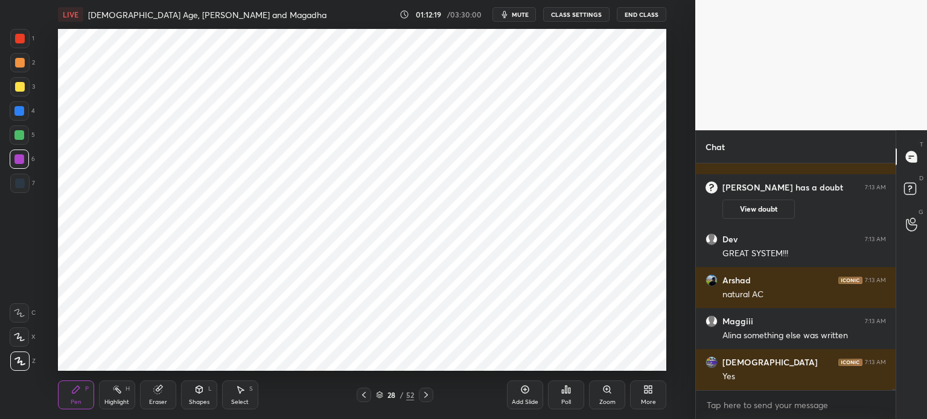
scroll to position [43999, 0]
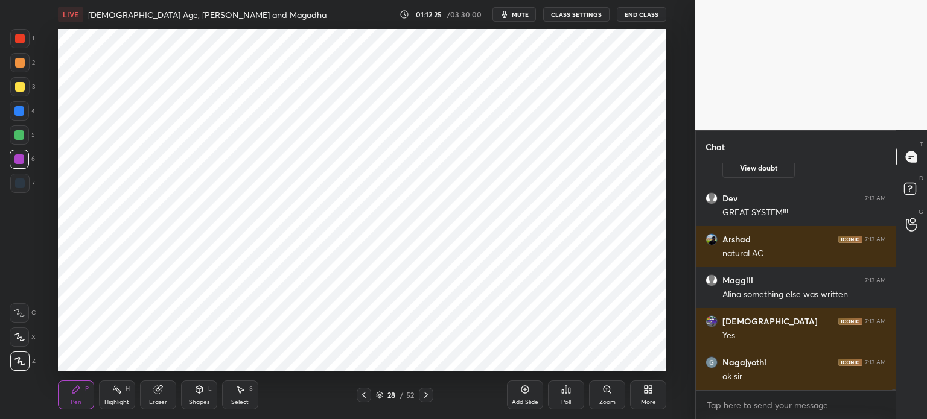
click at [531, 400] on div "Add Slide" at bounding box center [525, 403] width 27 height 6
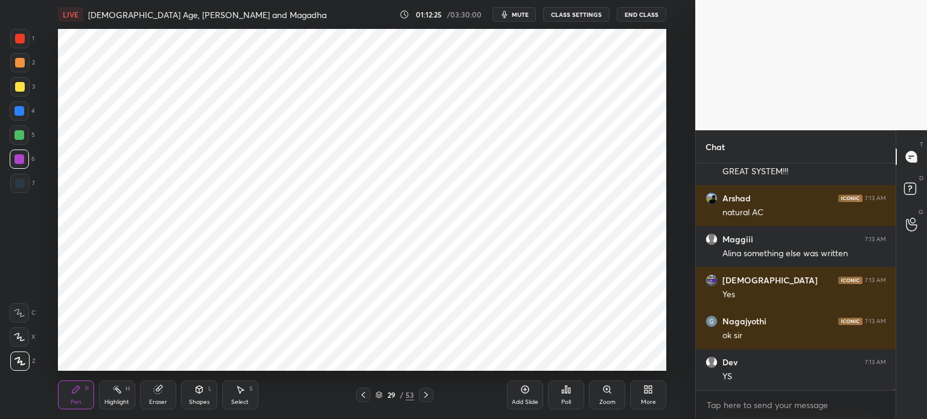
scroll to position [43765, 0]
click at [22, 52] on div "1" at bounding box center [22, 41] width 24 height 24
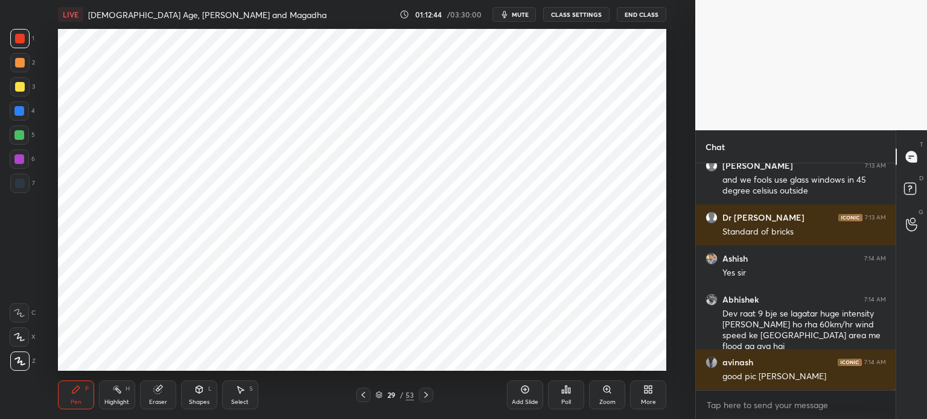
scroll to position [44208, 0]
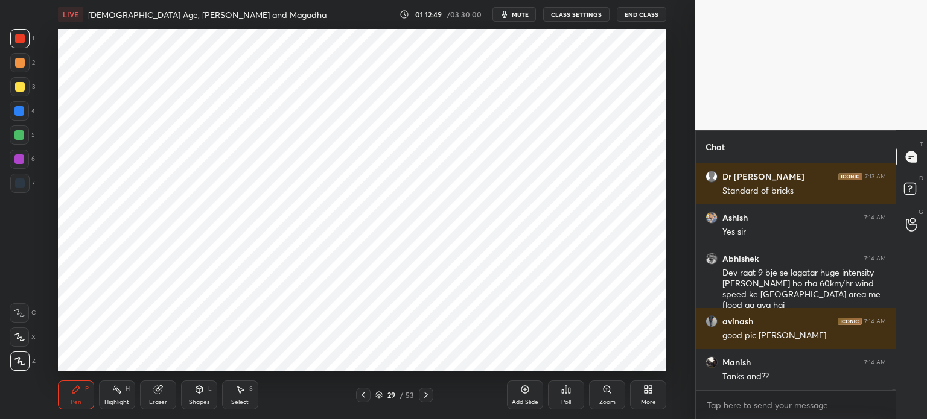
click at [25, 161] on div at bounding box center [19, 159] width 19 height 19
click at [22, 191] on div at bounding box center [19, 183] width 19 height 19
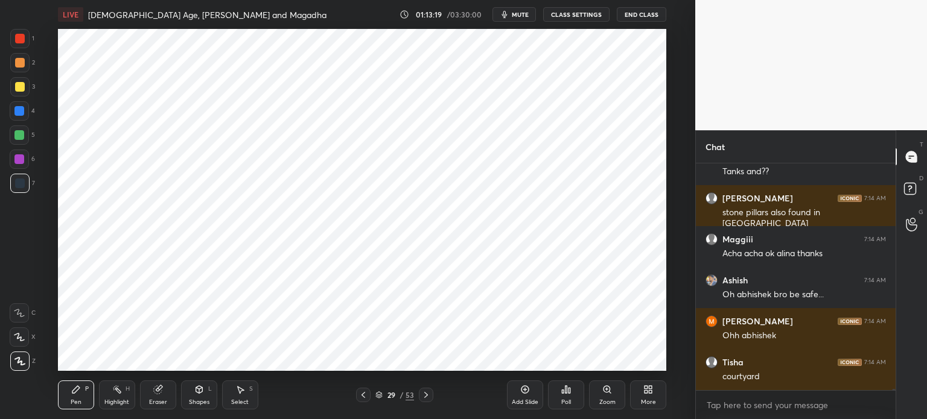
scroll to position [44454, 0]
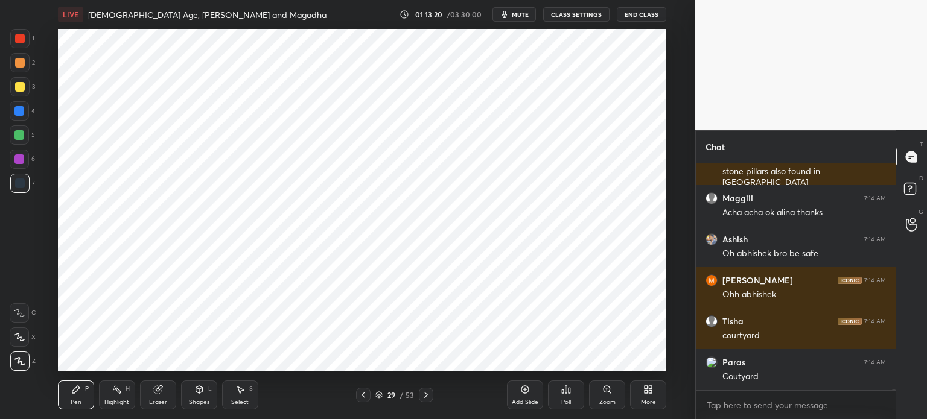
click at [24, 181] on div at bounding box center [20, 184] width 10 height 10
click at [16, 161] on div at bounding box center [19, 160] width 10 height 10
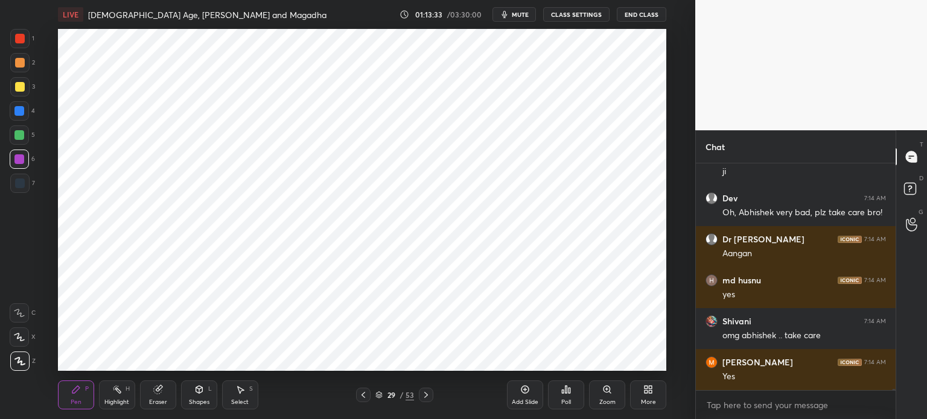
scroll to position [44752, 0]
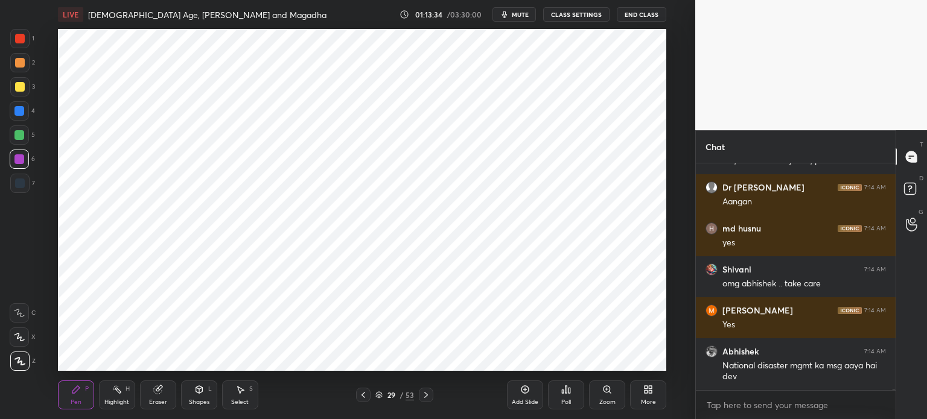
click at [20, 112] on div at bounding box center [19, 111] width 10 height 10
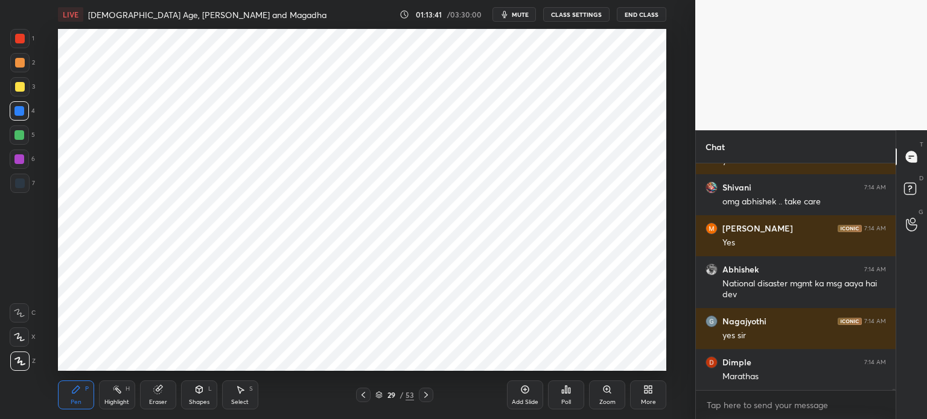
scroll to position [44604, 0]
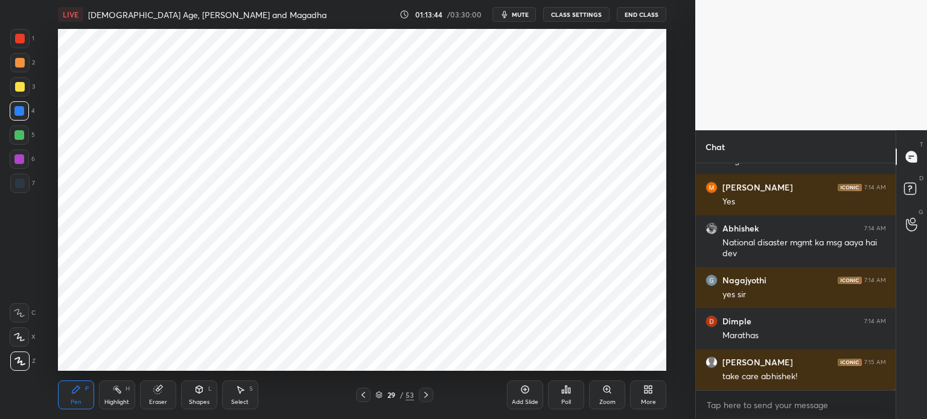
click at [19, 148] on div "5" at bounding box center [22, 138] width 25 height 24
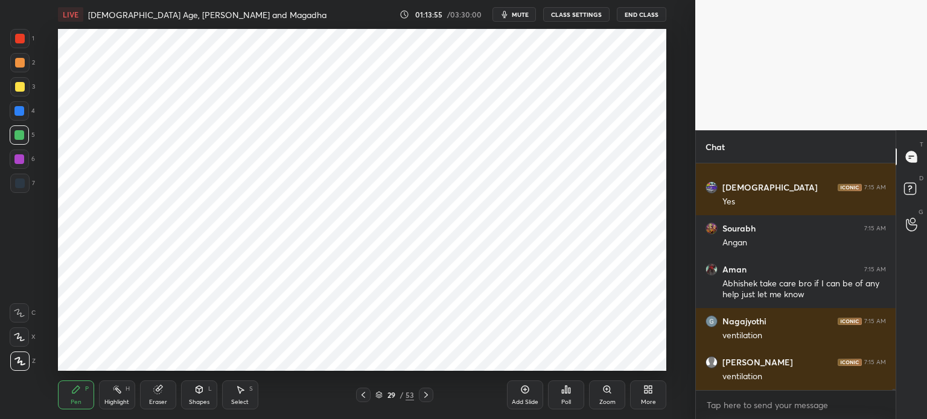
scroll to position [44861, 0]
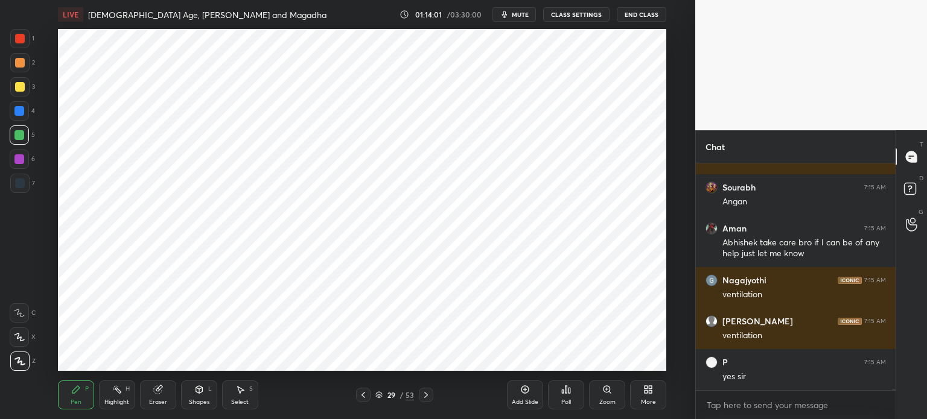
click at [21, 184] on div at bounding box center [20, 184] width 10 height 10
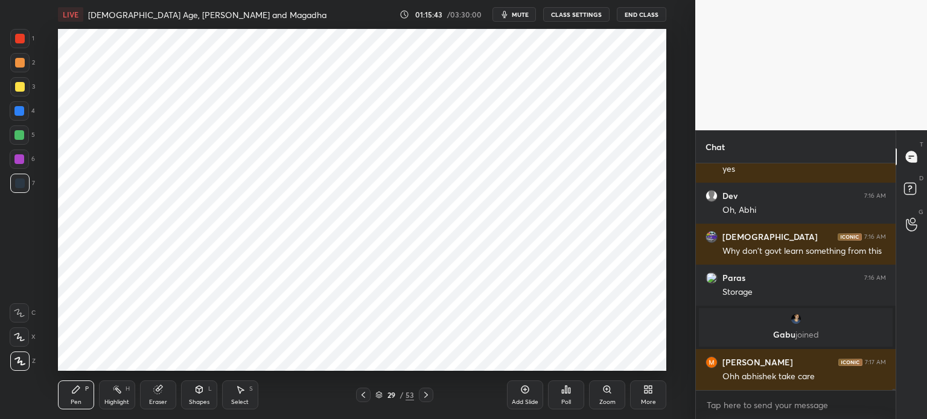
scroll to position [45770, 0]
click at [26, 153] on div at bounding box center [19, 159] width 19 height 19
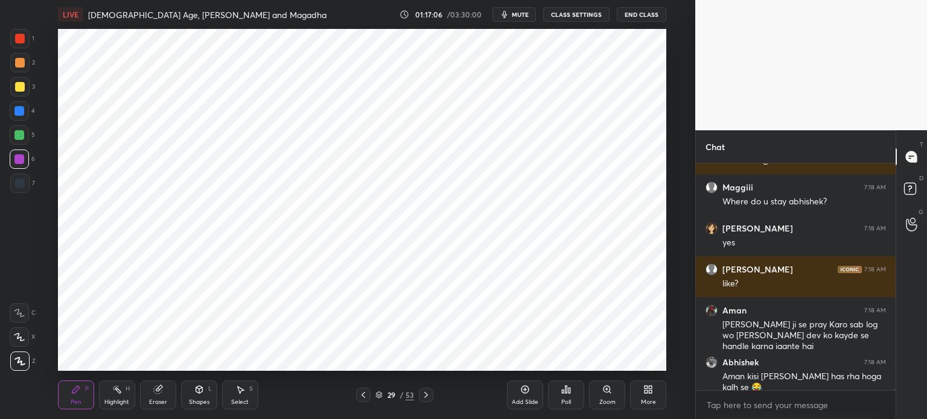
scroll to position [46889, 0]
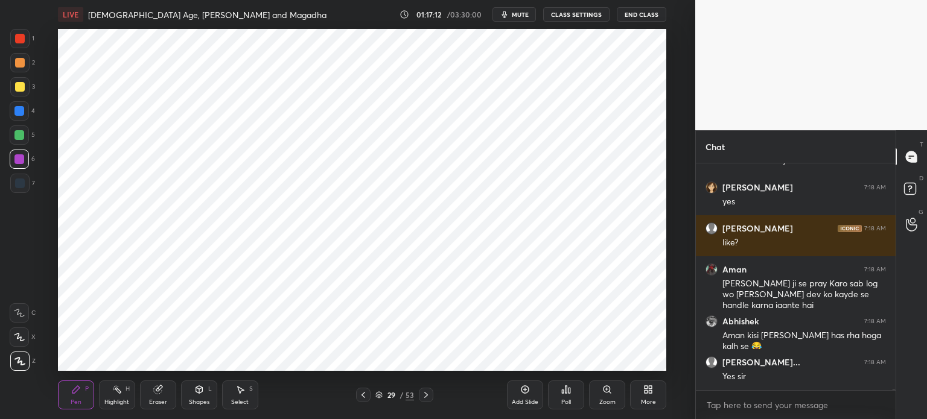
click at [10, 37] on div at bounding box center [19, 38] width 19 height 19
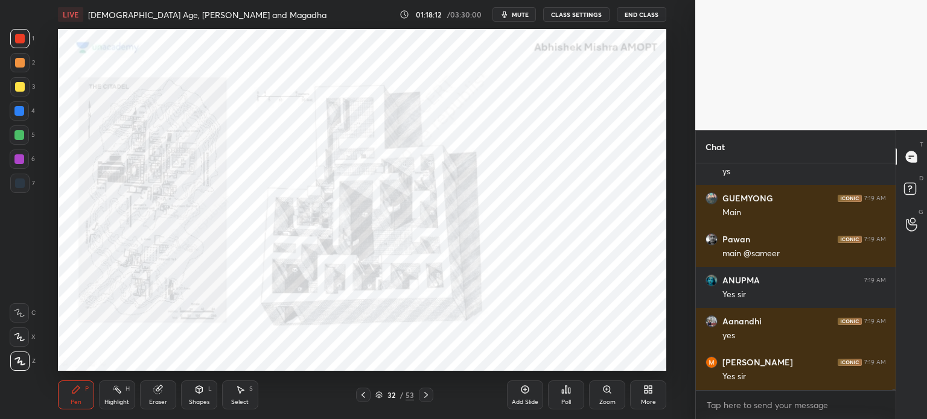
scroll to position [47403, 0]
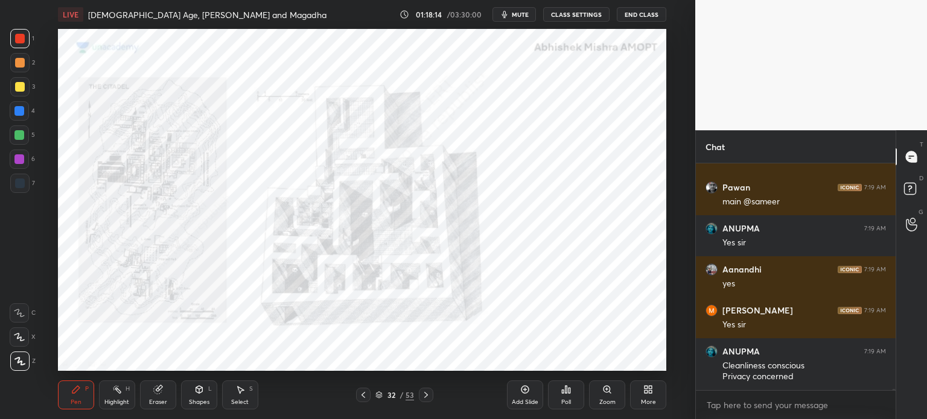
click at [28, 188] on div at bounding box center [19, 183] width 19 height 19
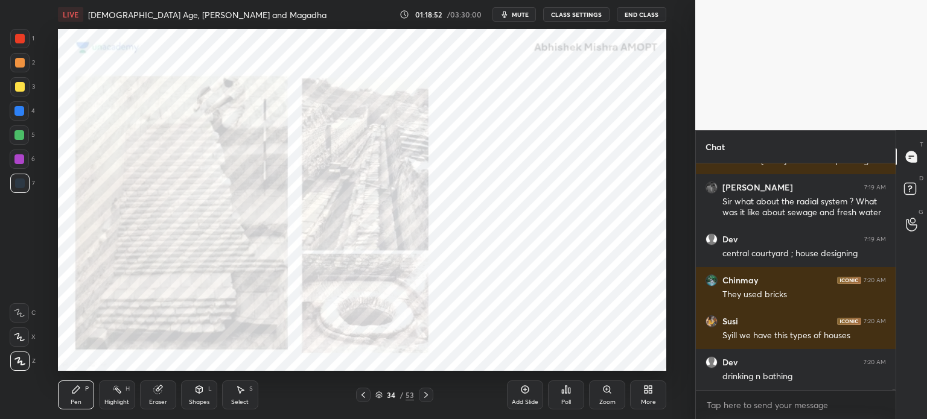
scroll to position [47701, 0]
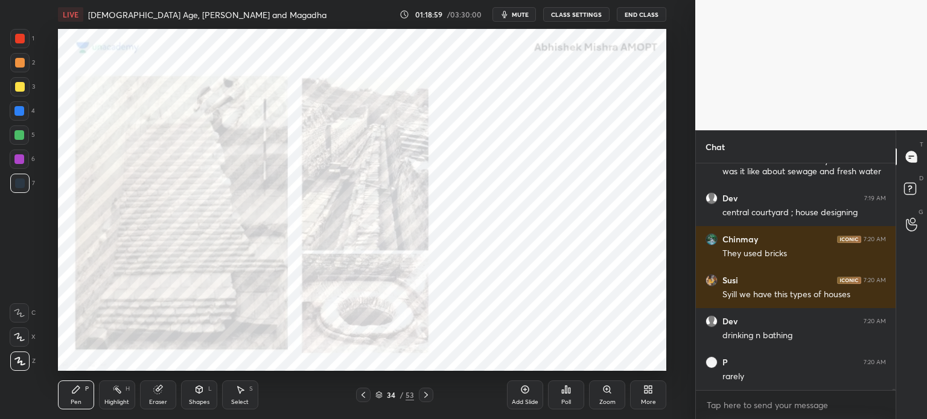
click at [14, 45] on div at bounding box center [19, 38] width 19 height 19
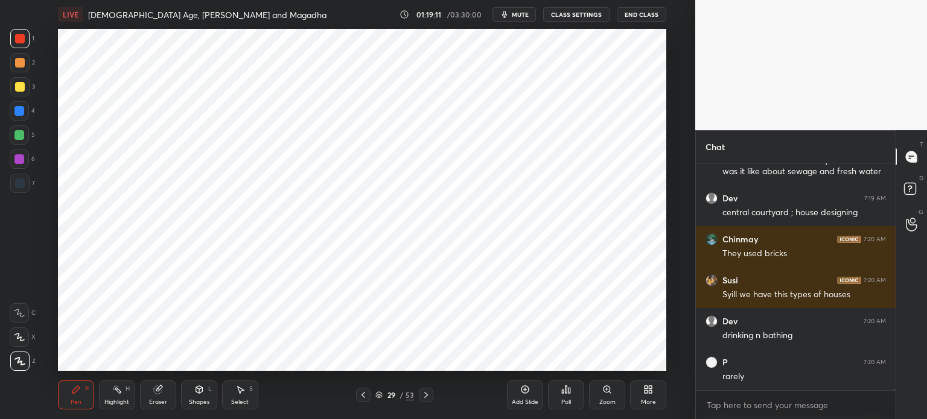
scroll to position [47753, 0]
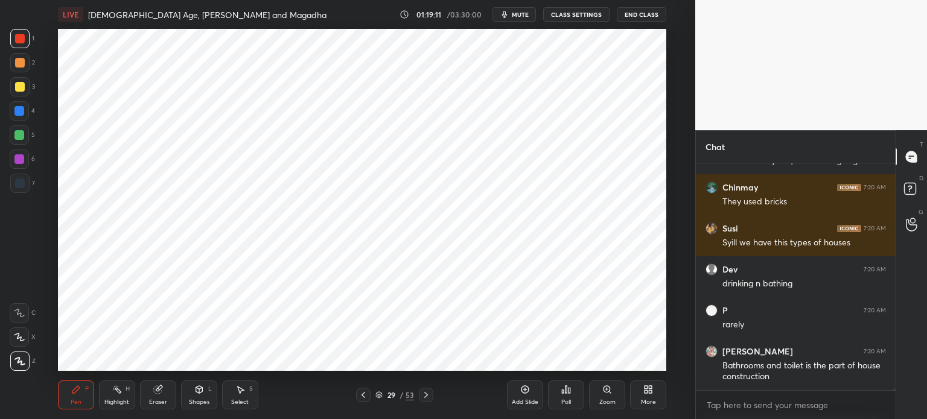
click at [524, 397] on div "Add Slide" at bounding box center [525, 395] width 36 height 29
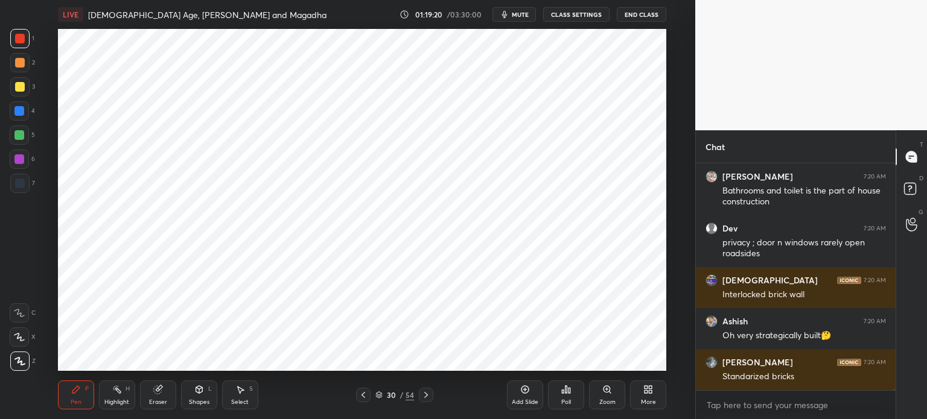
scroll to position [47969, 0]
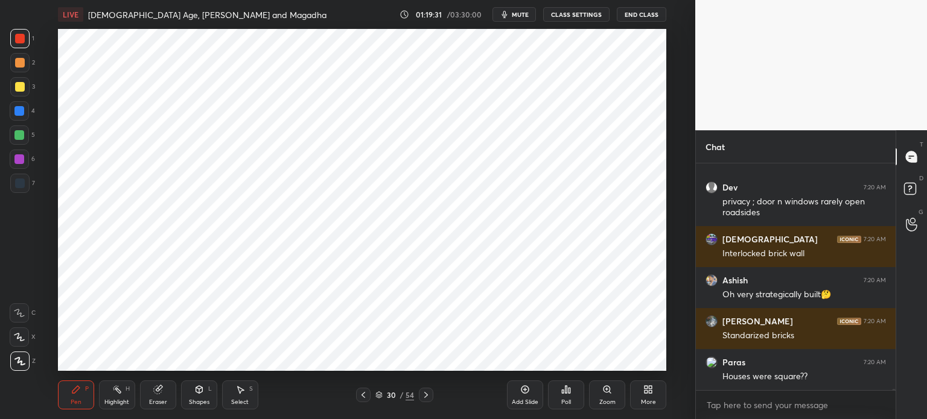
click at [24, 182] on div at bounding box center [20, 184] width 10 height 10
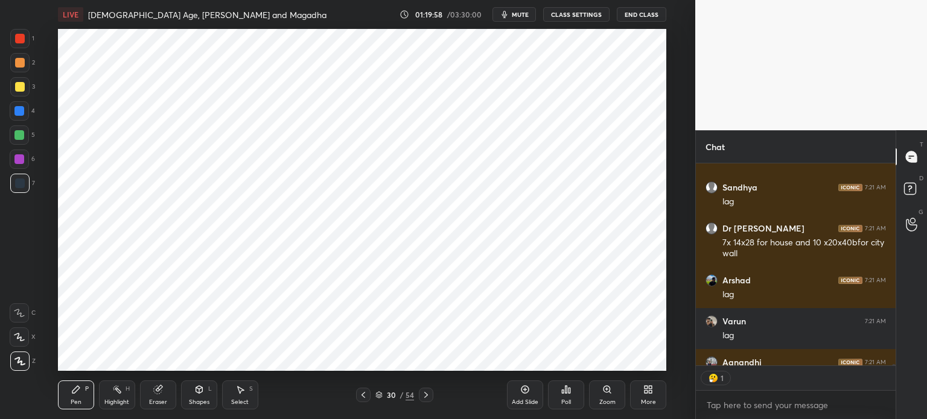
scroll to position [4, 4]
click at [25, 159] on div at bounding box center [19, 159] width 19 height 19
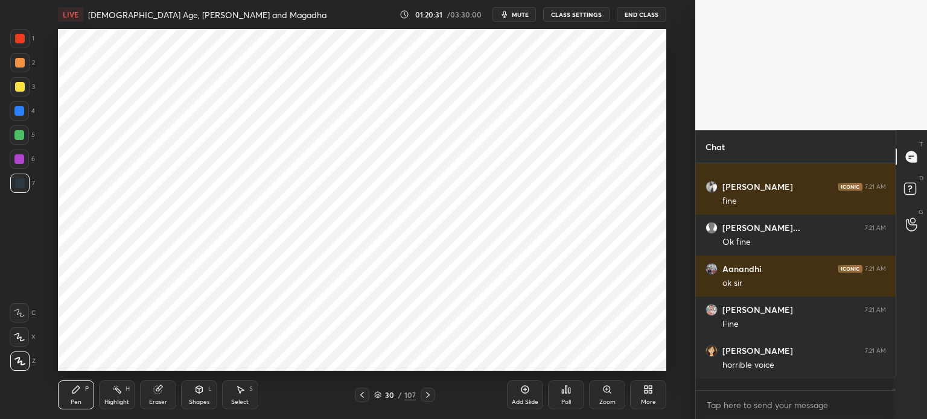
scroll to position [50702, 0]
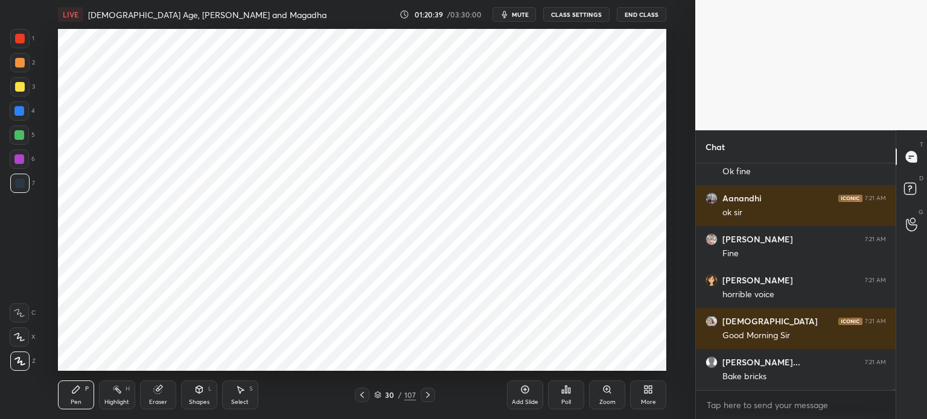
click at [20, 158] on div at bounding box center [19, 160] width 10 height 10
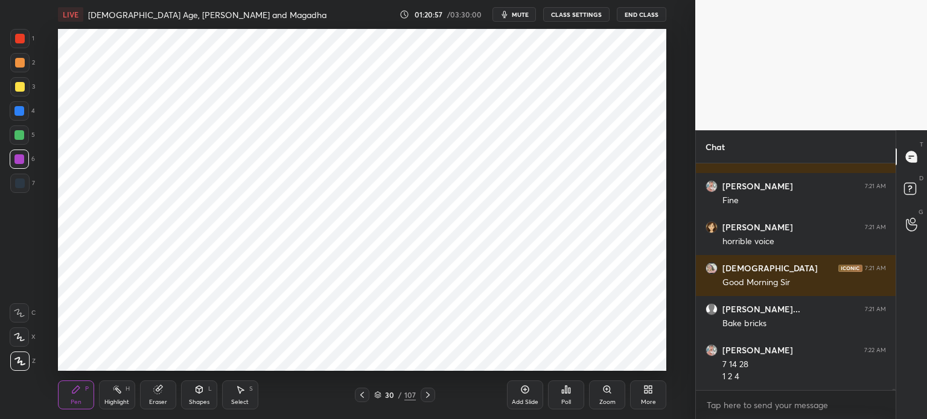
scroll to position [50878, 0]
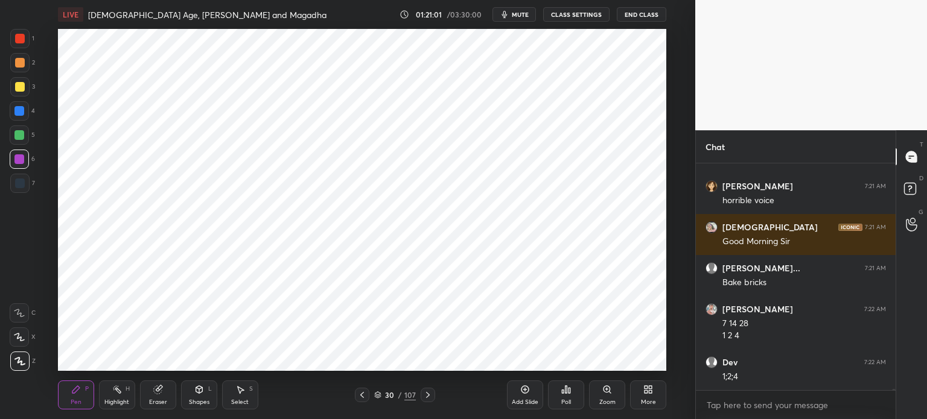
click at [21, 187] on div at bounding box center [20, 184] width 10 height 10
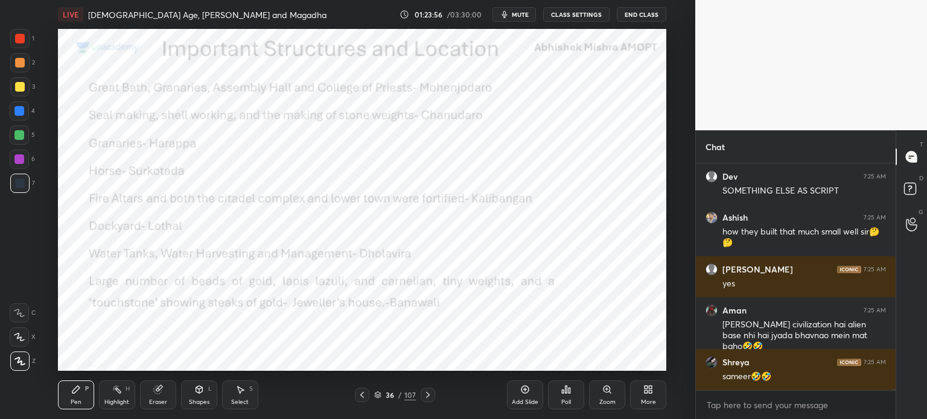
scroll to position [52290, 0]
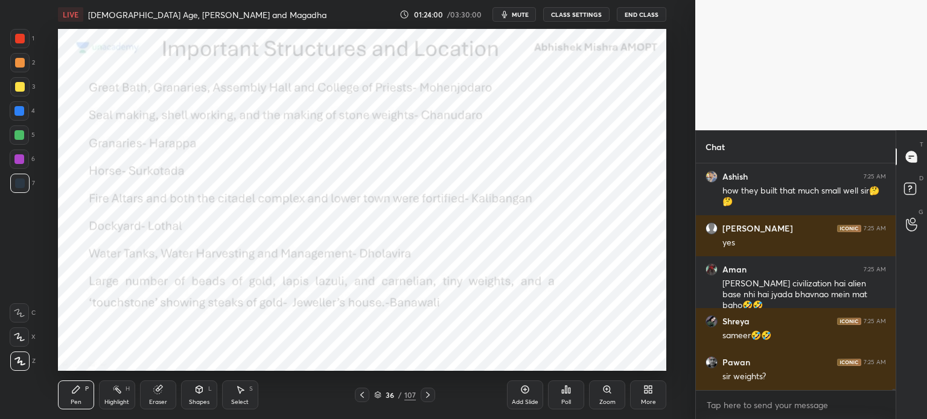
click at [20, 44] on div at bounding box center [19, 38] width 19 height 19
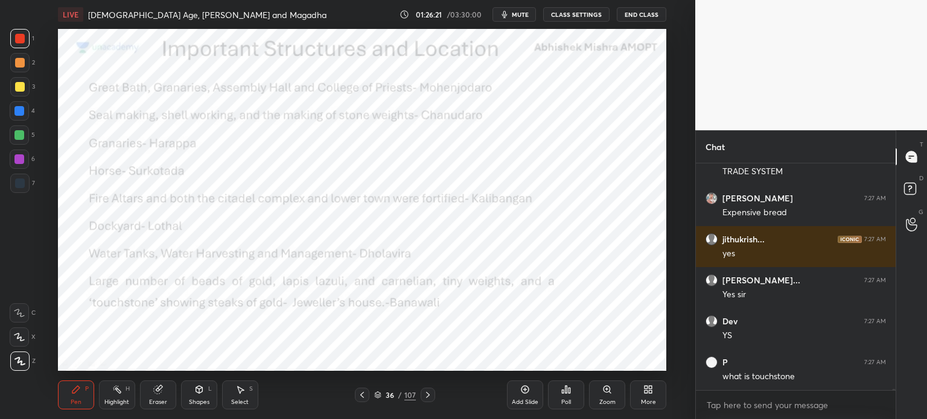
scroll to position [53792, 0]
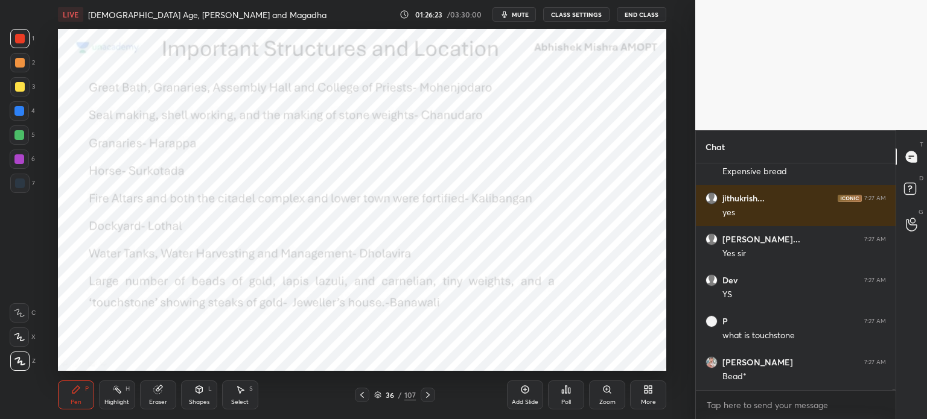
click at [529, 400] on div "Add Slide" at bounding box center [525, 403] width 27 height 6
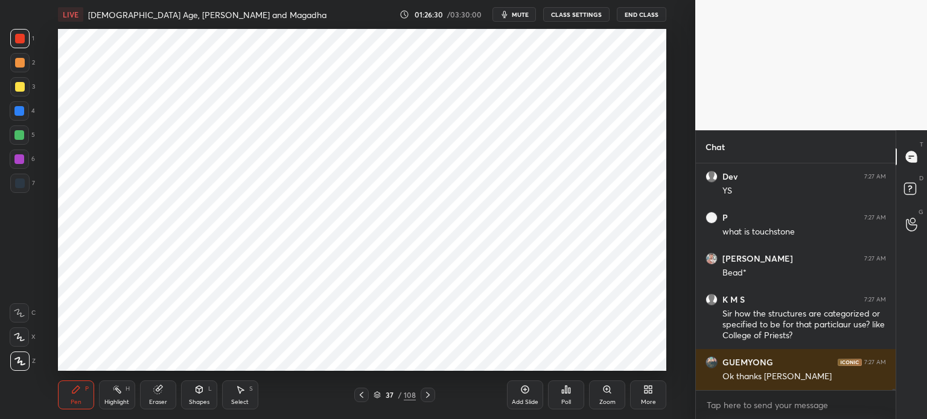
scroll to position [53937, 0]
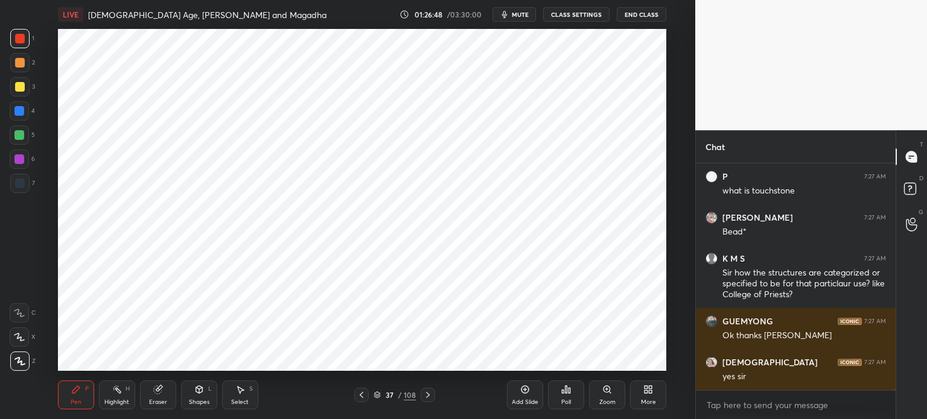
click at [28, 108] on div at bounding box center [19, 110] width 19 height 19
click at [18, 149] on div "5" at bounding box center [22, 138] width 25 height 24
click at [19, 161] on div at bounding box center [19, 160] width 10 height 10
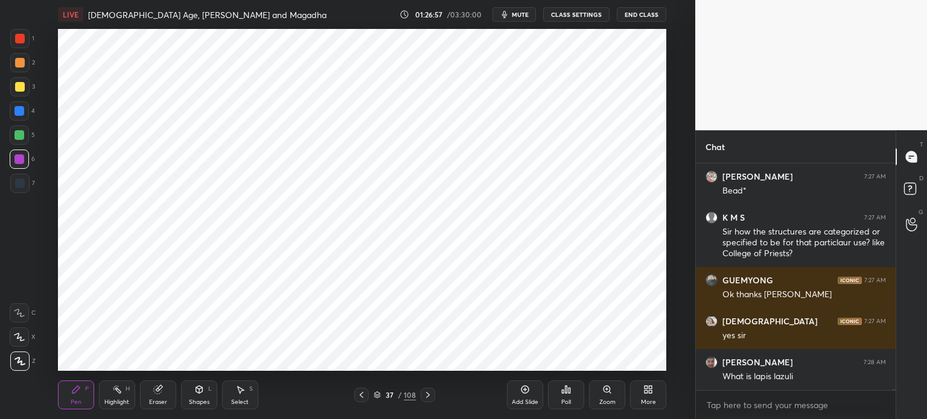
click at [29, 104] on div "4" at bounding box center [22, 110] width 25 height 19
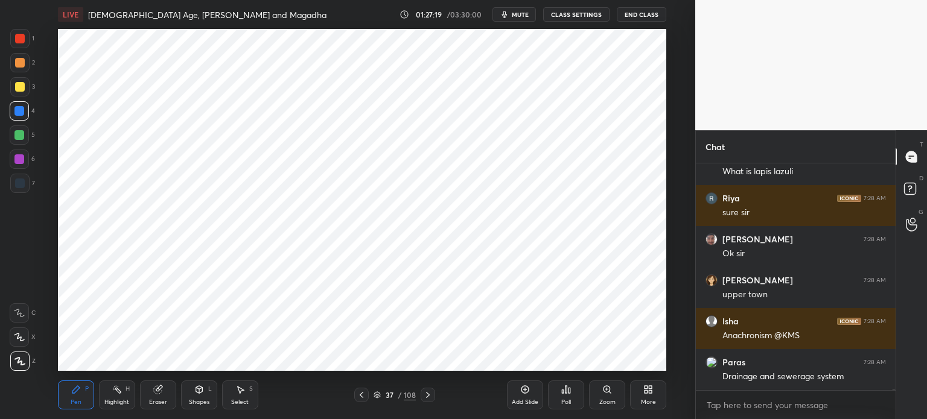
scroll to position [54224, 0]
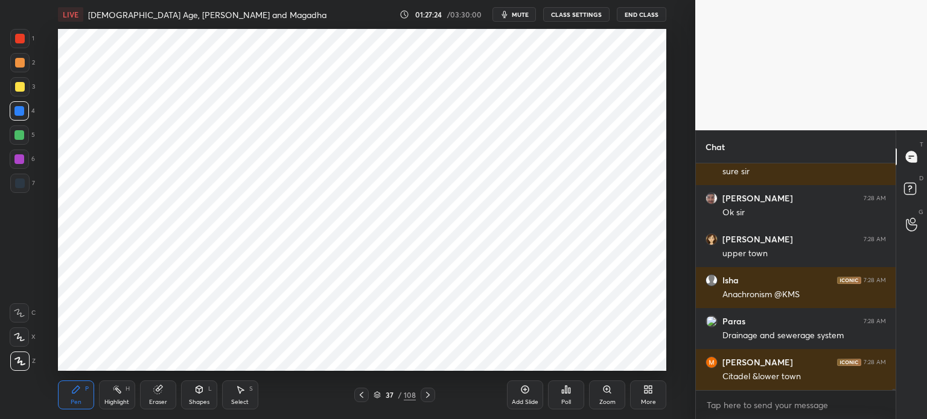
click at [152, 385] on div "Eraser" at bounding box center [158, 395] width 36 height 29
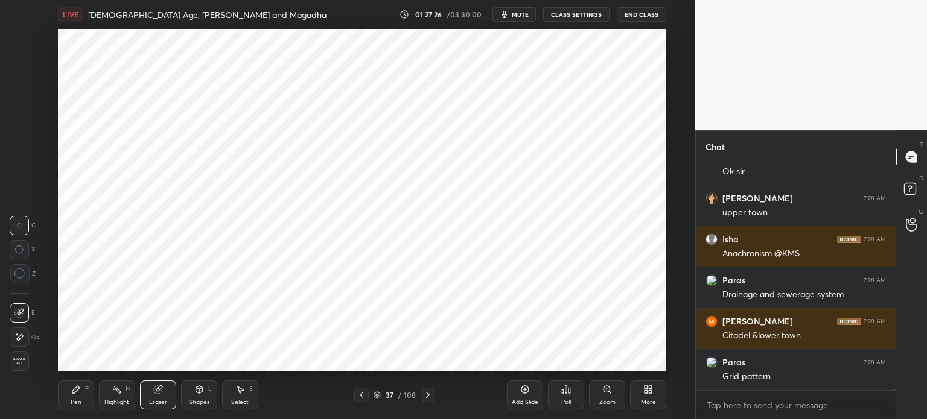
scroll to position [54350, 0]
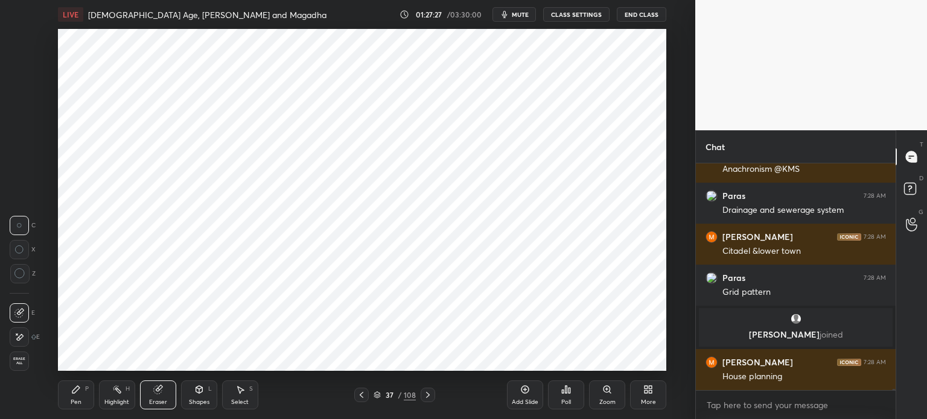
click at [82, 389] on div "Pen P" at bounding box center [76, 395] width 36 height 29
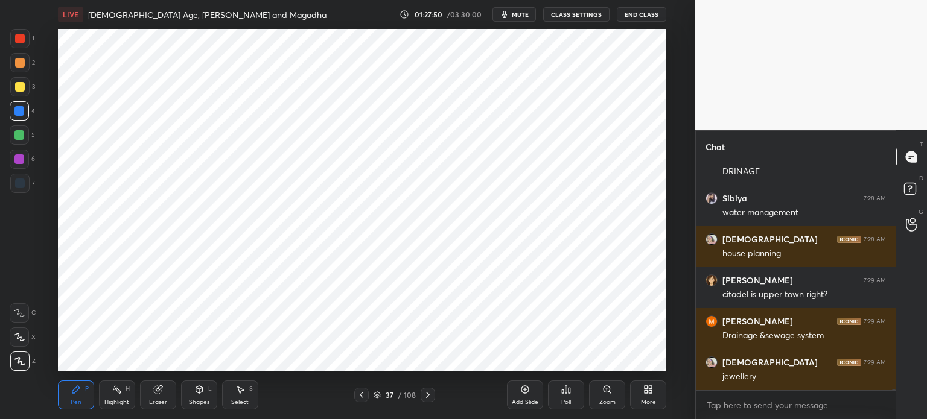
scroll to position [54678, 0]
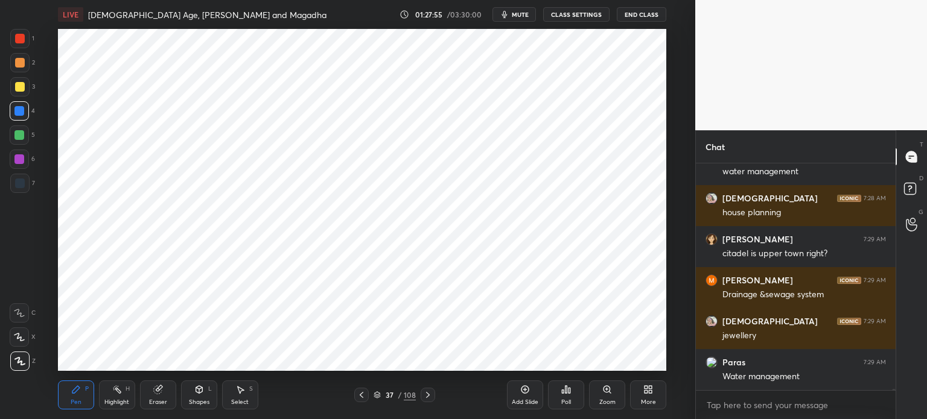
click at [24, 161] on div at bounding box center [19, 159] width 19 height 19
click at [27, 185] on div at bounding box center [19, 183] width 19 height 19
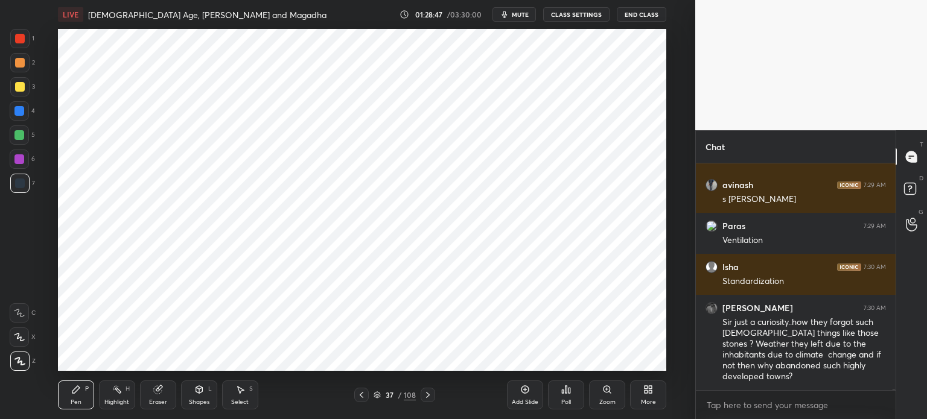
scroll to position [55369, 0]
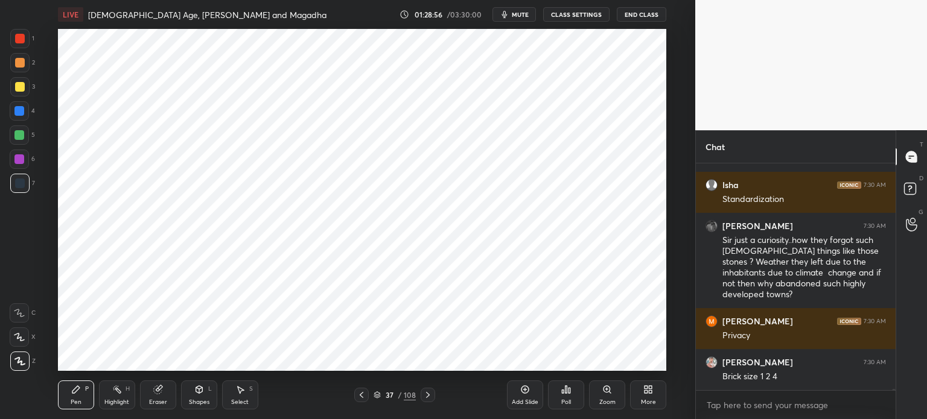
click at [514, 396] on div "Add Slide" at bounding box center [525, 395] width 36 height 29
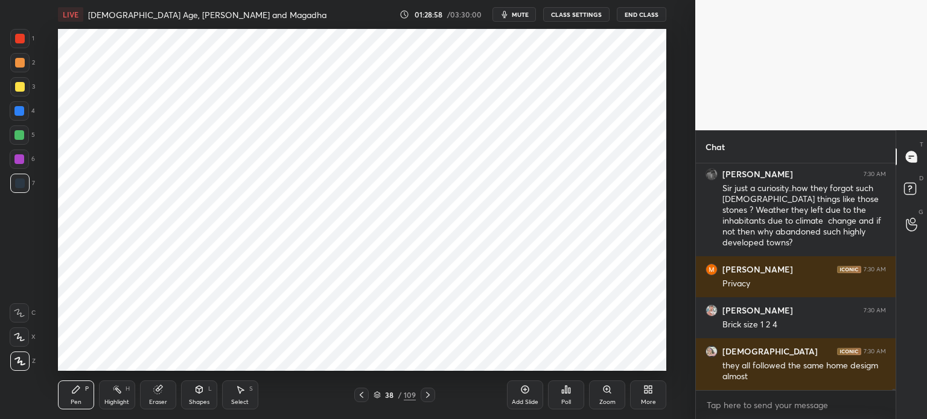
click at [23, 159] on div at bounding box center [19, 160] width 10 height 10
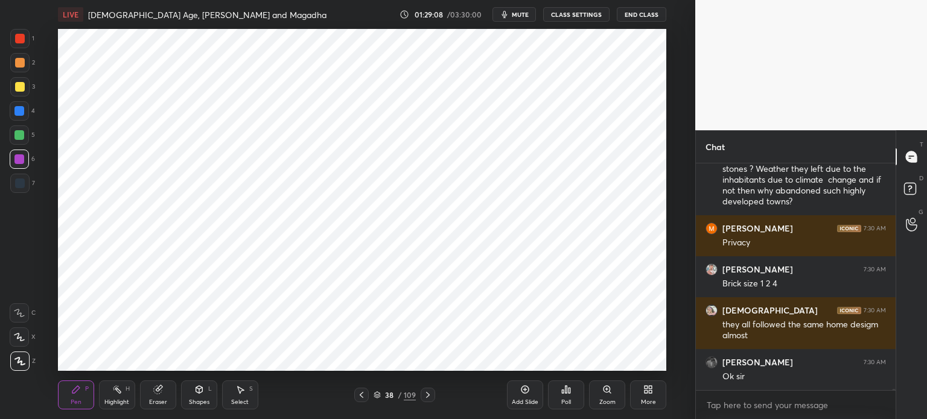
scroll to position [55555, 0]
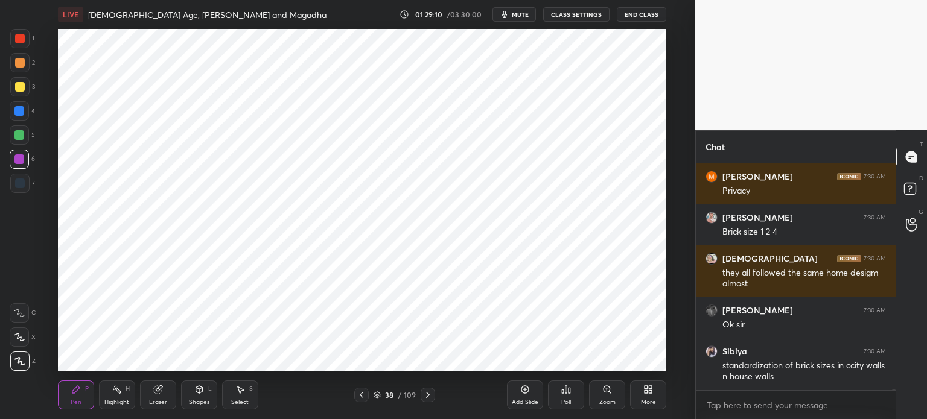
click at [24, 172] on div "6" at bounding box center [22, 162] width 25 height 24
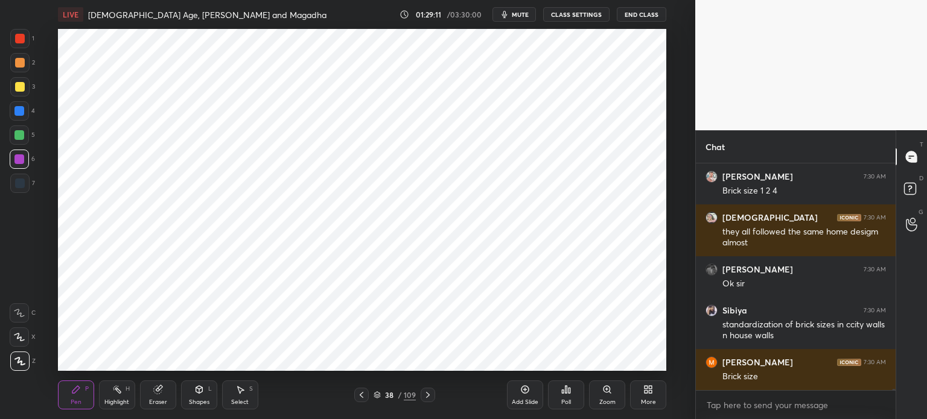
click at [19, 181] on div at bounding box center [20, 184] width 10 height 10
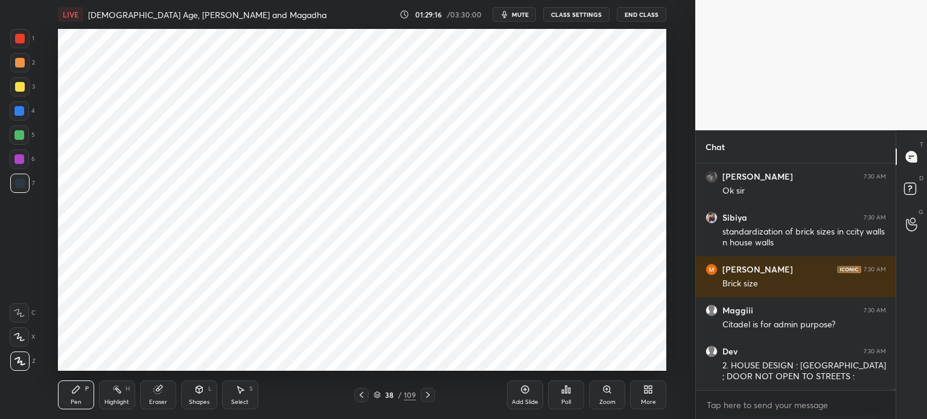
scroll to position [55730, 0]
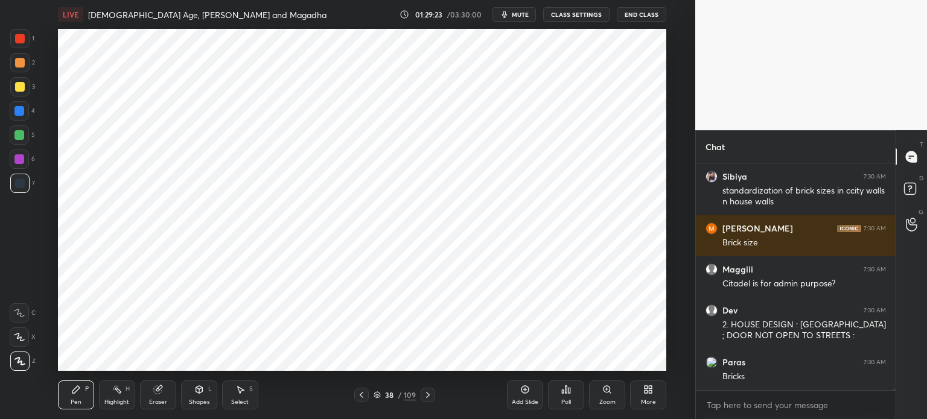
click at [158, 394] on icon at bounding box center [157, 390] width 8 height 8
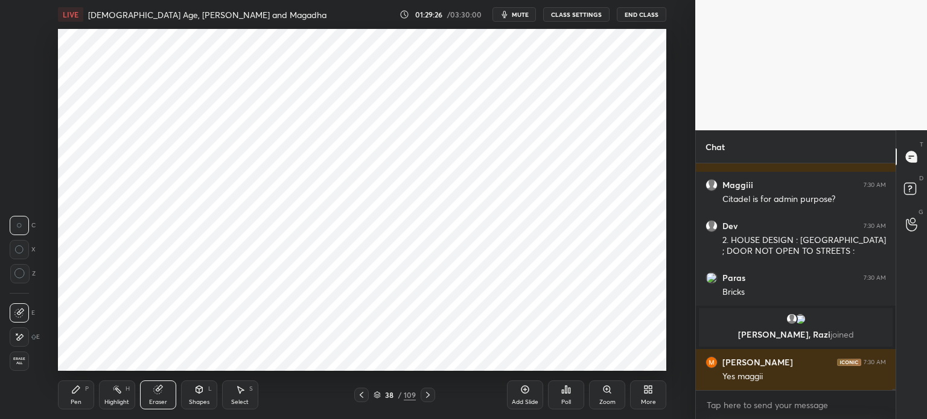
scroll to position [54246, 0]
click at [72, 397] on div "Pen P" at bounding box center [76, 395] width 36 height 29
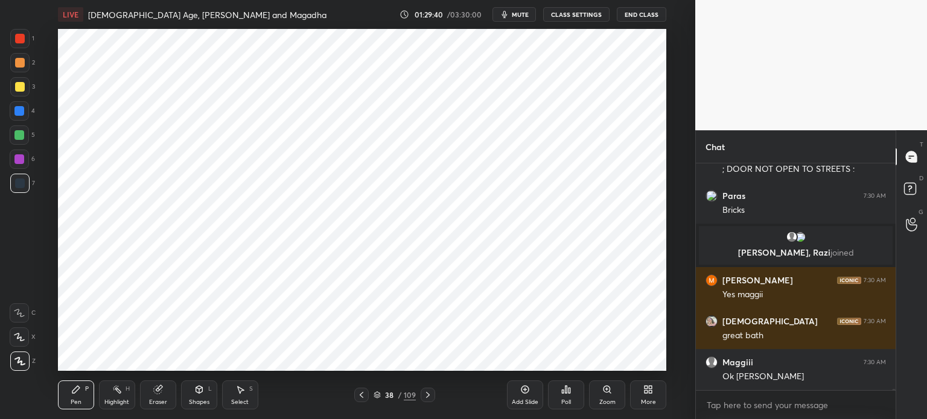
scroll to position [54369, 0]
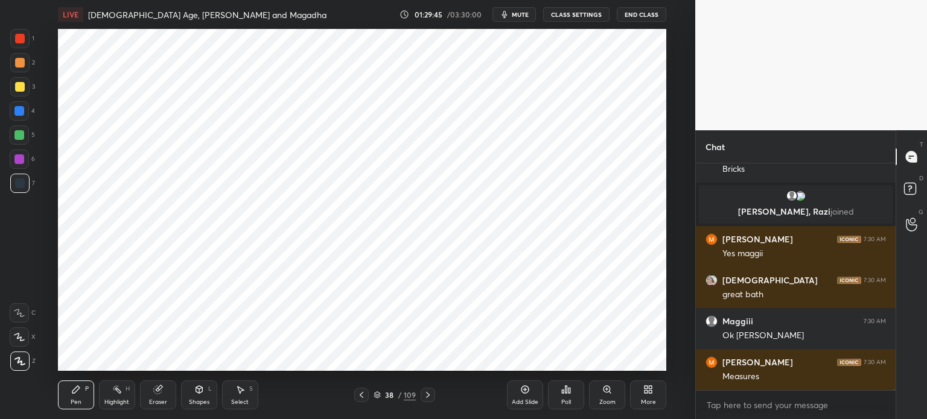
click at [25, 134] on div at bounding box center [19, 135] width 19 height 19
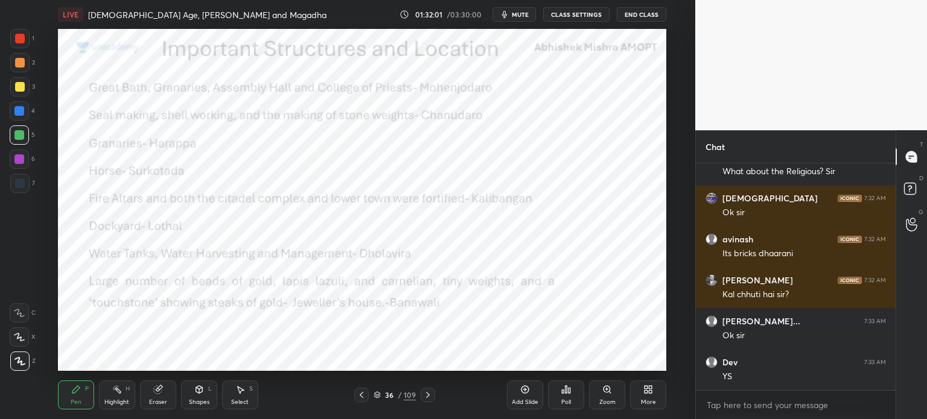
scroll to position [57135, 0]
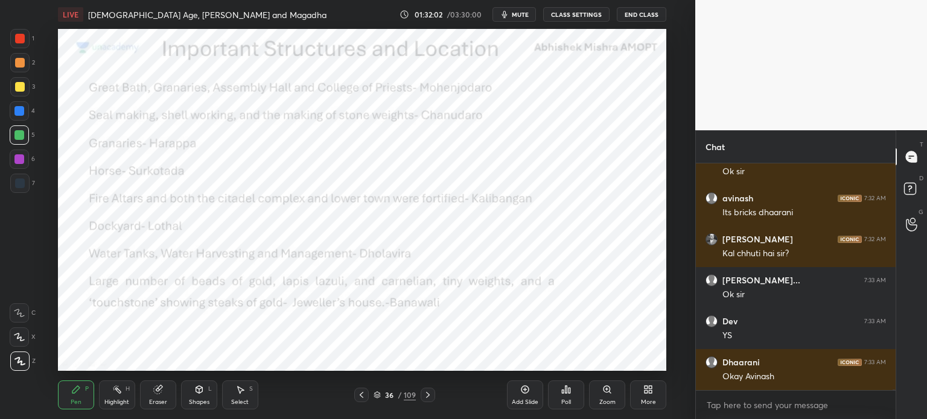
click at [630, 17] on button "End Class" at bounding box center [641, 14] width 49 height 14
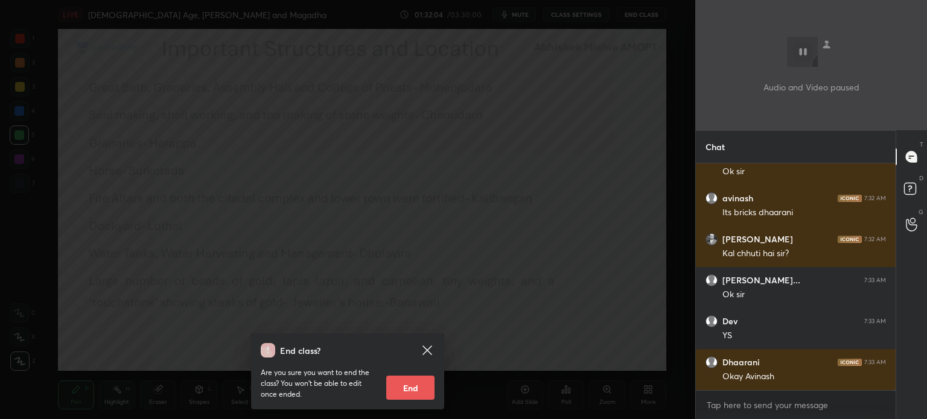
click at [429, 349] on icon at bounding box center [426, 350] width 9 height 9
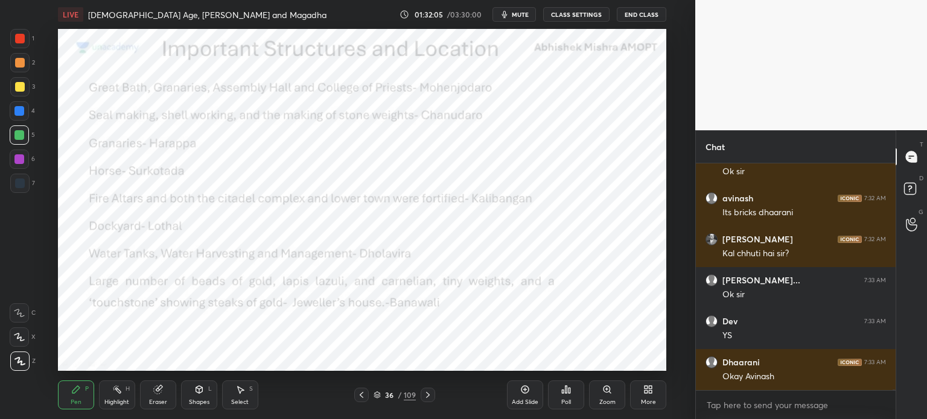
scroll to position [57176, 0]
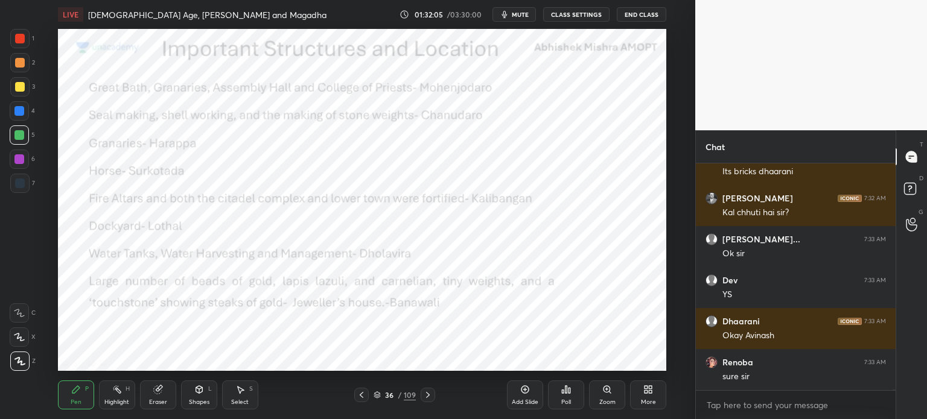
click at [521, 19] on button "mute" at bounding box center [513, 14] width 43 height 14
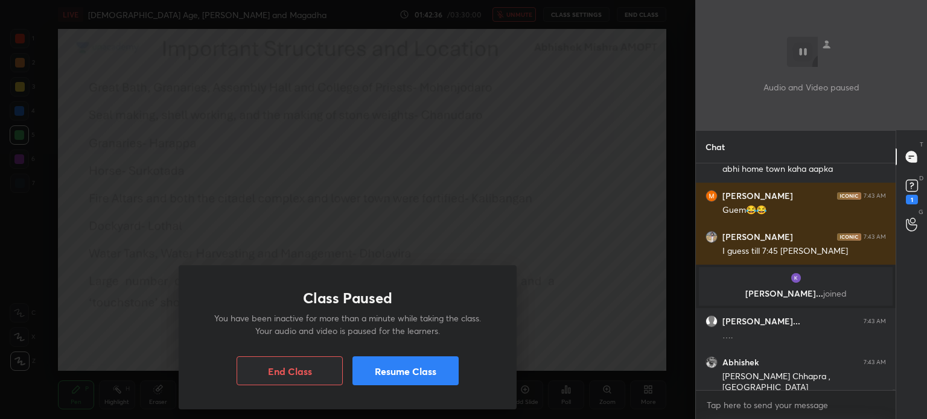
scroll to position [59097, 0]
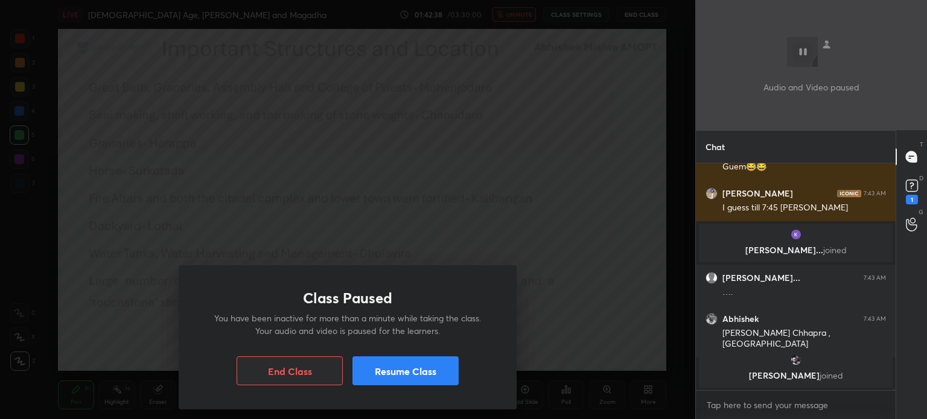
click at [426, 369] on button "Resume Class" at bounding box center [405, 371] width 106 height 29
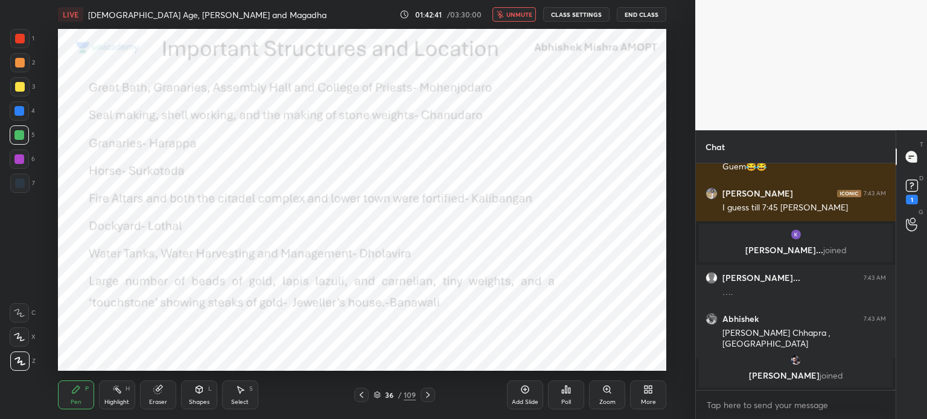
click at [520, 16] on span "unmute" at bounding box center [519, 14] width 26 height 8
click at [911, 195] on div "1" at bounding box center [912, 200] width 12 height 10
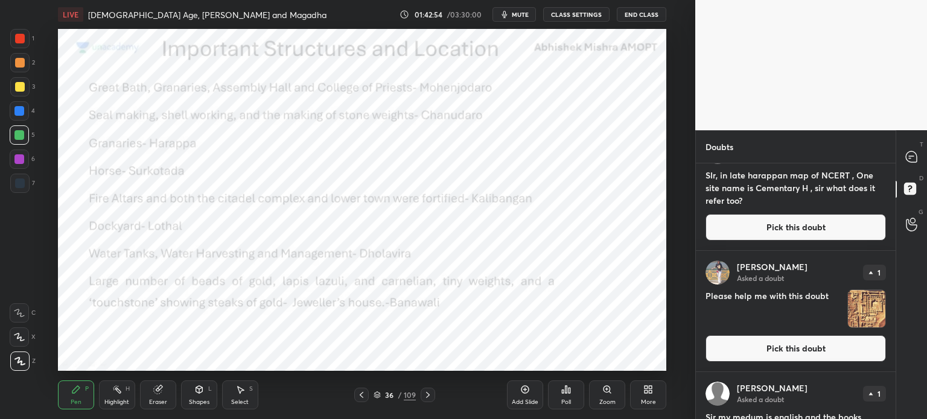
scroll to position [362, 0]
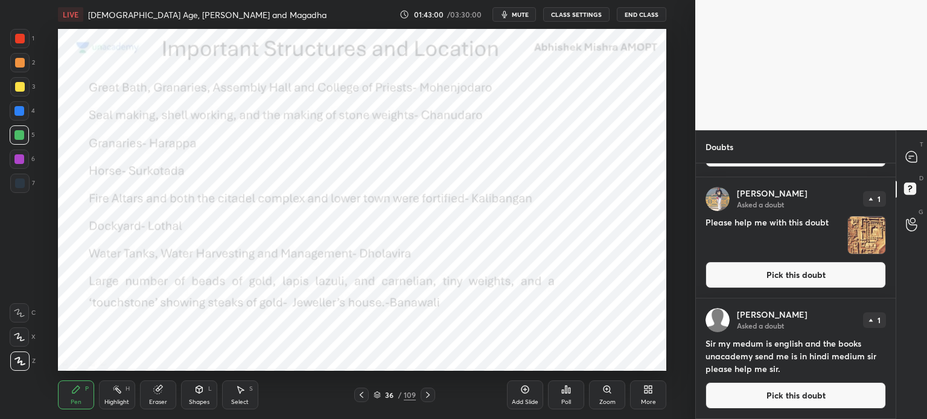
click at [908, 157] on icon at bounding box center [911, 156] width 11 height 11
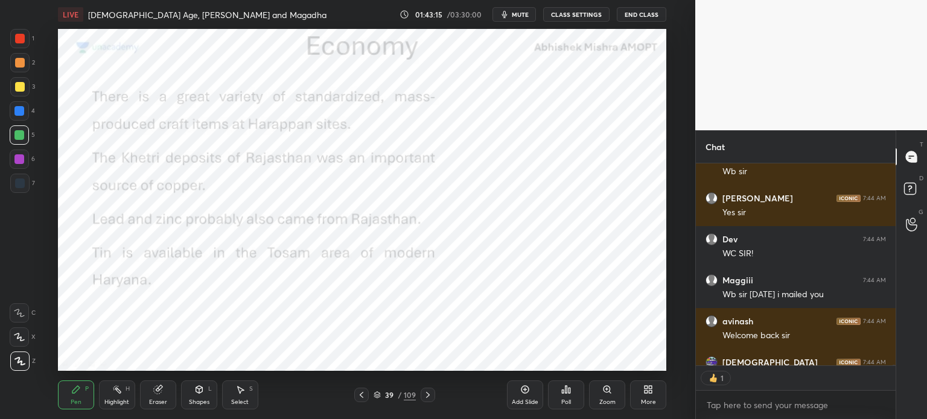
scroll to position [59939, 0]
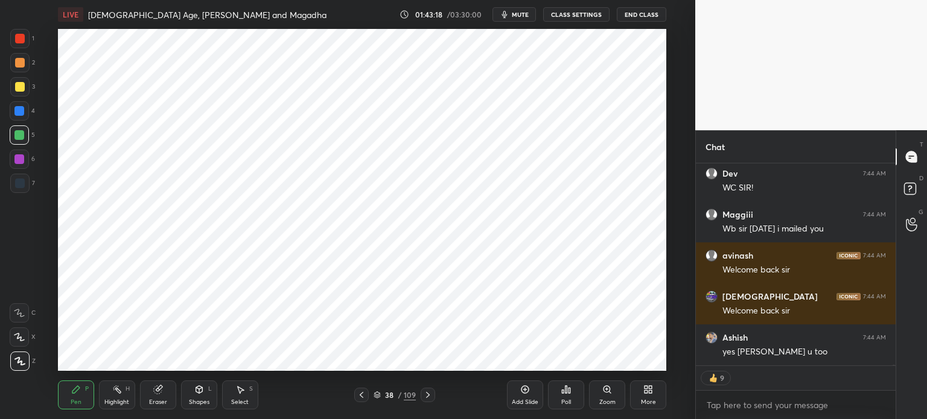
click at [530, 400] on div "Add Slide" at bounding box center [525, 403] width 27 height 6
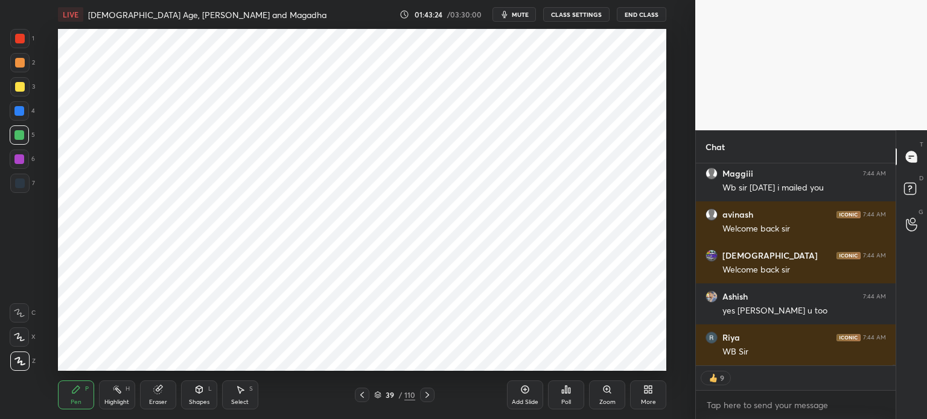
click at [22, 186] on div at bounding box center [20, 184] width 10 height 10
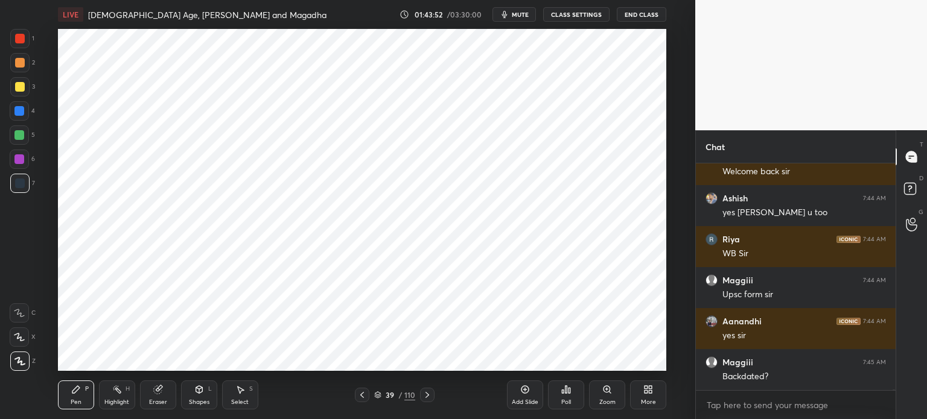
scroll to position [60119, 0]
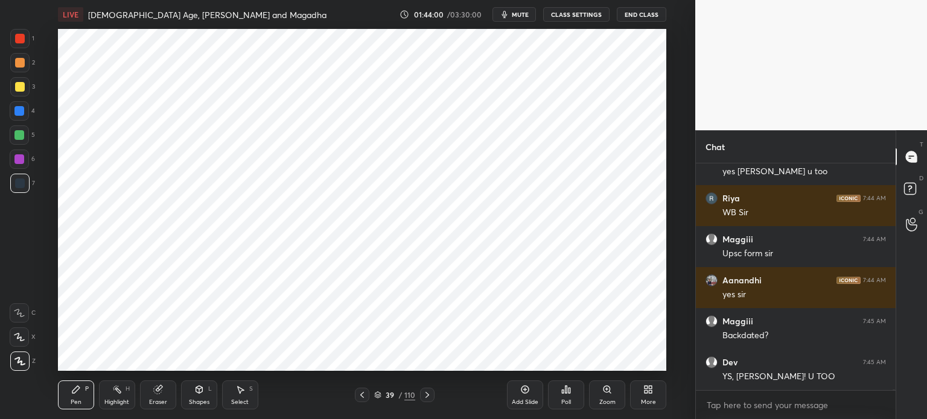
click at [16, 37] on div at bounding box center [20, 39] width 10 height 10
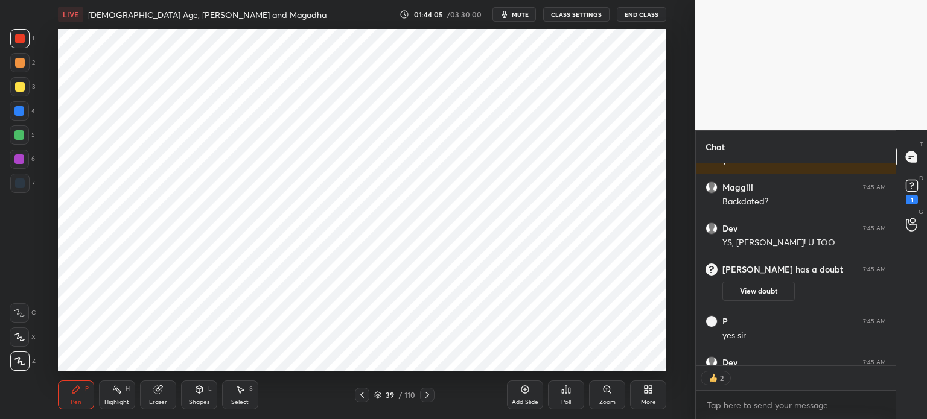
scroll to position [4, 4]
click at [914, 188] on rect at bounding box center [911, 185] width 11 height 11
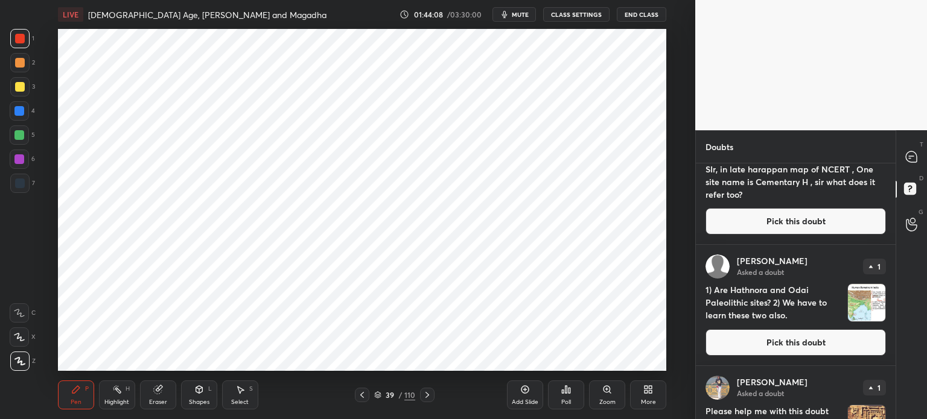
scroll to position [297, 0]
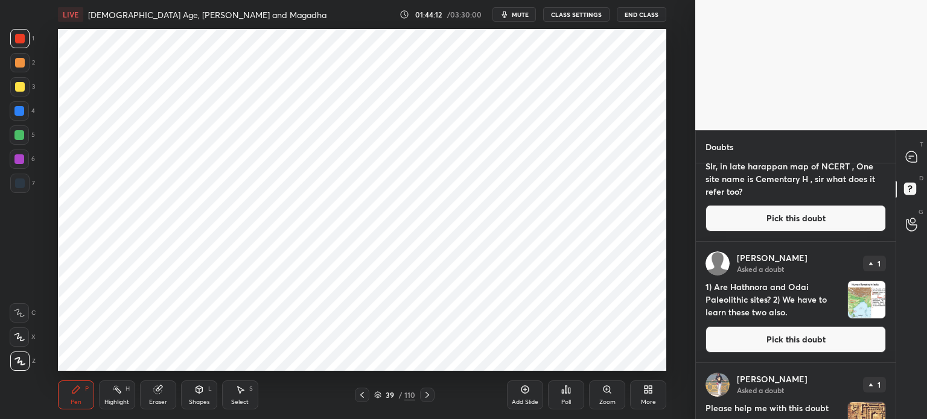
click at [911, 153] on icon at bounding box center [911, 156] width 11 height 11
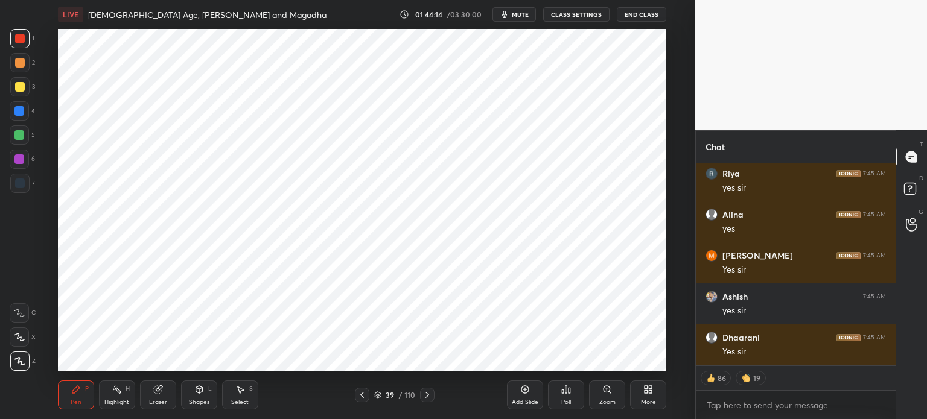
scroll to position [60830, 0]
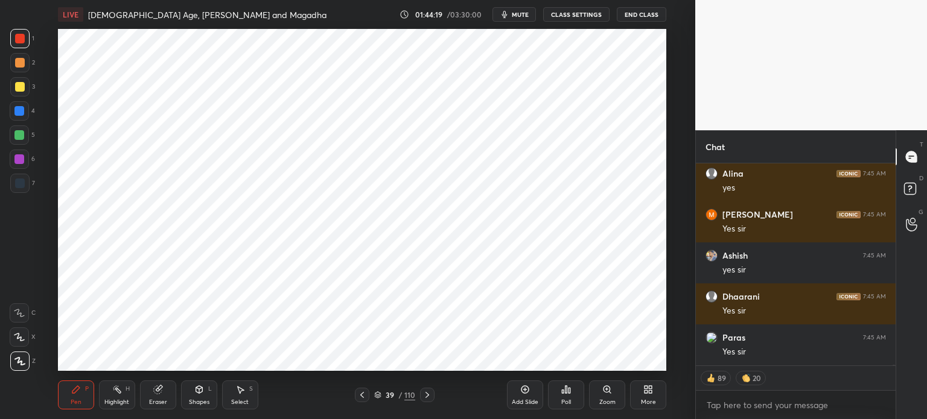
click at [22, 182] on div at bounding box center [20, 184] width 10 height 10
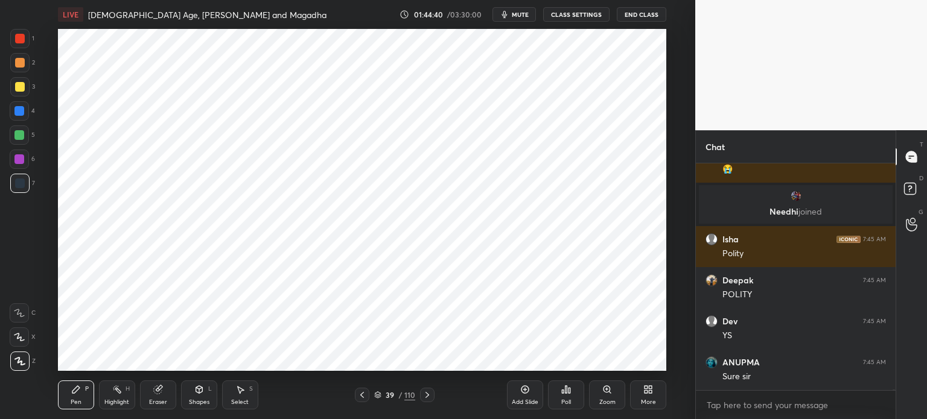
scroll to position [60537, 0]
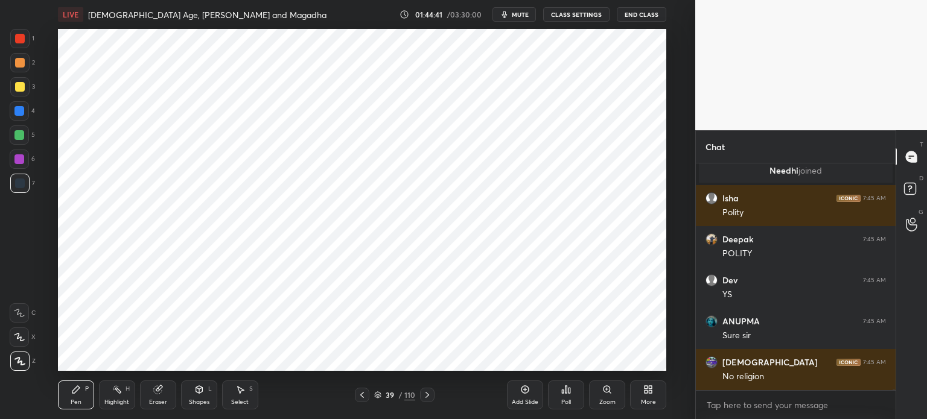
click at [521, 400] on div "Add Slide" at bounding box center [525, 403] width 27 height 6
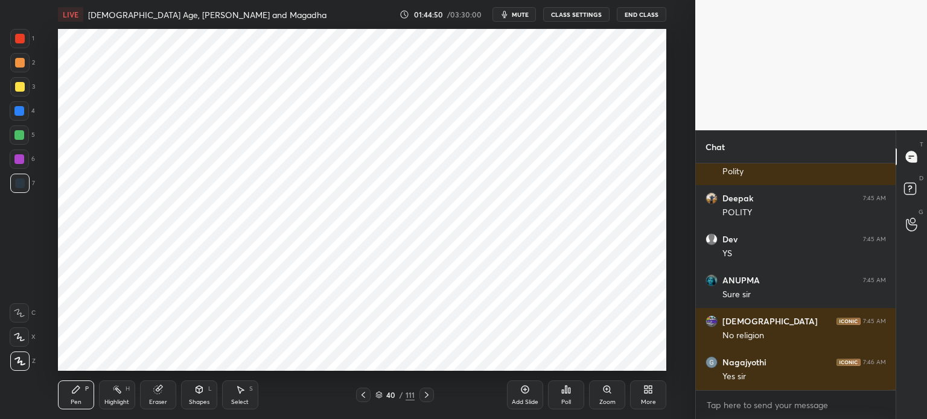
click at [21, 110] on div at bounding box center [19, 111] width 10 height 10
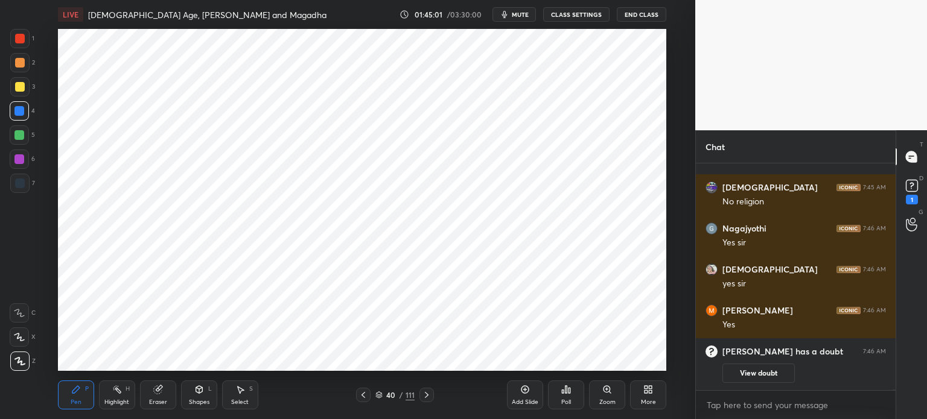
scroll to position [60666, 0]
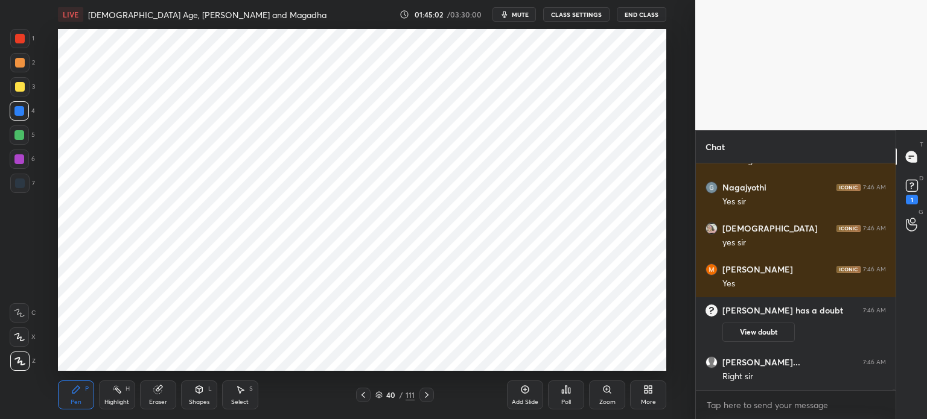
click at [24, 181] on div at bounding box center [20, 184] width 10 height 10
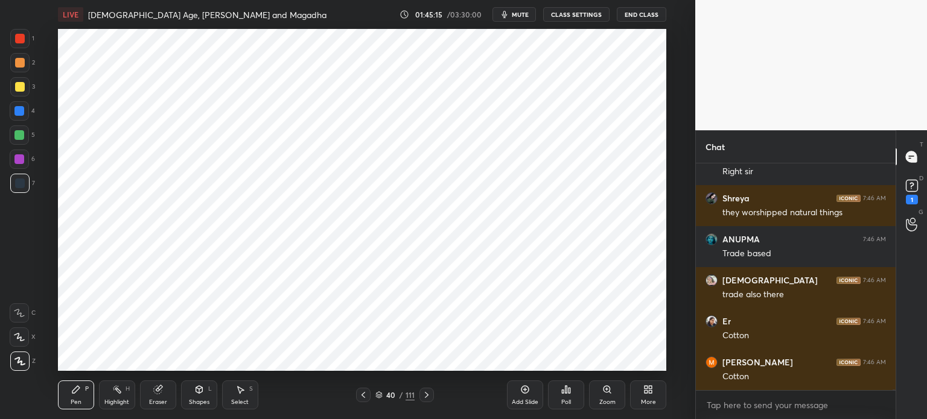
scroll to position [60912, 0]
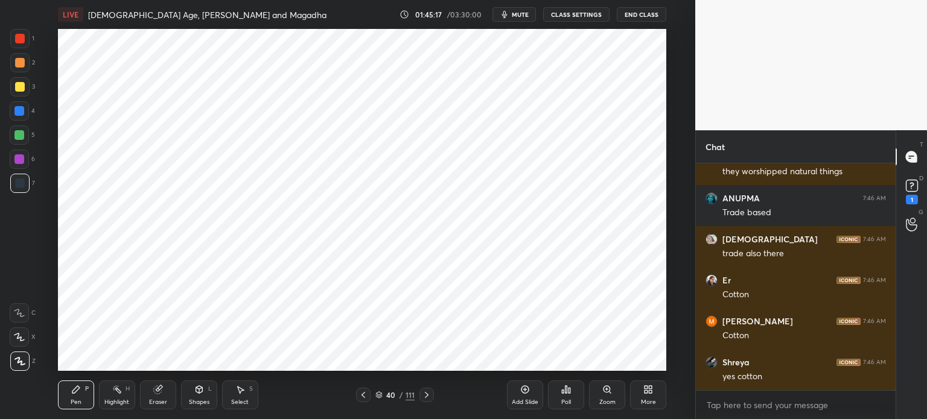
click at [22, 155] on div at bounding box center [19, 160] width 10 height 10
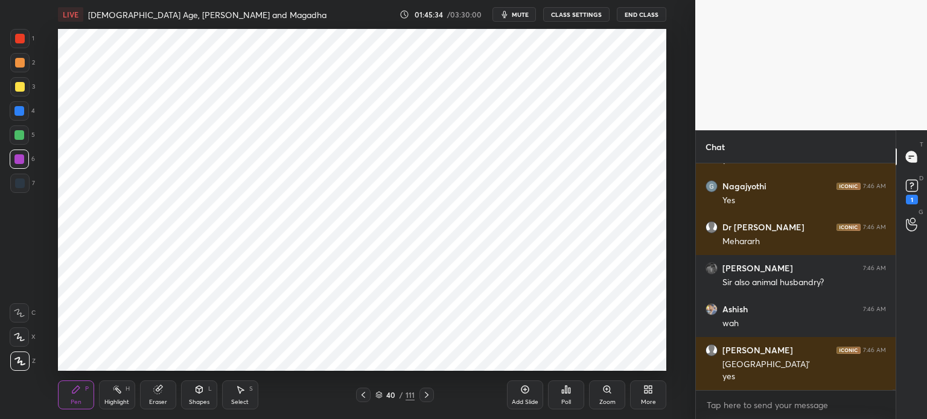
scroll to position [61171, 0]
click at [22, 69] on div at bounding box center [19, 62] width 19 height 19
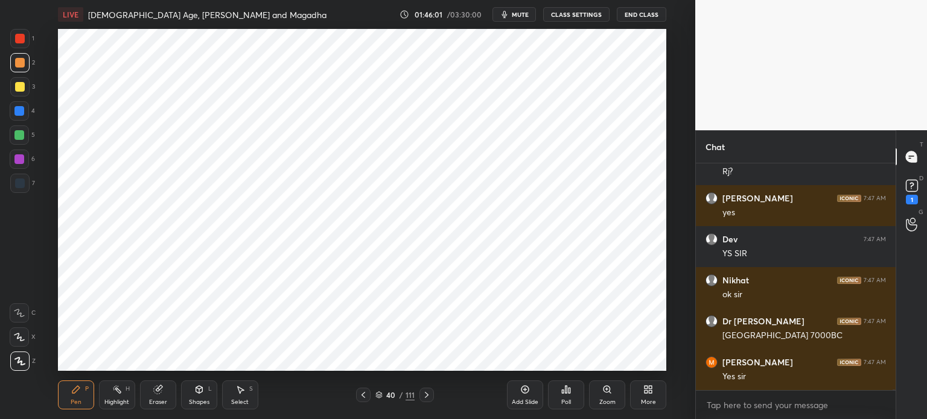
scroll to position [61581, 0]
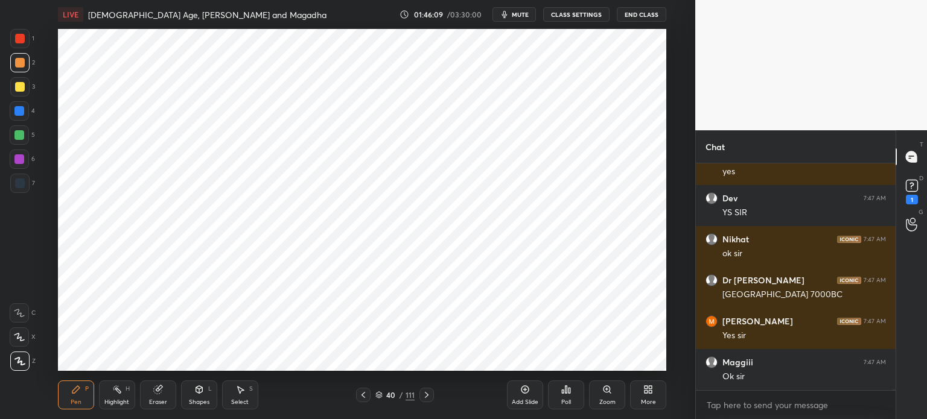
click at [24, 190] on div at bounding box center [19, 183] width 19 height 19
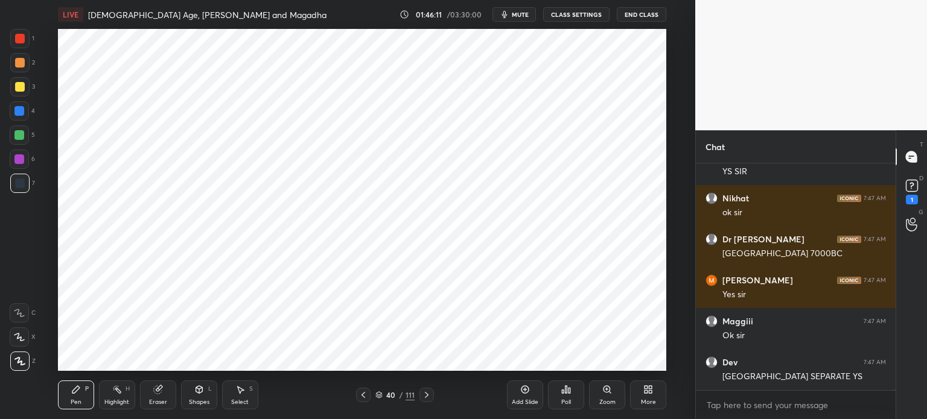
click at [22, 113] on div at bounding box center [19, 111] width 10 height 10
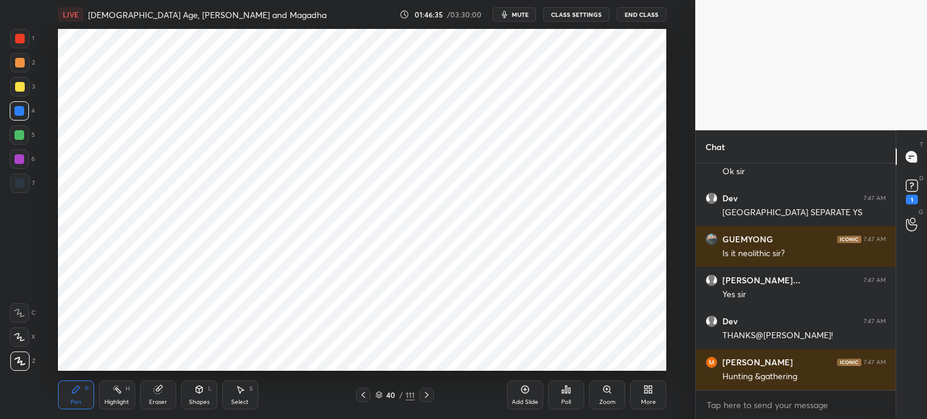
scroll to position [61827, 0]
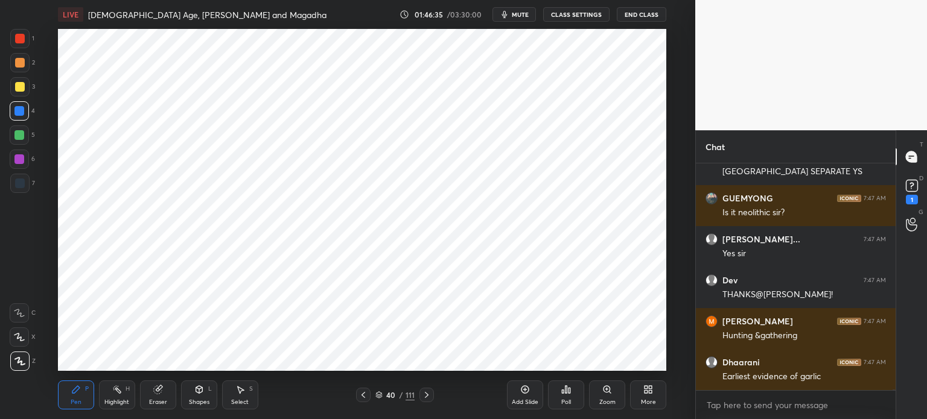
click at [22, 183] on div at bounding box center [20, 184] width 10 height 10
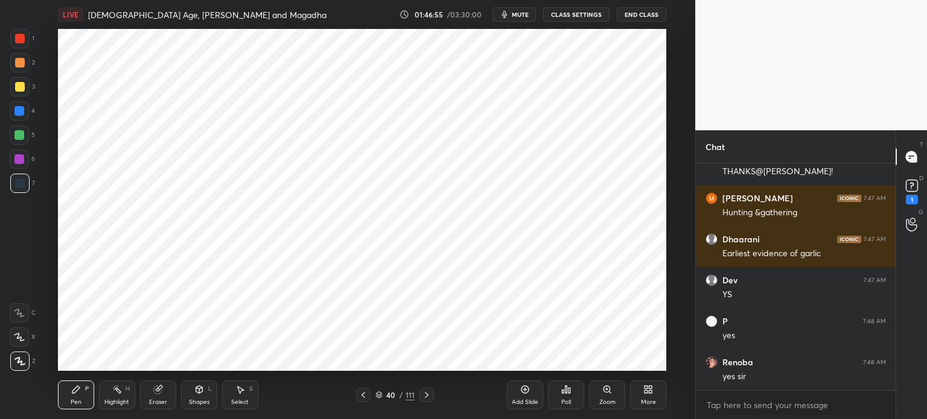
scroll to position [61991, 0]
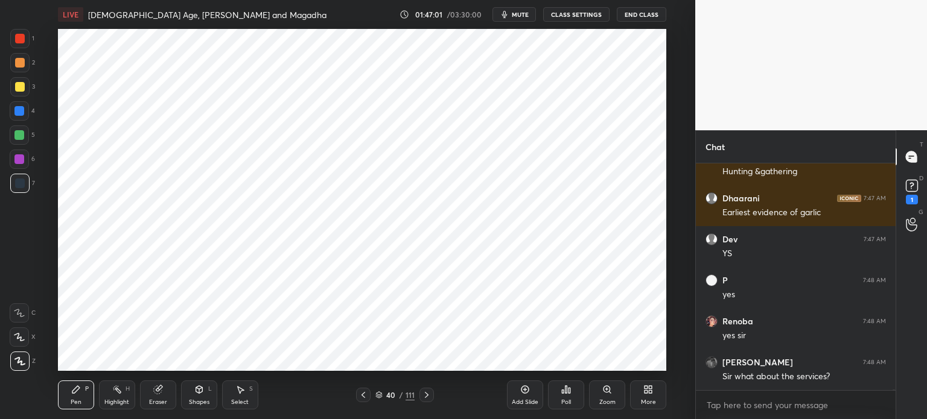
click at [22, 159] on div at bounding box center [19, 160] width 10 height 10
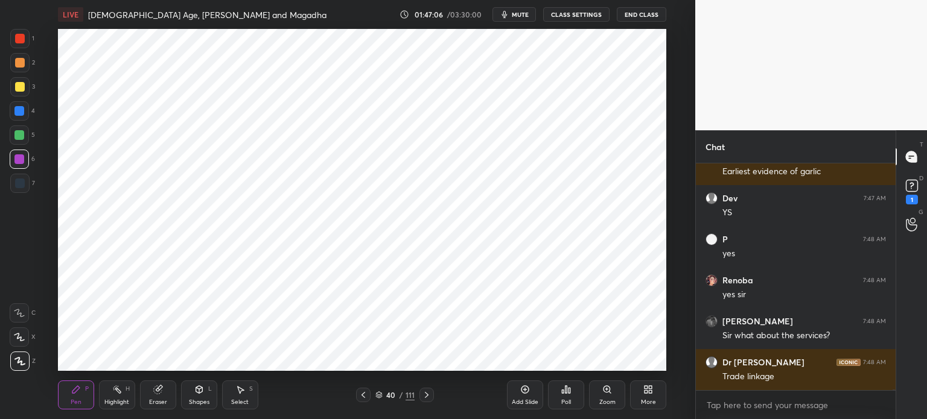
click at [20, 130] on div at bounding box center [19, 135] width 10 height 10
click at [22, 179] on div at bounding box center [20, 184] width 10 height 10
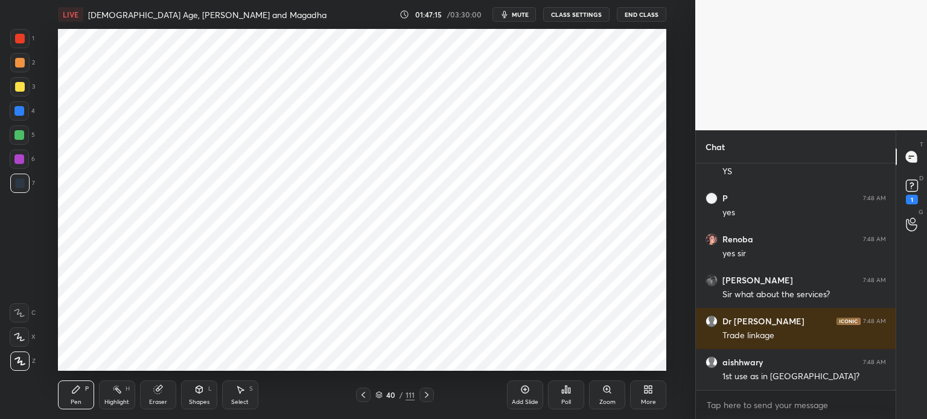
click at [155, 394] on icon at bounding box center [158, 390] width 10 height 10
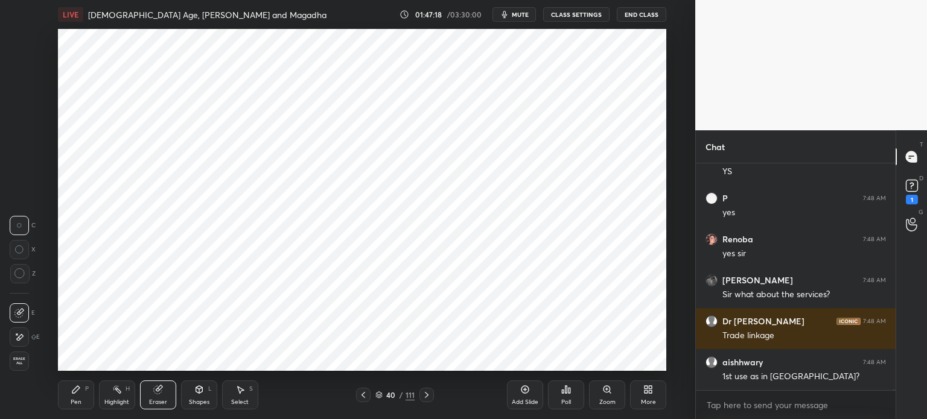
click at [81, 399] on div "Pen P" at bounding box center [76, 395] width 36 height 29
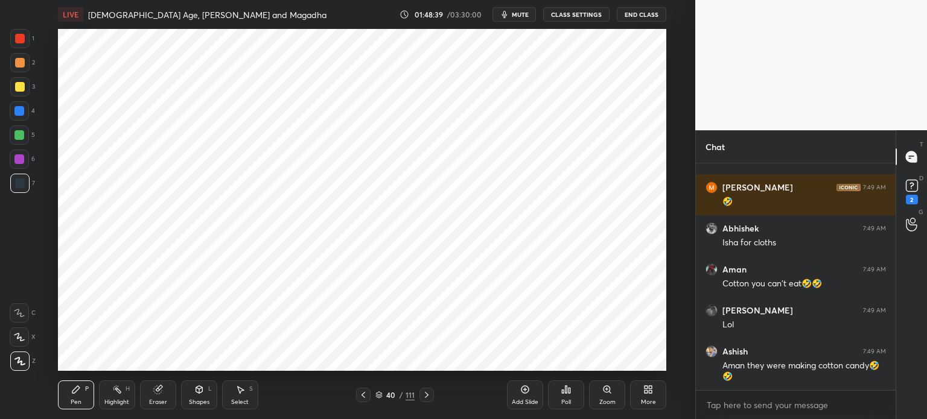
scroll to position [62658, 0]
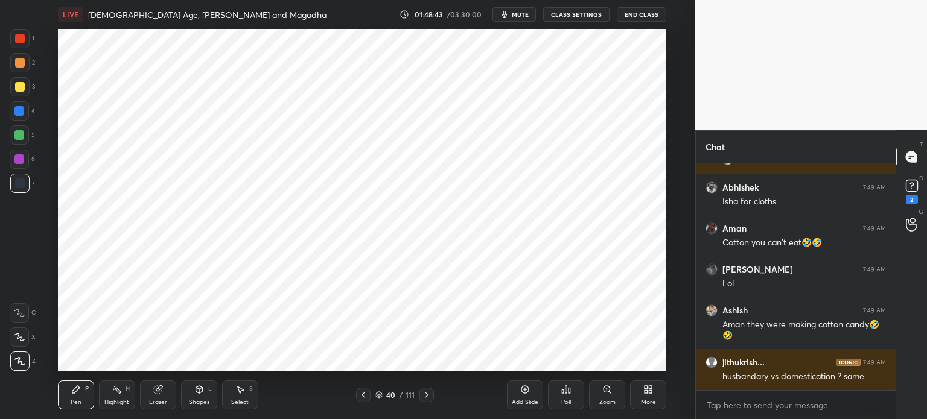
click at [25, 158] on div at bounding box center [19, 159] width 19 height 19
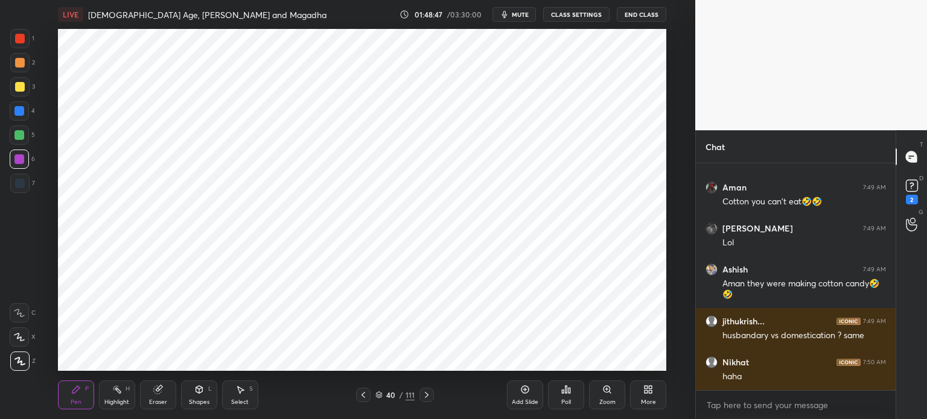
click at [27, 134] on div at bounding box center [19, 135] width 19 height 19
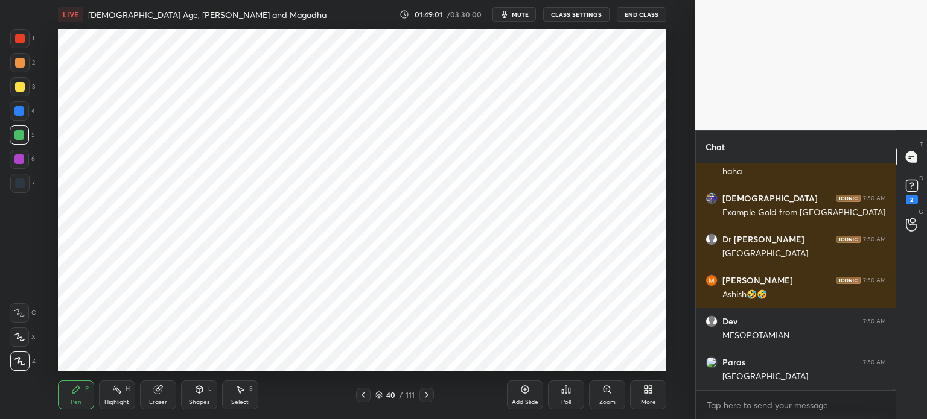
scroll to position [62945, 0]
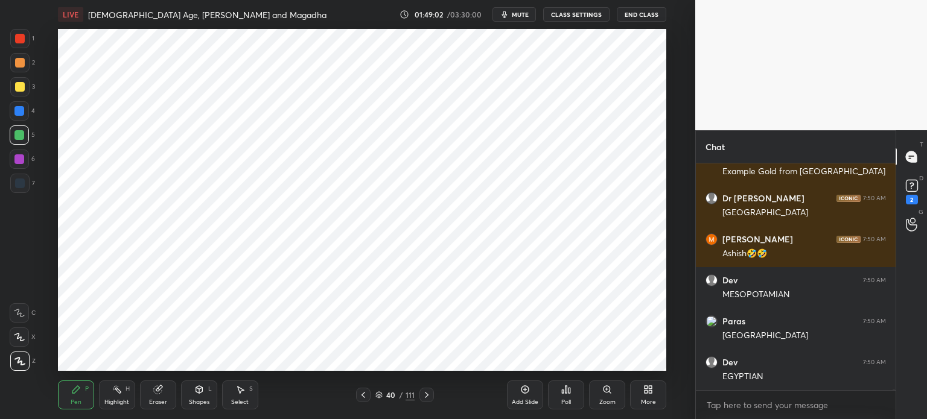
click at [19, 185] on div at bounding box center [20, 184] width 10 height 10
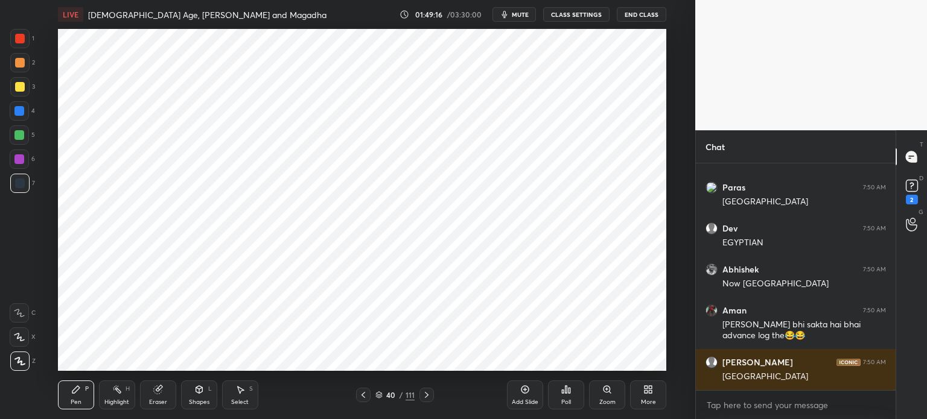
scroll to position [63120, 0]
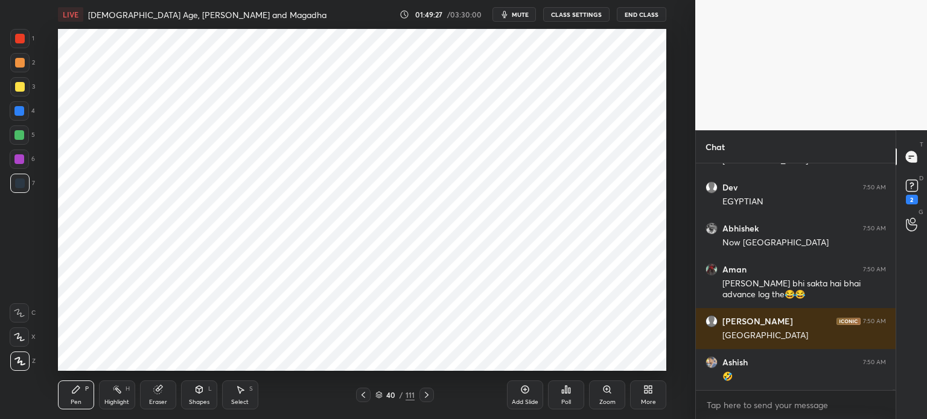
click at [158, 393] on icon at bounding box center [157, 390] width 8 height 8
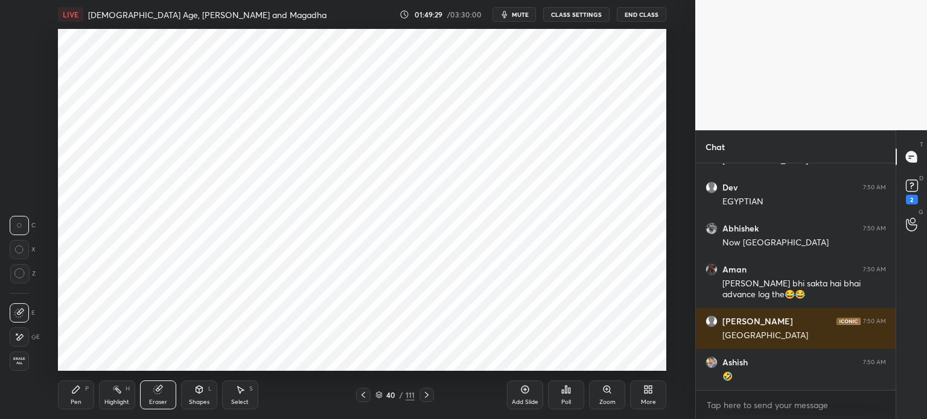
click at [74, 401] on div "Pen" at bounding box center [76, 403] width 11 height 6
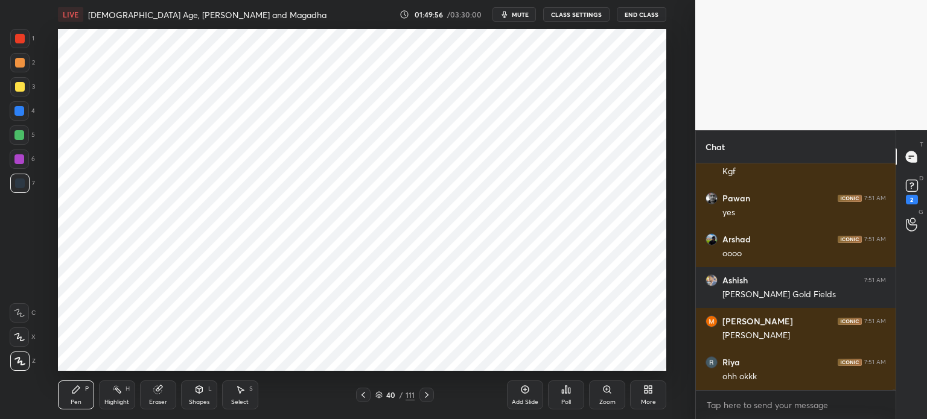
scroll to position [63694, 0]
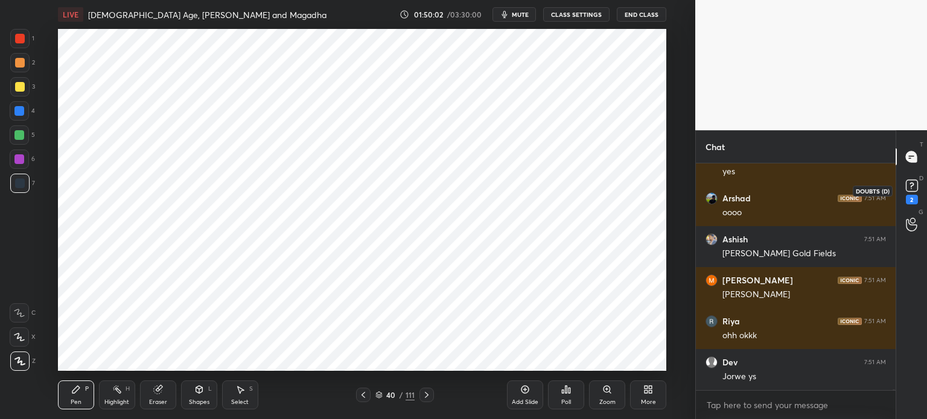
click at [905, 203] on div "2" at bounding box center [912, 191] width 18 height 28
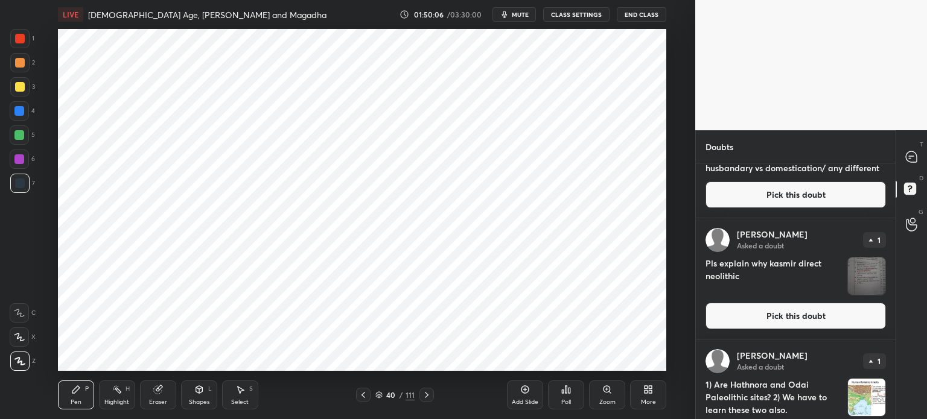
scroll to position [417, 0]
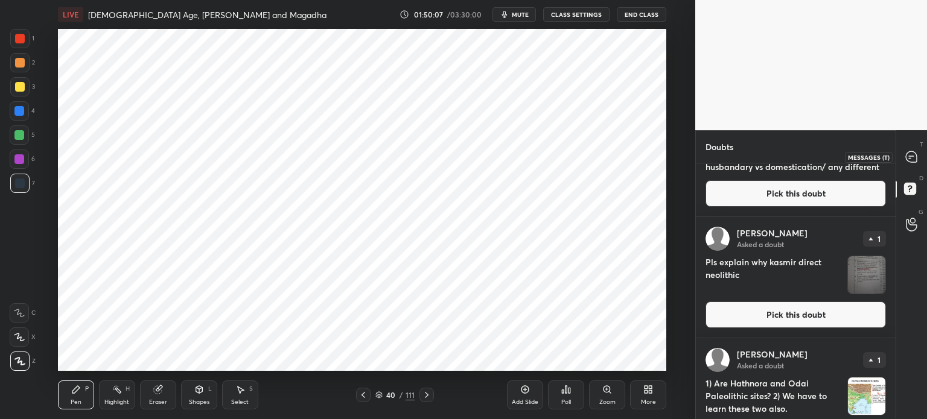
click at [914, 159] on icon at bounding box center [911, 156] width 11 height 11
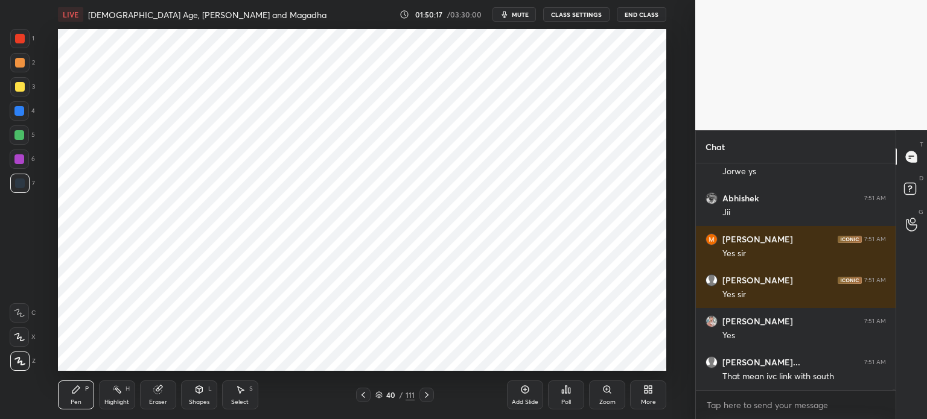
scroll to position [64259, 0]
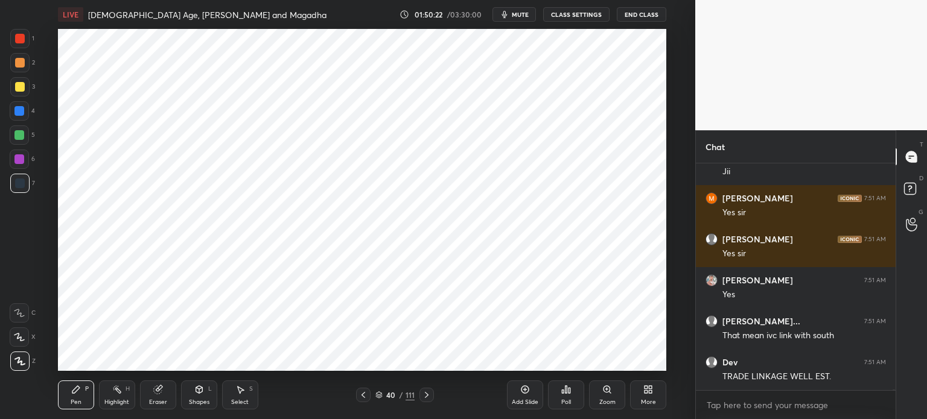
click at [167, 400] on div "Eraser" at bounding box center [158, 395] width 36 height 29
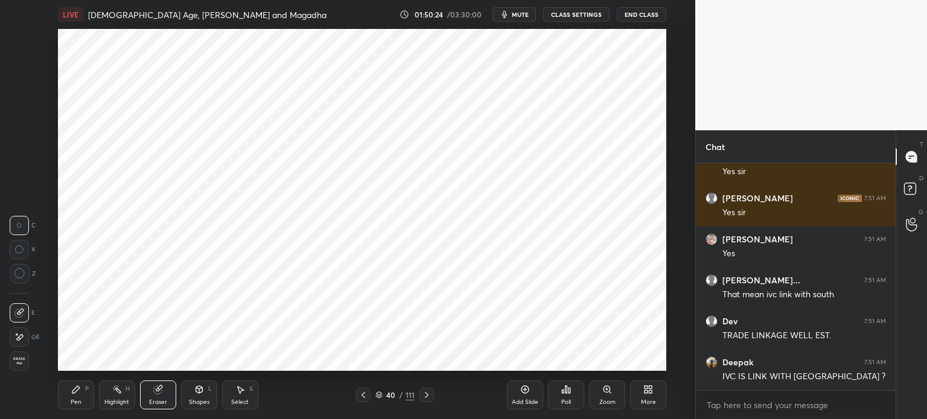
scroll to position [64341, 0]
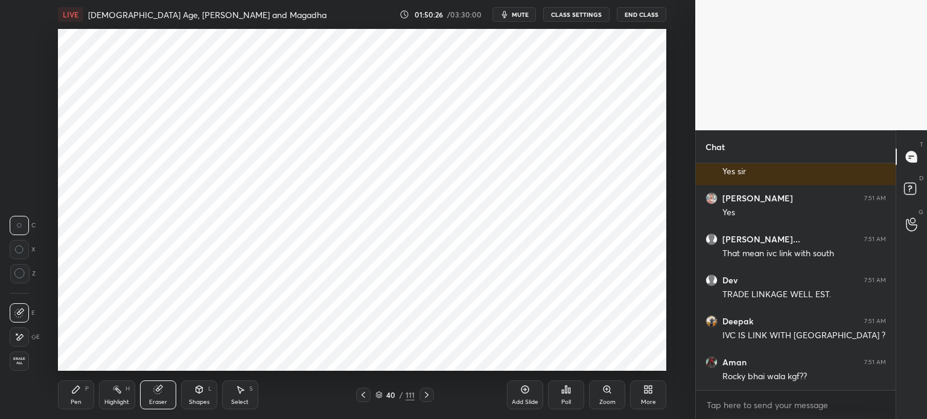
click at [81, 395] on div "Pen P" at bounding box center [76, 395] width 36 height 29
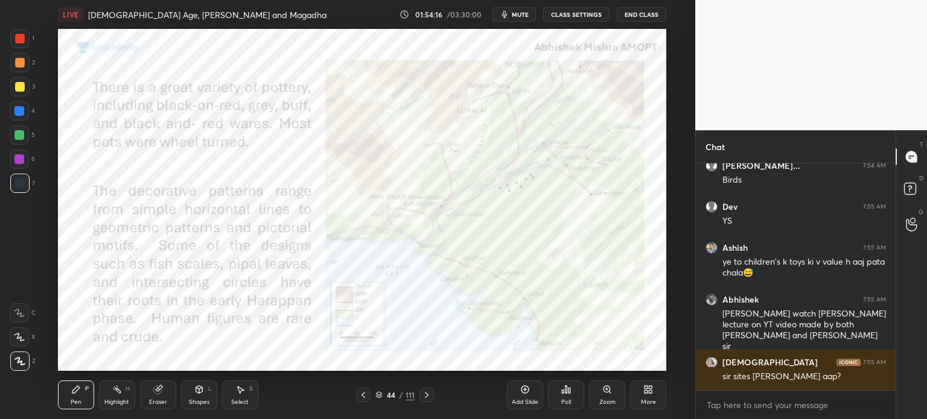
scroll to position [66933, 0]
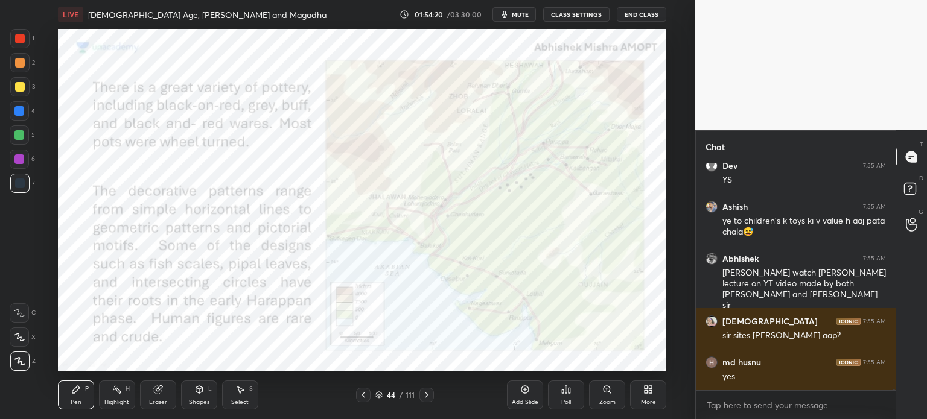
click at [22, 41] on div at bounding box center [20, 39] width 10 height 10
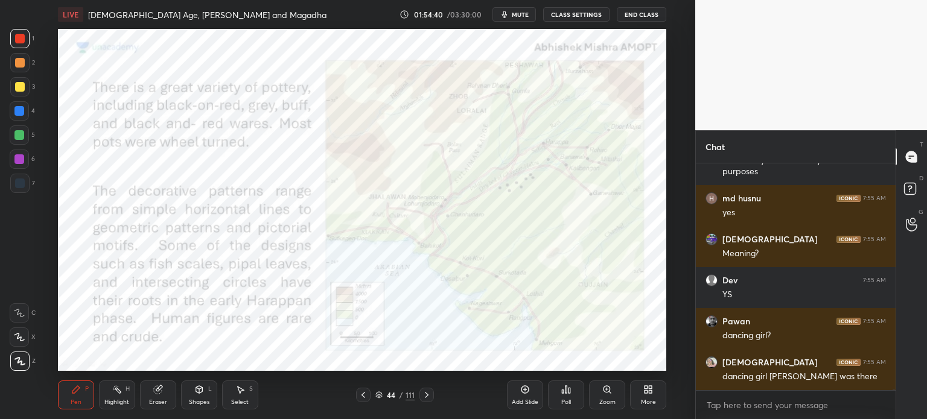
scroll to position [67242, 0]
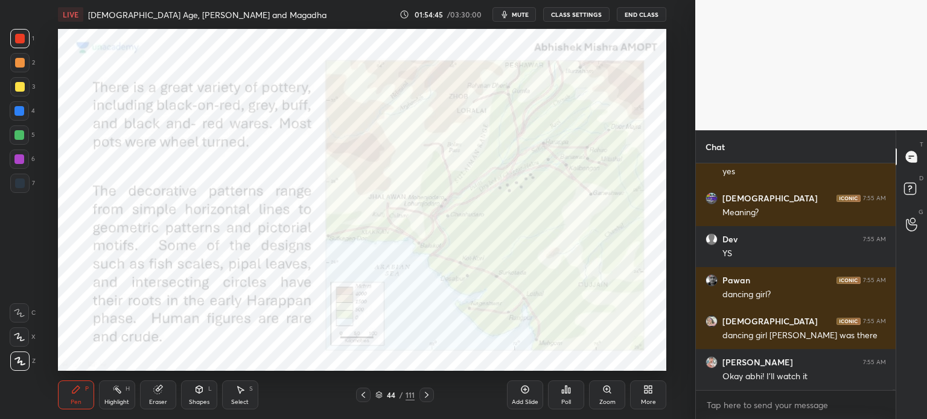
click at [530, 398] on div "Add Slide" at bounding box center [525, 395] width 36 height 29
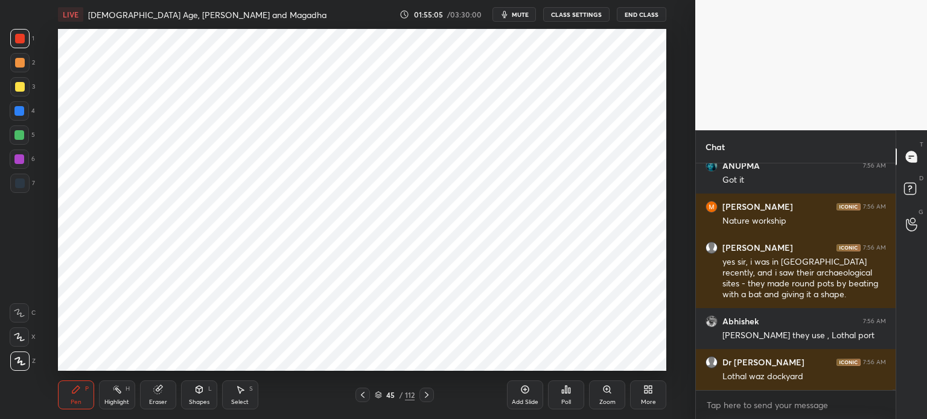
scroll to position [67562, 0]
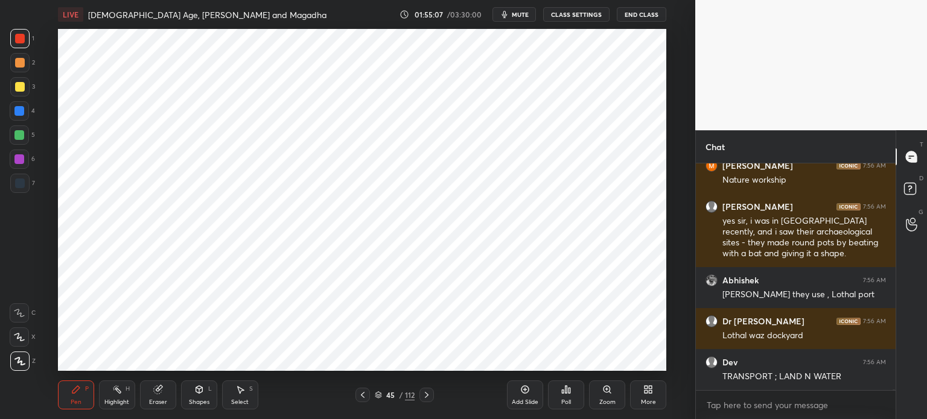
click at [157, 384] on div "Eraser" at bounding box center [158, 395] width 36 height 29
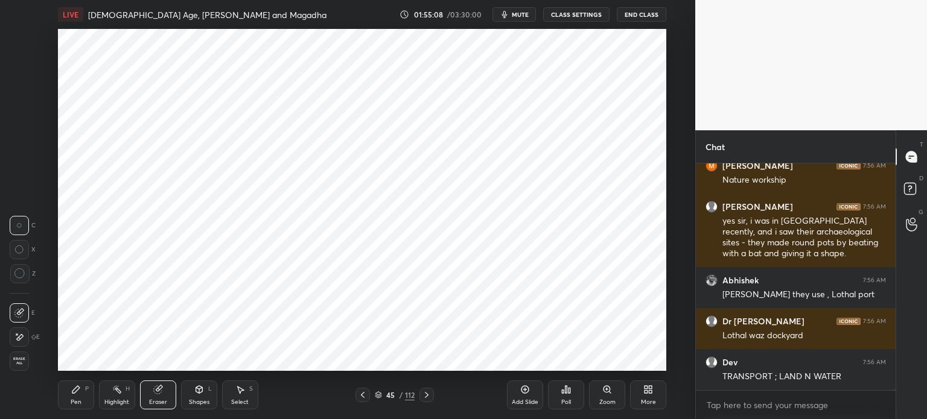
scroll to position [67603, 0]
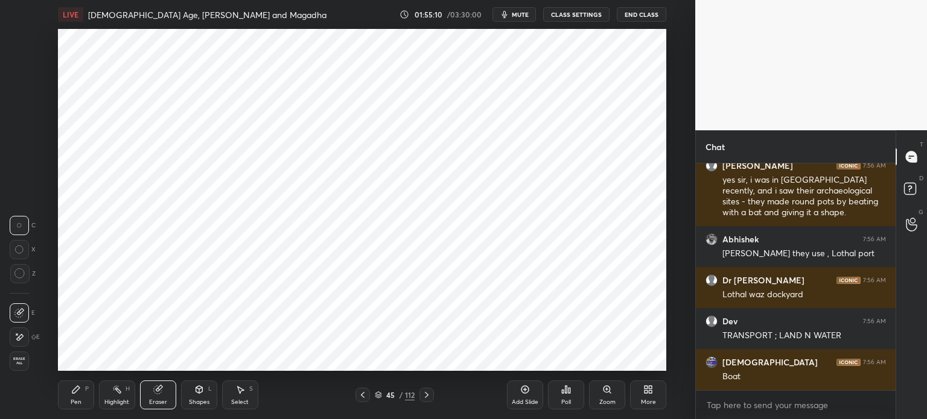
click at [91, 386] on div "Pen P" at bounding box center [76, 395] width 36 height 29
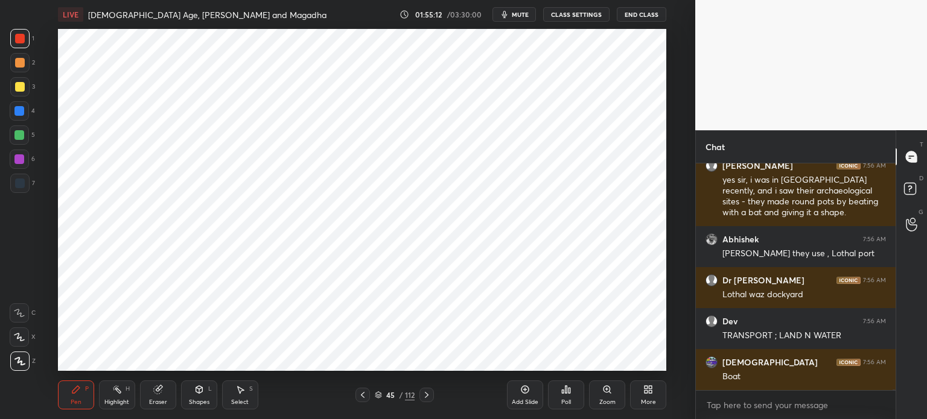
click at [163, 391] on div "Eraser" at bounding box center [158, 395] width 36 height 29
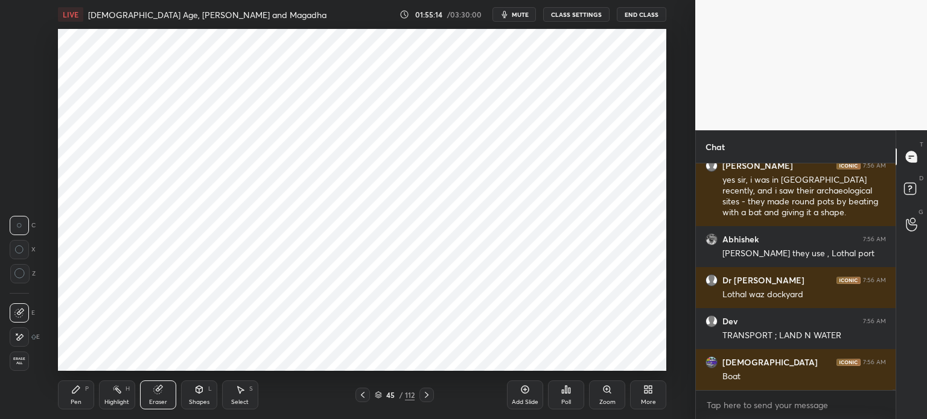
click at [79, 397] on div "Pen P" at bounding box center [76, 395] width 36 height 29
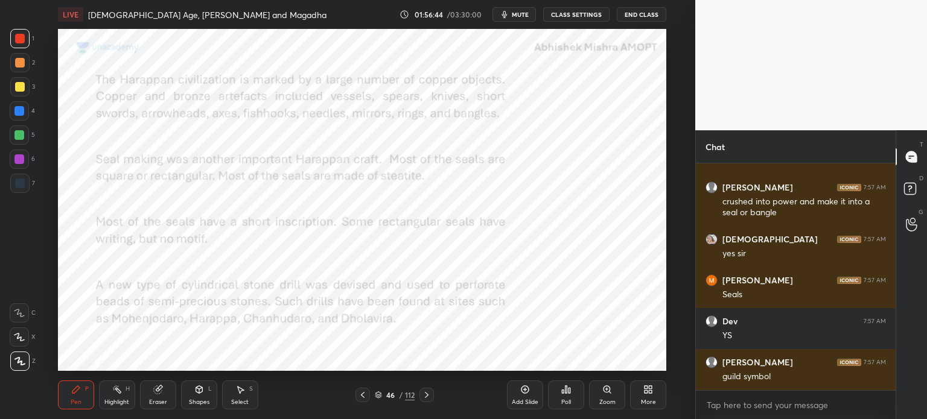
scroll to position [68415, 0]
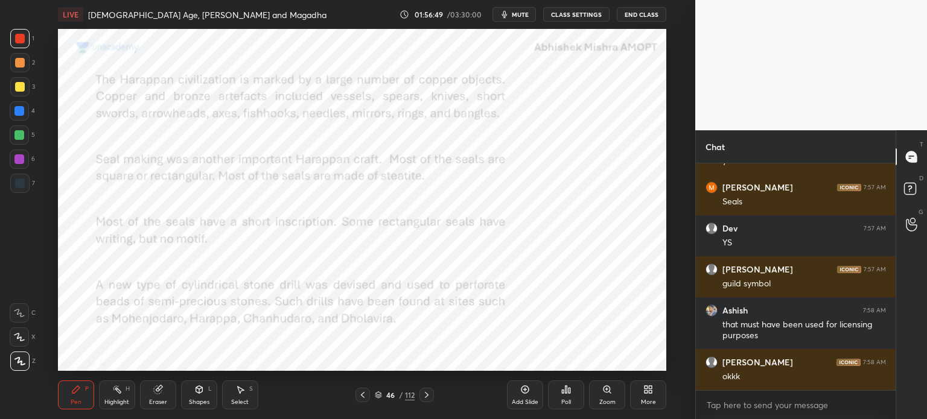
click at [514, 397] on div "Add Slide" at bounding box center [525, 395] width 36 height 29
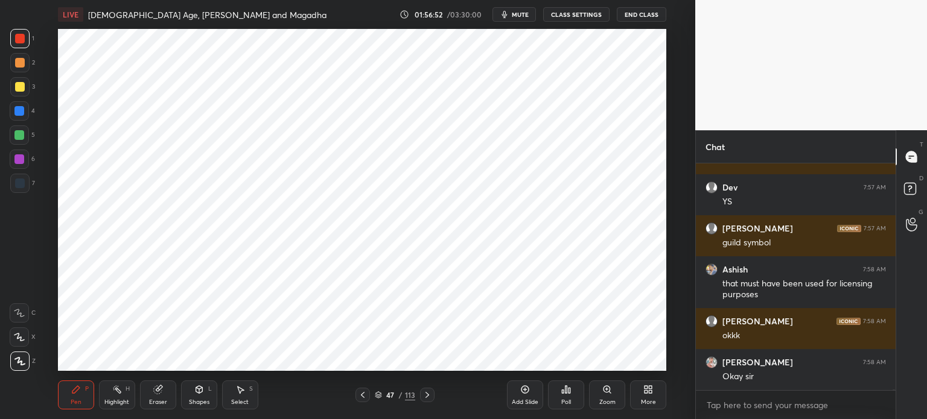
scroll to position [68538, 0]
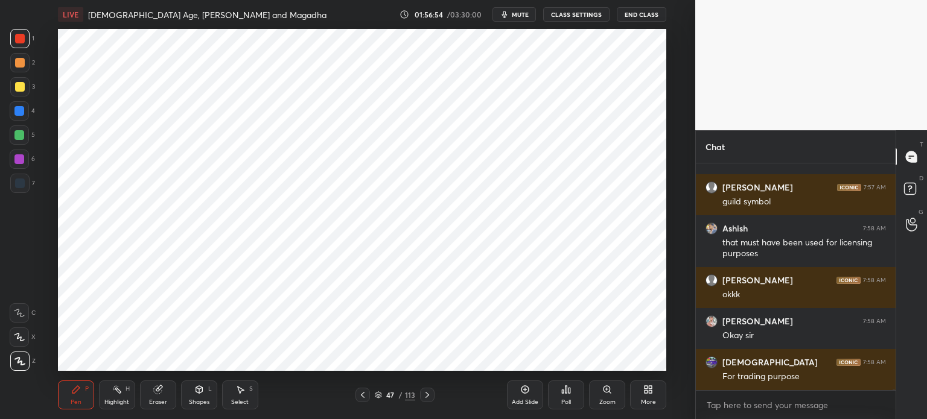
click at [17, 188] on div at bounding box center [20, 184] width 10 height 10
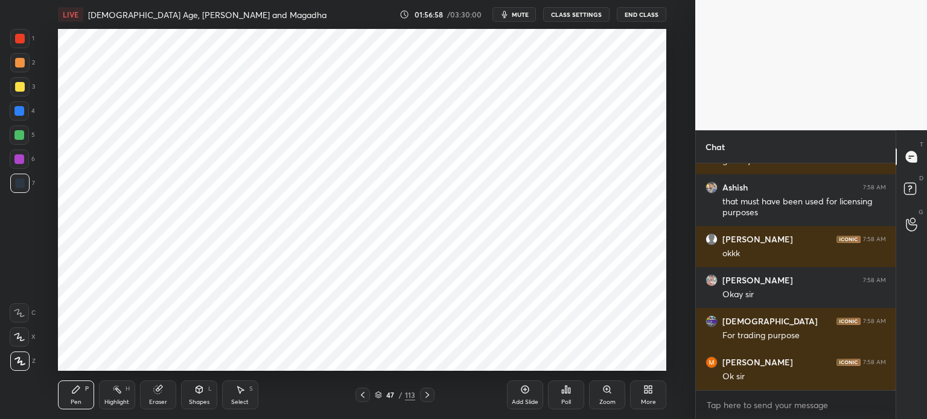
scroll to position [68620, 0]
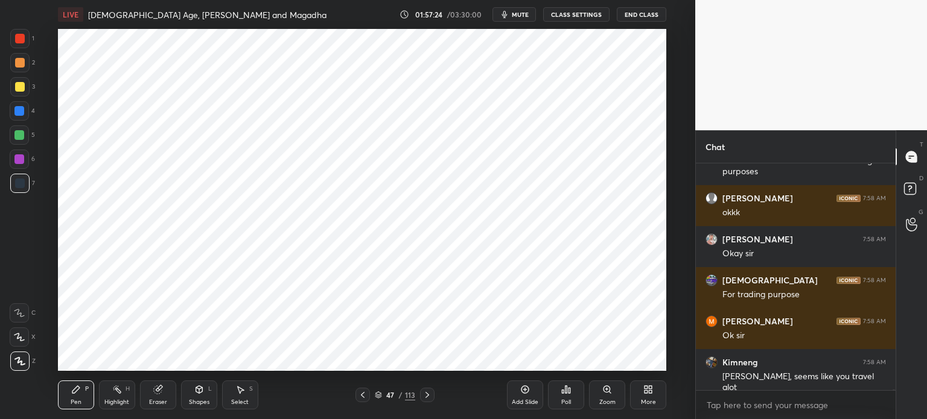
click at [15, 147] on div "5" at bounding box center [22, 138] width 25 height 24
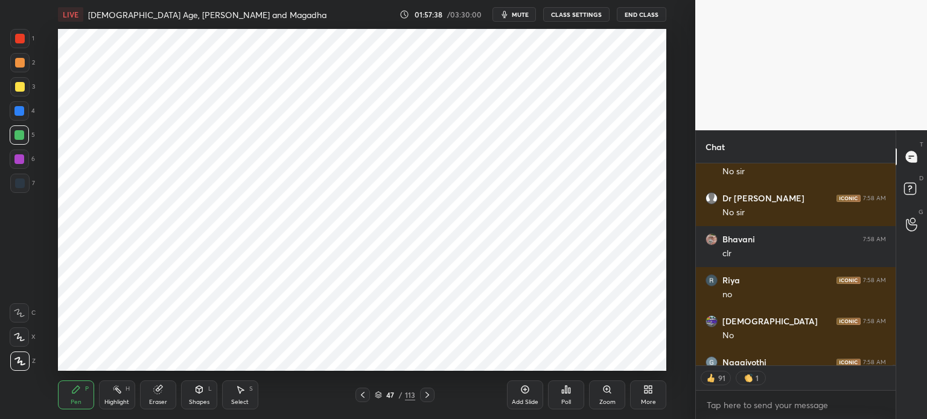
scroll to position [69066, 0]
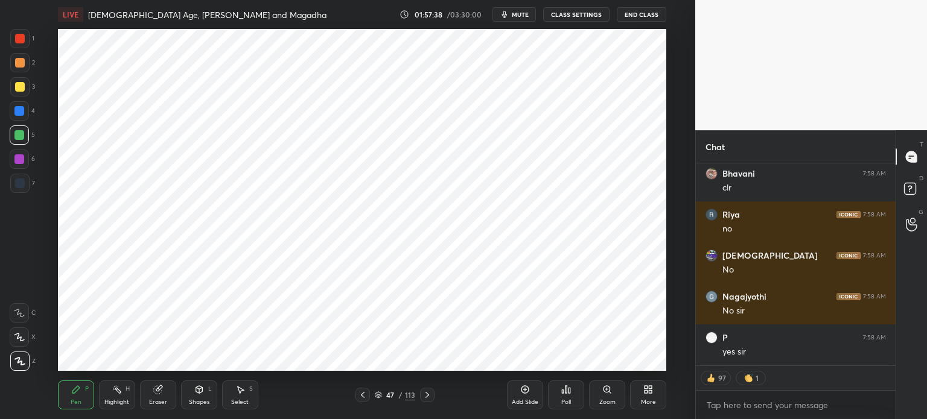
click at [28, 188] on div at bounding box center [19, 183] width 19 height 19
click at [29, 154] on div "6" at bounding box center [22, 159] width 25 height 19
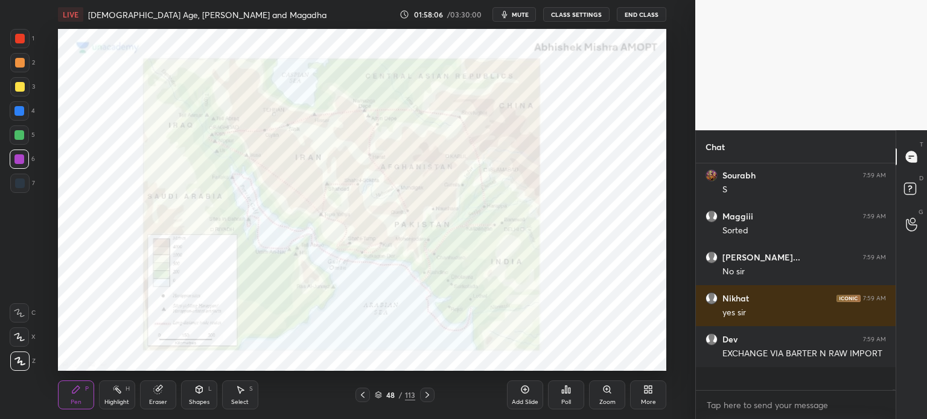
scroll to position [223, 196]
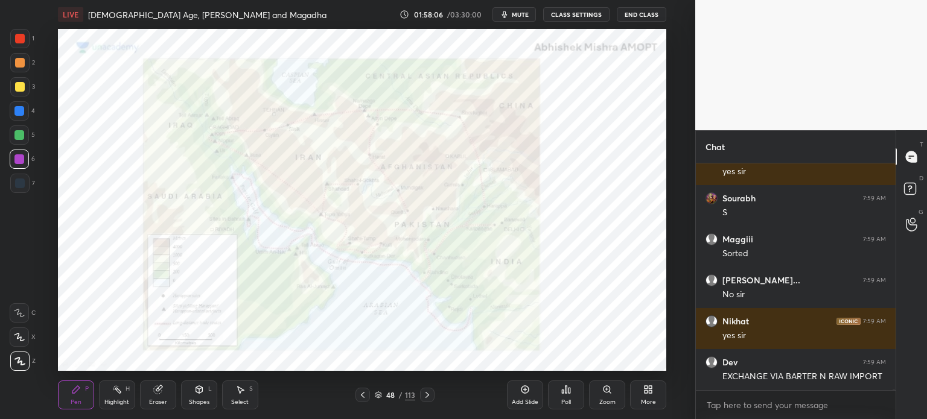
click at [19, 54] on div at bounding box center [19, 62] width 19 height 19
click at [19, 167] on div at bounding box center [19, 159] width 19 height 19
click at [23, 183] on div at bounding box center [20, 184] width 10 height 10
click at [13, 43] on div at bounding box center [19, 38] width 19 height 19
click at [27, 185] on div at bounding box center [19, 183] width 19 height 19
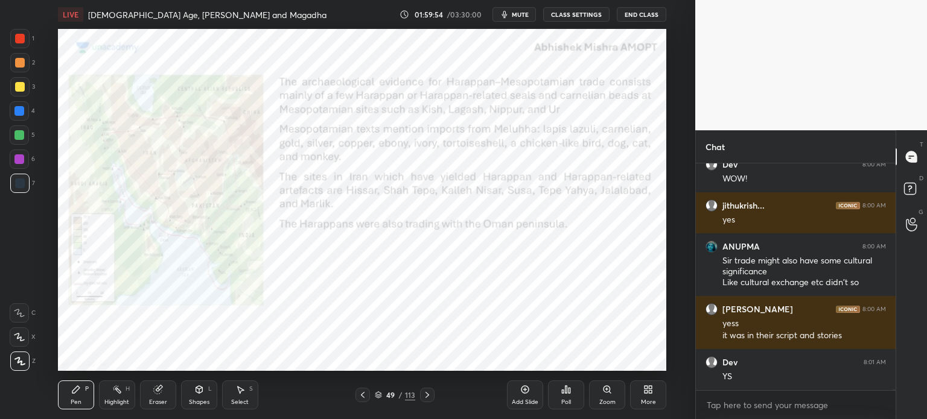
scroll to position [70418, 0]
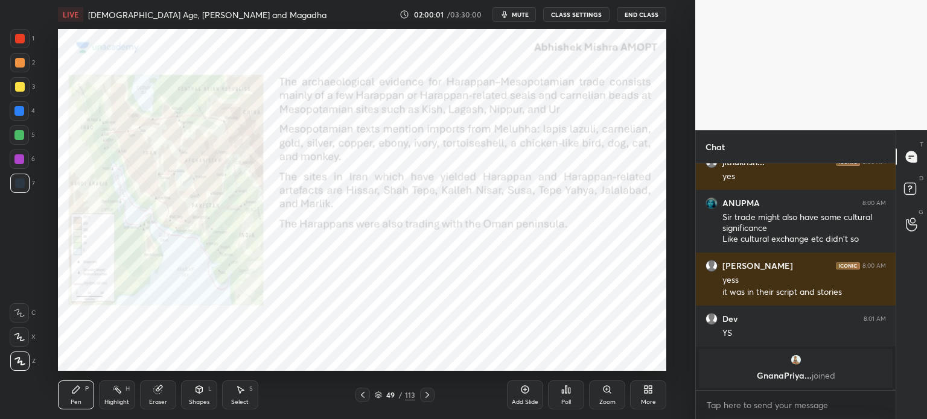
click at [526, 390] on icon at bounding box center [525, 390] width 4 height 4
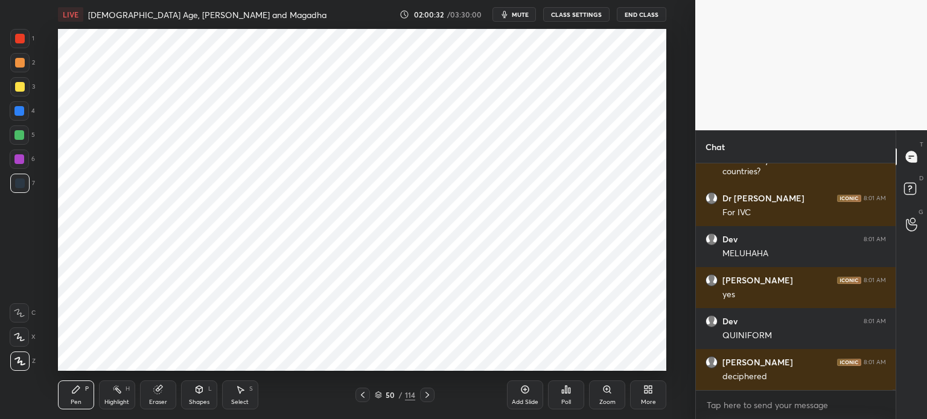
scroll to position [68053, 0]
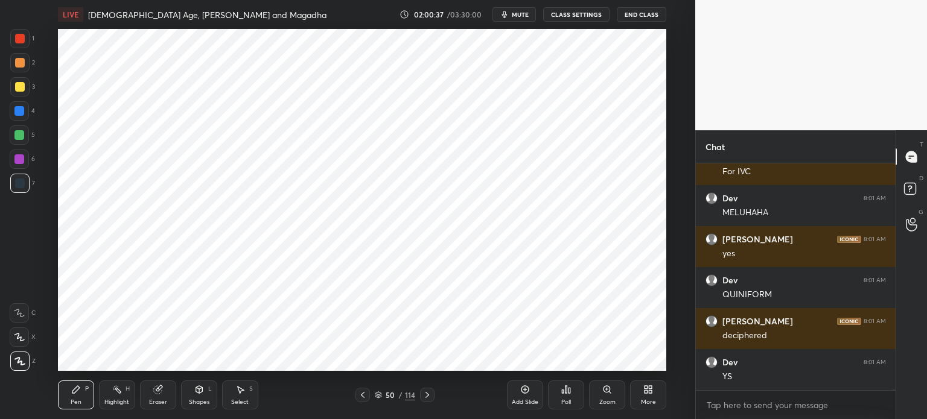
click at [162, 395] on div "Eraser" at bounding box center [158, 395] width 36 height 29
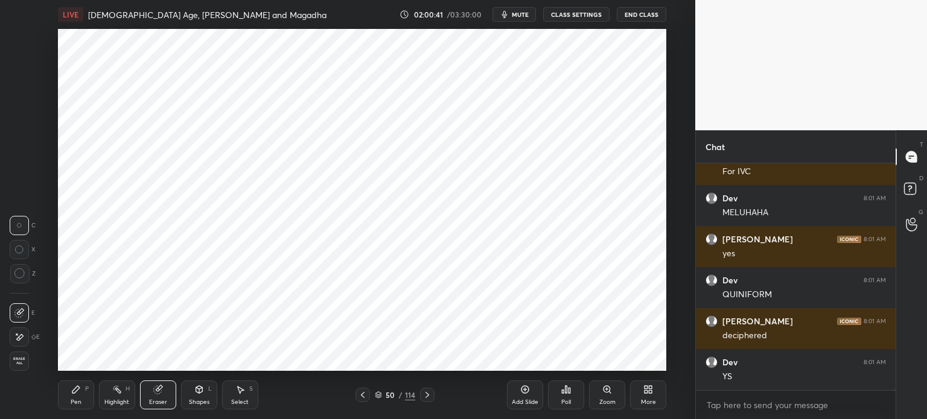
click at [78, 389] on icon at bounding box center [75, 389] width 7 height 7
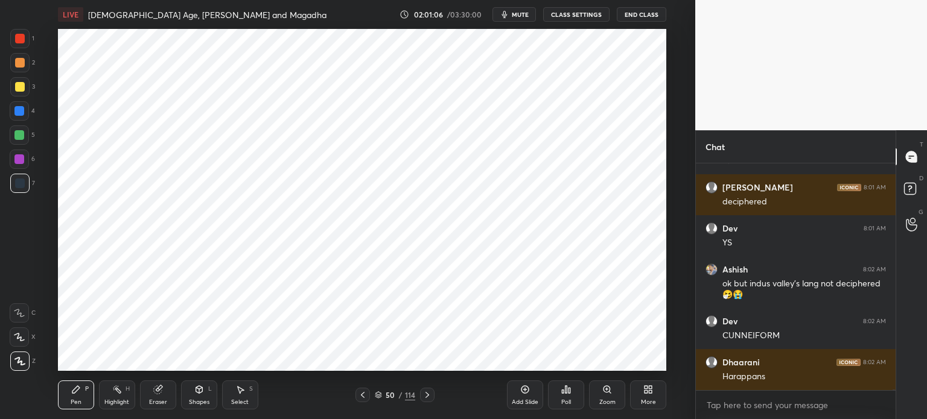
scroll to position [68228, 0]
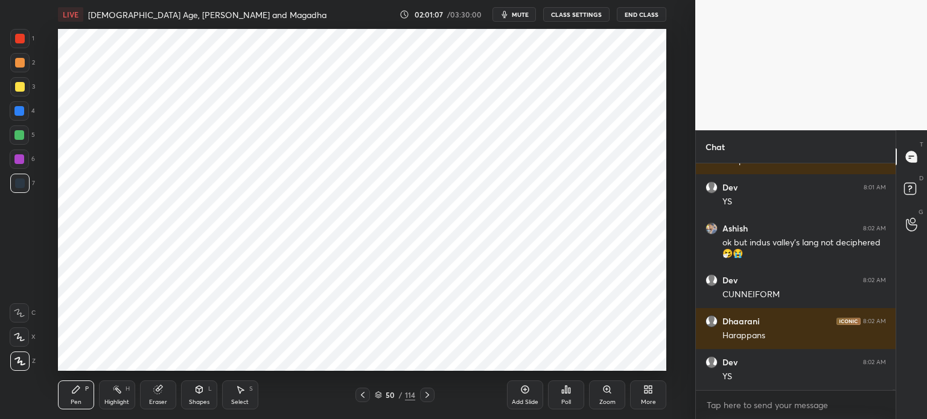
click at [18, 46] on div at bounding box center [19, 38] width 19 height 19
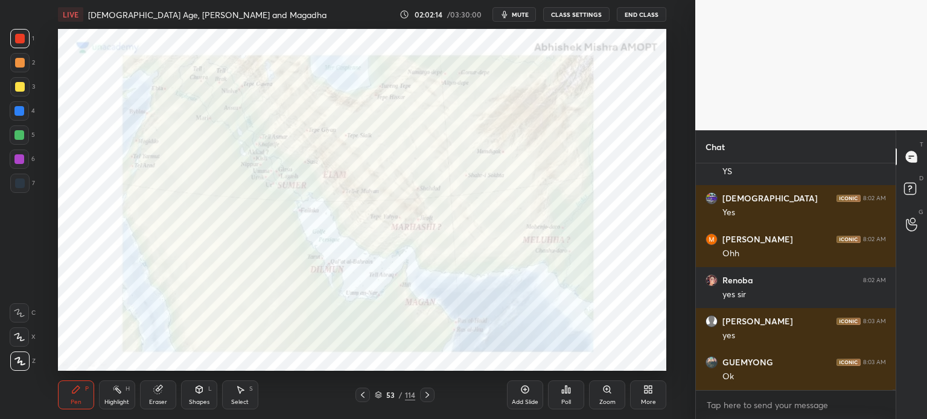
scroll to position [68559, 0]
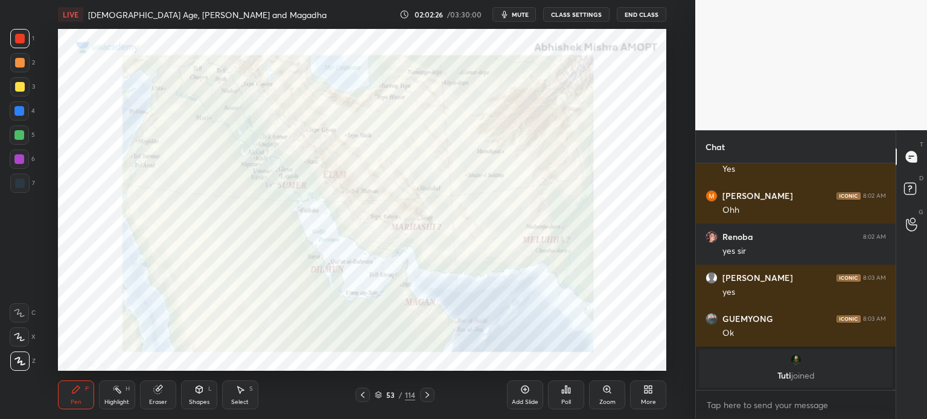
click at [538, 398] on div "Add Slide" at bounding box center [525, 395] width 36 height 29
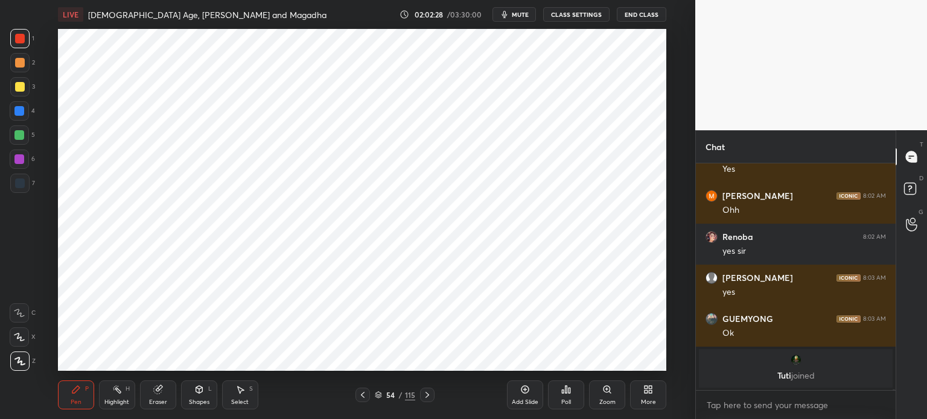
click at [155, 395] on div "Eraser" at bounding box center [158, 395] width 36 height 29
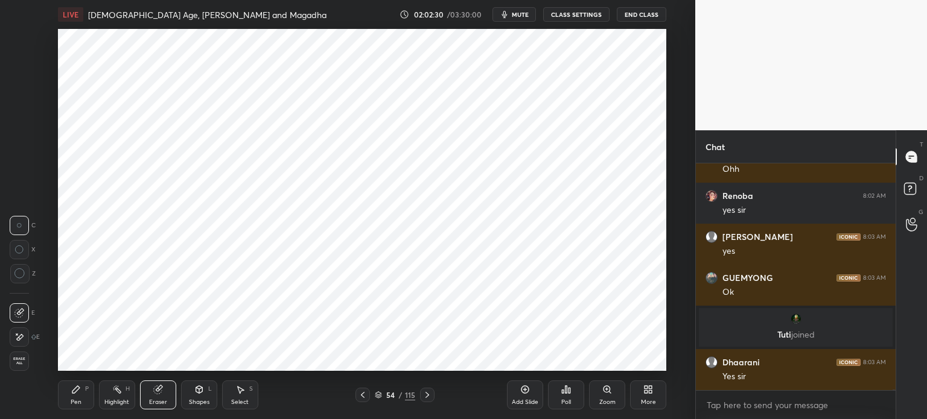
scroll to position [68281, 0]
click at [73, 390] on icon at bounding box center [75, 389] width 7 height 7
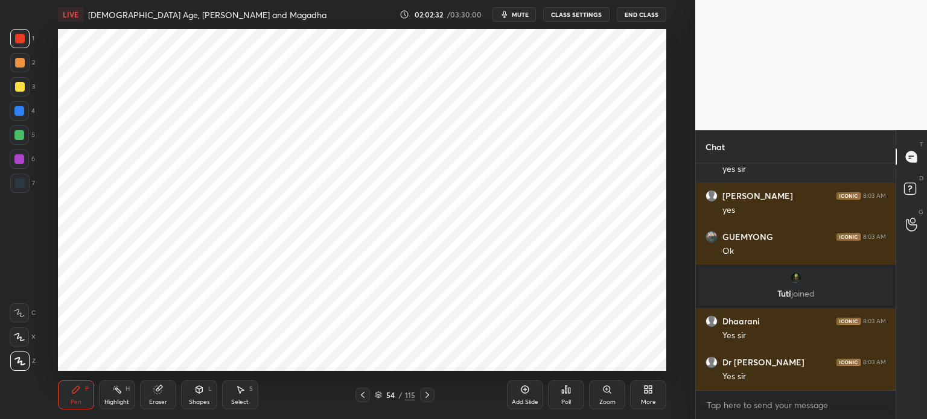
scroll to position [68363, 0]
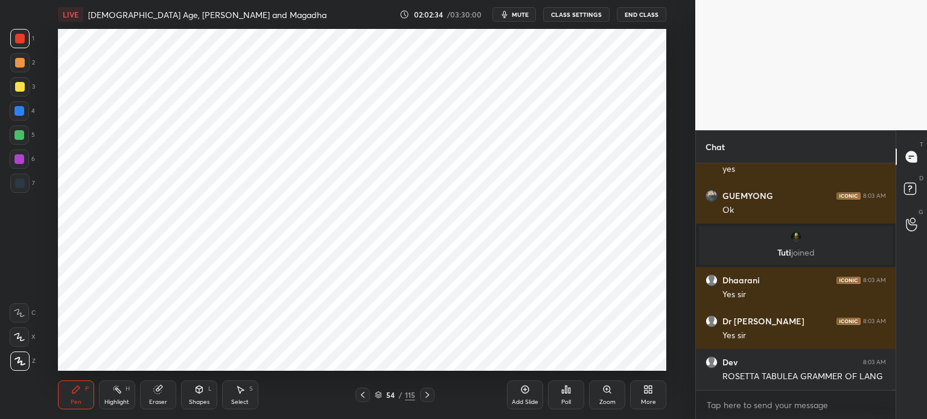
click at [24, 182] on div at bounding box center [19, 183] width 19 height 19
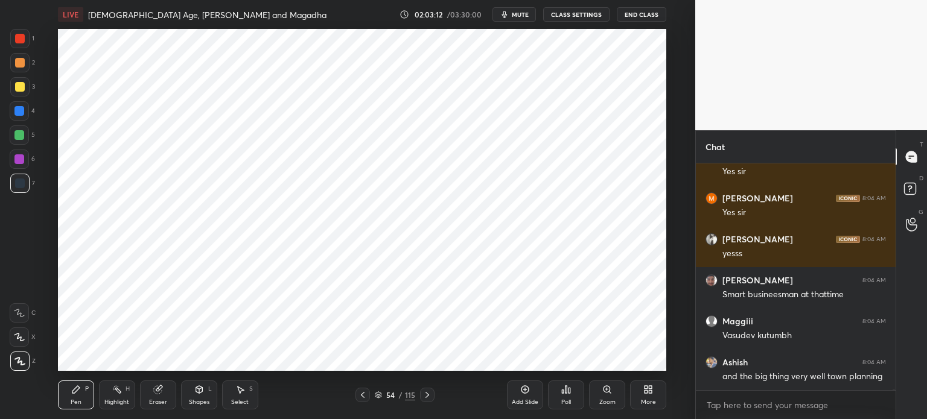
scroll to position [68745, 0]
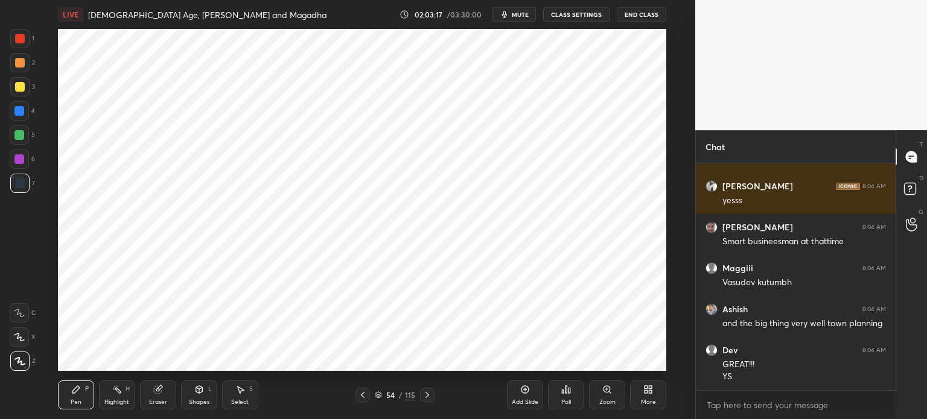
click at [16, 89] on div at bounding box center [20, 87] width 10 height 10
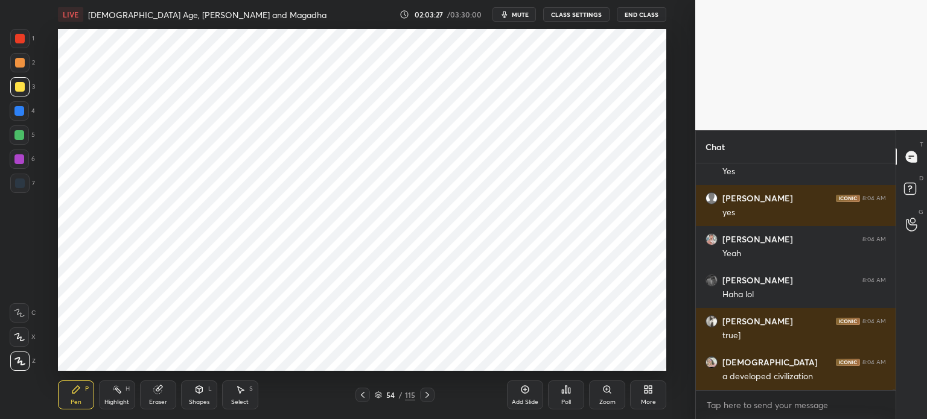
scroll to position [69044, 0]
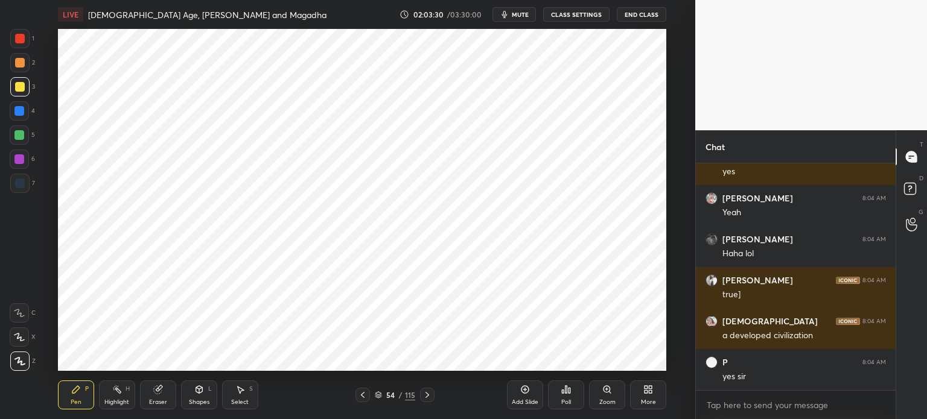
click at [524, 400] on div "Add Slide" at bounding box center [525, 403] width 27 height 6
click at [20, 178] on div at bounding box center [19, 183] width 19 height 19
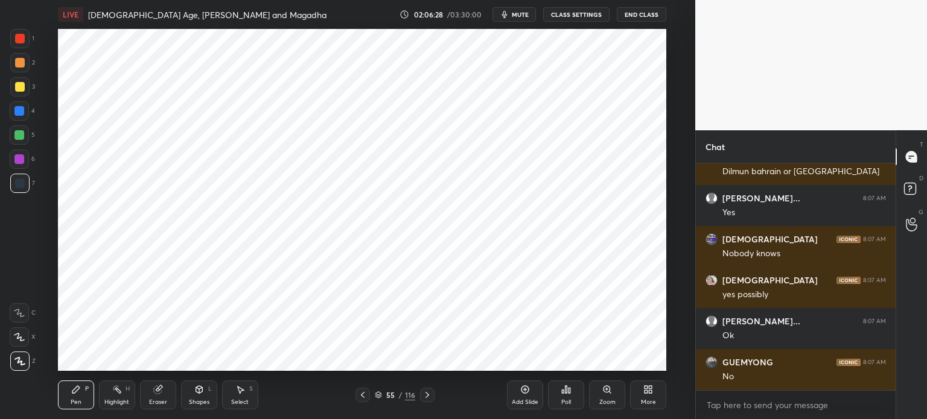
scroll to position [70944, 0]
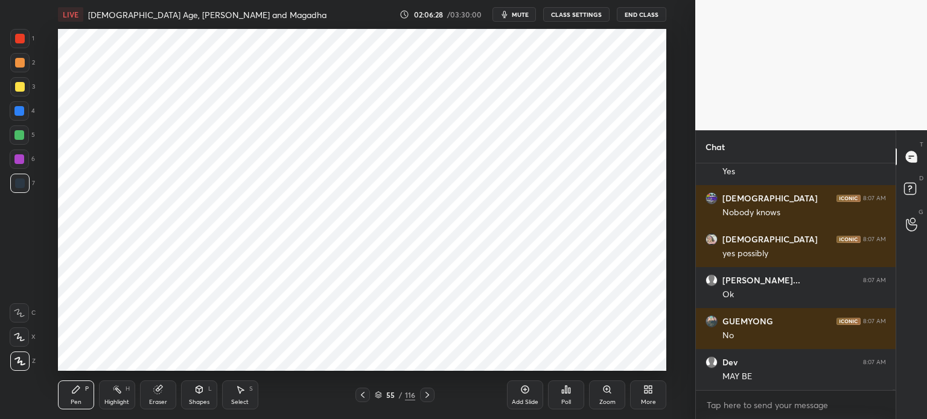
click at [21, 165] on div at bounding box center [19, 159] width 19 height 19
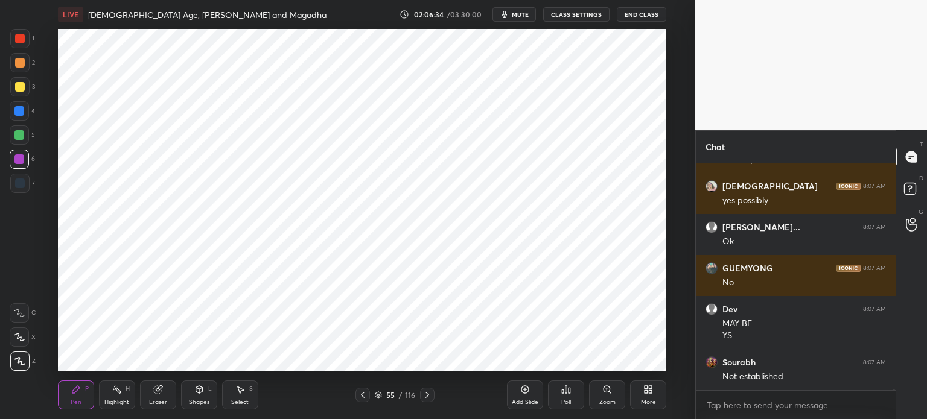
click at [160, 402] on div "Eraser" at bounding box center [158, 403] width 18 height 6
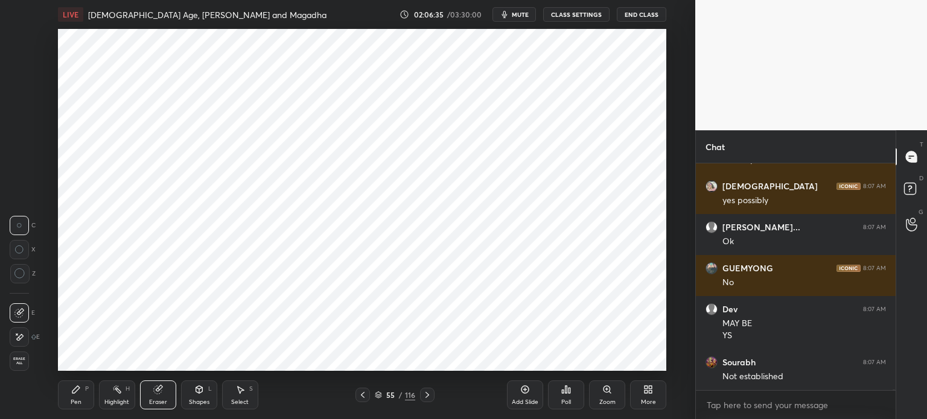
scroll to position [71038, 0]
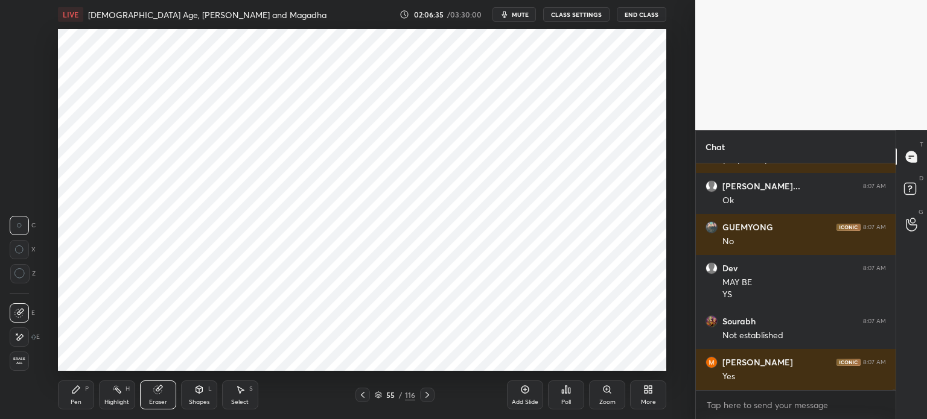
click at [21, 336] on icon at bounding box center [19, 338] width 10 height 10
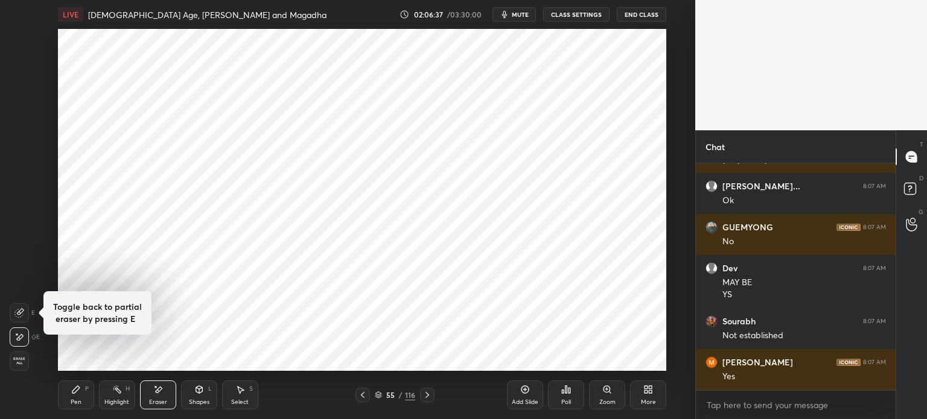
scroll to position [71079, 0]
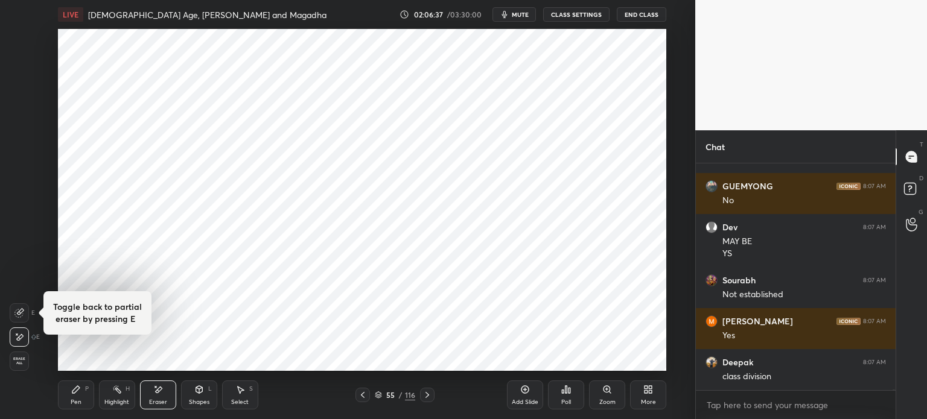
click at [77, 386] on icon at bounding box center [76, 390] width 10 height 10
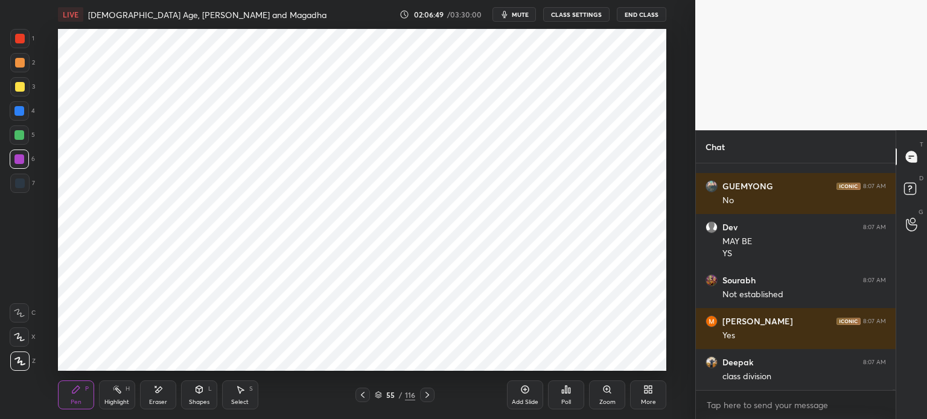
scroll to position [71123, 0]
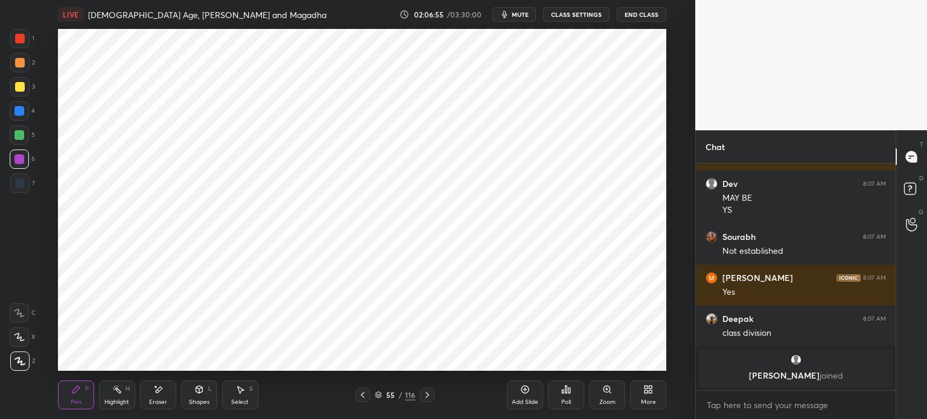
click at [162, 398] on div "Eraser" at bounding box center [158, 395] width 36 height 29
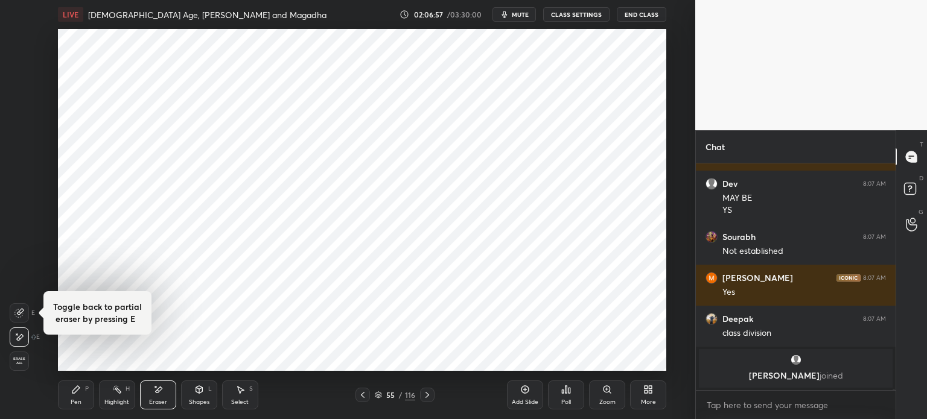
click at [79, 395] on div "Pen P" at bounding box center [76, 395] width 36 height 29
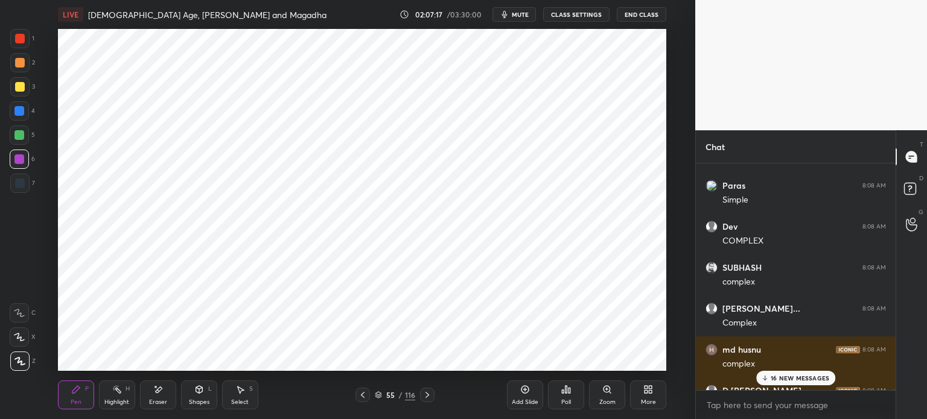
scroll to position [71500, 0]
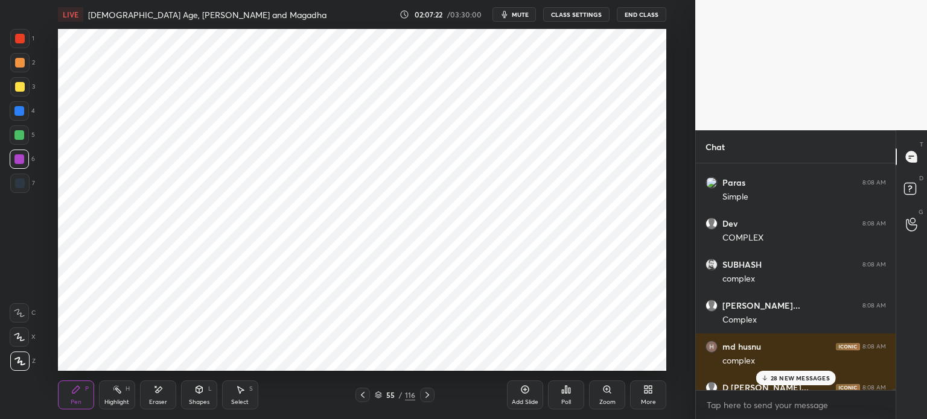
click at [787, 376] on p "28 NEW MESSAGES" at bounding box center [800, 378] width 59 height 7
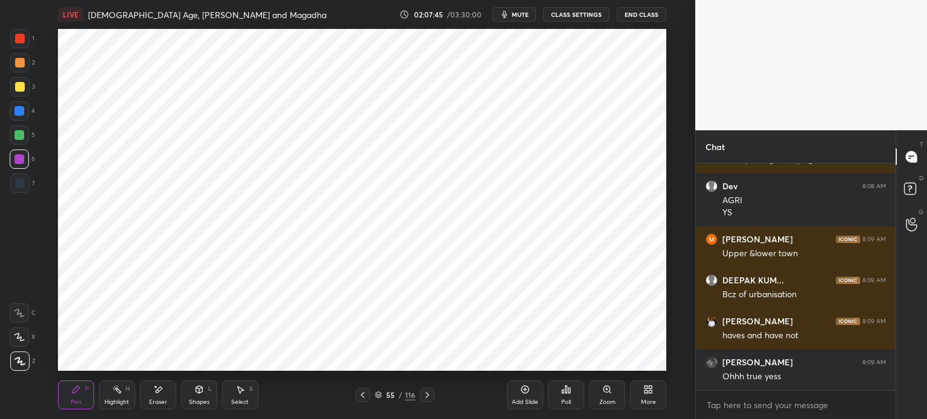
scroll to position [73283, 0]
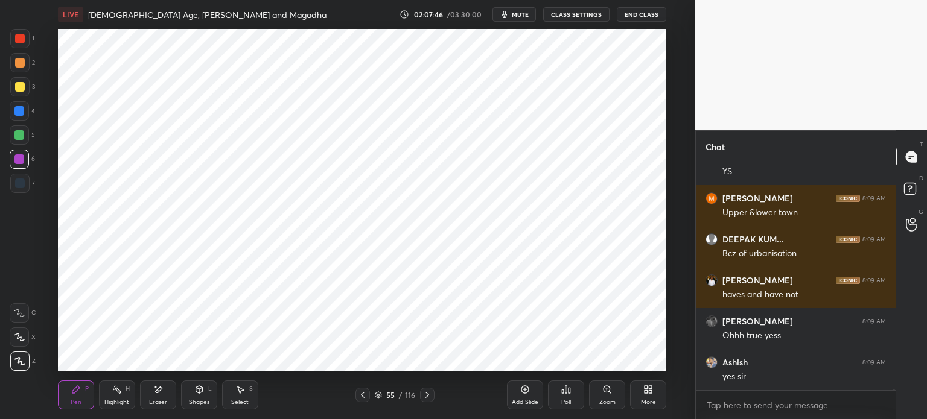
click at [24, 39] on div at bounding box center [20, 39] width 10 height 10
click at [12, 164] on div at bounding box center [19, 159] width 19 height 19
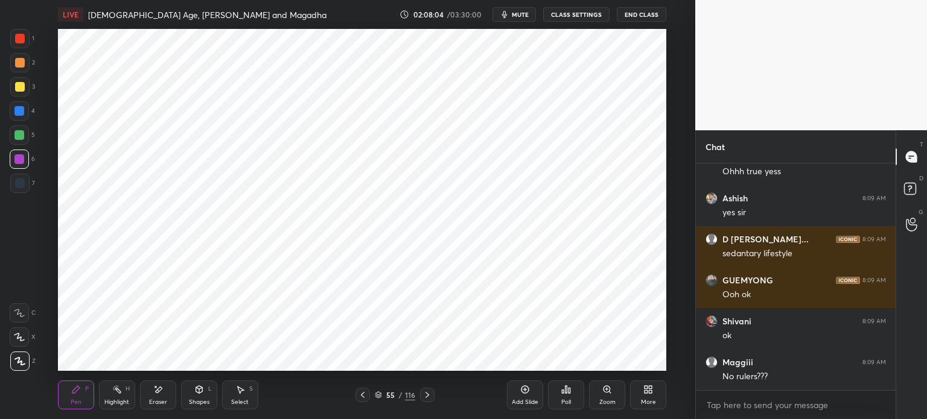
scroll to position [73488, 0]
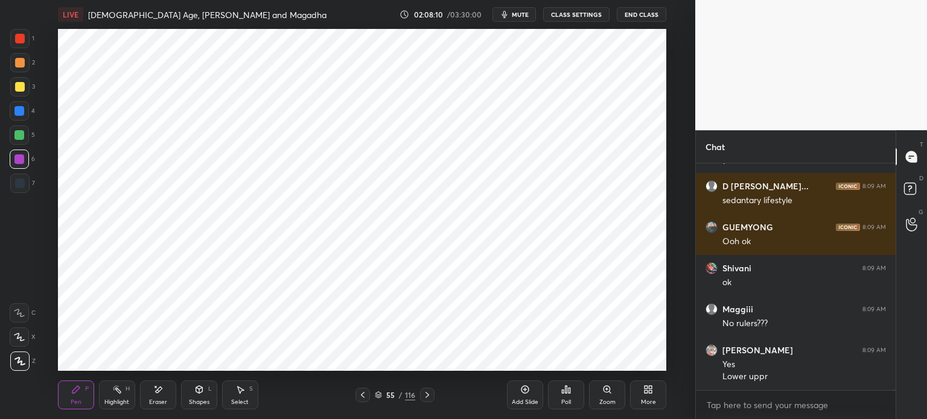
click at [14, 43] on div at bounding box center [19, 38] width 19 height 19
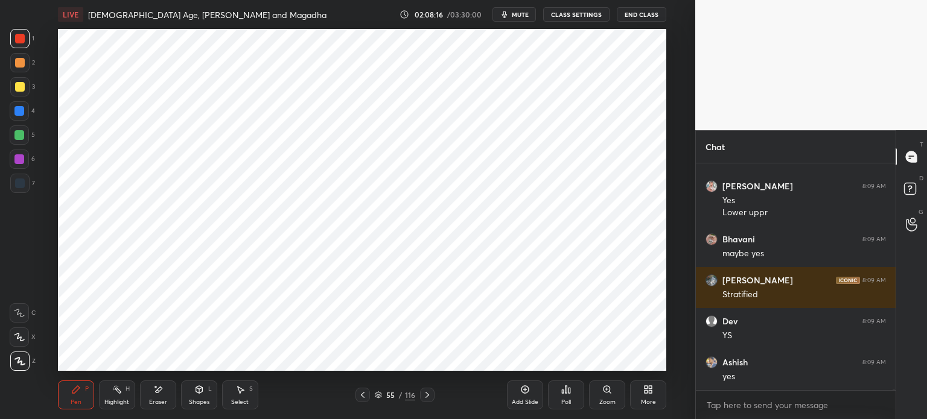
scroll to position [73706, 0]
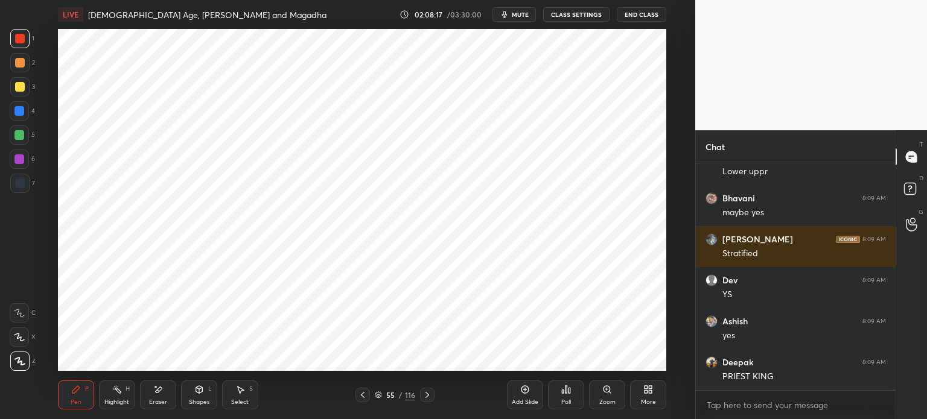
click at [24, 161] on div at bounding box center [19, 159] width 19 height 19
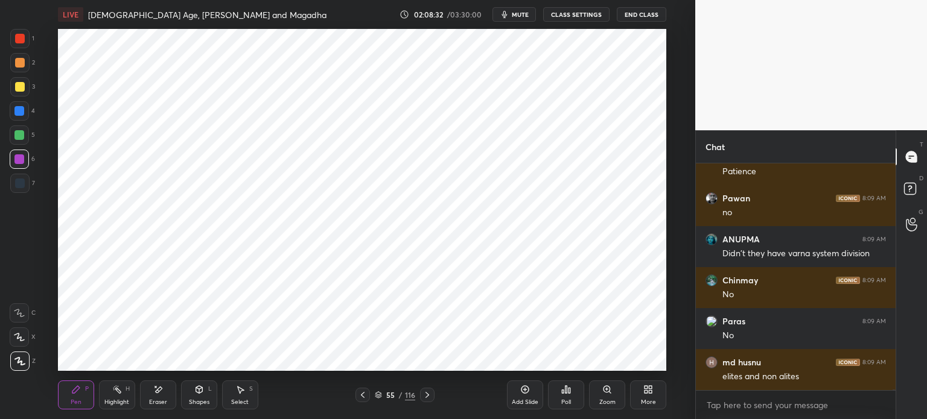
scroll to position [74034, 0]
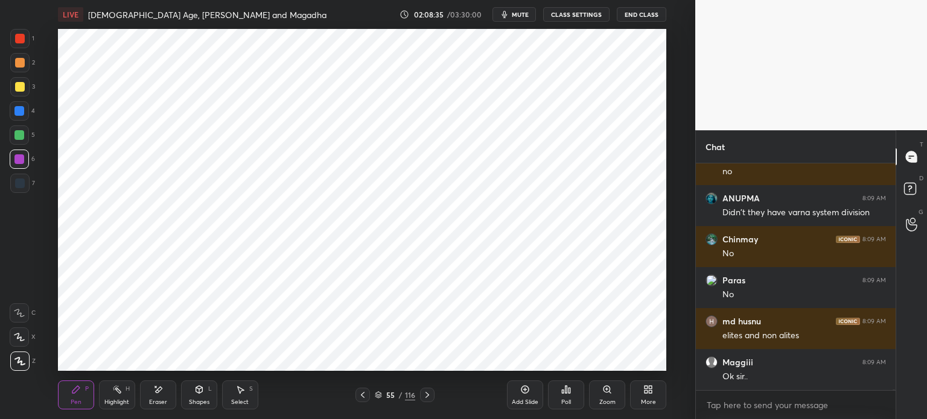
click at [22, 47] on div at bounding box center [19, 38] width 19 height 19
click at [21, 88] on div at bounding box center [20, 87] width 10 height 10
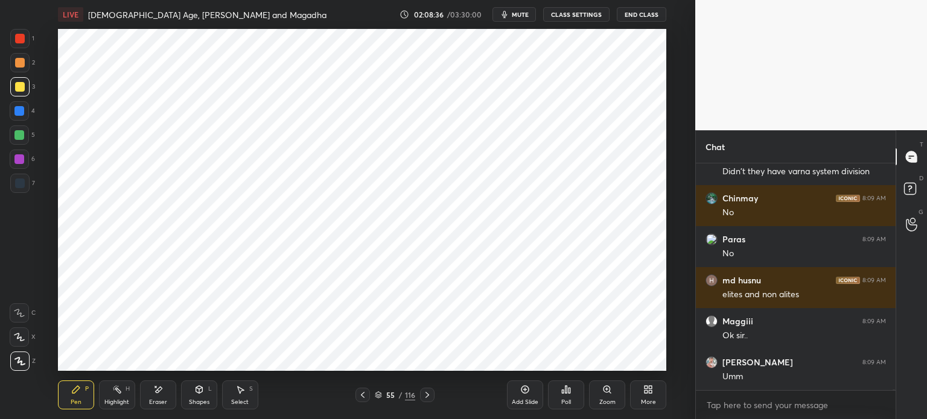
click at [22, 108] on div at bounding box center [19, 111] width 10 height 10
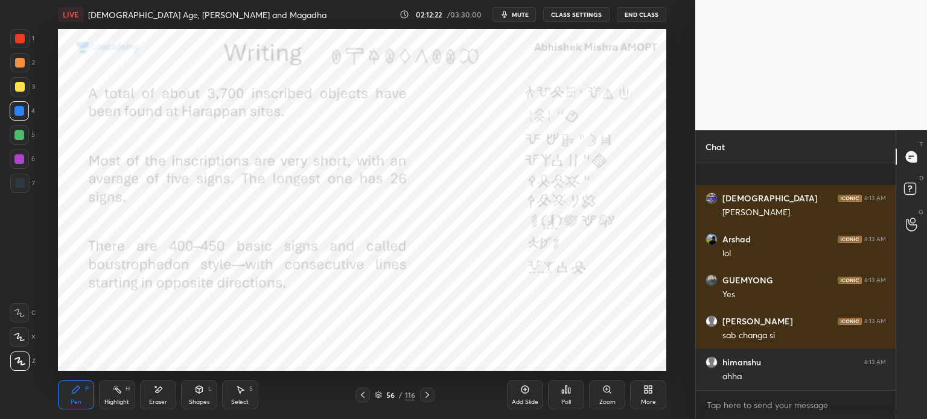
scroll to position [77464, 0]
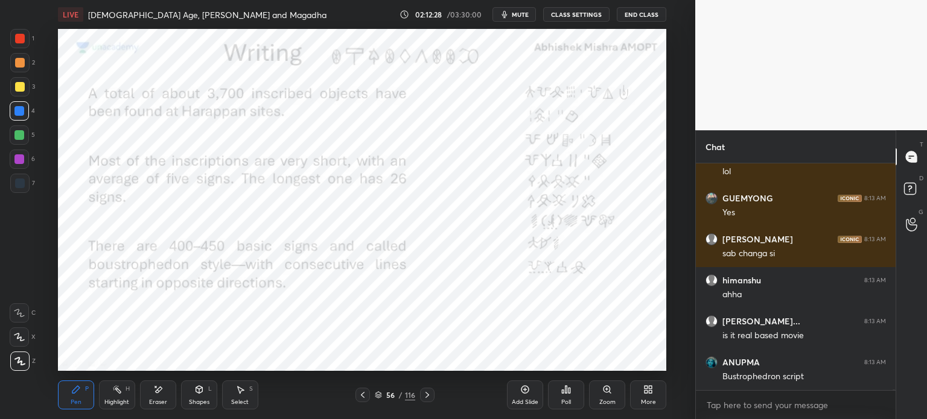
click at [517, 388] on div "Add Slide" at bounding box center [525, 395] width 36 height 29
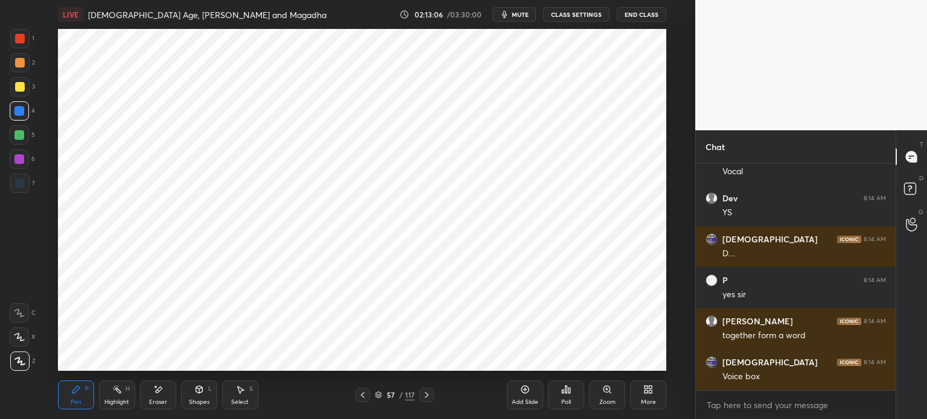
scroll to position [78166, 0]
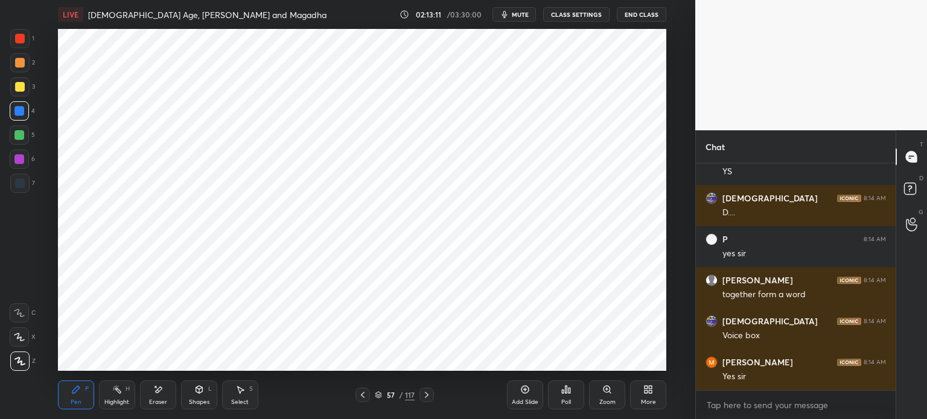
click at [19, 161] on div at bounding box center [19, 160] width 10 height 10
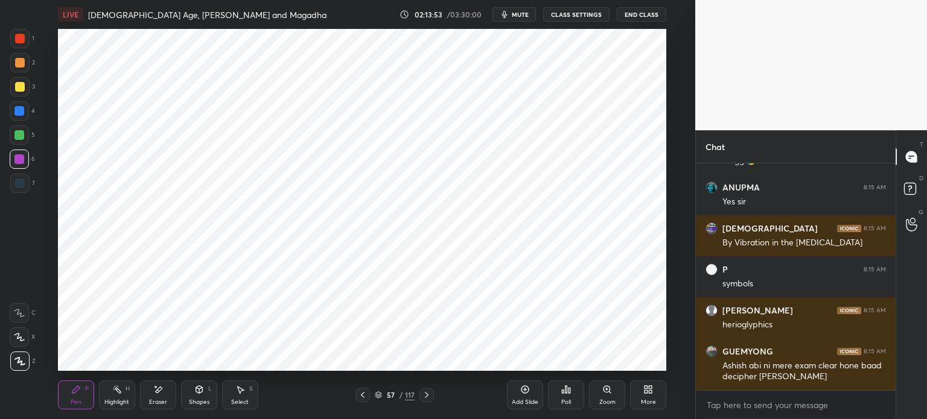
scroll to position [76883, 0]
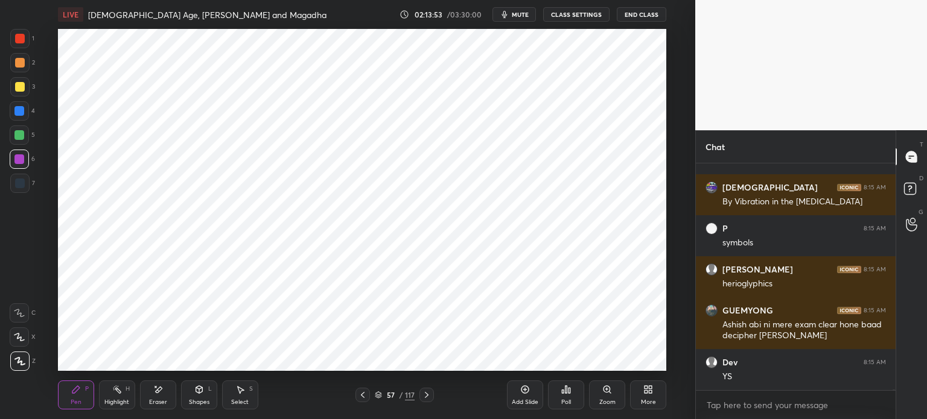
click at [159, 393] on icon at bounding box center [158, 390] width 10 height 10
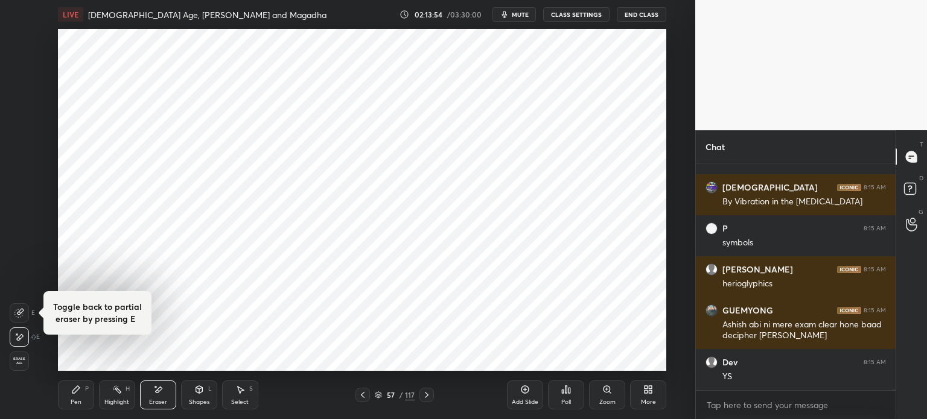
click at [15, 364] on span "Erase all" at bounding box center [19, 361] width 18 height 8
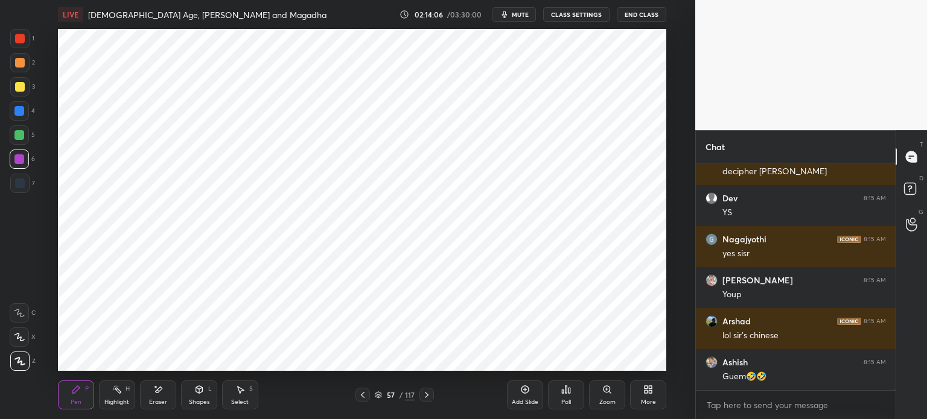
scroll to position [77129, 0]
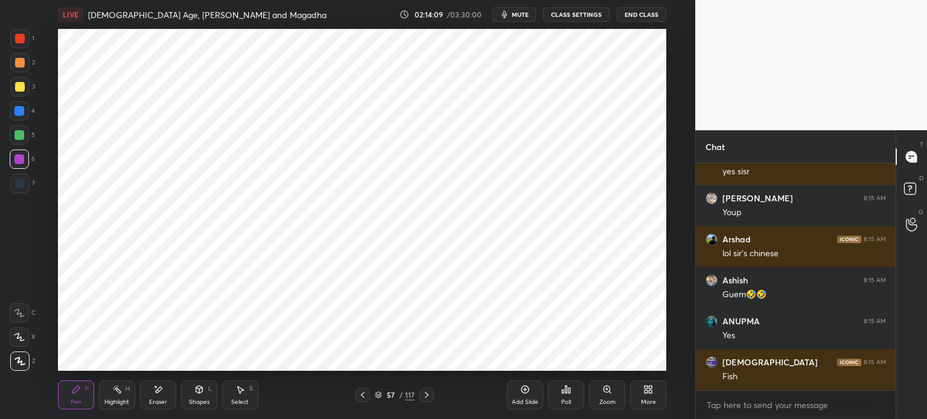
click at [10, 139] on div at bounding box center [19, 135] width 19 height 19
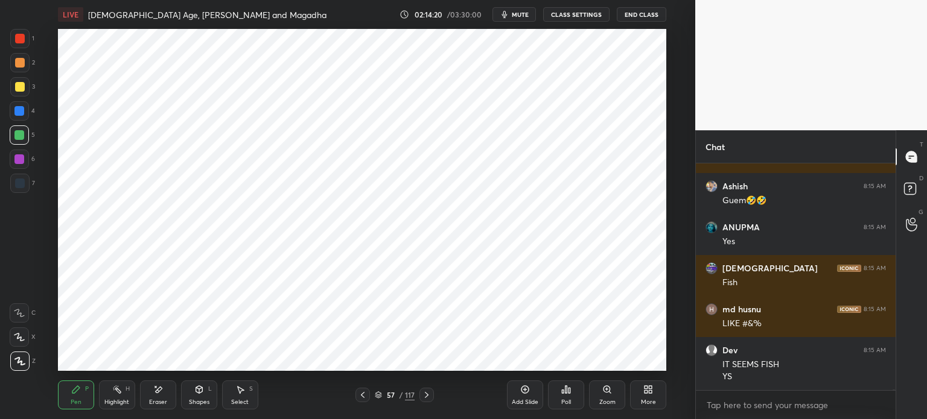
scroll to position [77264, 0]
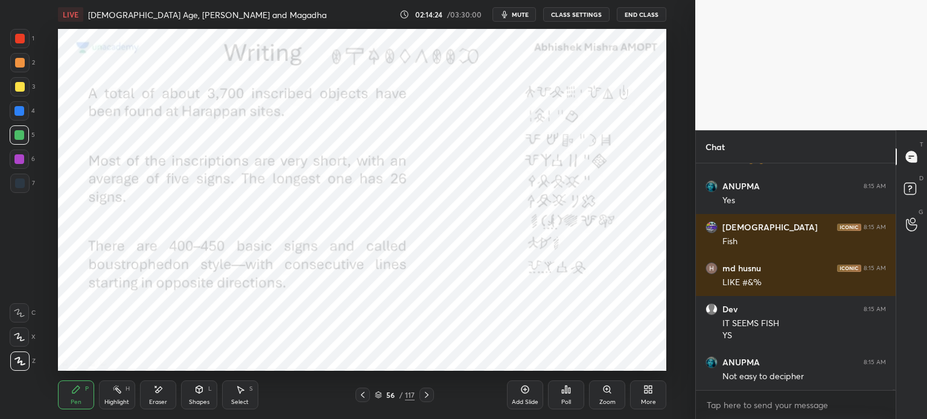
click at [15, 181] on div at bounding box center [20, 184] width 10 height 10
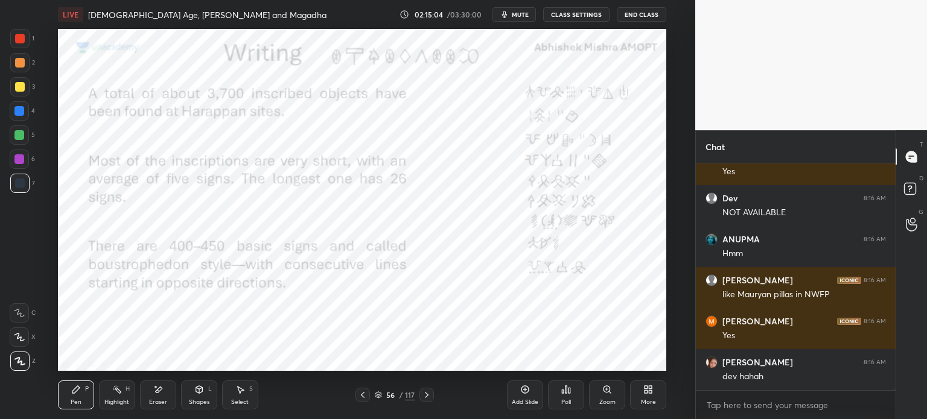
scroll to position [77890, 0]
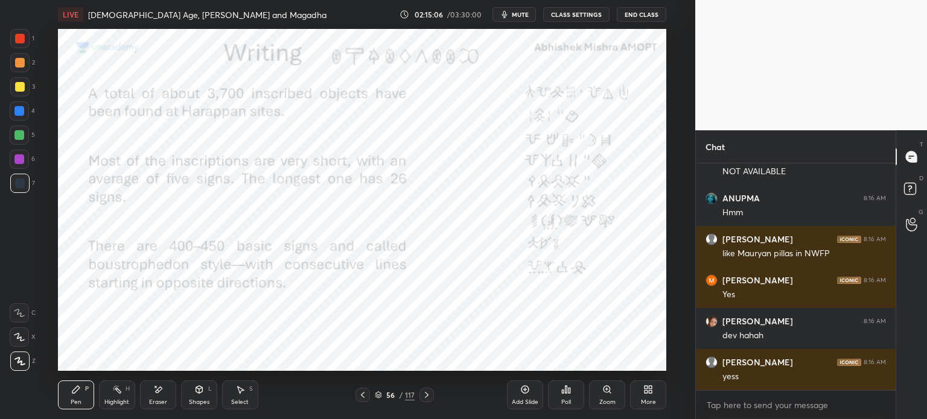
click at [159, 395] on icon at bounding box center [158, 390] width 10 height 10
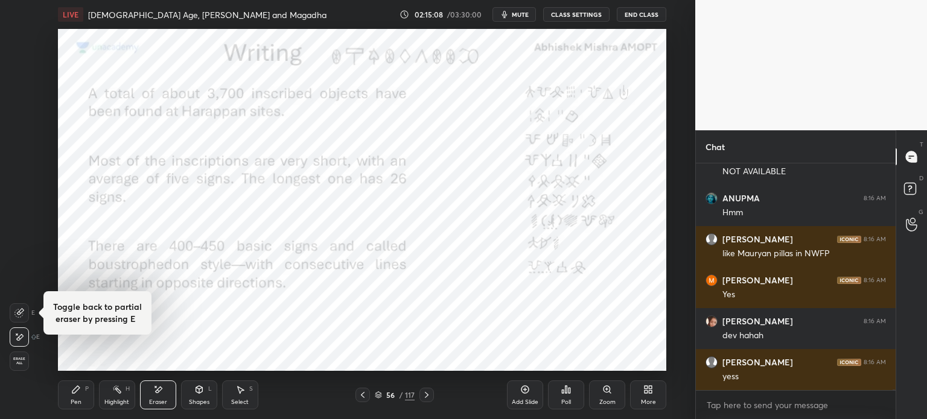
scroll to position [77931, 0]
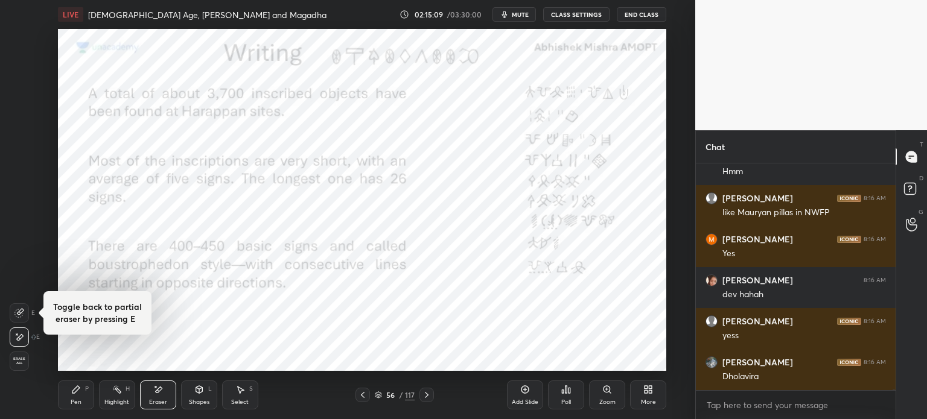
click at [82, 395] on div "Pen P" at bounding box center [76, 395] width 36 height 29
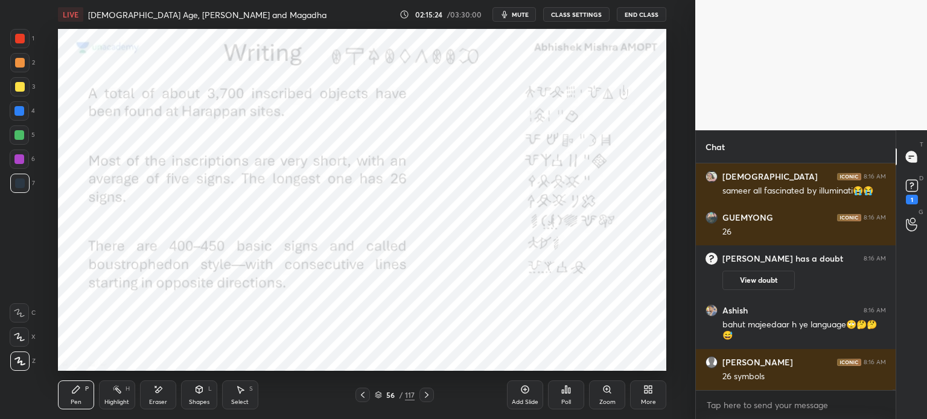
scroll to position [77685, 0]
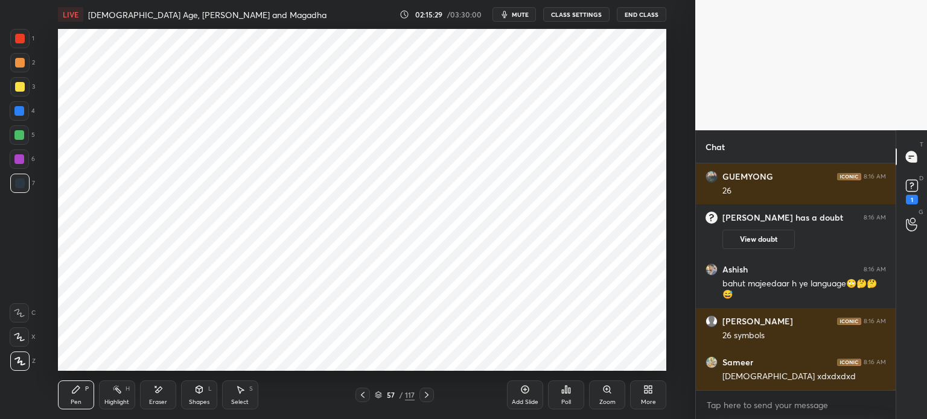
click at [19, 179] on div at bounding box center [20, 184] width 10 height 10
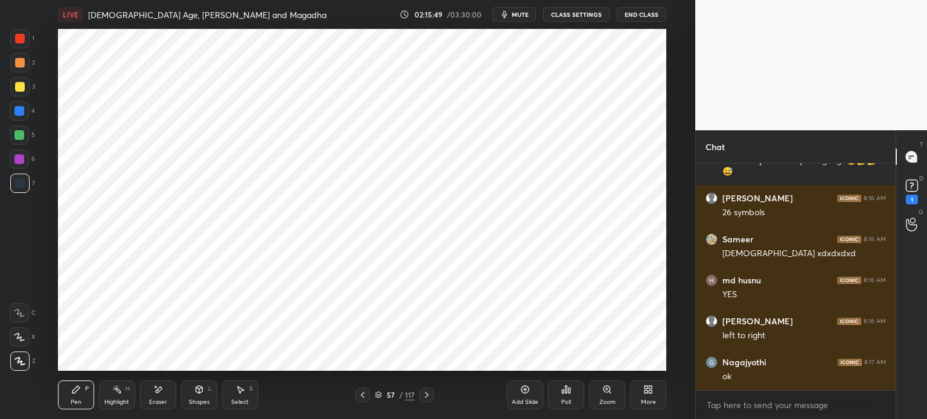
scroll to position [77849, 0]
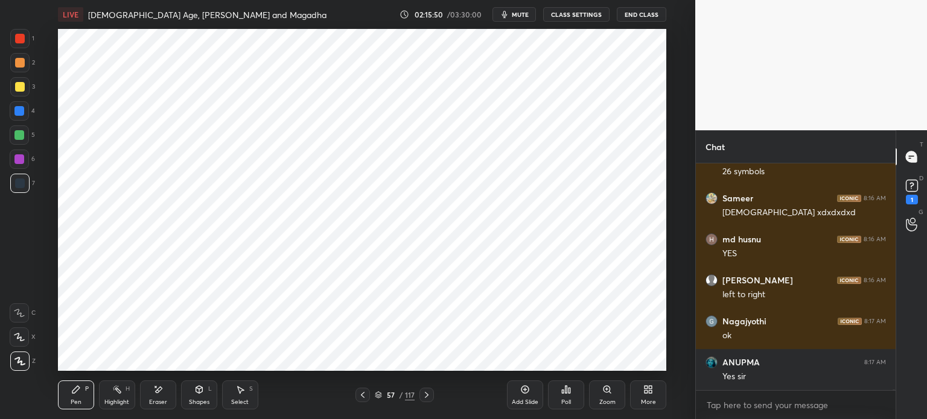
click at [514, 400] on div "Add Slide" at bounding box center [525, 403] width 27 height 6
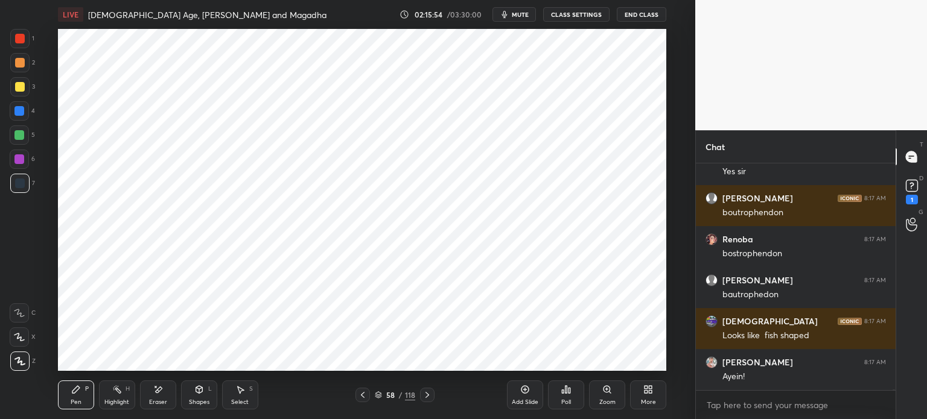
scroll to position [78107, 0]
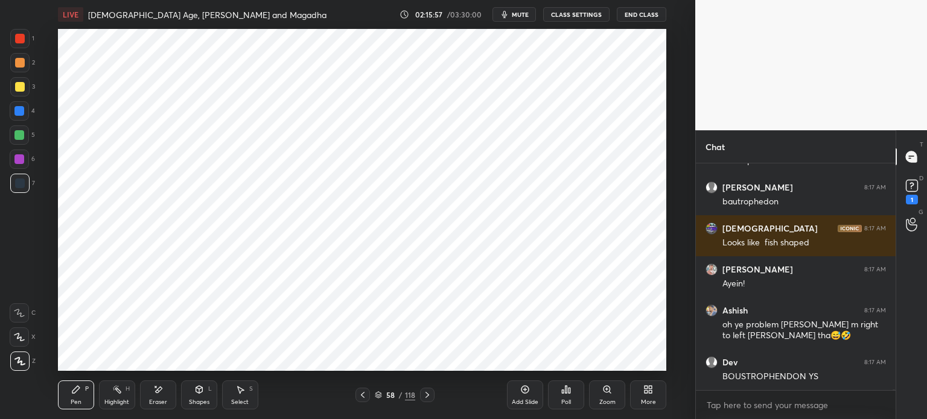
click at [516, 395] on div "Add Slide" at bounding box center [525, 395] width 36 height 29
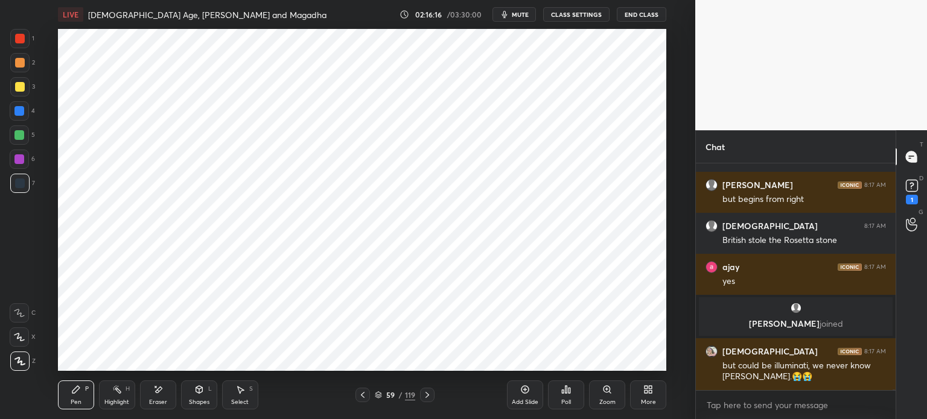
scroll to position [78291, 0]
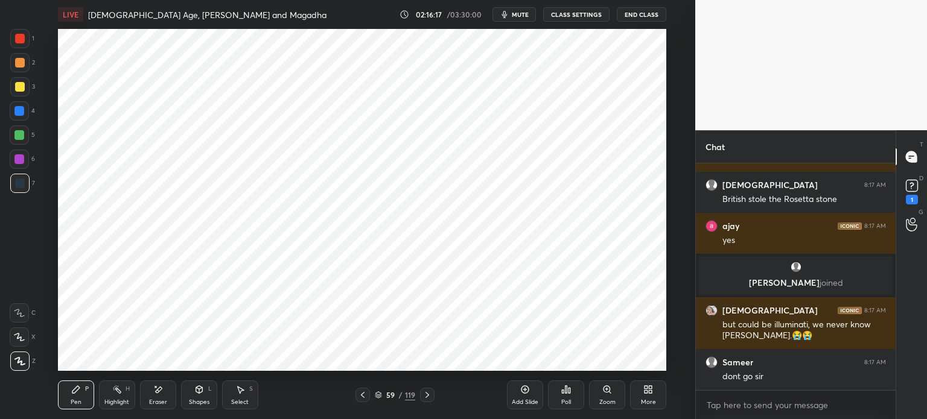
click at [22, 159] on div at bounding box center [19, 160] width 10 height 10
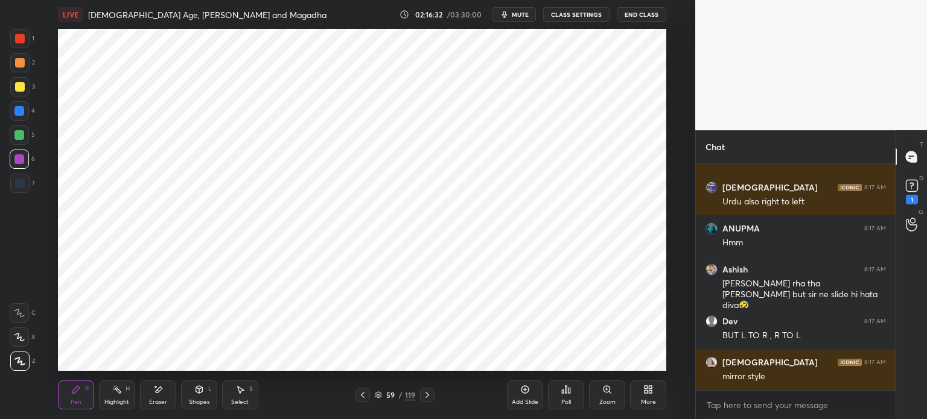
scroll to position [78589, 0]
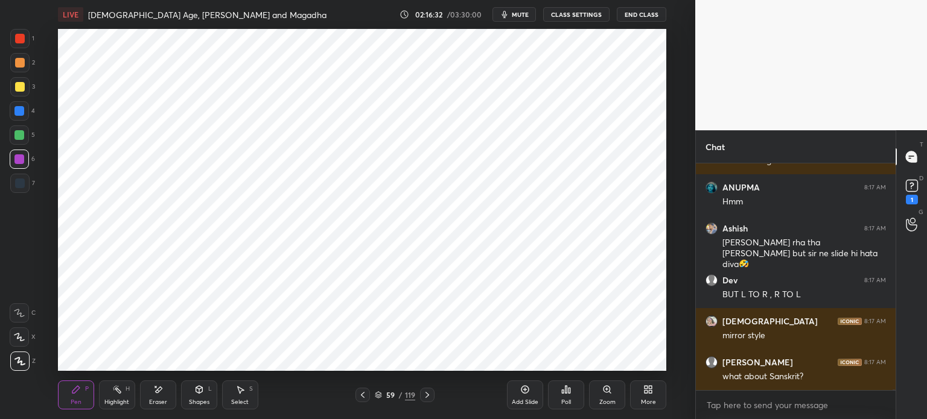
click at [25, 135] on div at bounding box center [19, 135] width 19 height 19
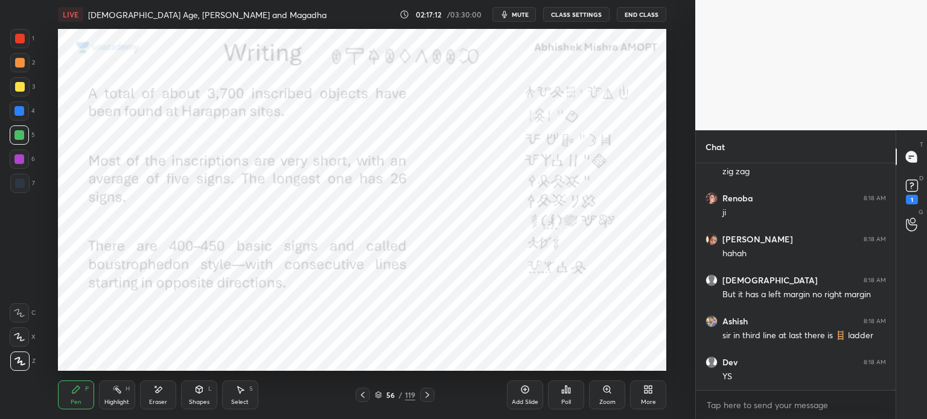
scroll to position [79052, 0]
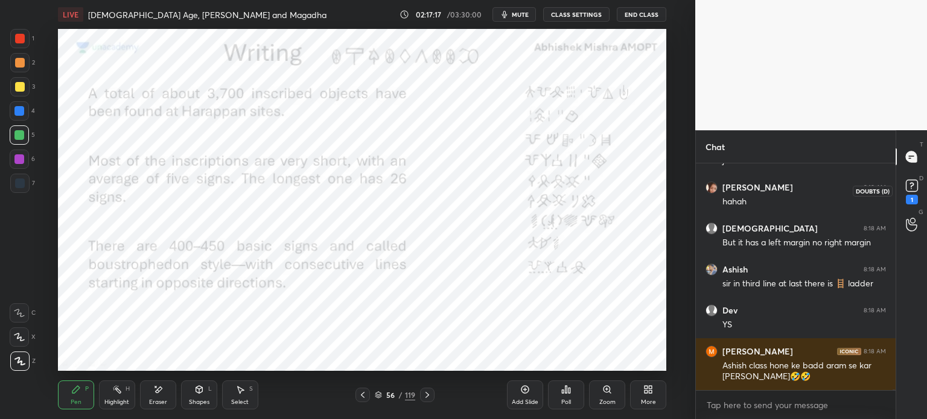
click at [913, 199] on div "1" at bounding box center [912, 200] width 12 height 10
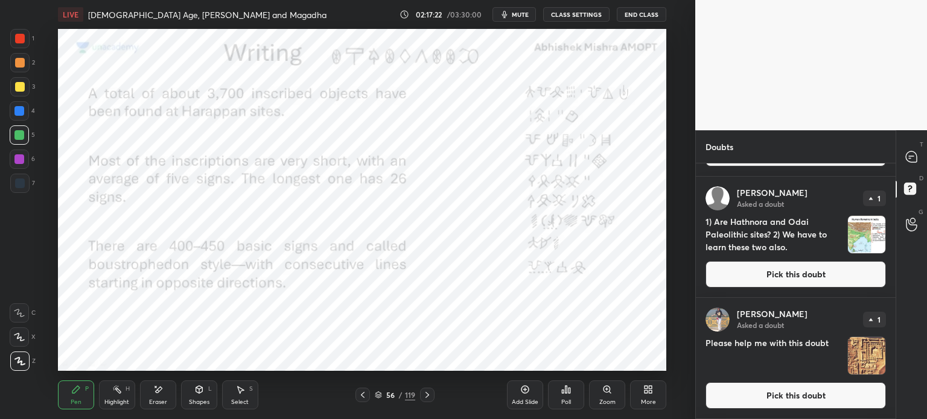
scroll to position [821, 0]
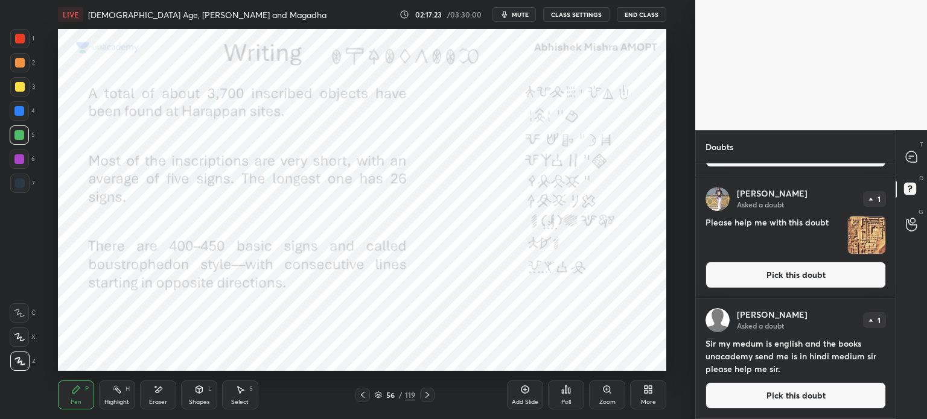
click at [917, 156] on icon at bounding box center [911, 157] width 13 height 13
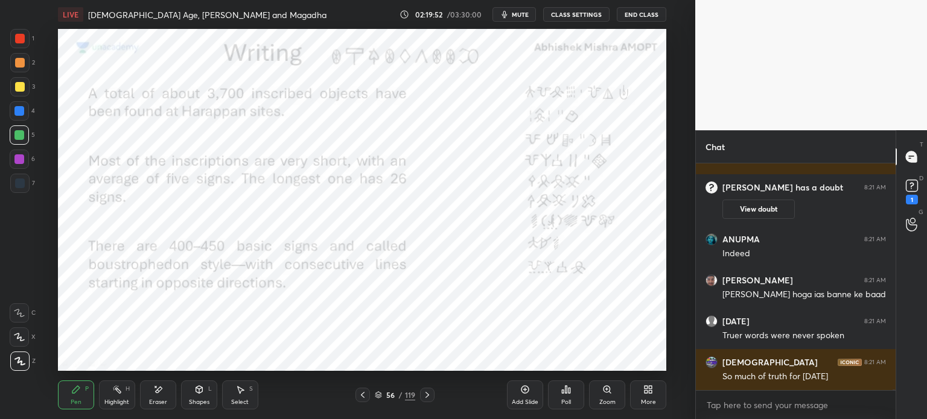
scroll to position [82716, 0]
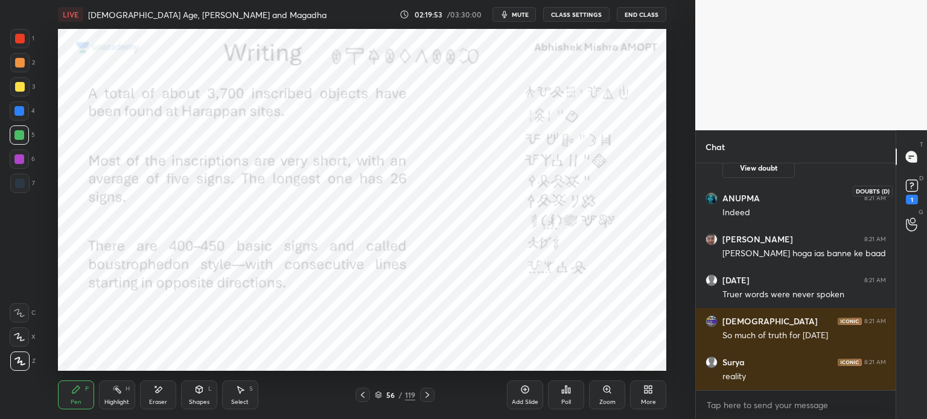
click at [904, 199] on div "1" at bounding box center [912, 191] width 18 height 28
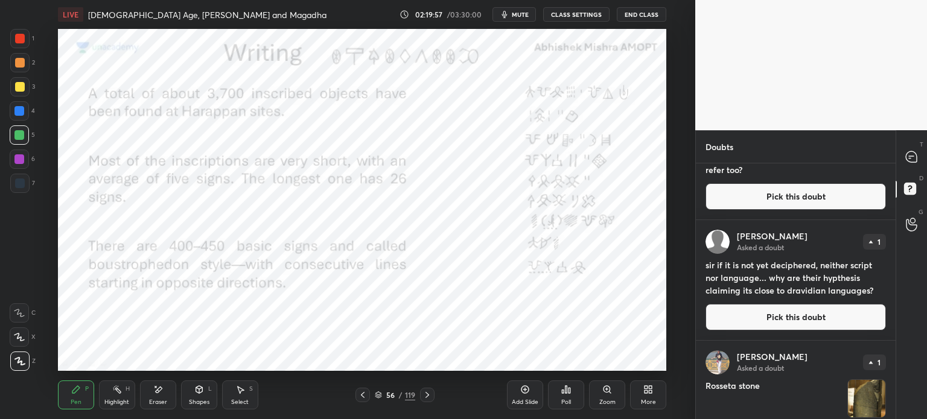
scroll to position [342, 0]
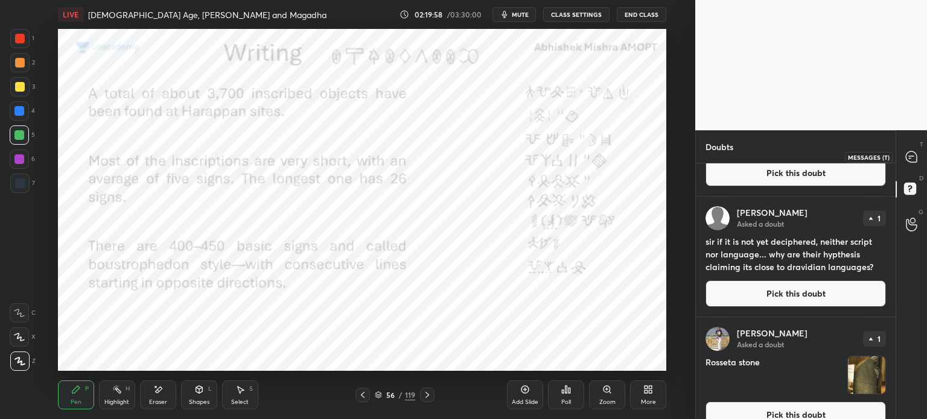
click at [916, 158] on icon at bounding box center [911, 156] width 11 height 11
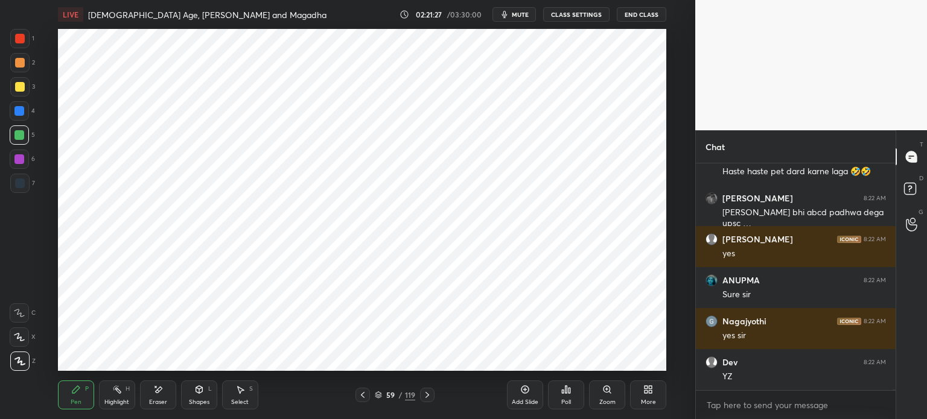
scroll to position [85212, 0]
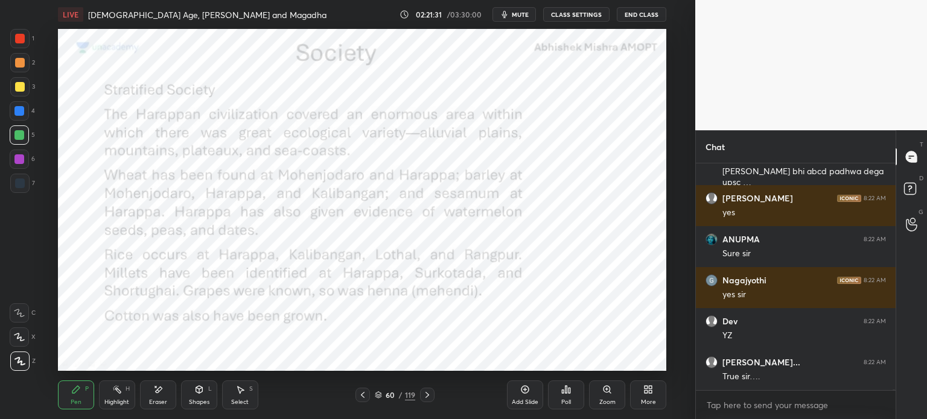
click at [37, 43] on div "1 2 3 4 5 6 7 C X Z E E Erase all H H" at bounding box center [19, 200] width 39 height 342
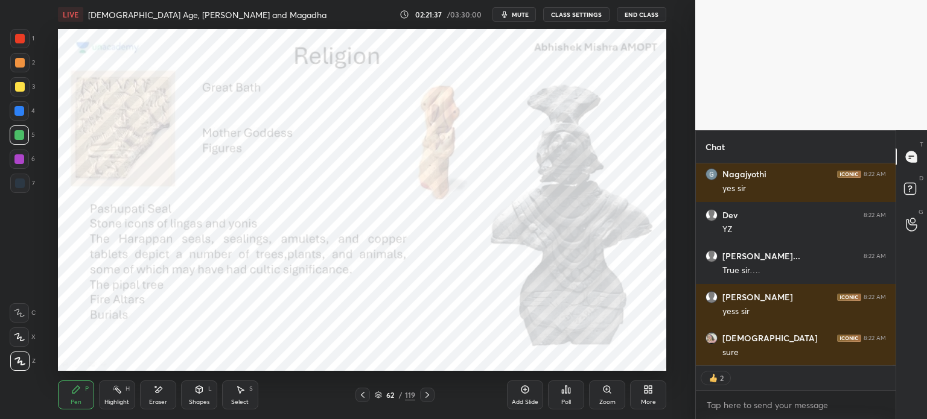
scroll to position [85360, 0]
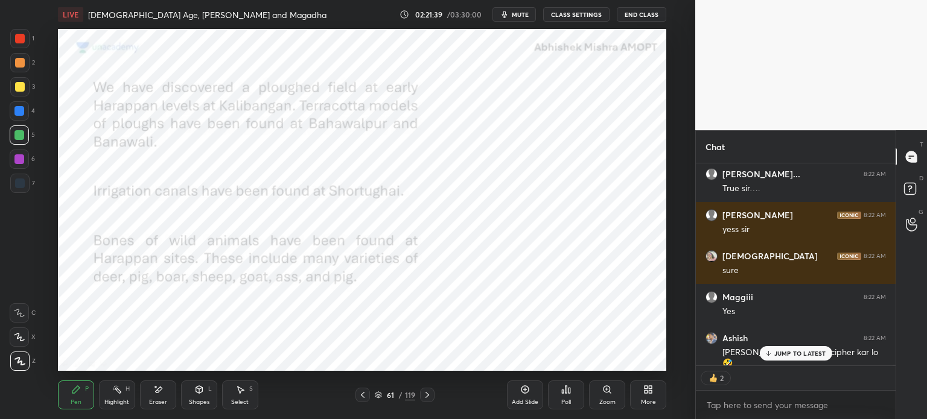
click at [514, 393] on div "Add Slide" at bounding box center [525, 395] width 36 height 29
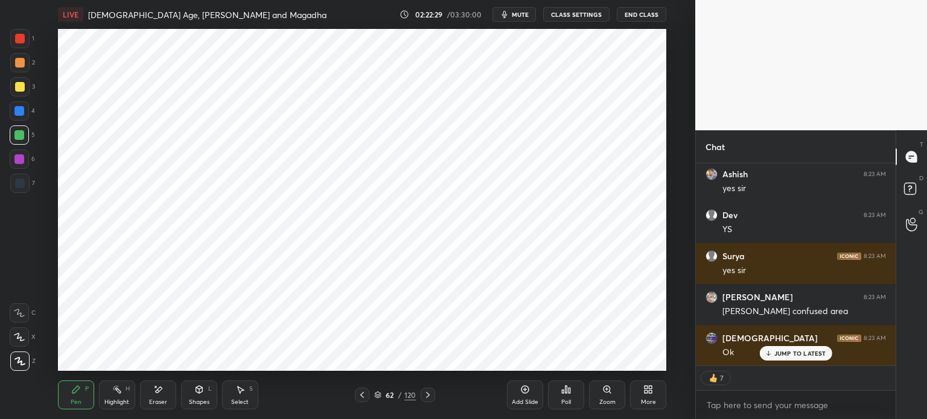
scroll to position [86757, 0]
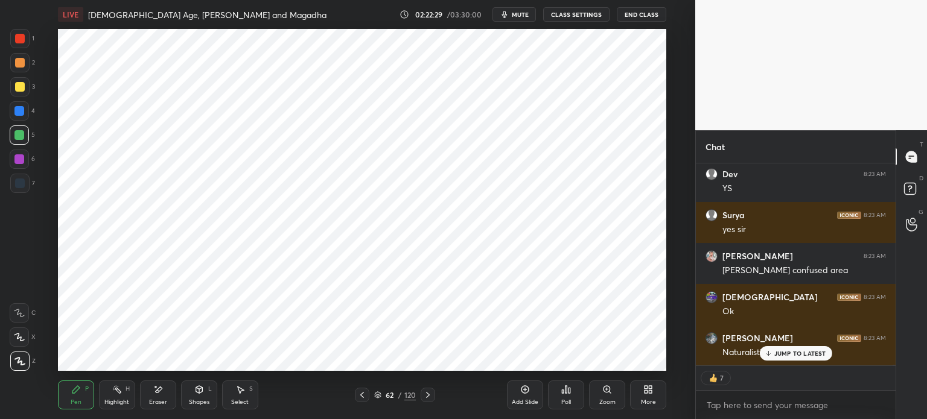
click at [25, 179] on div at bounding box center [19, 183] width 19 height 19
click at [27, 183] on div at bounding box center [19, 183] width 19 height 19
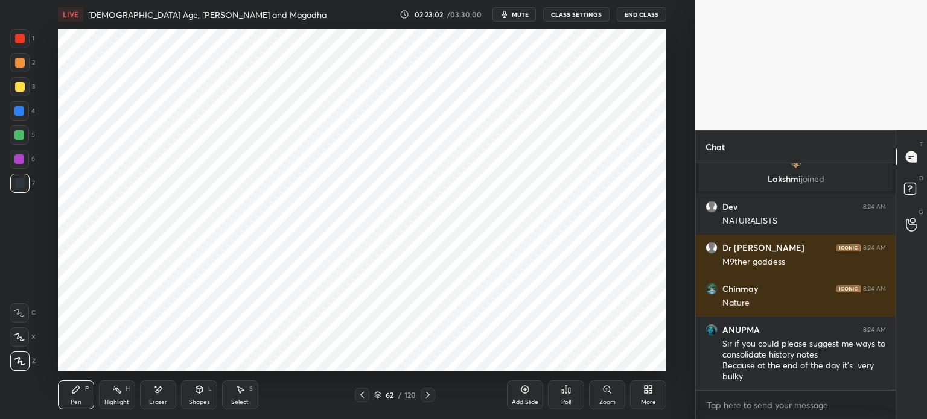
scroll to position [87056, 0]
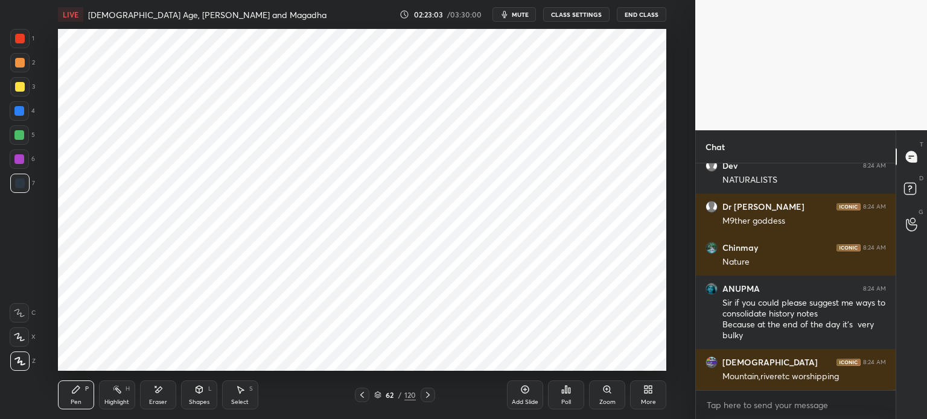
click at [160, 392] on icon at bounding box center [158, 390] width 10 height 10
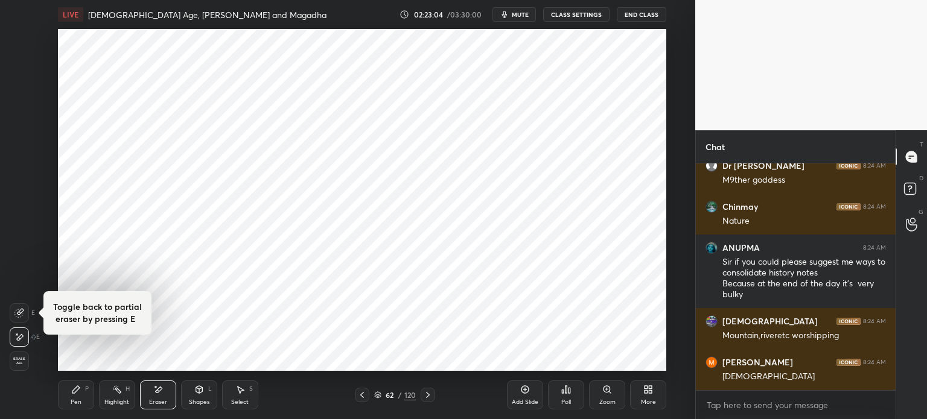
scroll to position [87138, 0]
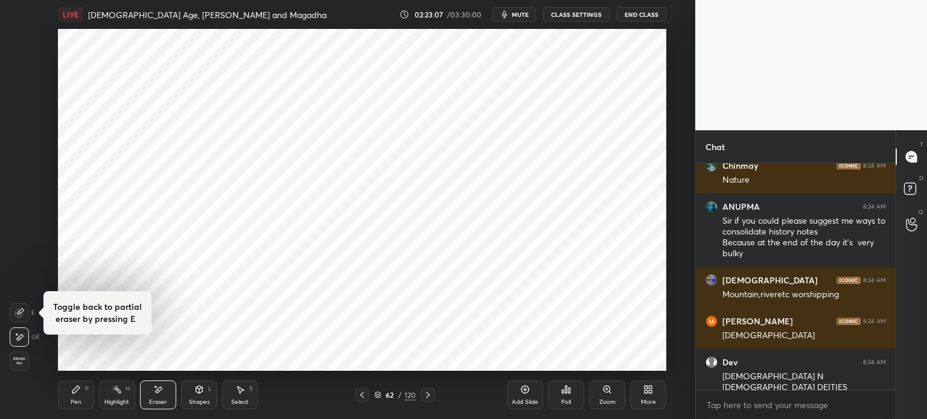
click at [84, 393] on div "Pen P" at bounding box center [76, 395] width 36 height 29
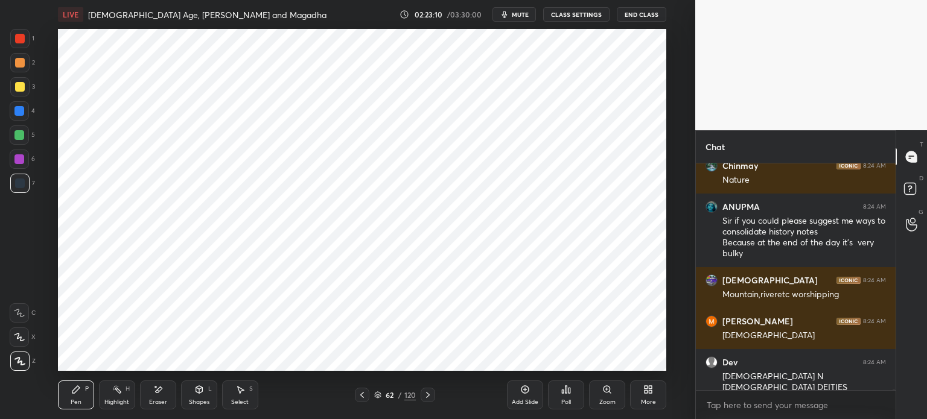
scroll to position [87179, 0]
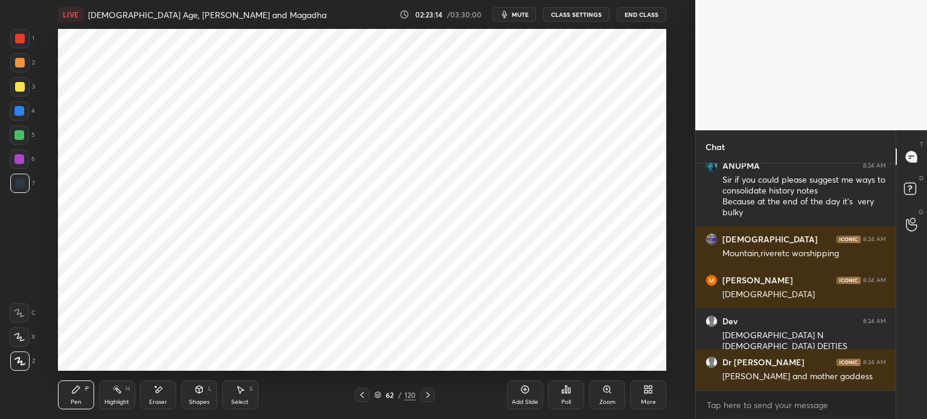
click at [24, 159] on div at bounding box center [19, 159] width 19 height 19
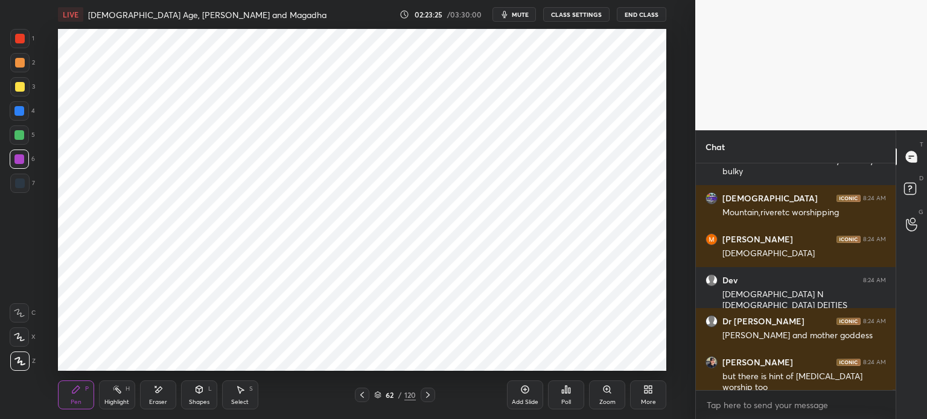
scroll to position [87261, 0]
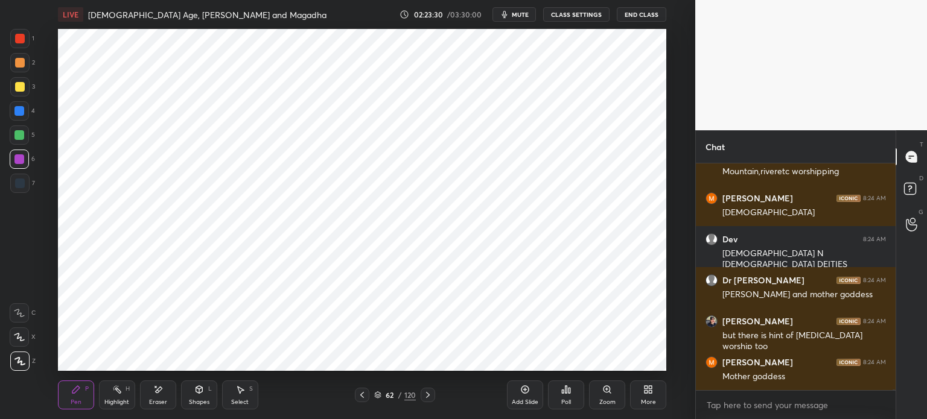
click at [29, 161] on div "6" at bounding box center [22, 159] width 25 height 19
click at [19, 187] on div at bounding box center [20, 184] width 10 height 10
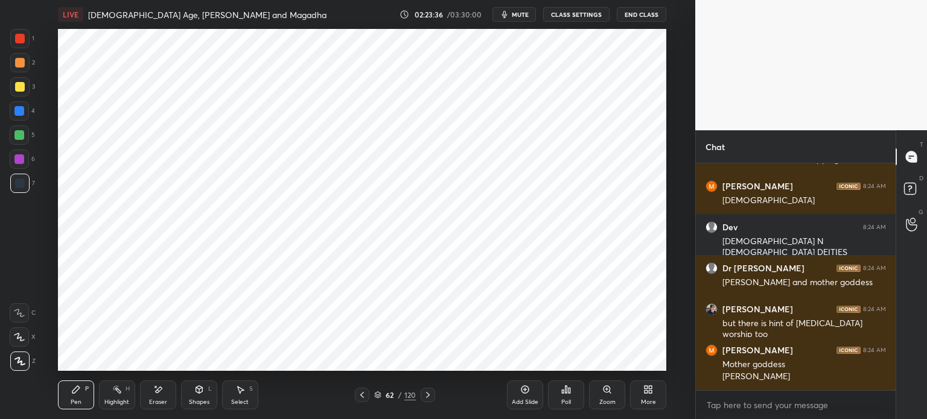
scroll to position [87314, 0]
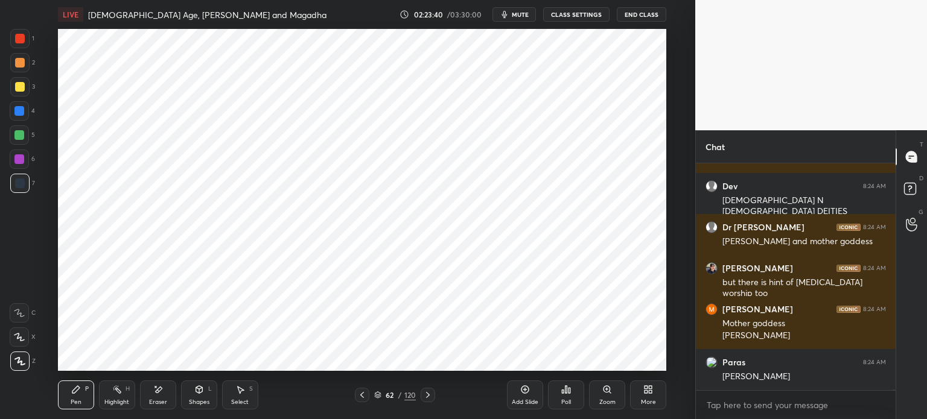
click at [17, 154] on div at bounding box center [19, 159] width 19 height 19
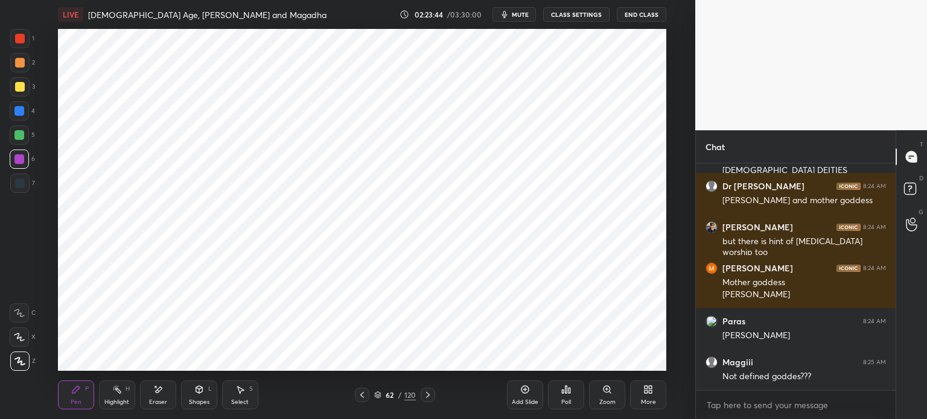
scroll to position [87396, 0]
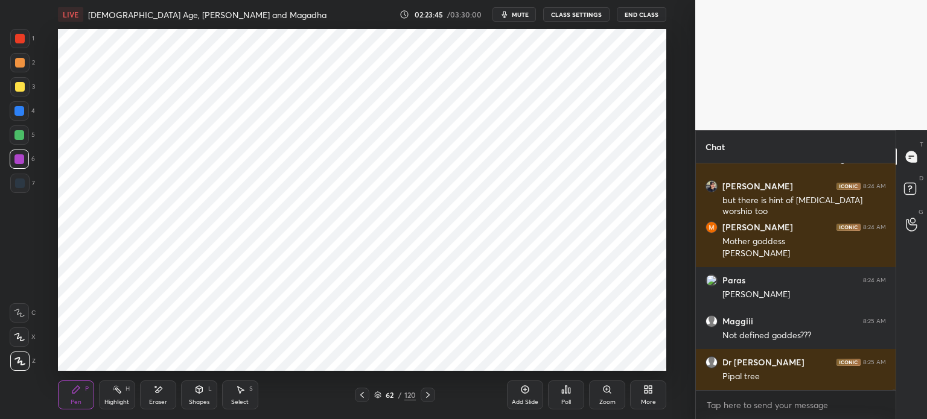
click at [25, 115] on div at bounding box center [19, 110] width 19 height 19
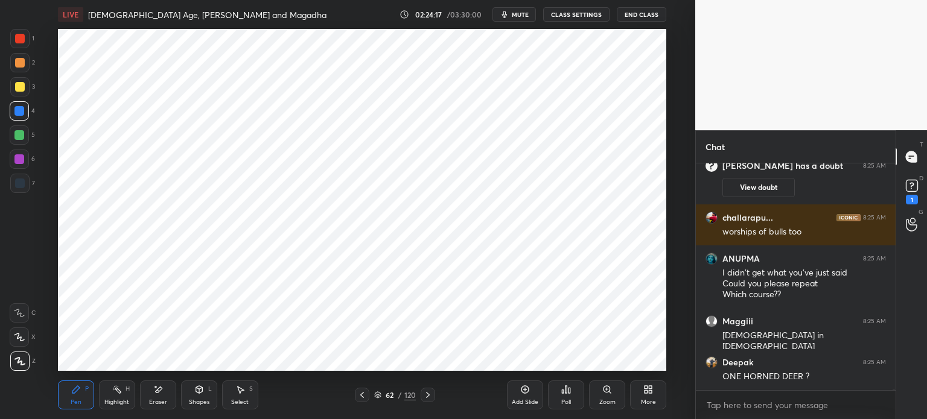
scroll to position [86283, 0]
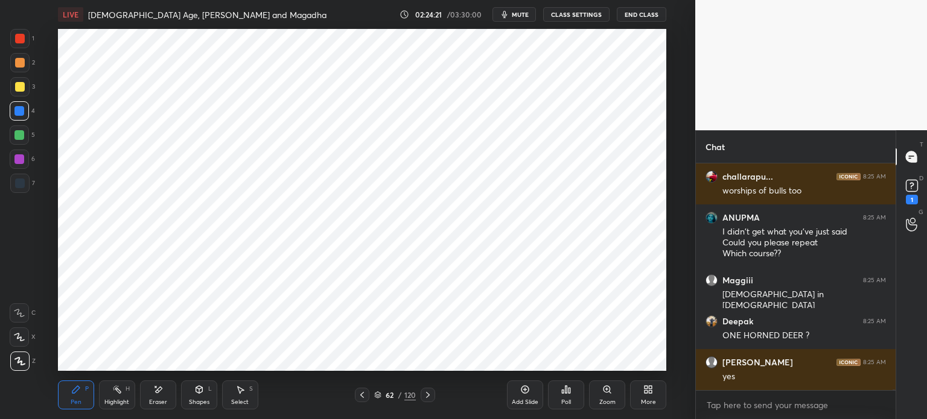
click at [21, 148] on div "5" at bounding box center [22, 138] width 25 height 24
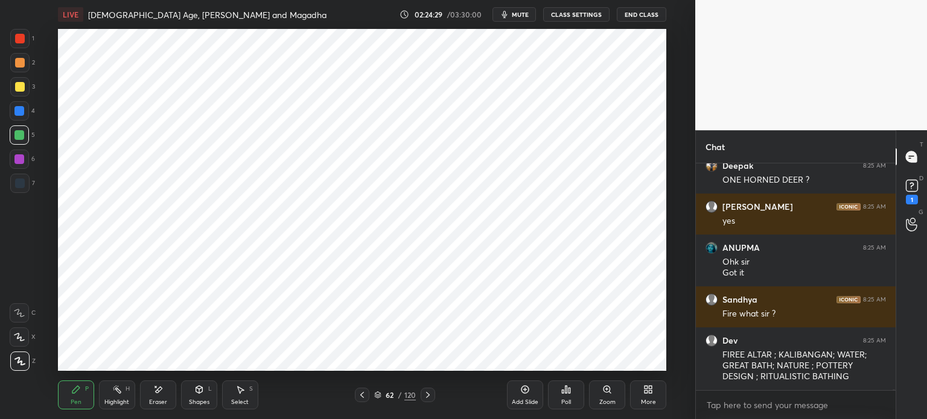
scroll to position [86521, 0]
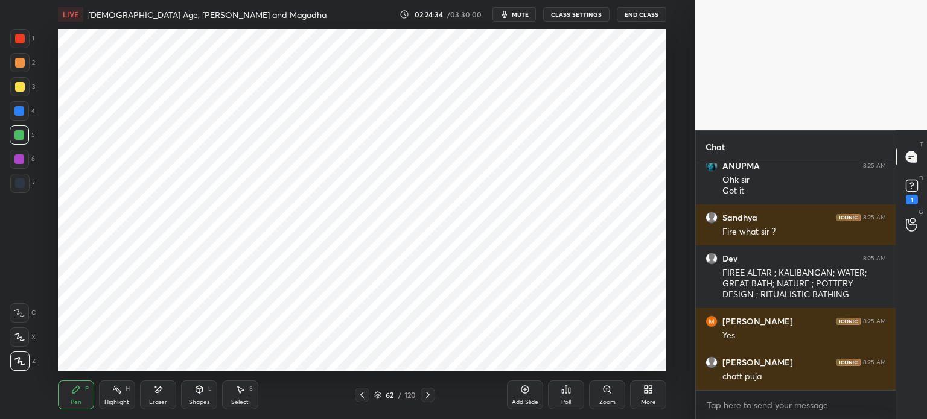
click at [917, 196] on div "1" at bounding box center [912, 200] width 12 height 10
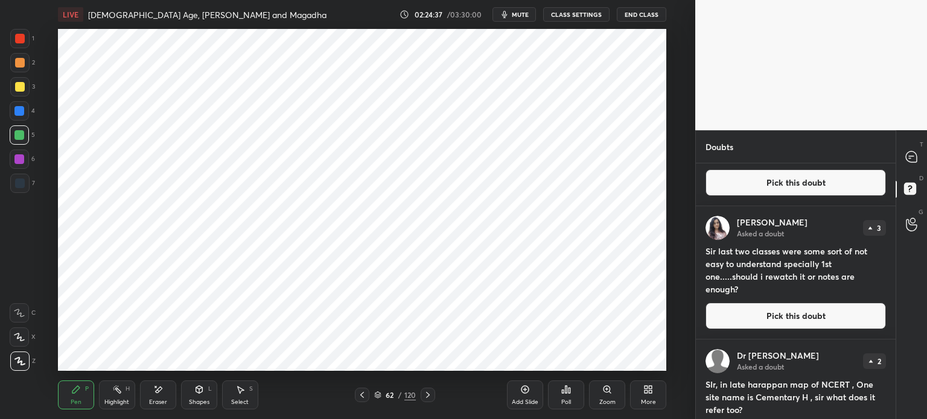
scroll to position [0, 0]
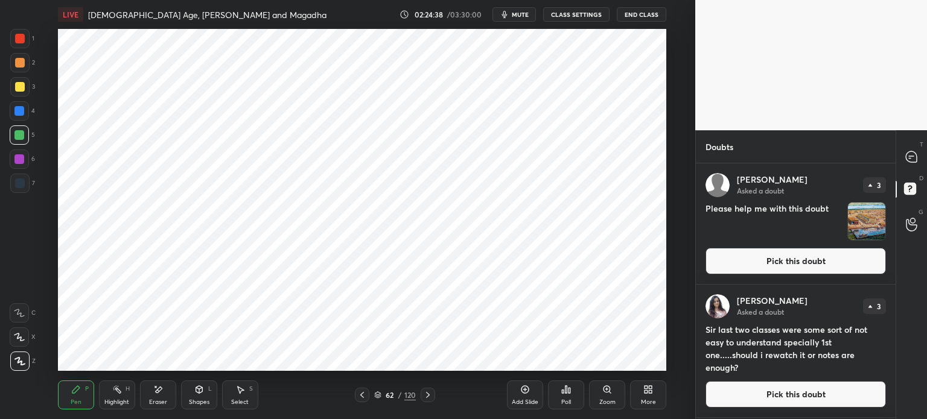
click at [917, 161] on icon at bounding box center [911, 157] width 13 height 13
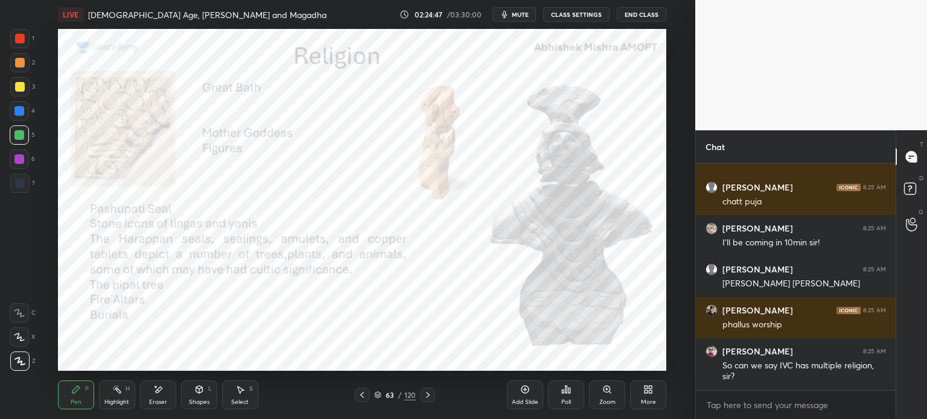
scroll to position [87056, 0]
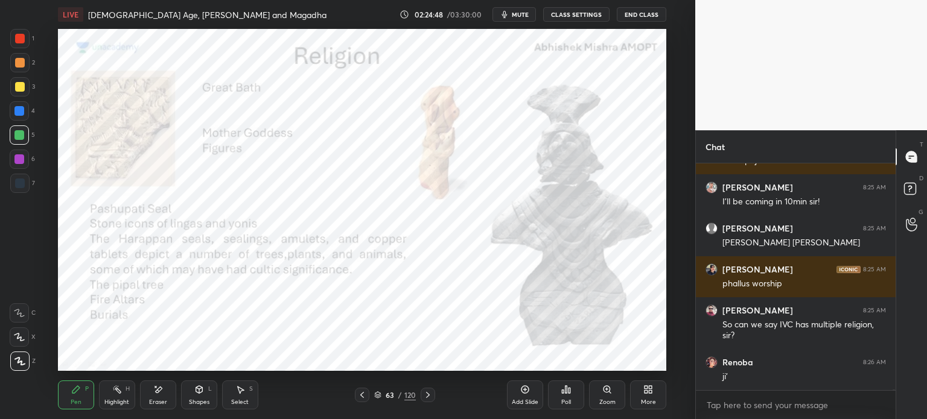
click at [16, 82] on div at bounding box center [20, 87] width 10 height 10
click at [19, 40] on div at bounding box center [20, 39] width 10 height 10
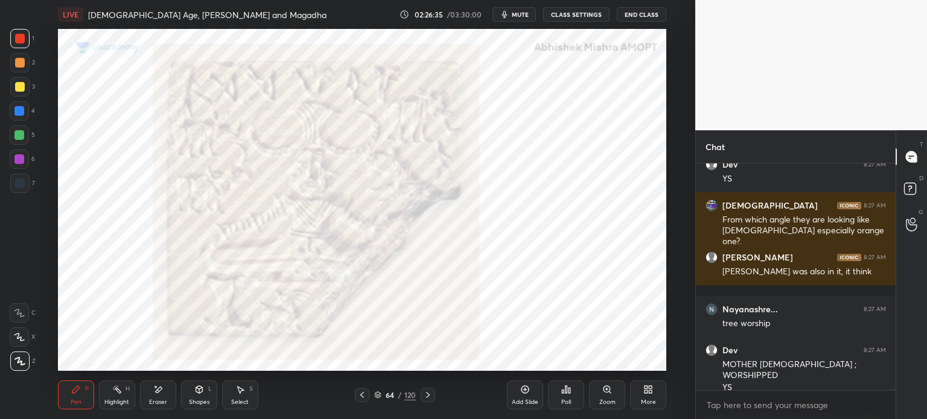
scroll to position [88271, 0]
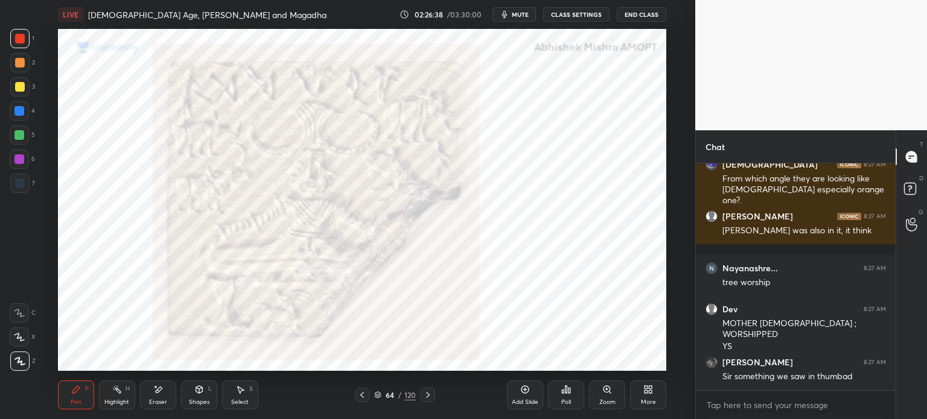
click at [528, 386] on icon at bounding box center [525, 390] width 10 height 10
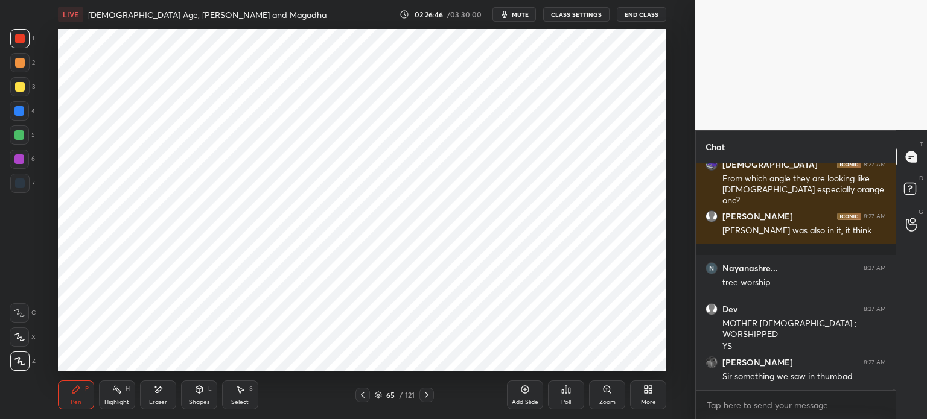
click at [167, 390] on div "Eraser" at bounding box center [158, 395] width 36 height 29
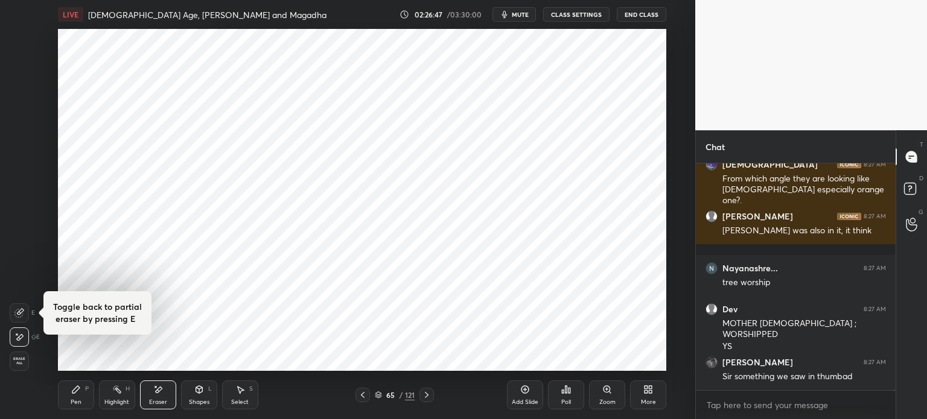
scroll to position [88312, 0]
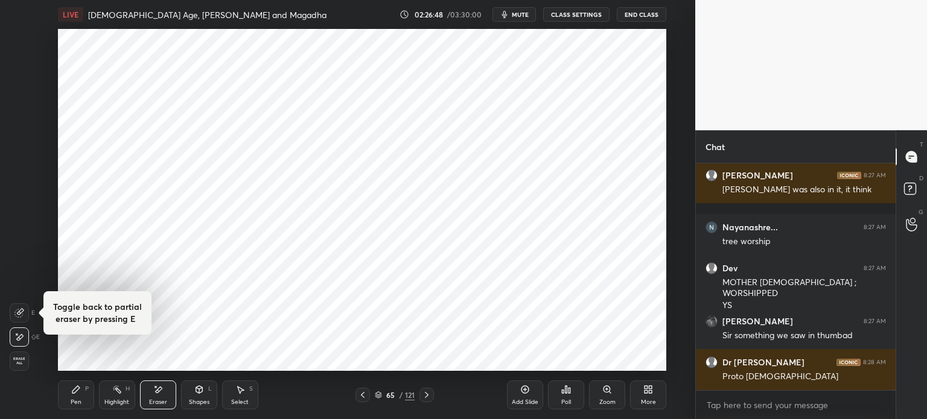
click at [87, 390] on div "P" at bounding box center [87, 389] width 4 height 6
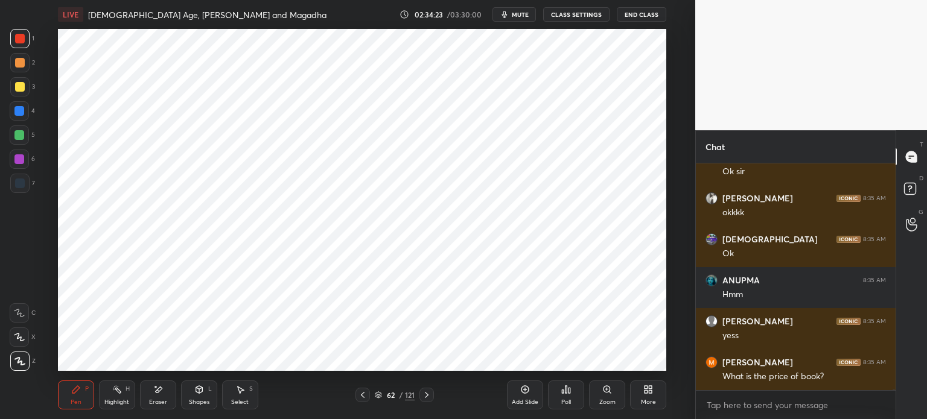
scroll to position [91555, 0]
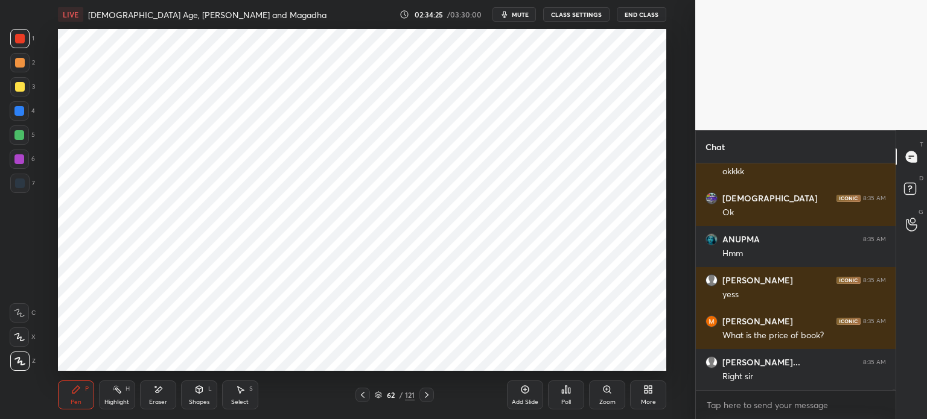
click at [21, 156] on div at bounding box center [19, 160] width 10 height 10
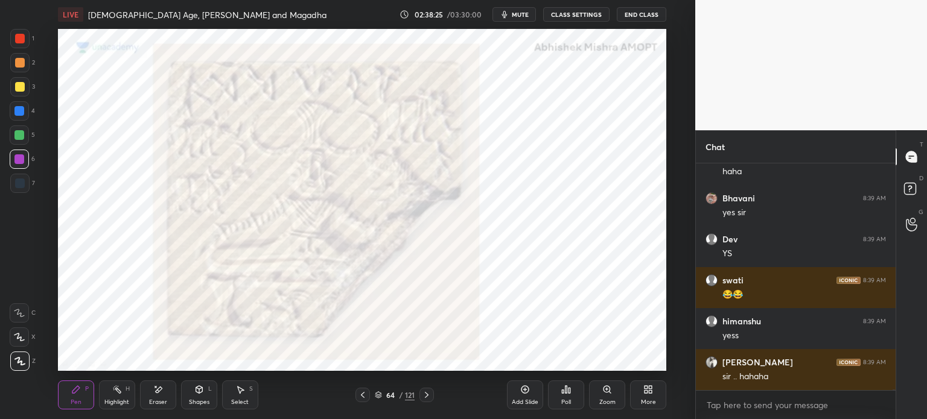
scroll to position [4, 4]
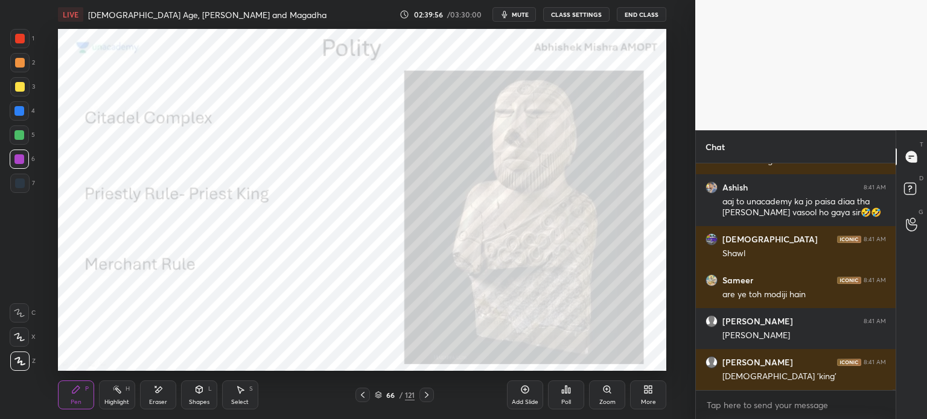
click at [159, 391] on icon at bounding box center [158, 390] width 7 height 6
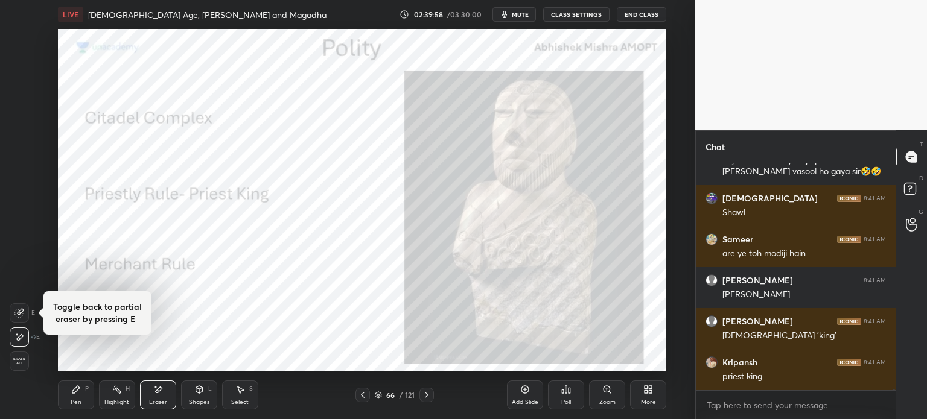
click at [91, 397] on div "Pen P" at bounding box center [76, 395] width 36 height 29
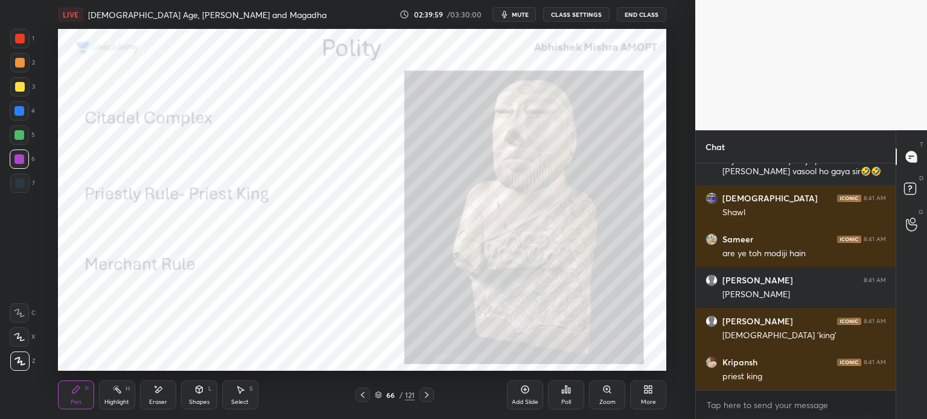
click at [25, 183] on div at bounding box center [19, 183] width 19 height 19
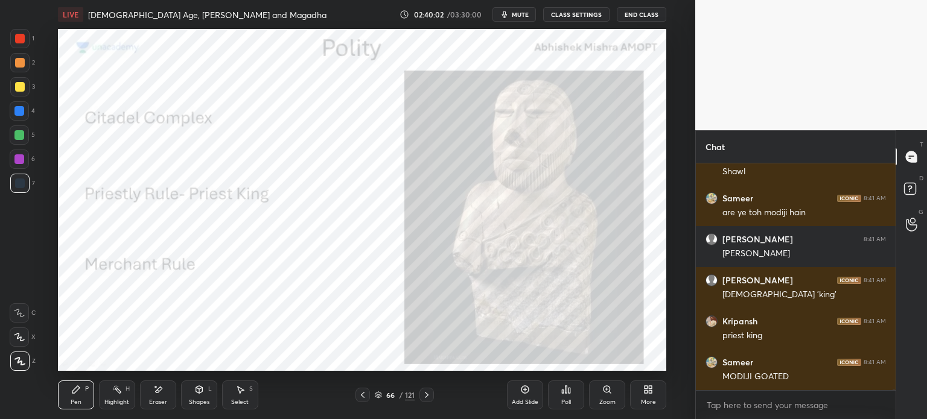
scroll to position [100634, 0]
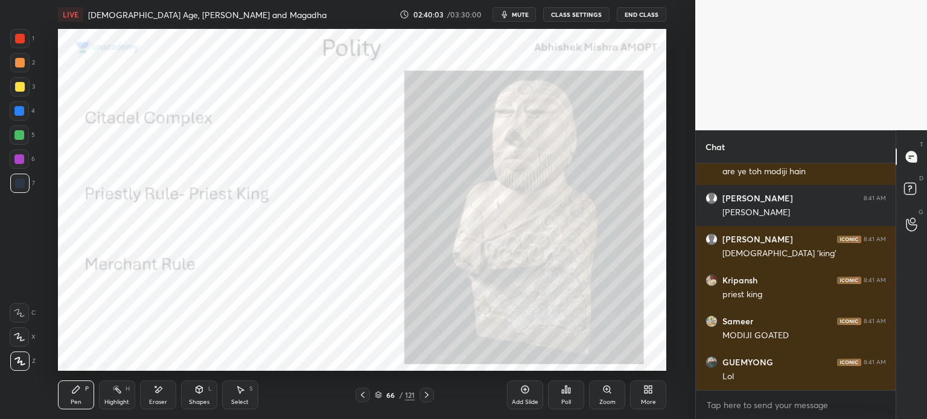
click at [18, 36] on div at bounding box center [20, 39] width 10 height 10
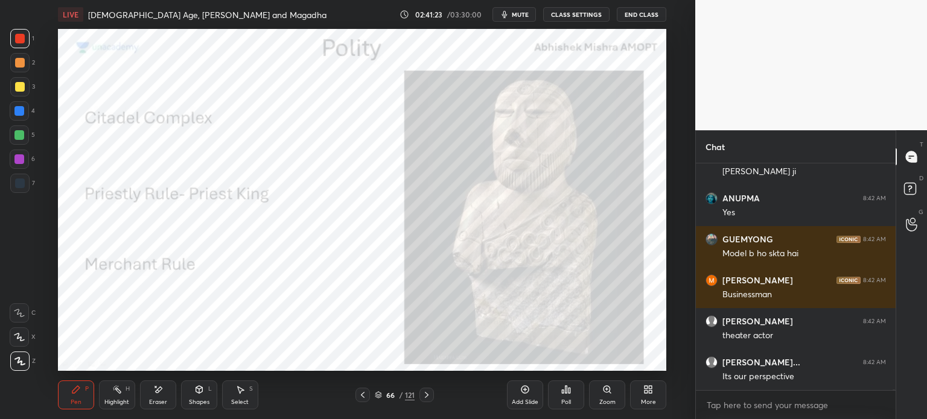
scroll to position [99291, 0]
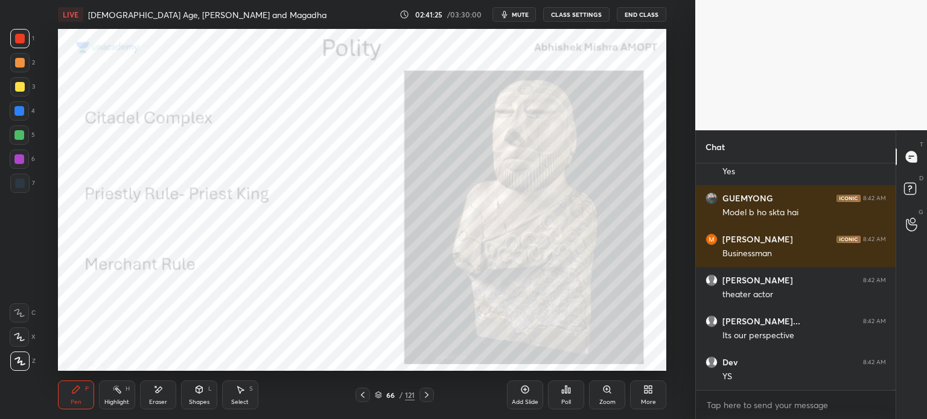
click at [24, 179] on div at bounding box center [19, 183] width 19 height 19
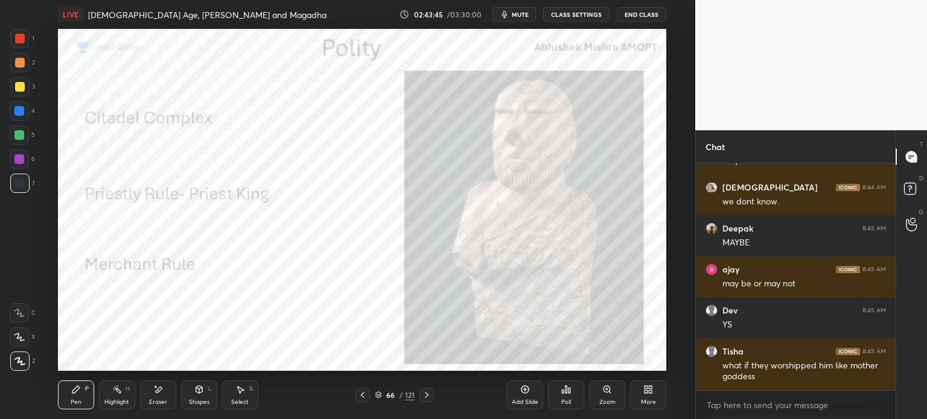
scroll to position [102614, 0]
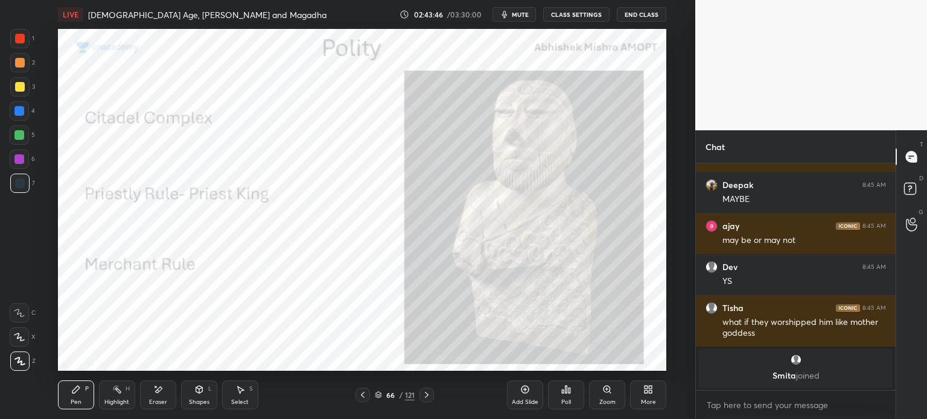
click at [534, 401] on div "Add Slide" at bounding box center [525, 403] width 27 height 6
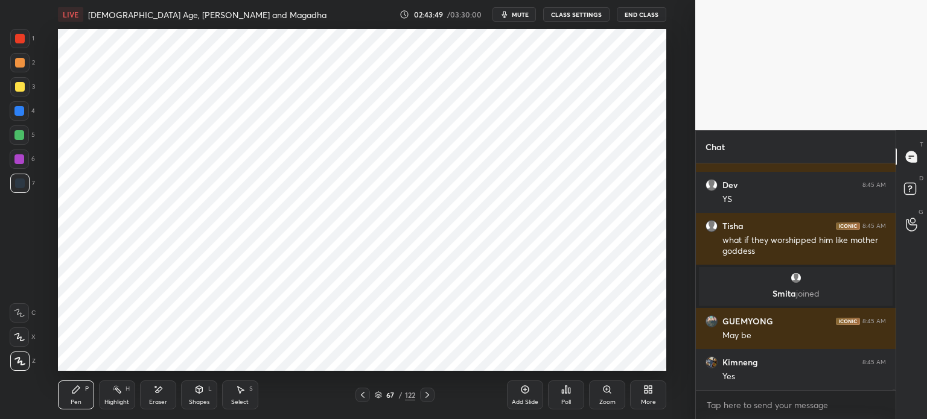
scroll to position [101516, 0]
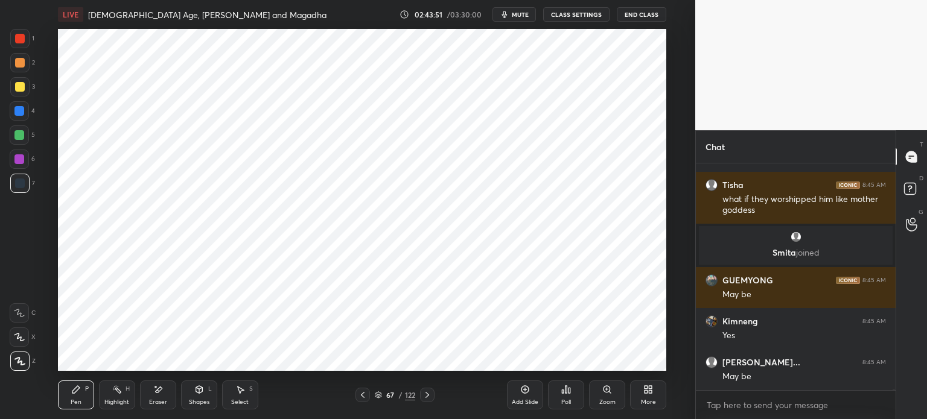
click at [27, 37] on div at bounding box center [19, 38] width 19 height 19
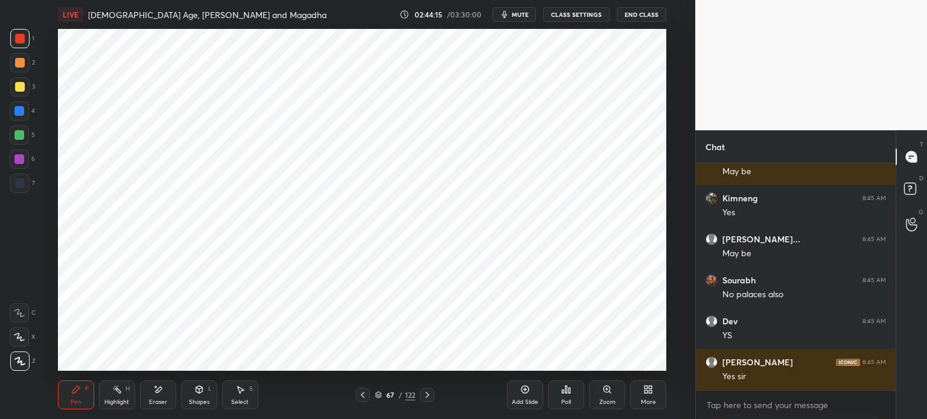
scroll to position [101691, 0]
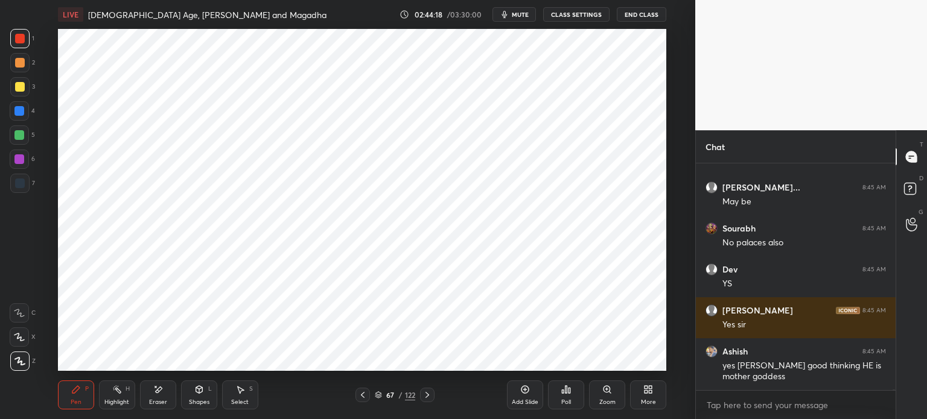
click at [20, 118] on div at bounding box center [19, 110] width 19 height 19
click at [22, 139] on div at bounding box center [19, 135] width 10 height 10
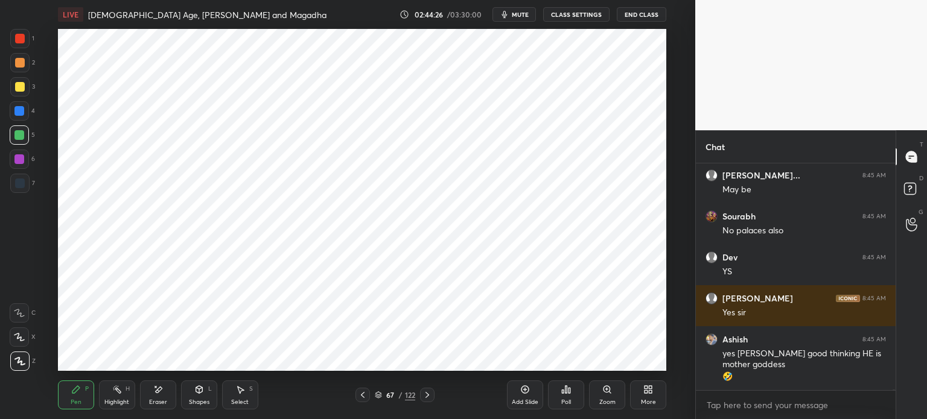
scroll to position [101744, 0]
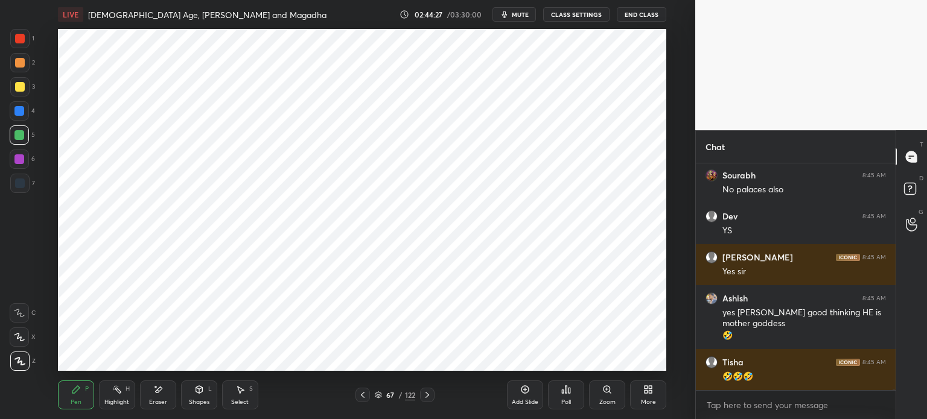
click at [22, 175] on div at bounding box center [19, 183] width 19 height 19
click at [28, 183] on div at bounding box center [19, 183] width 19 height 19
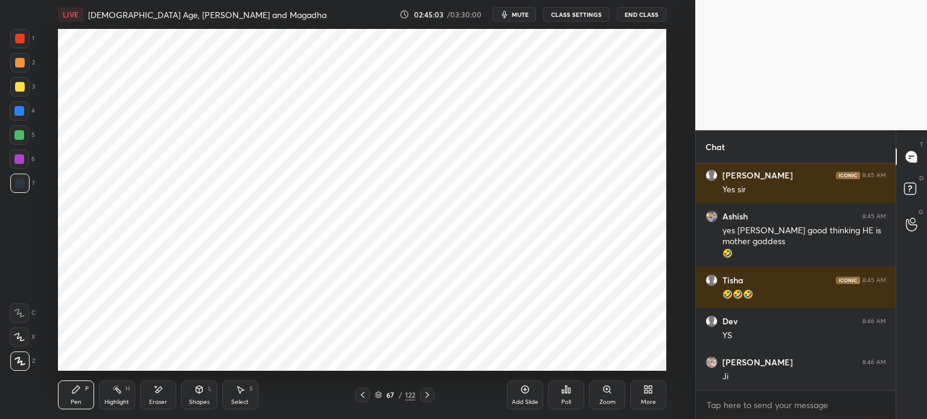
scroll to position [101867, 0]
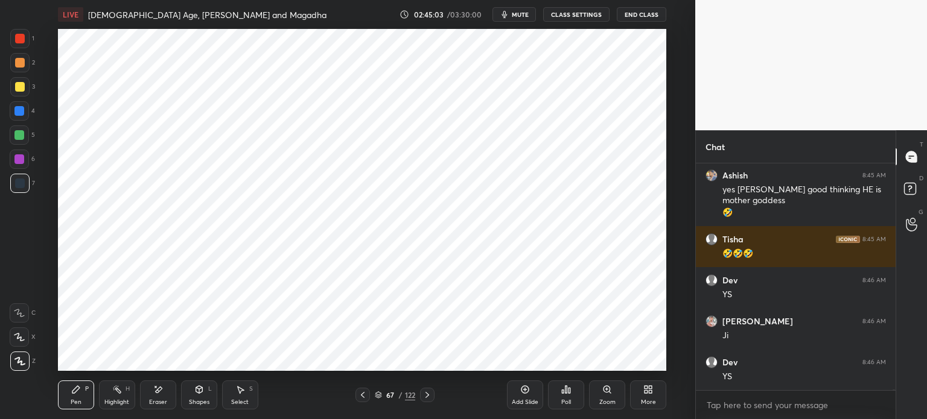
click at [24, 157] on div at bounding box center [19, 160] width 10 height 10
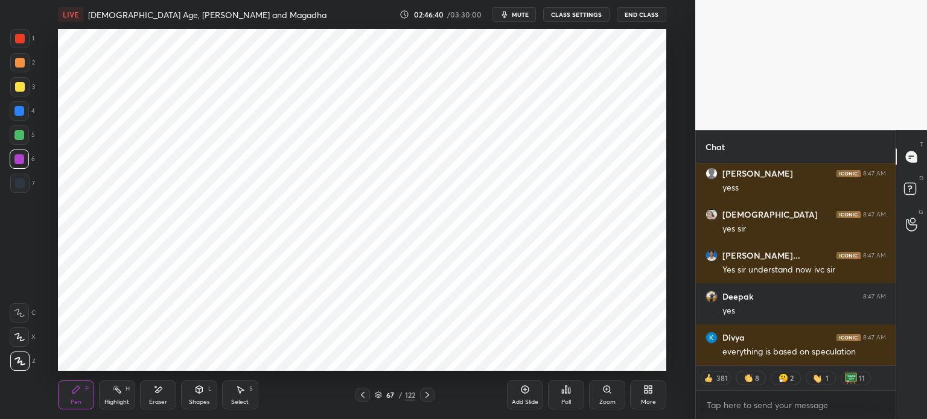
scroll to position [104377, 0]
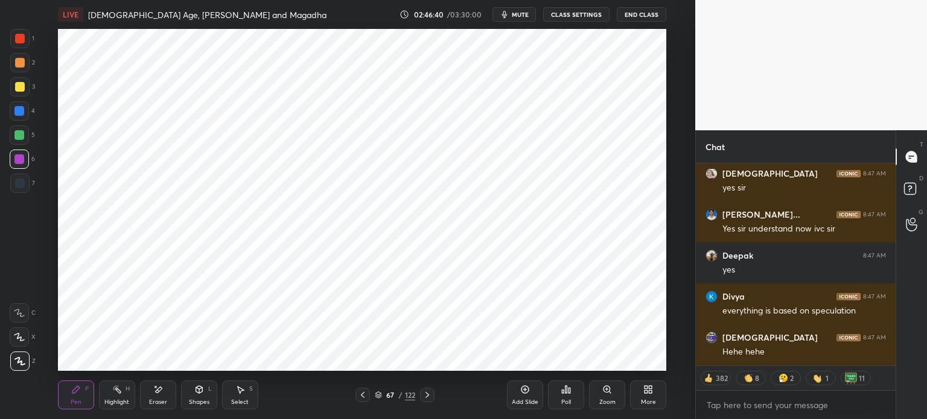
click at [514, 396] on div "Add Slide" at bounding box center [525, 395] width 36 height 29
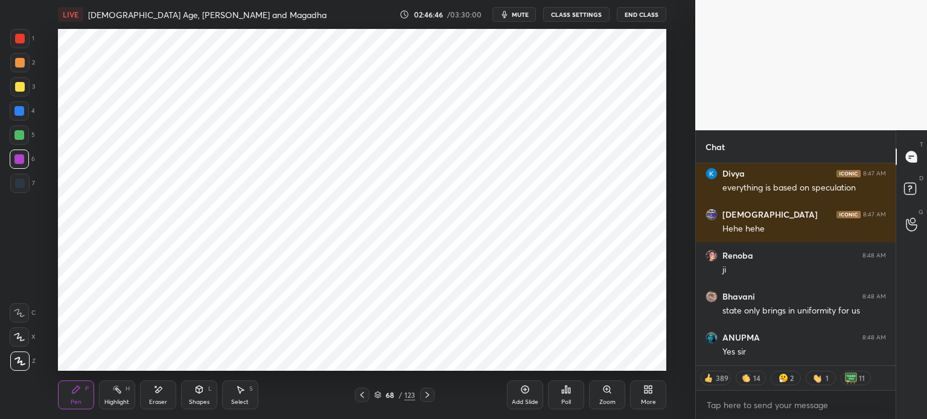
scroll to position [104541, 0]
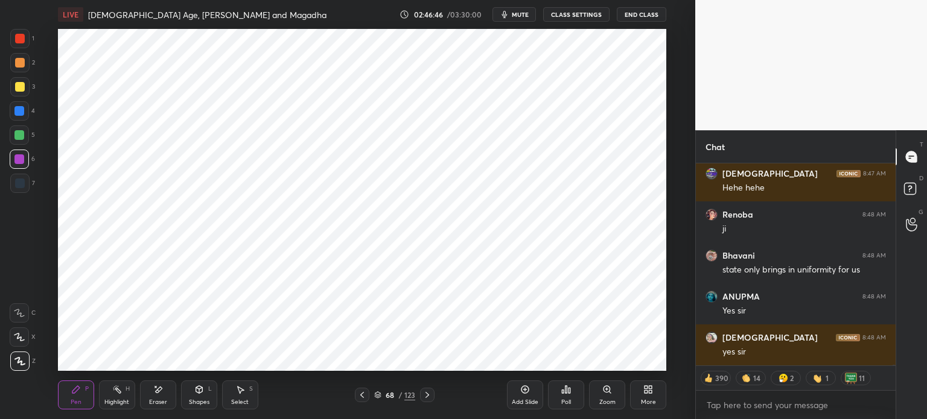
click at [155, 393] on icon at bounding box center [158, 390] width 10 height 10
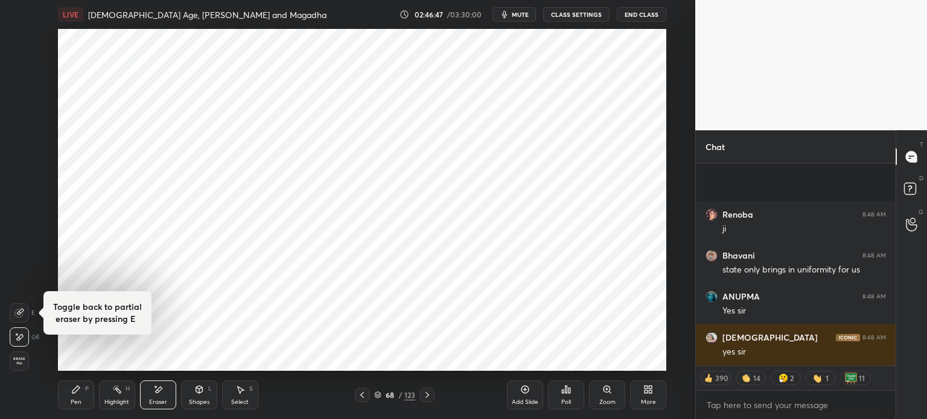
scroll to position [104623, 0]
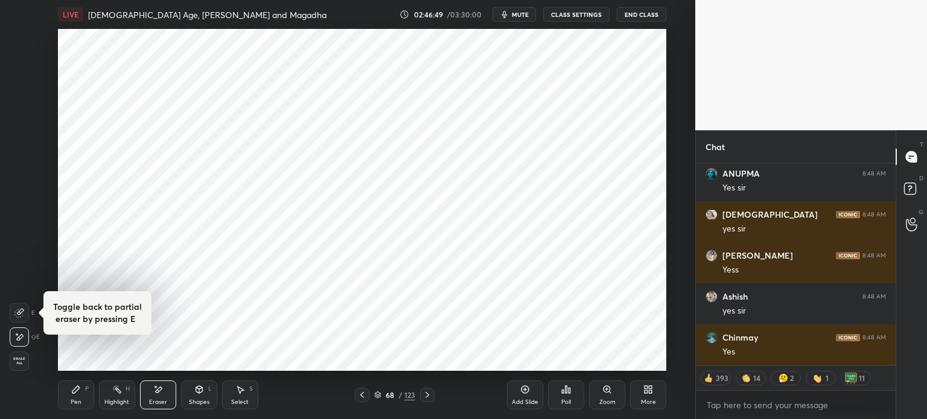
click at [70, 392] on div "Pen P" at bounding box center [76, 395] width 36 height 29
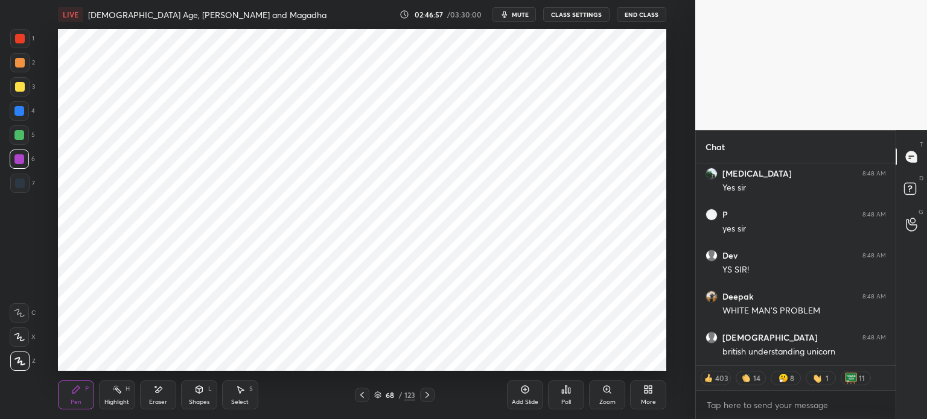
scroll to position [105116, 0]
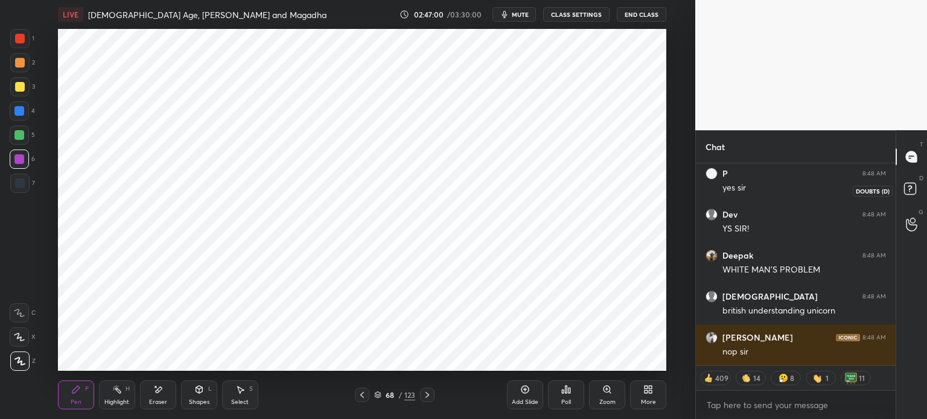
click at [906, 190] on rect at bounding box center [909, 188] width 11 height 11
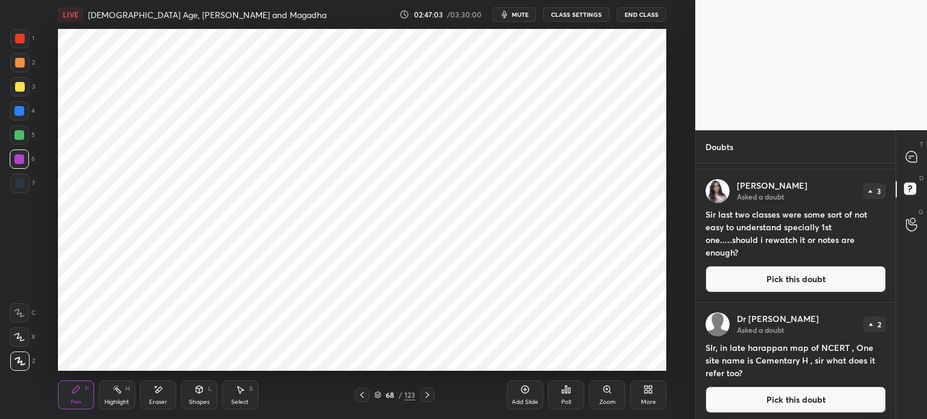
scroll to position [0, 0]
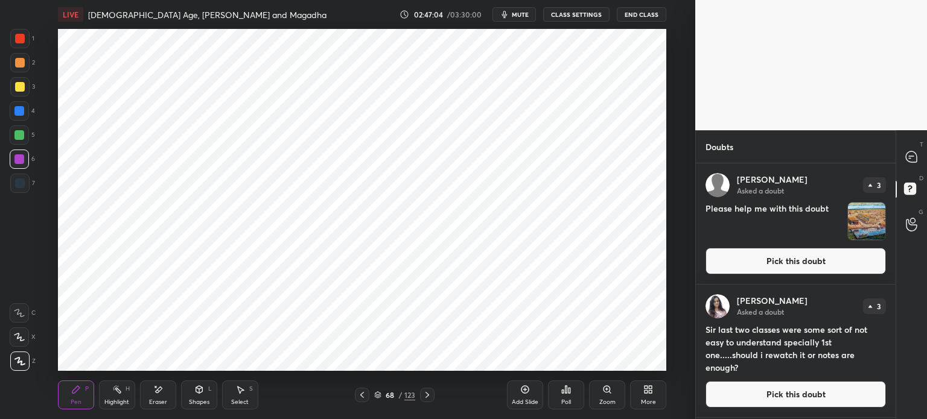
click at [913, 153] on icon at bounding box center [911, 156] width 11 height 11
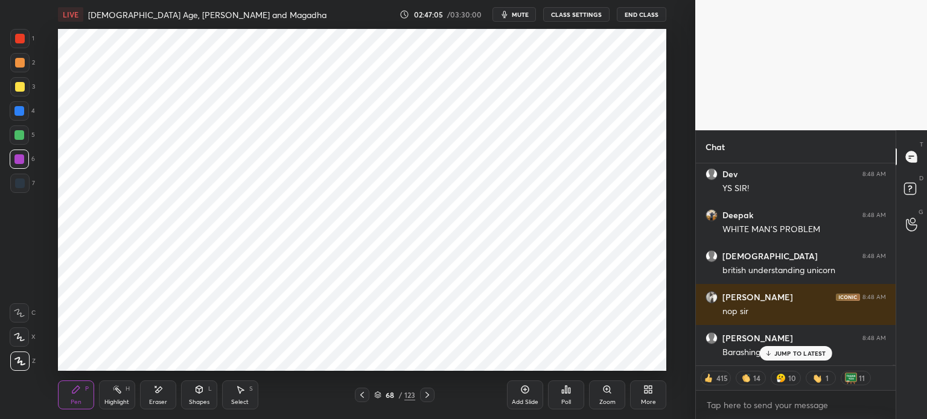
scroll to position [105505, 0]
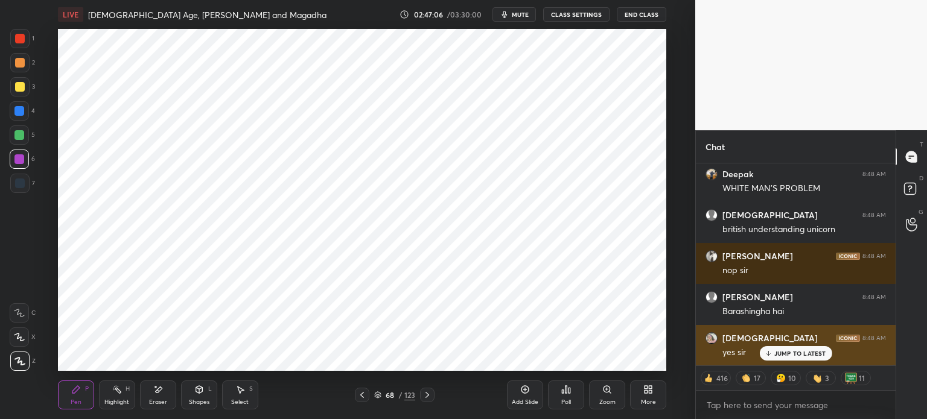
click at [794, 354] on p "JUMP TO LATEST" at bounding box center [800, 353] width 52 height 7
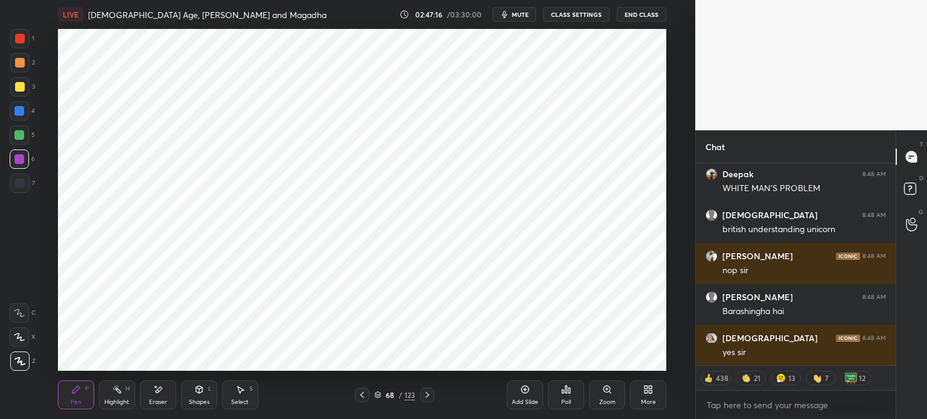
scroll to position [105546, 0]
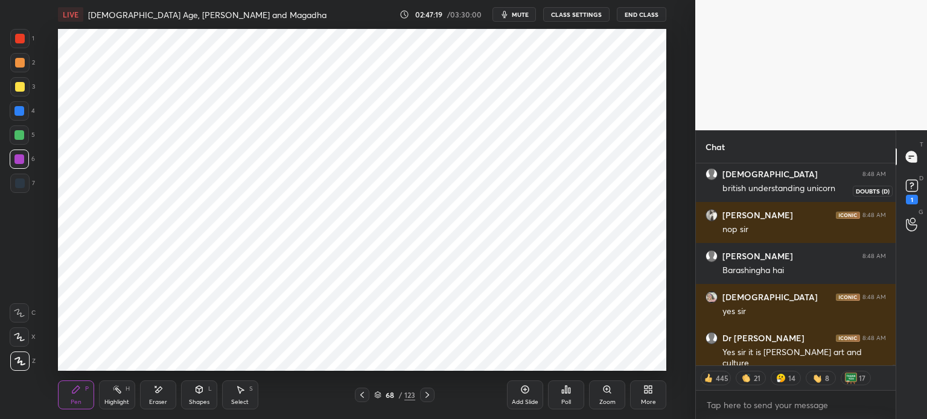
click at [908, 199] on div "1" at bounding box center [912, 200] width 12 height 10
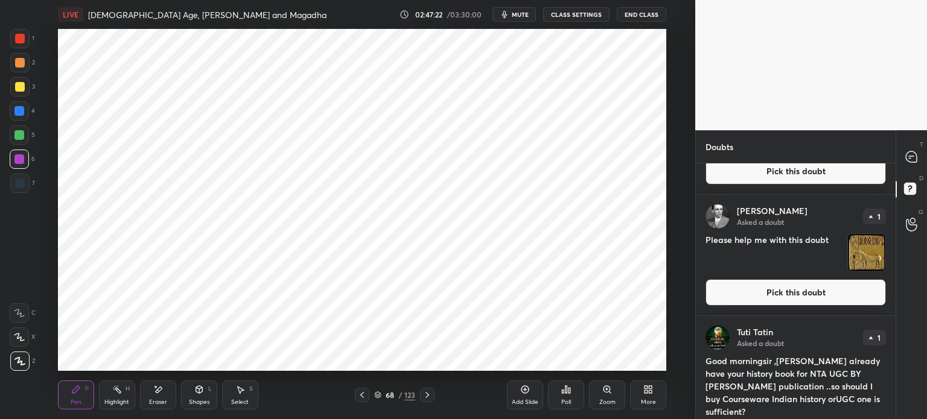
scroll to position [311, 0]
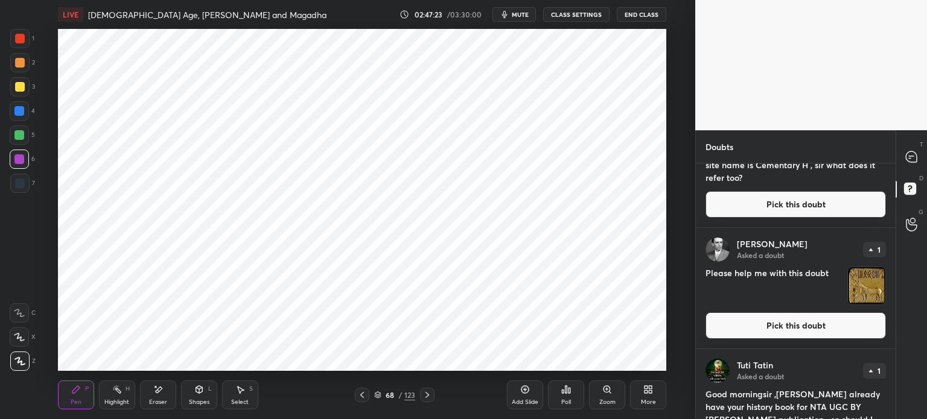
click at [777, 324] on button "Pick this doubt" at bounding box center [796, 326] width 180 height 27
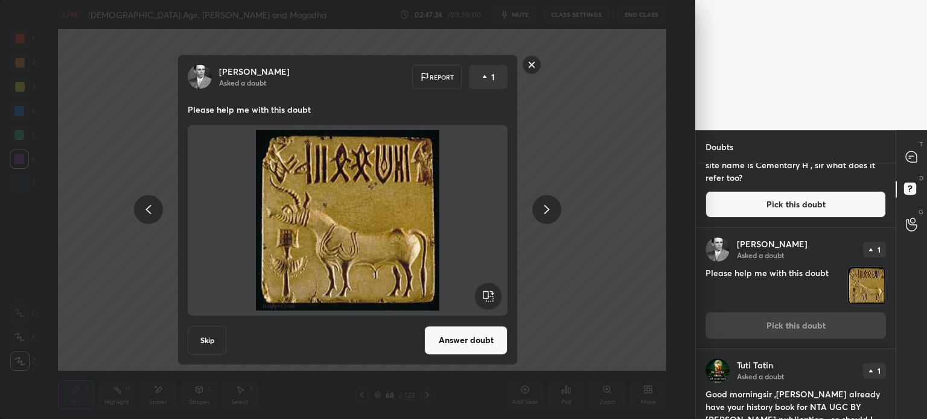
click at [440, 340] on button "Answer doubt" at bounding box center [465, 340] width 83 height 29
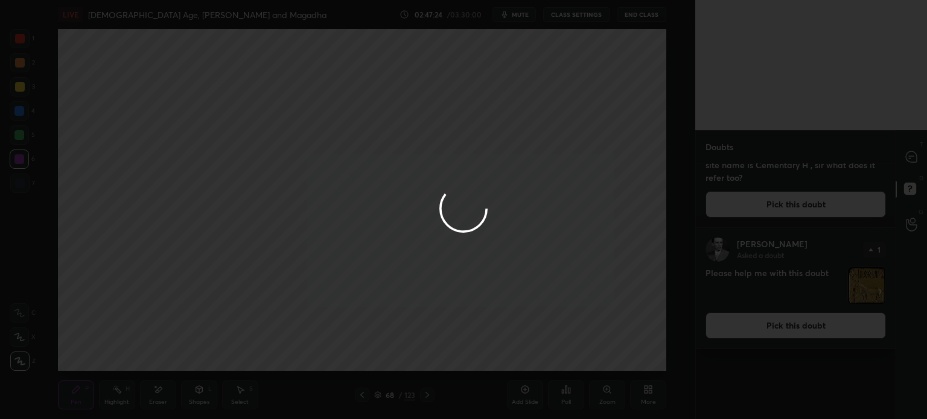
scroll to position [0, 0]
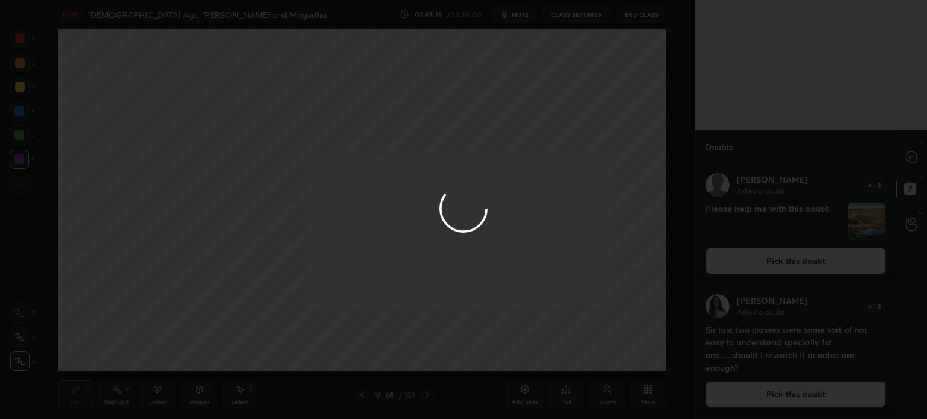
click at [917, 162] on div at bounding box center [463, 209] width 927 height 419
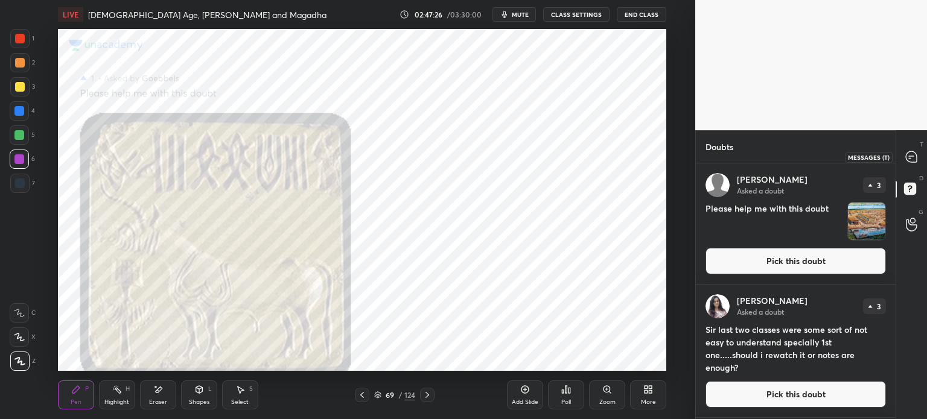
click at [913, 158] on icon at bounding box center [911, 156] width 11 height 11
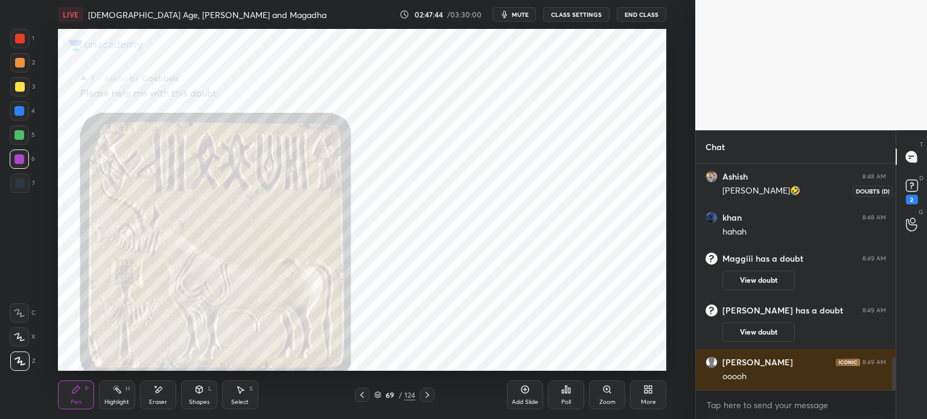
scroll to position [1337, 0]
click at [907, 202] on div "2" at bounding box center [912, 200] width 12 height 10
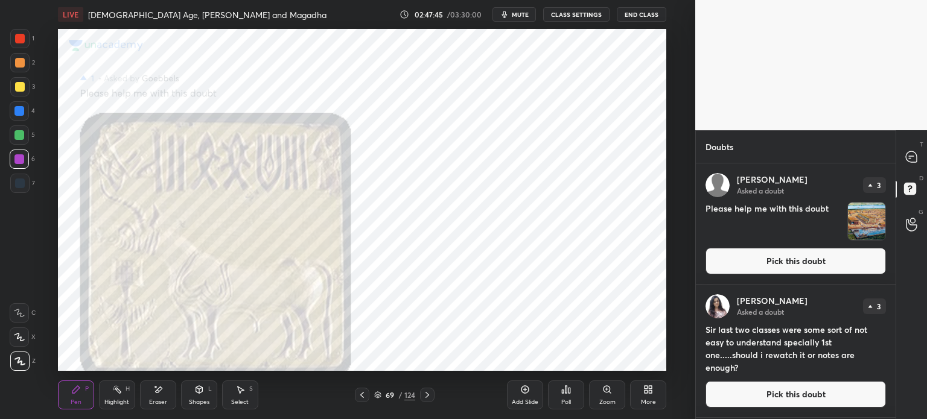
click at [909, 174] on div "D Doubts (D)" at bounding box center [911, 191] width 31 height 34
click at [908, 174] on div "D Doubts (D)" at bounding box center [911, 191] width 31 height 34
click at [907, 158] on icon at bounding box center [911, 156] width 11 height 11
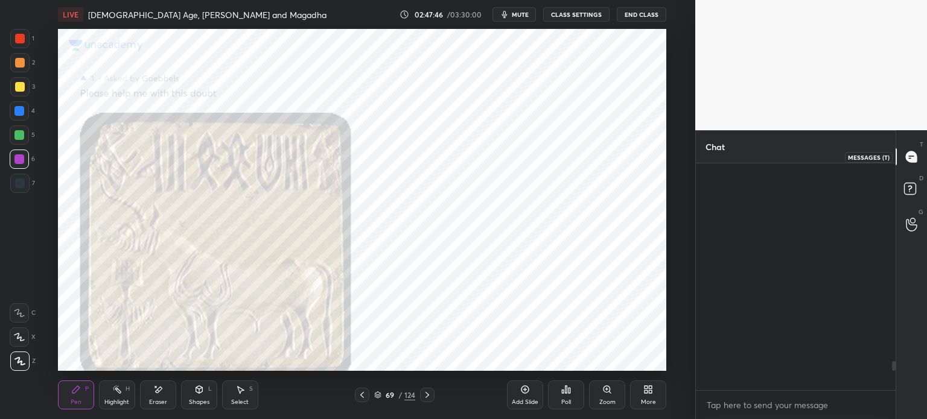
scroll to position [223, 196]
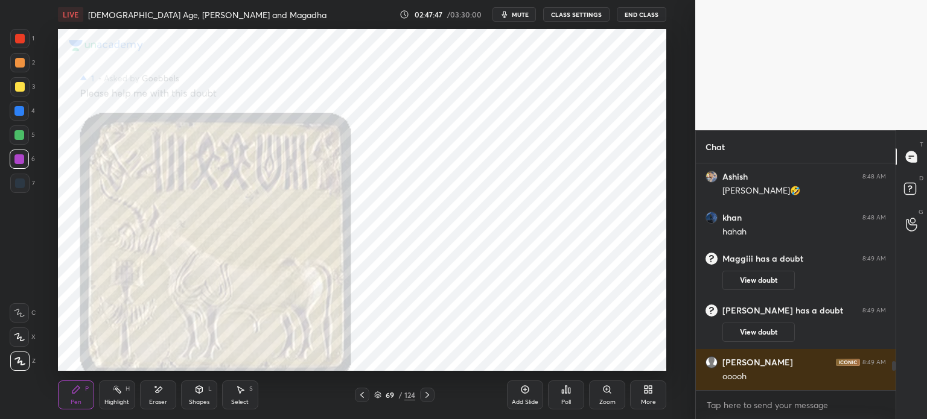
click at [910, 190] on rect at bounding box center [909, 188] width 11 height 11
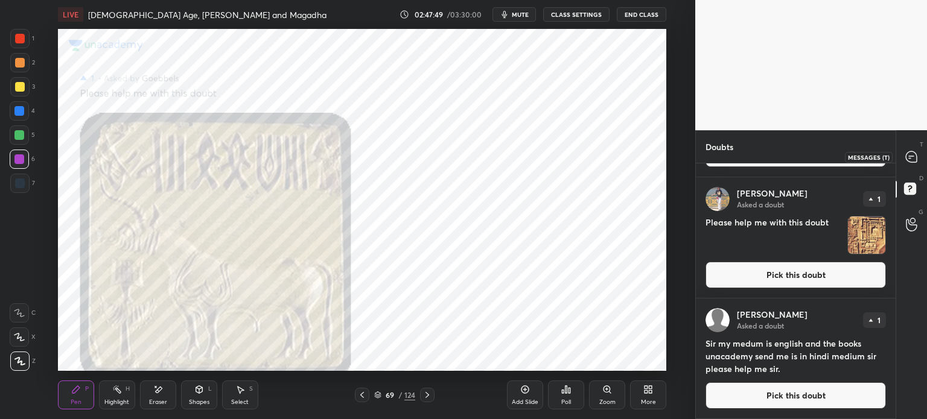
click at [913, 154] on icon at bounding box center [911, 156] width 11 height 11
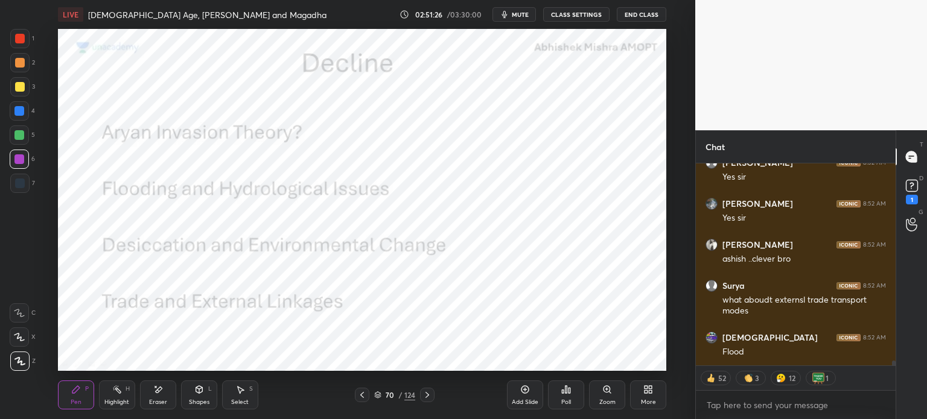
scroll to position [8485, 0]
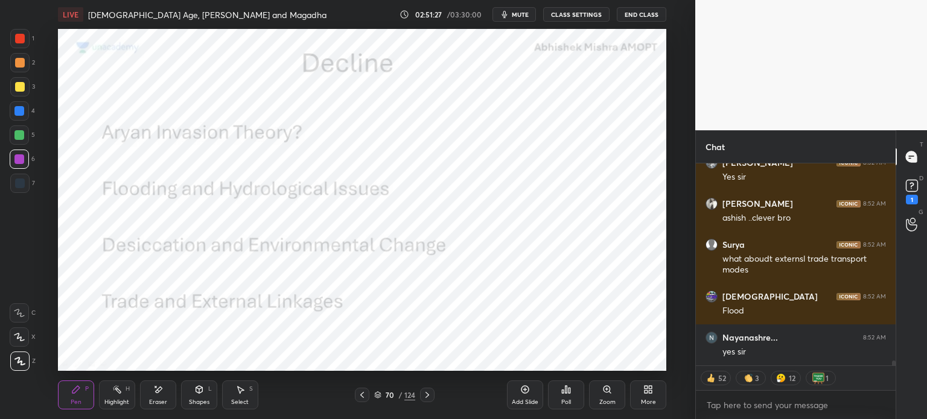
click at [22, 186] on div at bounding box center [20, 184] width 10 height 10
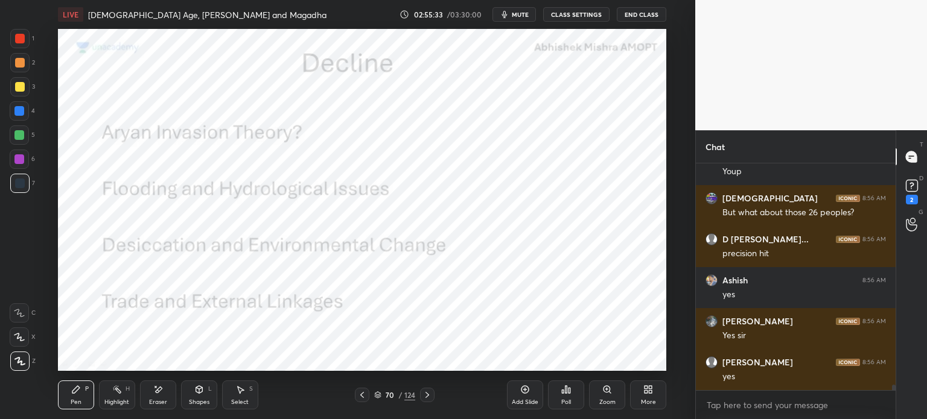
scroll to position [9017, 0]
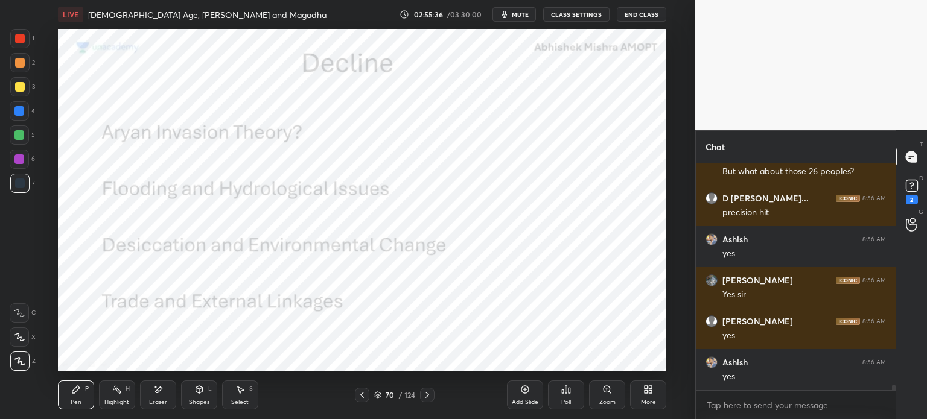
click at [28, 43] on div at bounding box center [19, 38] width 19 height 19
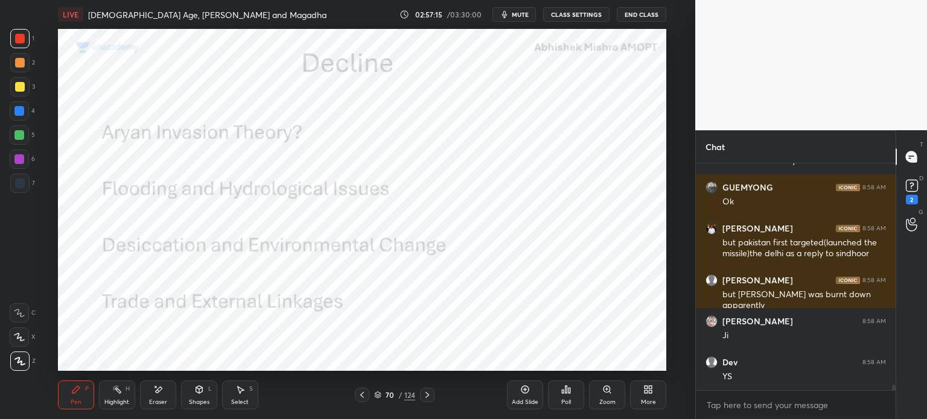
scroll to position [9563, 0]
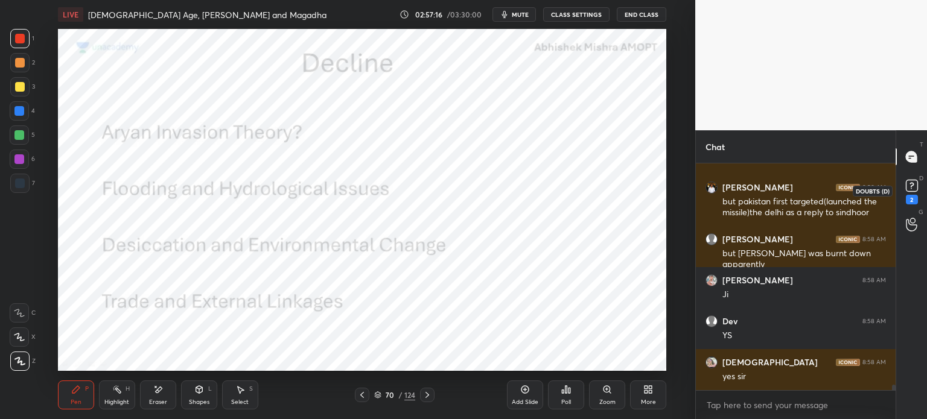
click at [916, 194] on icon at bounding box center [912, 186] width 18 height 18
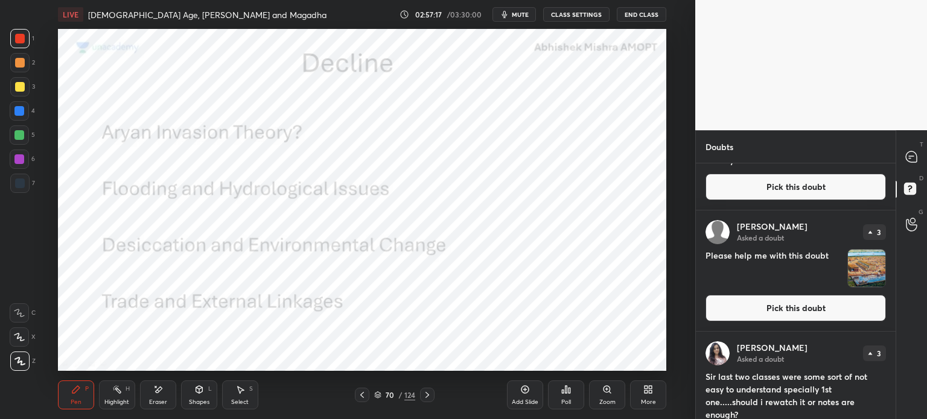
scroll to position [0, 0]
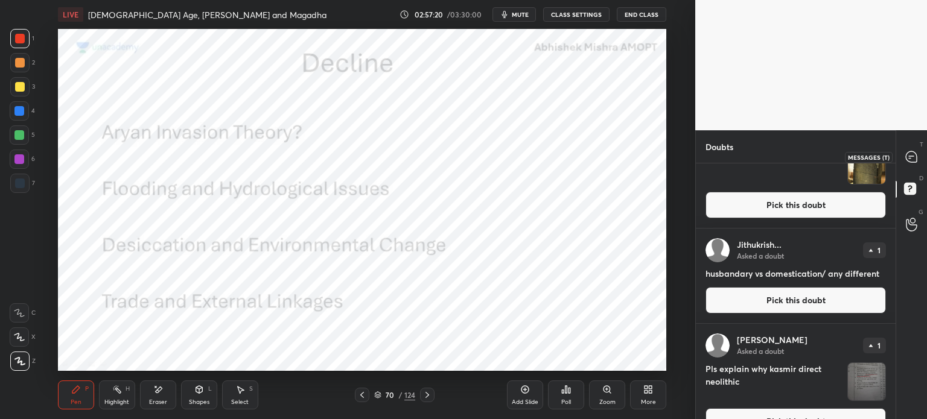
click at [905, 151] on icon at bounding box center [911, 157] width 13 height 13
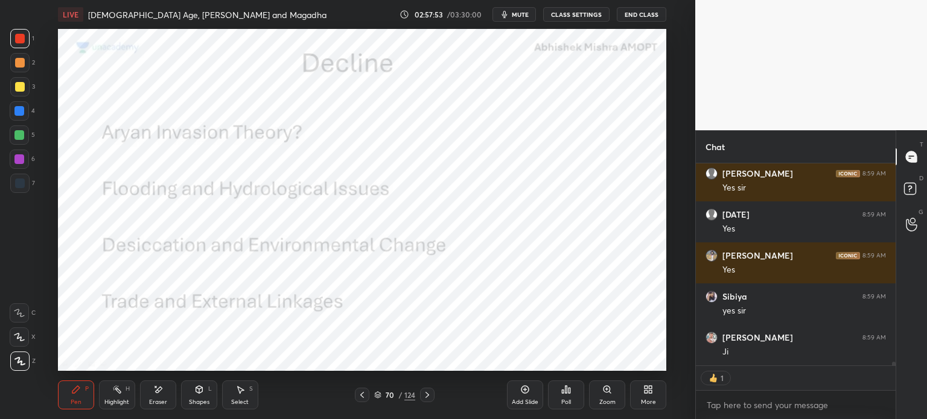
scroll to position [10638, 0]
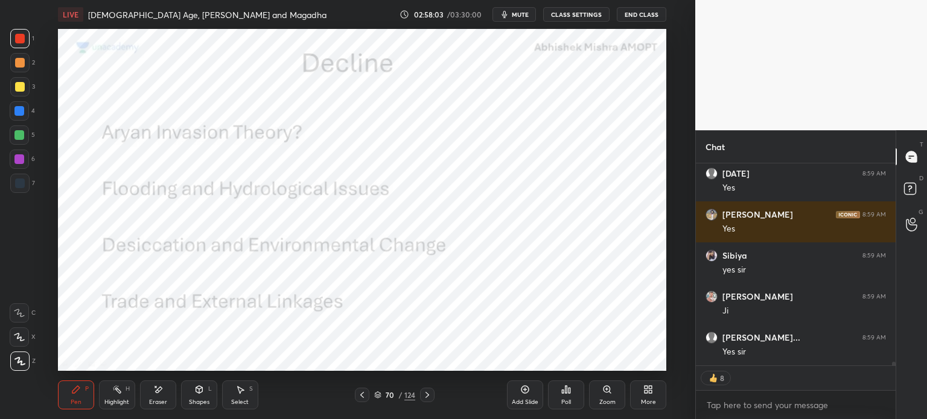
click at [517, 405] on div "Add Slide" at bounding box center [525, 403] width 27 height 6
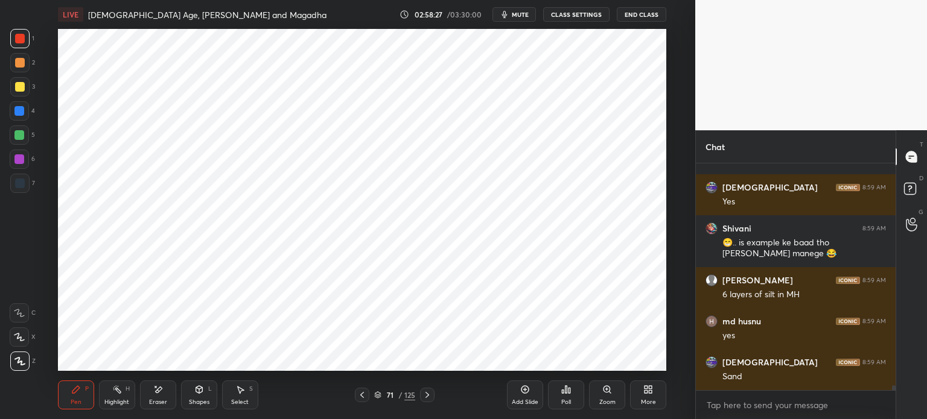
scroll to position [3, 4]
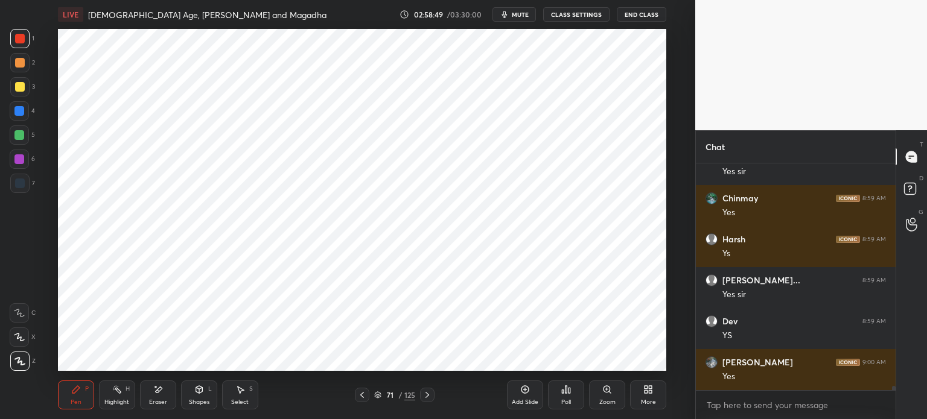
click at [527, 392] on icon at bounding box center [525, 390] width 10 height 10
click at [22, 116] on div at bounding box center [19, 110] width 19 height 19
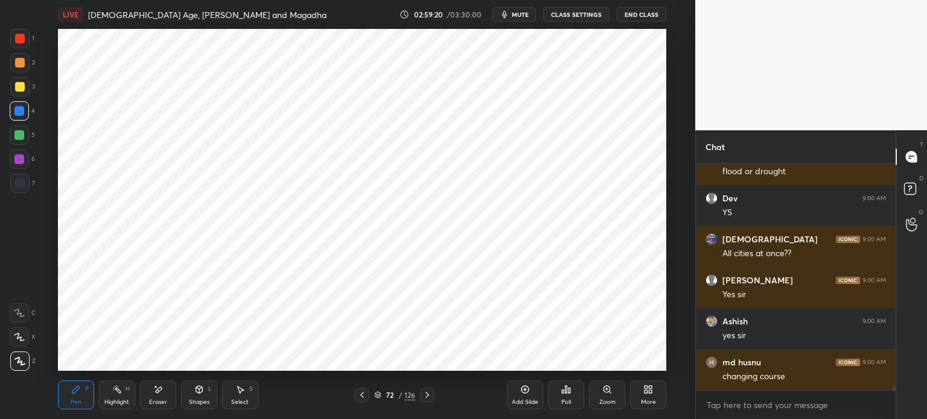
scroll to position [12127, 0]
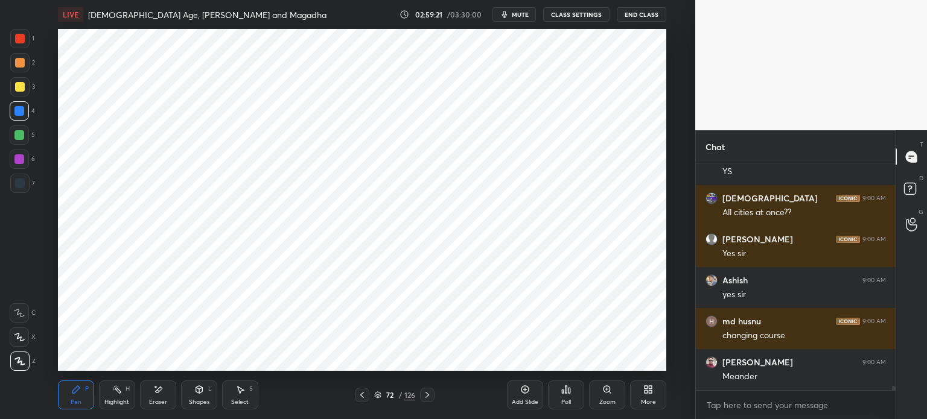
click at [524, 388] on icon at bounding box center [525, 390] width 10 height 10
click at [14, 153] on div at bounding box center [19, 159] width 19 height 19
click at [19, 135] on div at bounding box center [19, 135] width 10 height 10
click at [22, 115] on div at bounding box center [19, 111] width 10 height 10
click at [24, 158] on div at bounding box center [19, 160] width 10 height 10
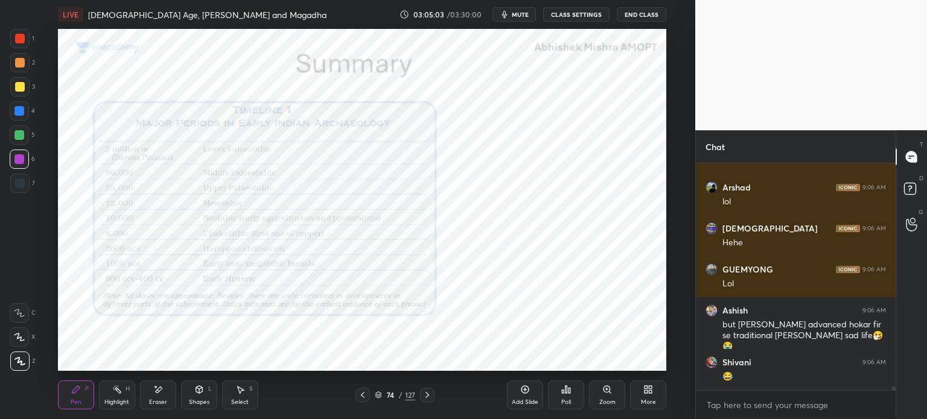
scroll to position [15031, 0]
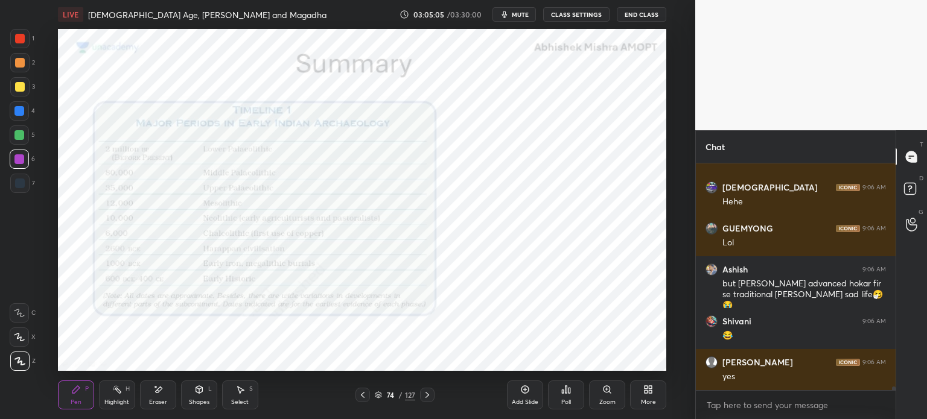
click at [19, 40] on div at bounding box center [20, 39] width 10 height 10
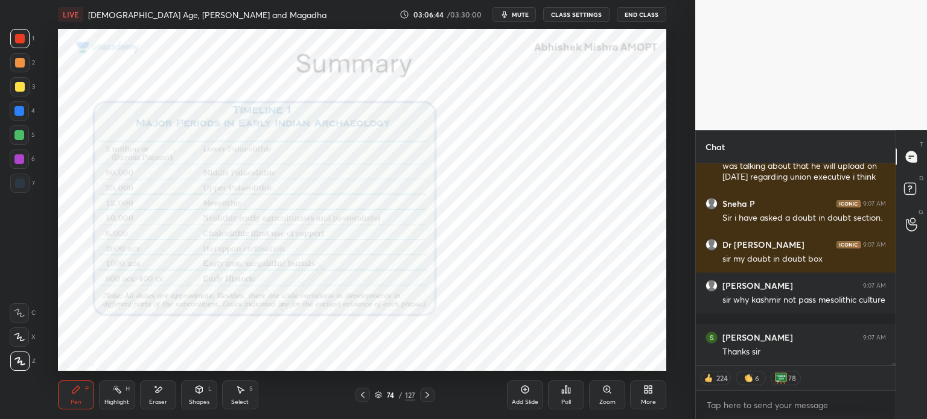
scroll to position [18861, 0]
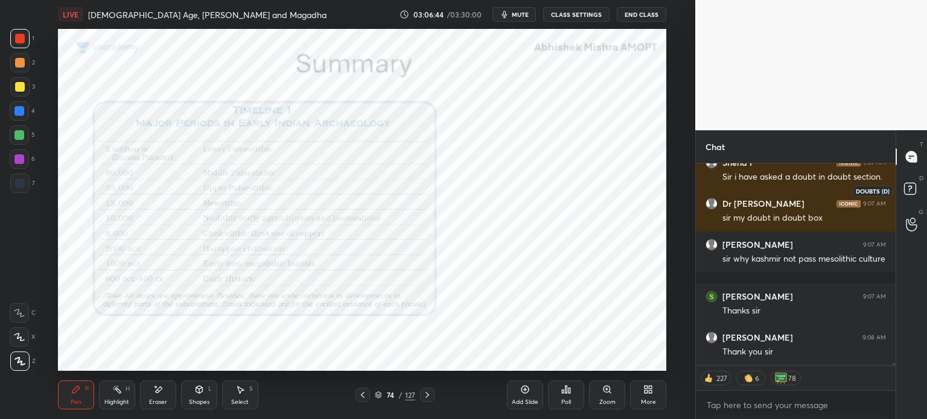
click at [908, 191] on rect at bounding box center [909, 188] width 11 height 11
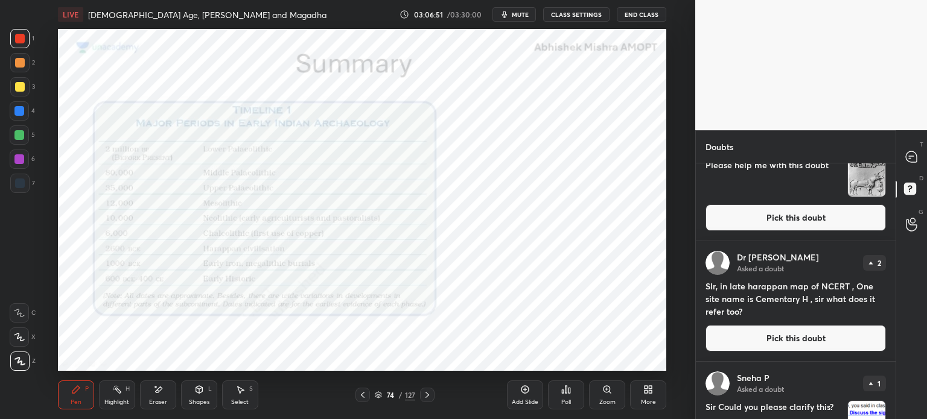
scroll to position [435, 0]
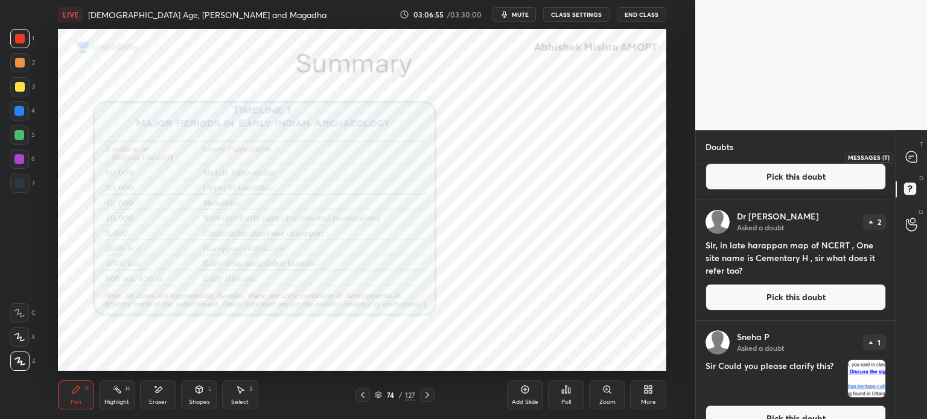
click at [908, 159] on icon at bounding box center [911, 156] width 11 height 11
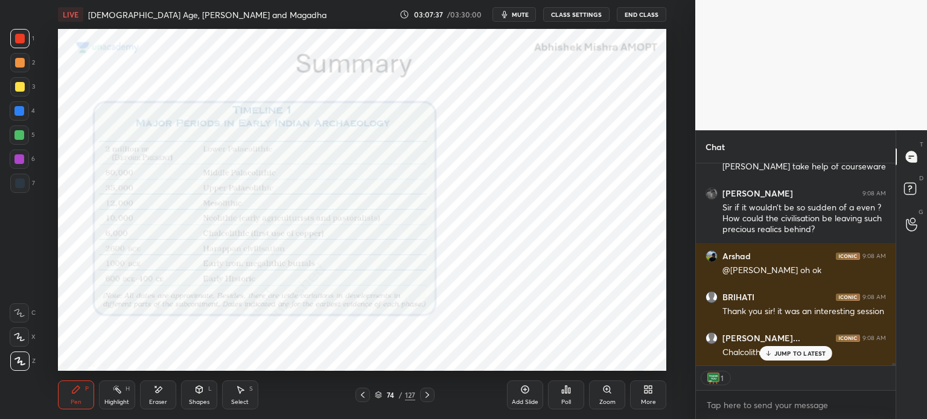
scroll to position [17823, 0]
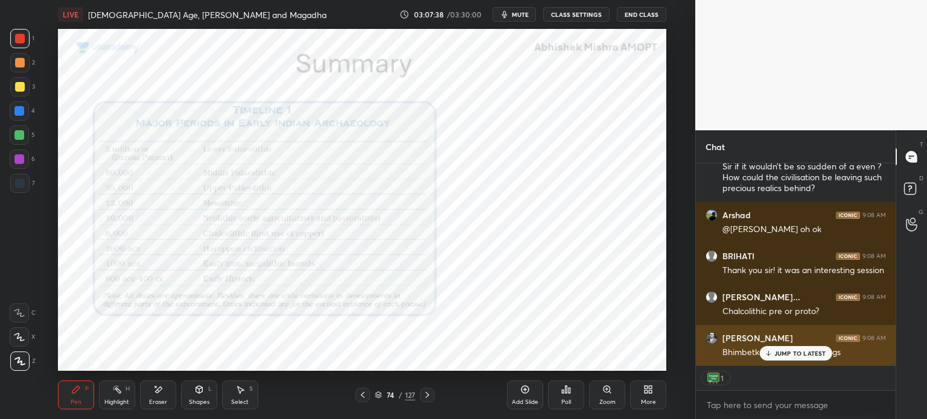
click at [780, 357] on p "JUMP TO LATEST" at bounding box center [800, 353] width 52 height 7
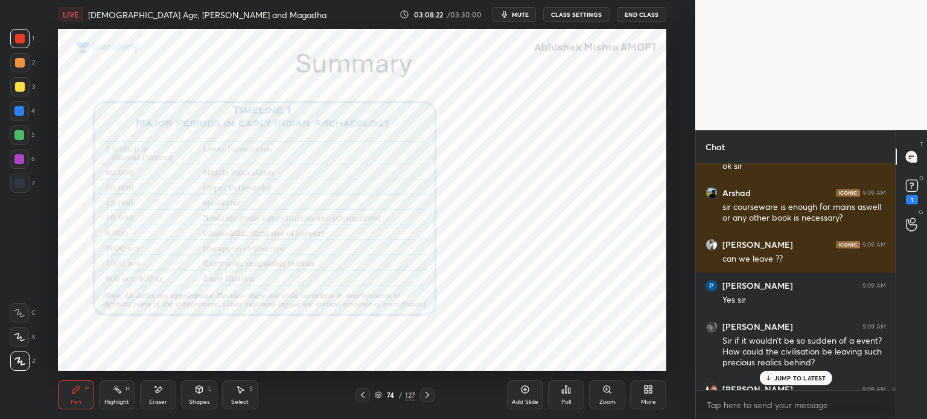
scroll to position [18986, 0]
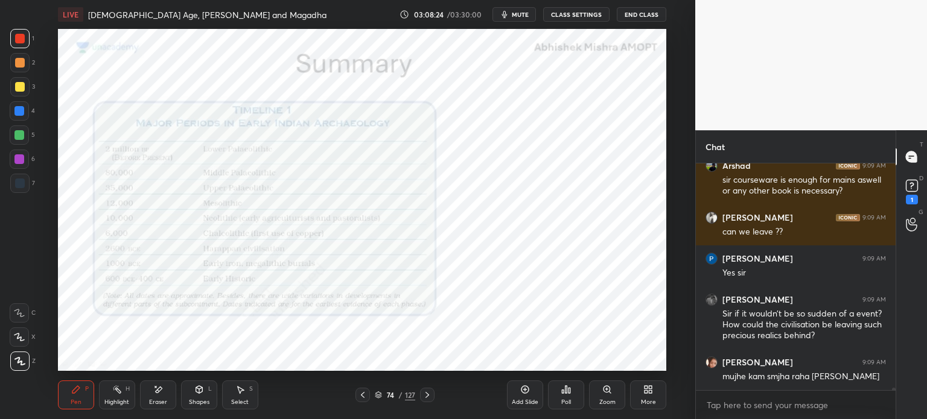
click at [894, 190] on div at bounding box center [891, 277] width 7 height 227
click at [906, 193] on icon at bounding box center [912, 186] width 18 height 18
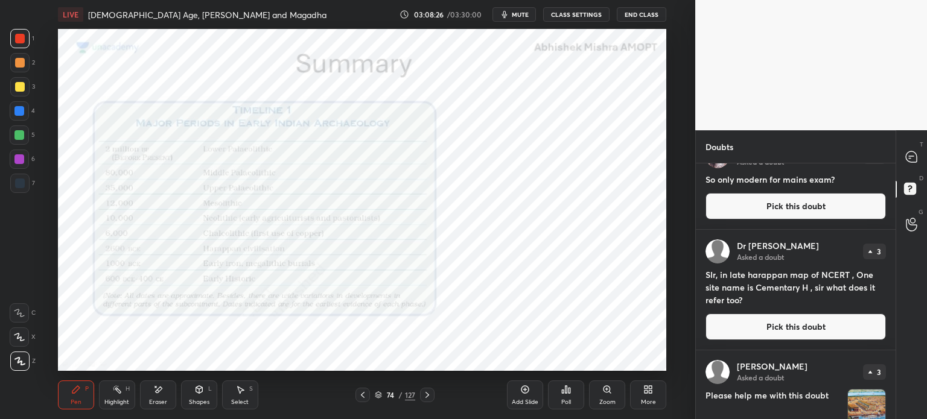
scroll to position [0, 0]
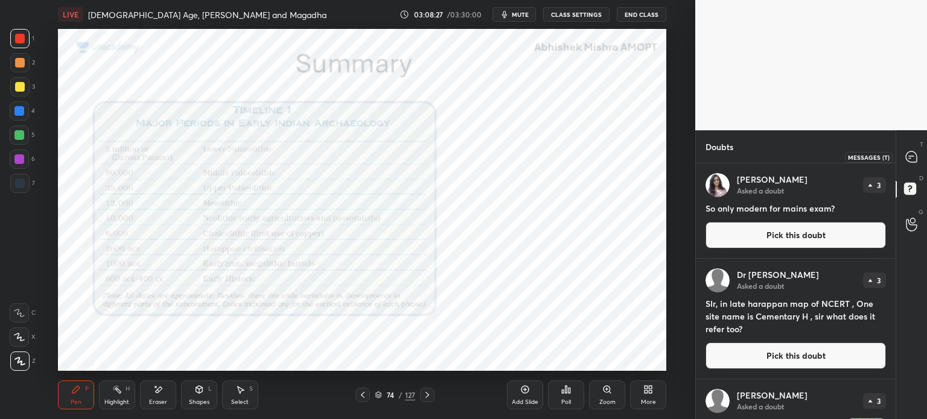
click at [908, 160] on icon at bounding box center [911, 156] width 11 height 11
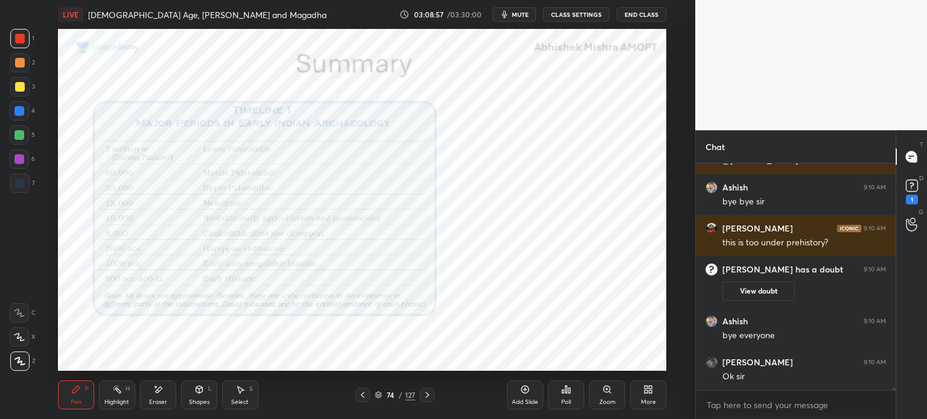
scroll to position [19002, 0]
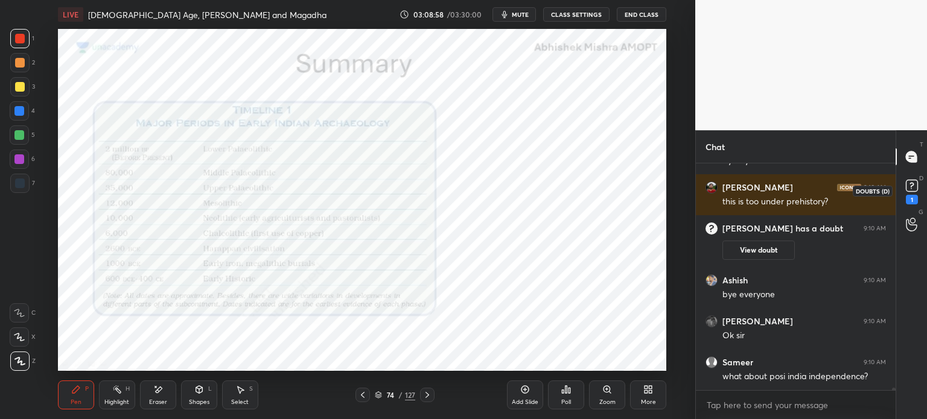
click at [920, 190] on icon at bounding box center [912, 186] width 18 height 18
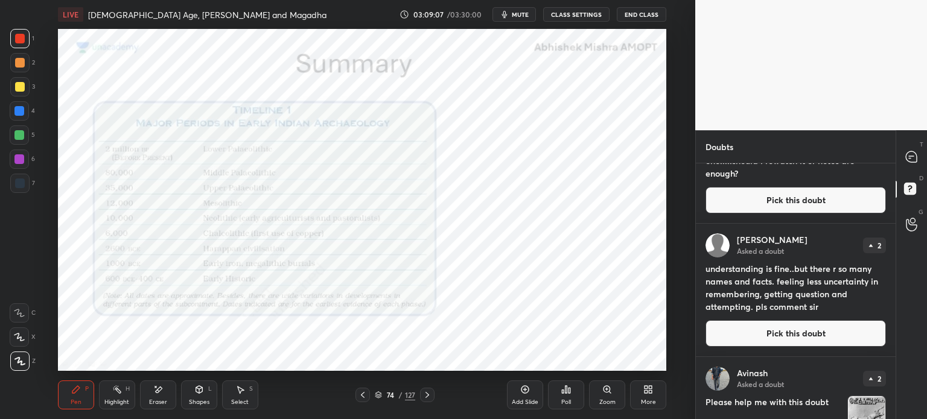
scroll to position [411, 0]
click at [798, 236] on div "[PERSON_NAME] Asked a doubt 2" at bounding box center [796, 245] width 180 height 24
click at [919, 155] on div at bounding box center [912, 157] width 24 height 22
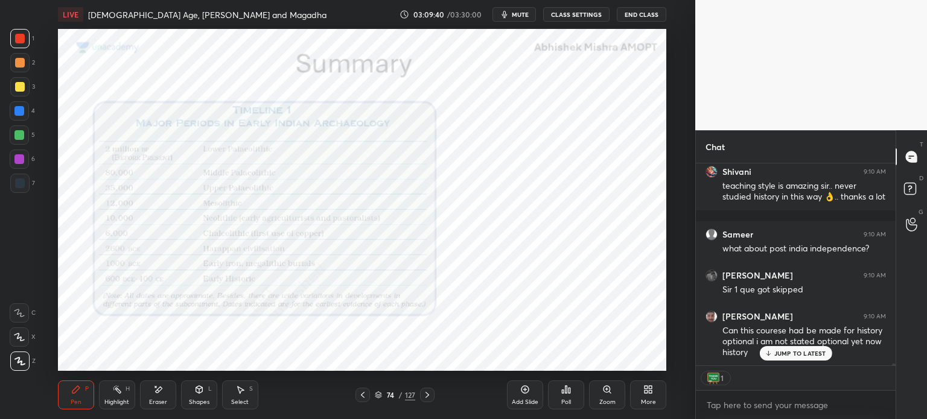
scroll to position [19680, 0]
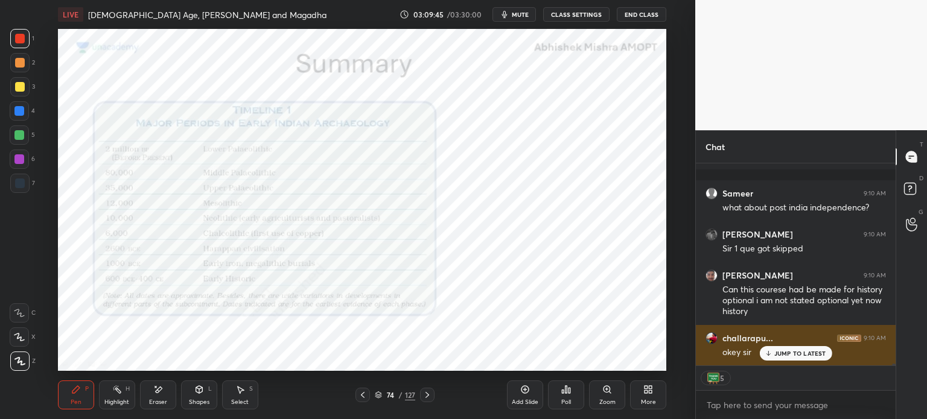
click at [787, 357] on p "JUMP TO LATEST" at bounding box center [800, 353] width 52 height 7
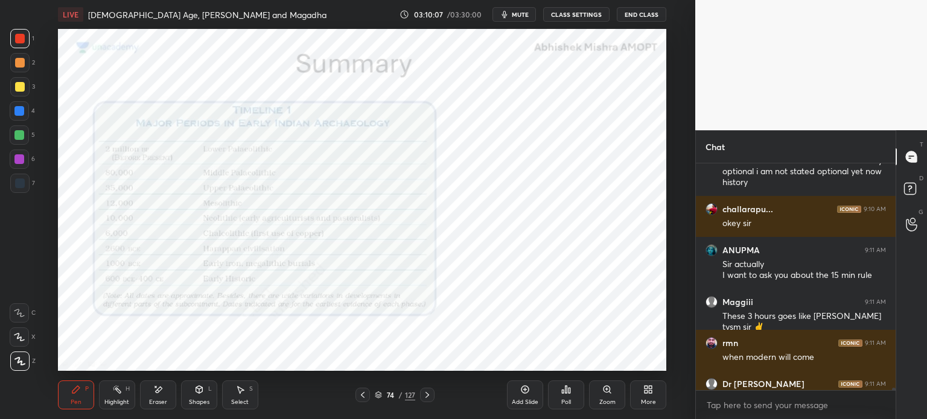
scroll to position [19831, 0]
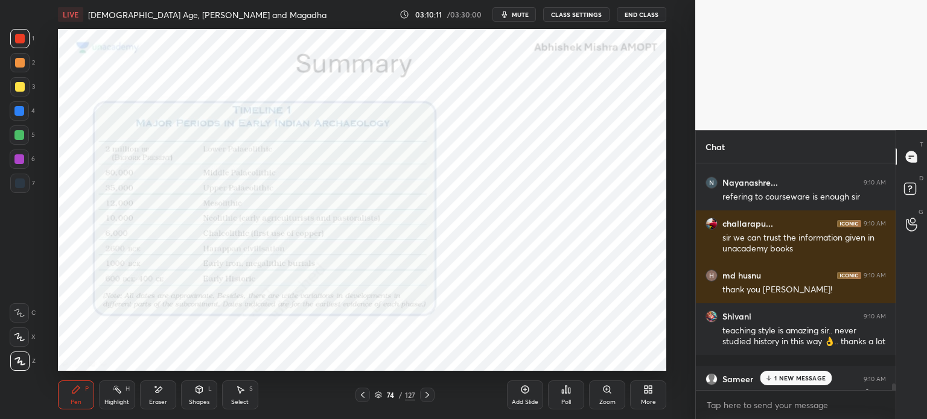
click at [784, 381] on p "1 NEW MESSAGE" at bounding box center [799, 378] width 51 height 7
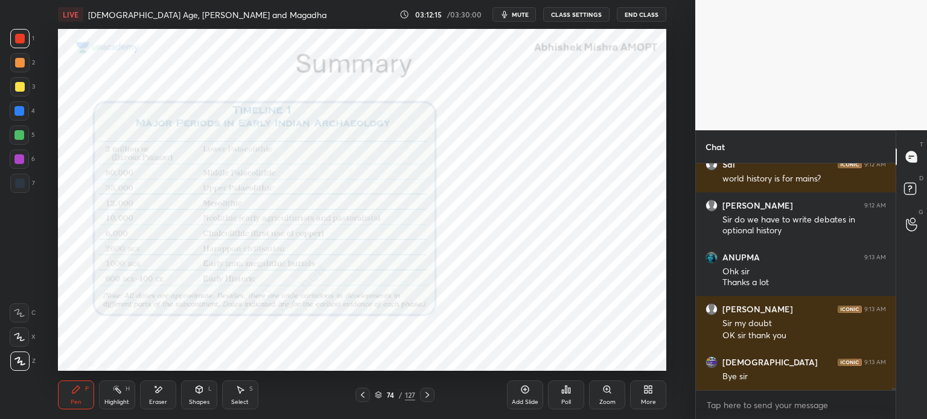
scroll to position [21010, 0]
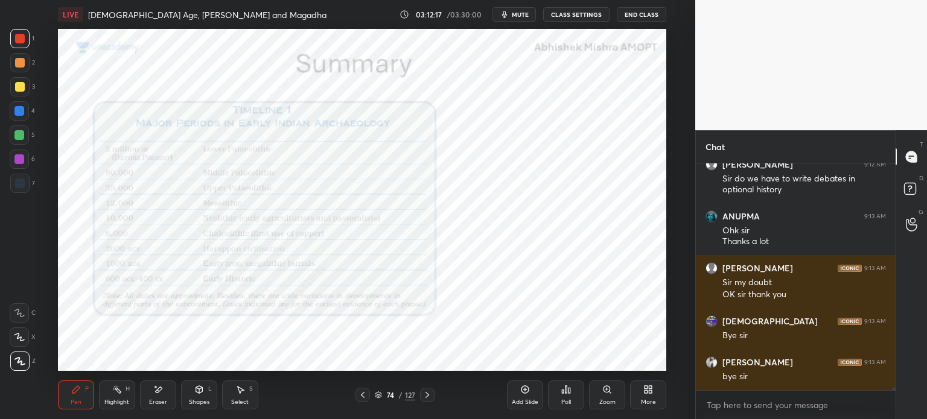
click at [643, 17] on button "End Class" at bounding box center [641, 14] width 49 height 14
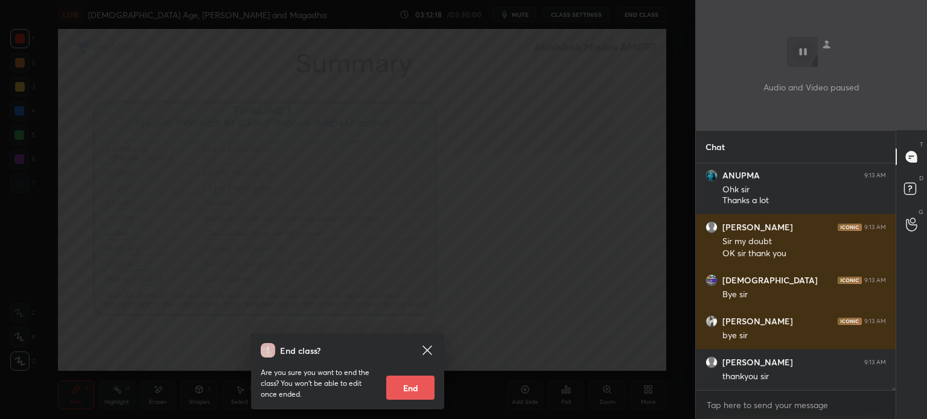
scroll to position [21092, 0]
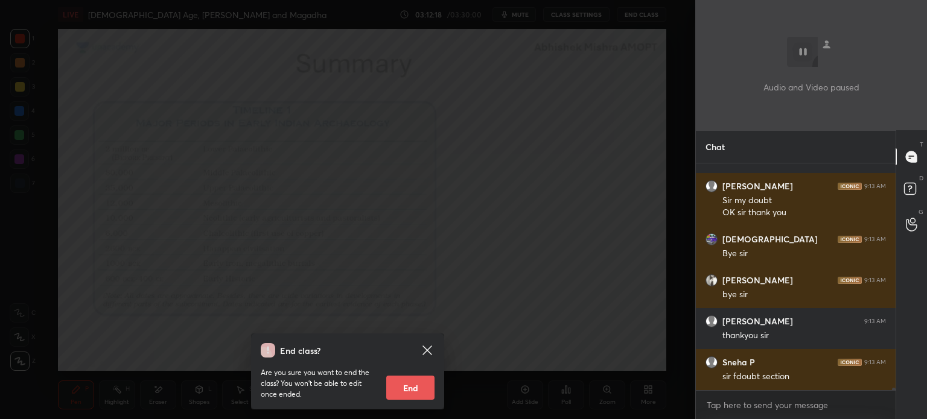
click at [409, 390] on button "End" at bounding box center [410, 388] width 48 height 24
type textarea "x"
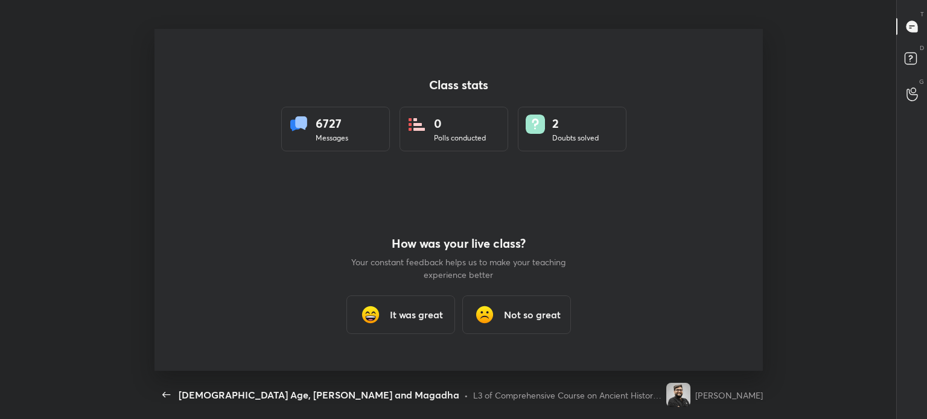
scroll to position [60009, 59500]
